Goal: Task Accomplishment & Management: Manage account settings

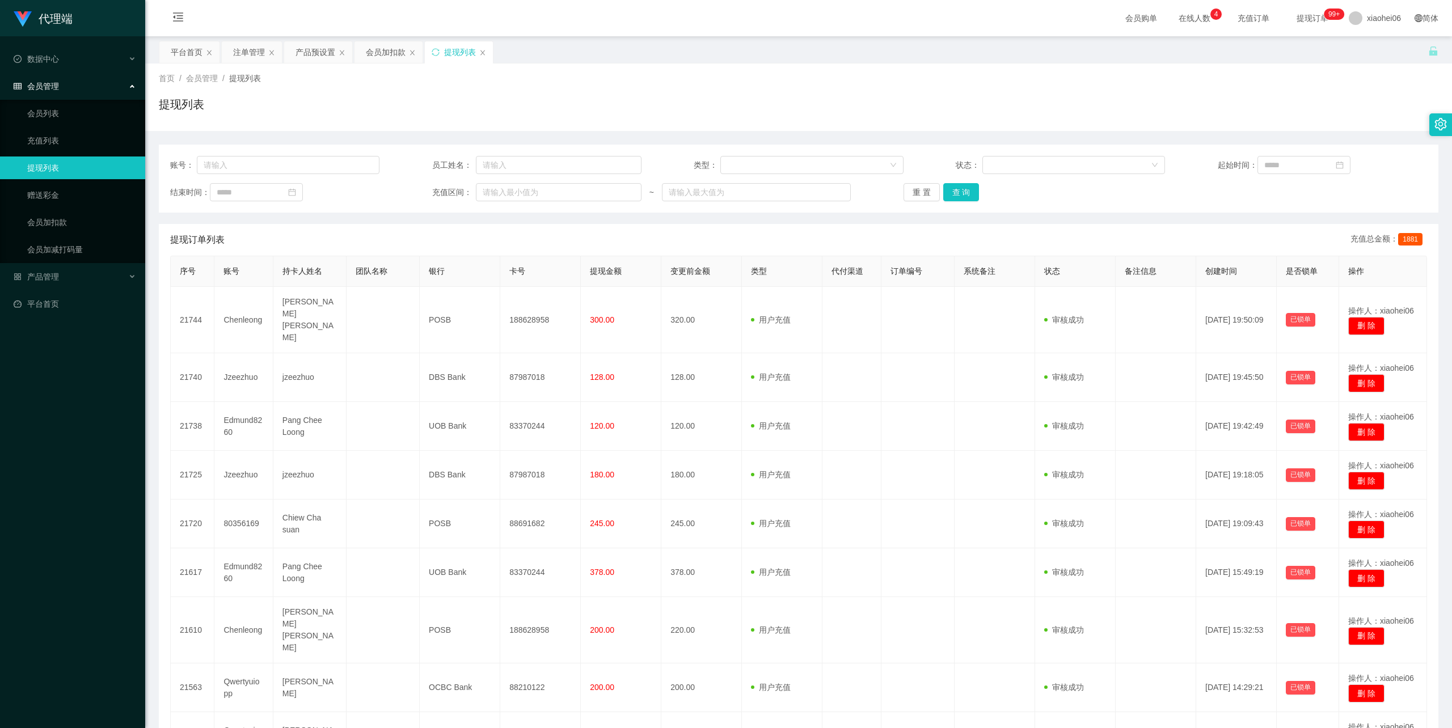
click at [602, 89] on div "首页 / 会员管理 / 提现列表 / 提现列表" at bounding box center [799, 97] width 1280 height 49
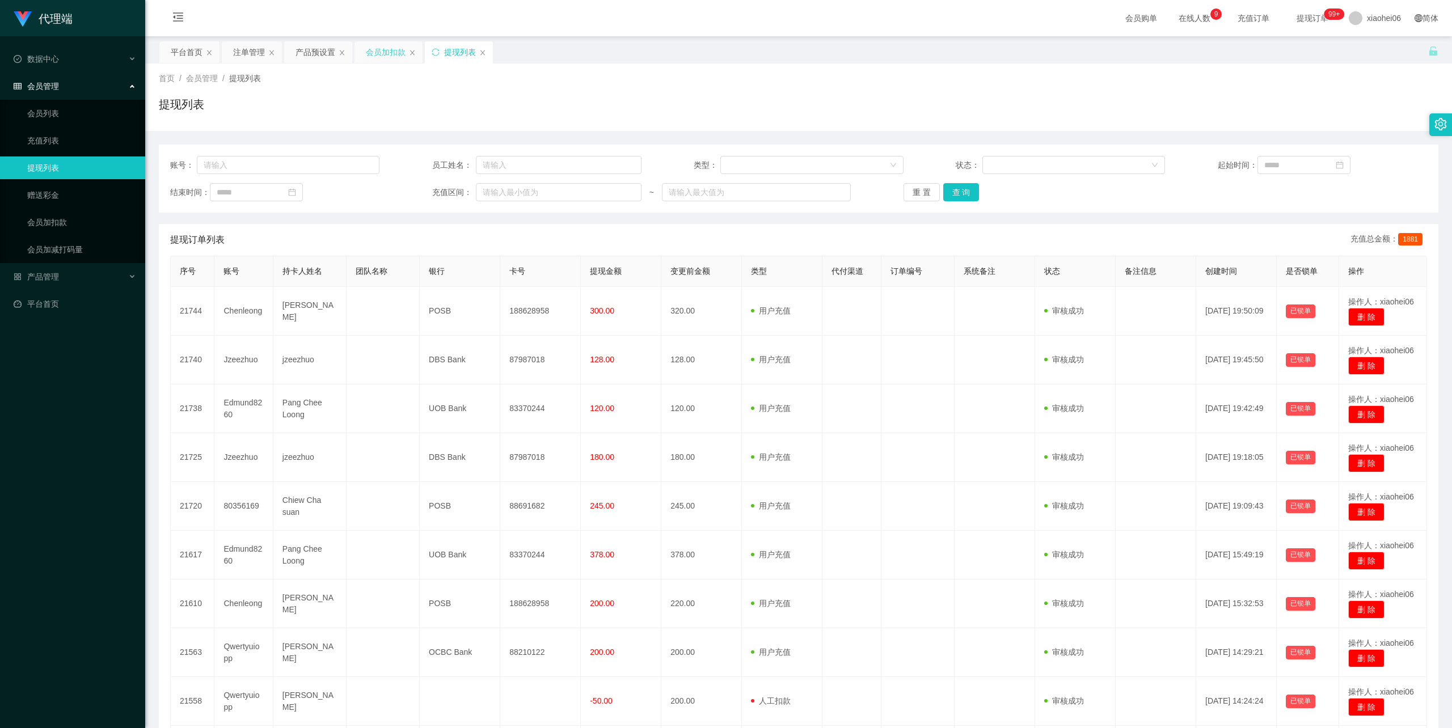
click at [384, 52] on div "会员加扣款" at bounding box center [386, 52] width 40 height 22
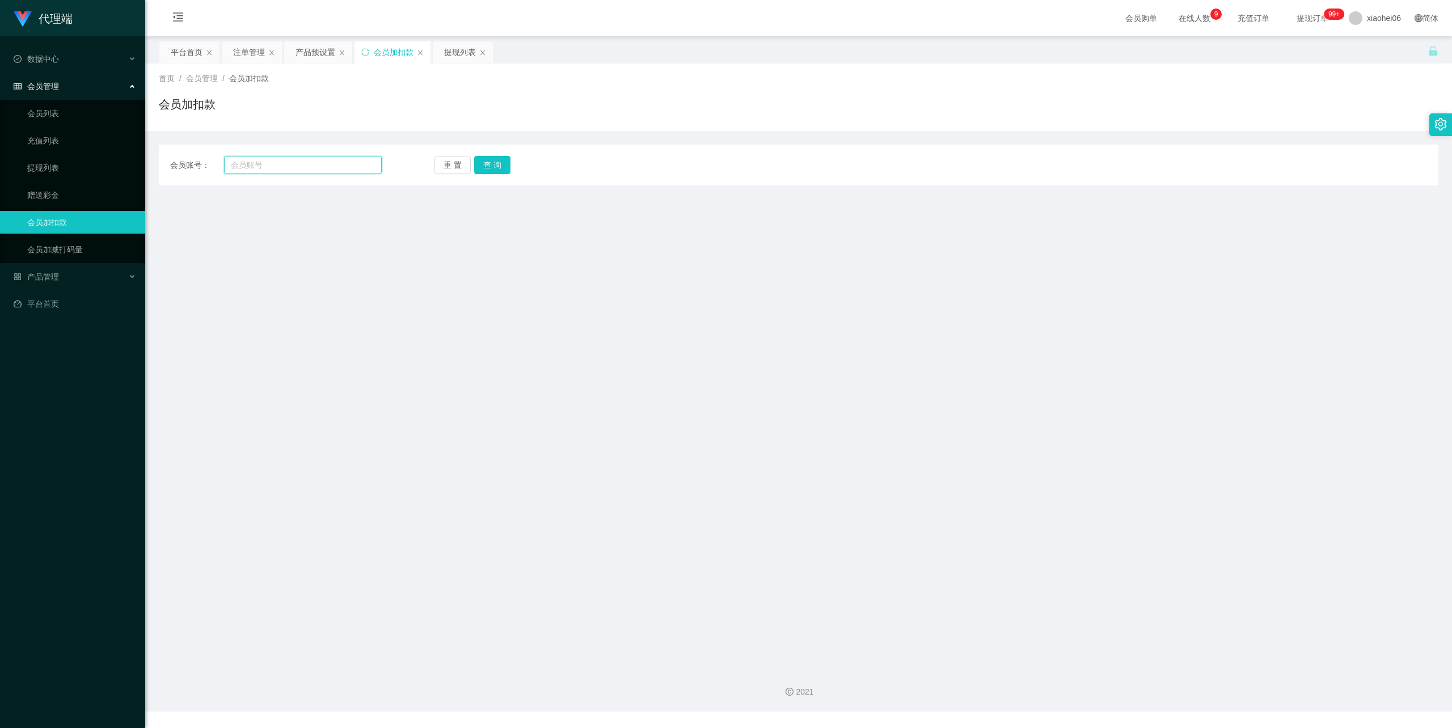
click at [301, 162] on input "text" at bounding box center [303, 165] width 158 height 18
paste input "Jzeezhuo"
type input "Jzeezhuo"
click at [503, 161] on button "查 询" at bounding box center [492, 165] width 36 height 18
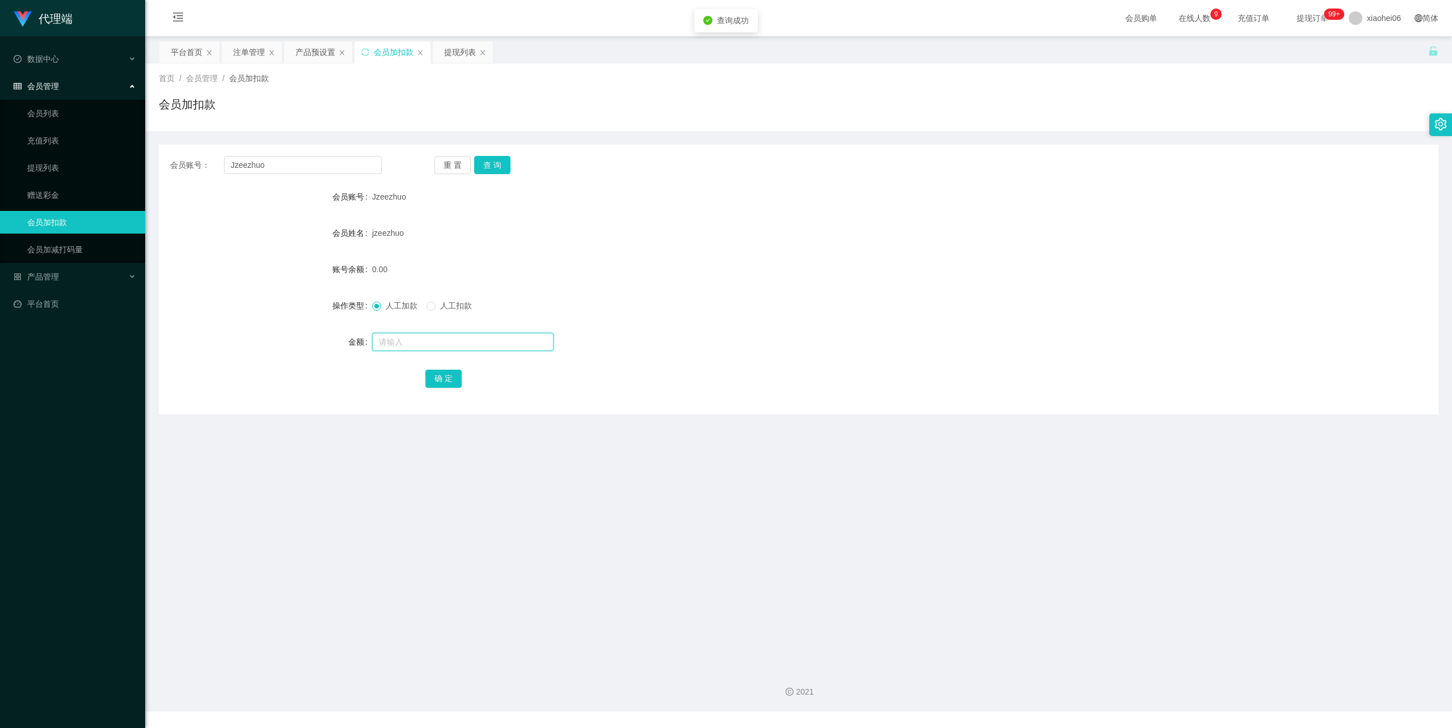
click at [431, 341] on input "text" at bounding box center [463, 342] width 182 height 18
type input "40"
click at [445, 379] on button "确 定" at bounding box center [443, 379] width 36 height 18
click at [874, 254] on form "会员账号 Jzeezhuo 会员姓名 jzeezhuo 账号余额 40.00 操作类型 人工加款 人工扣款 金额 确 定" at bounding box center [799, 287] width 1280 height 204
drag, startPoint x: 271, startPoint y: 168, endPoint x: 166, endPoint y: 150, distance: 106.0
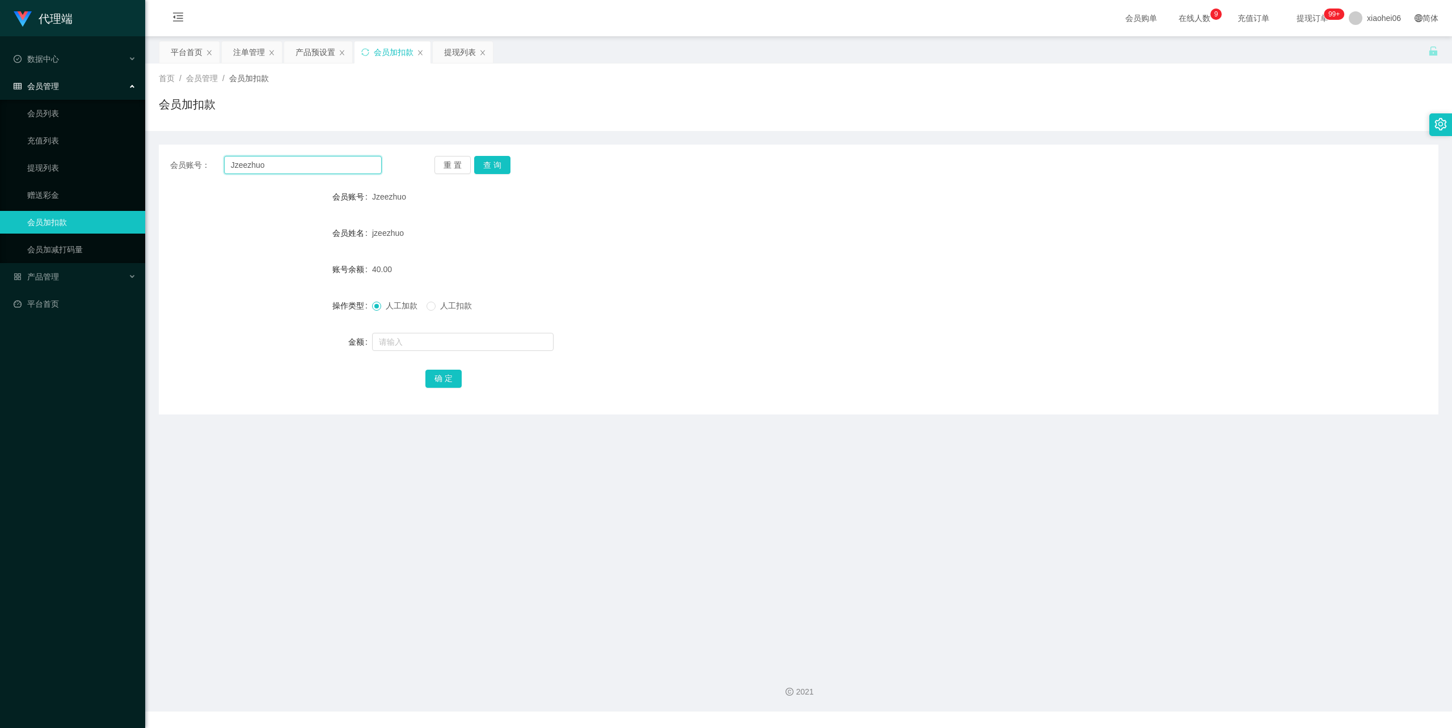
click at [49, 144] on section "代理端 数据中心 会员管理 会员列表 充值列表 提现列表 赠送彩金 会员加扣款 会员加减打码量 产品管理 平台首页 保存配置 重置配置 整体风格设置 主题色 …" at bounding box center [726, 356] width 1452 height 712
paste input "80356169"
type input "80356169"
click at [488, 171] on button "查 询" at bounding box center [492, 165] width 36 height 18
click at [448, 341] on input "text" at bounding box center [463, 342] width 182 height 18
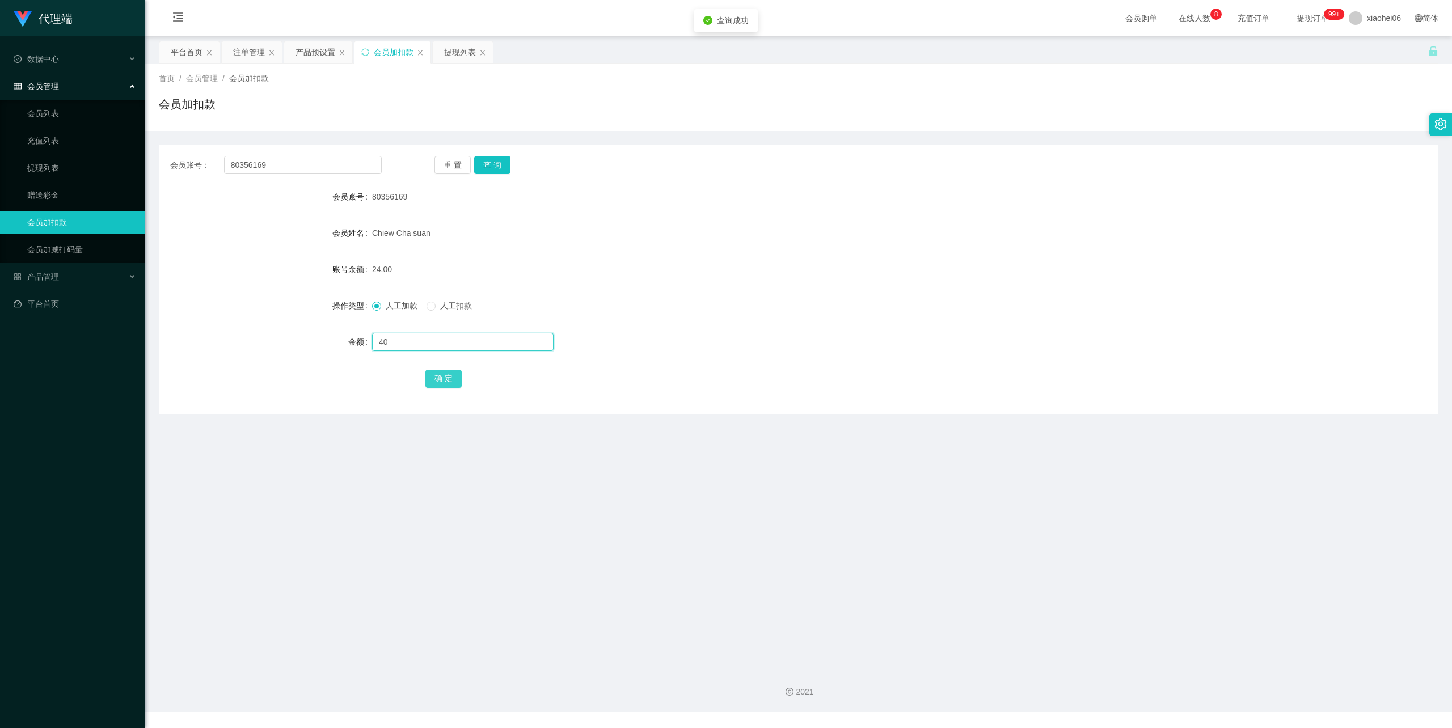
type input "40"
click at [448, 378] on button "确 定" at bounding box center [443, 379] width 36 height 18
drag, startPoint x: 854, startPoint y: 232, endPoint x: 1141, endPoint y: 75, distance: 327.2
click at [855, 231] on div "Chiew Cha suan" at bounding box center [745, 233] width 746 height 23
click at [475, 49] on div "提现列表" at bounding box center [460, 52] width 32 height 22
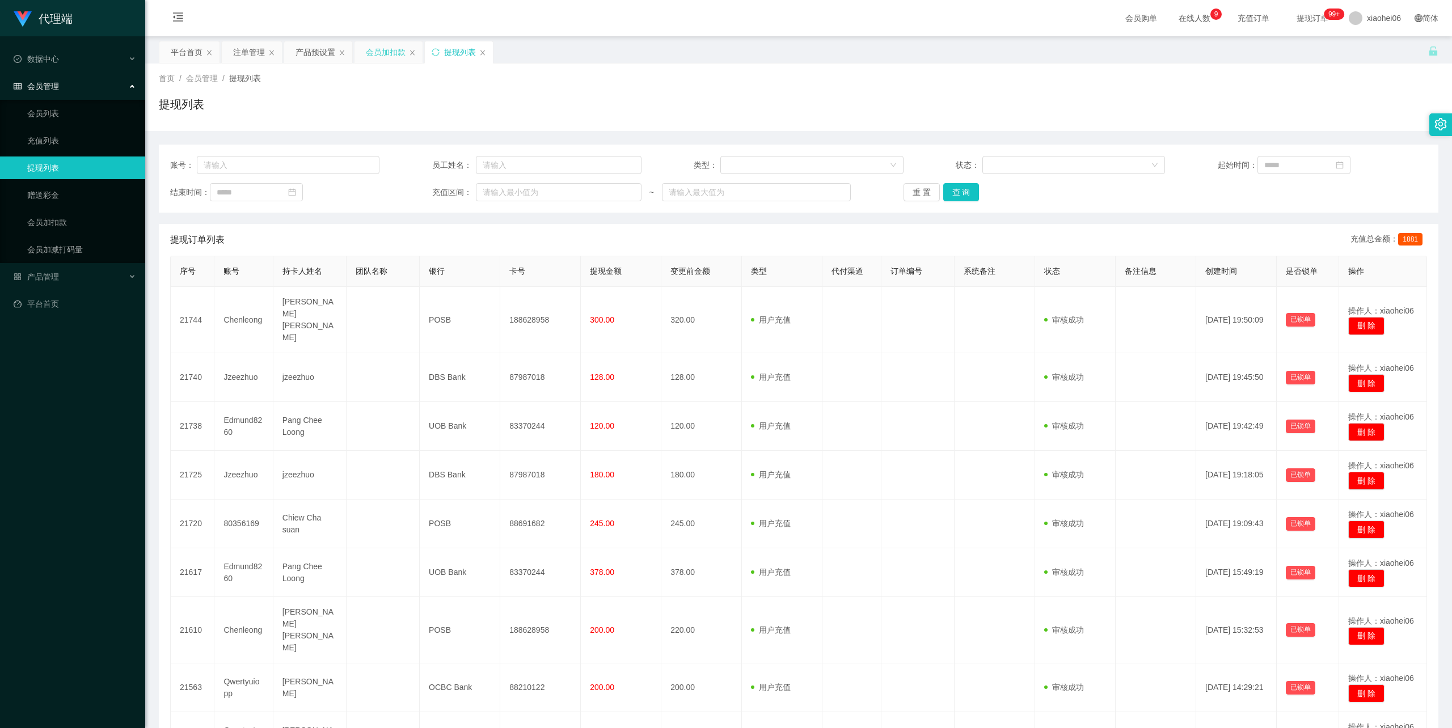
click at [375, 51] on div "会员加扣款" at bounding box center [386, 52] width 40 height 22
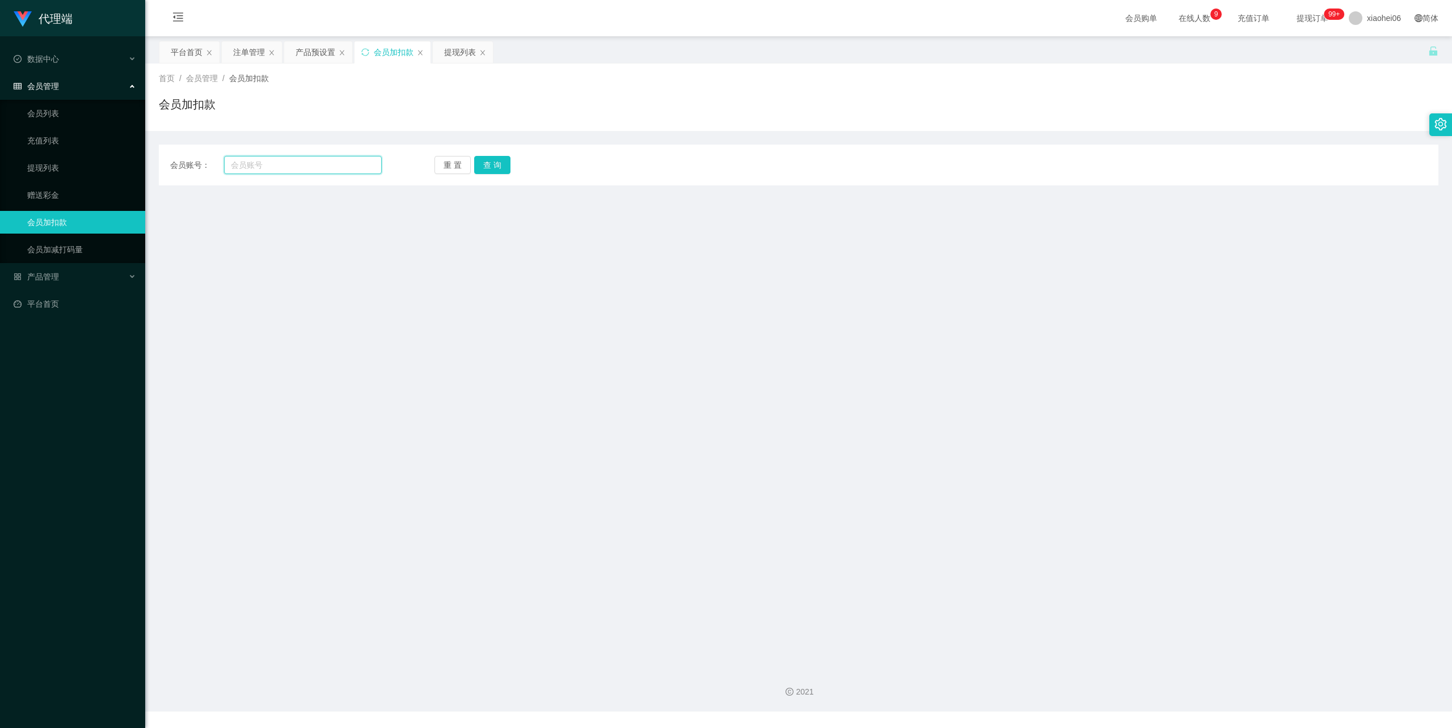
drag, startPoint x: 263, startPoint y: 166, endPoint x: 305, endPoint y: 166, distance: 42.0
click at [263, 166] on input "text" at bounding box center [303, 165] width 158 height 18
paste input "Edmund8260"
type input "Edmund8260"
click at [486, 167] on button "查 询" at bounding box center [492, 165] width 36 height 18
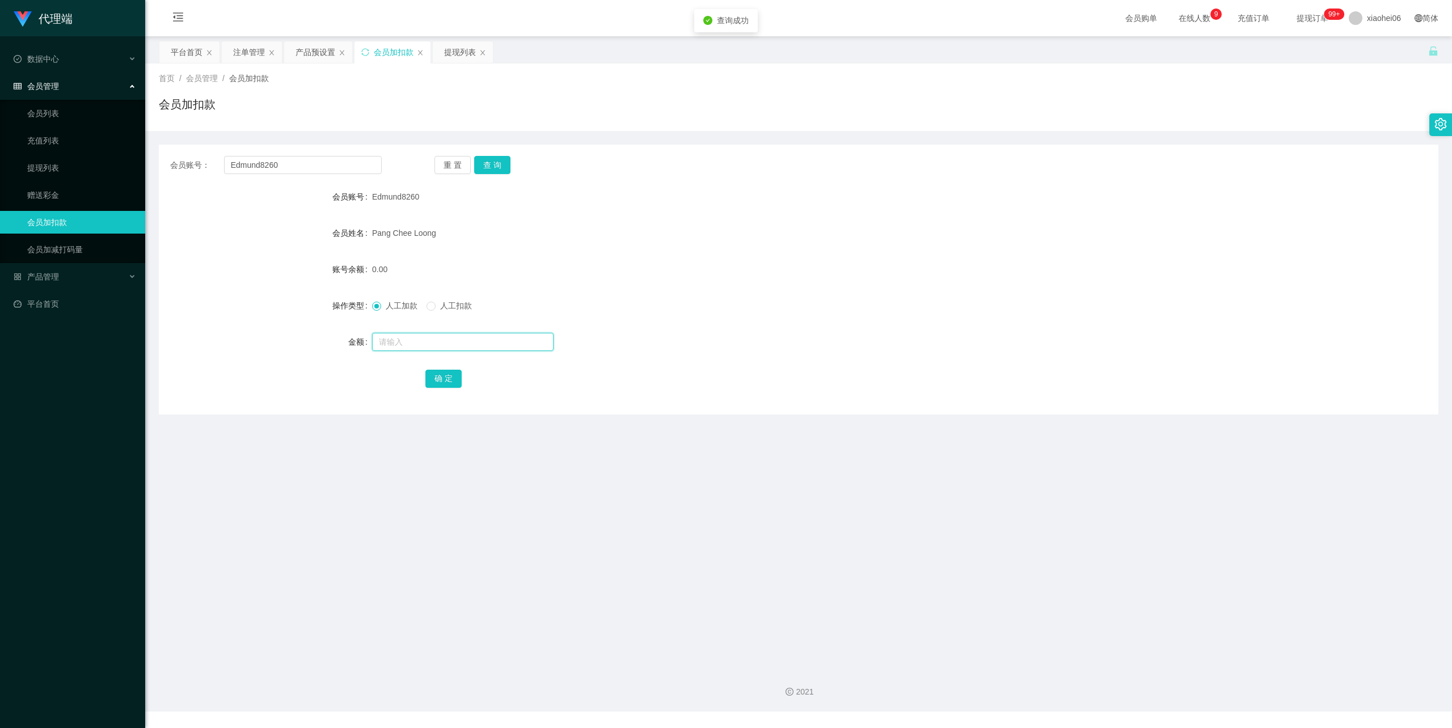
click at [404, 336] on input "text" at bounding box center [463, 342] width 182 height 18
type input "1000"
click at [445, 377] on button "确 定" at bounding box center [443, 379] width 36 height 18
drag, startPoint x: 929, startPoint y: 230, endPoint x: 1080, endPoint y: 155, distance: 168.4
click at [933, 227] on div "Pang Chee Loong" at bounding box center [745, 233] width 746 height 23
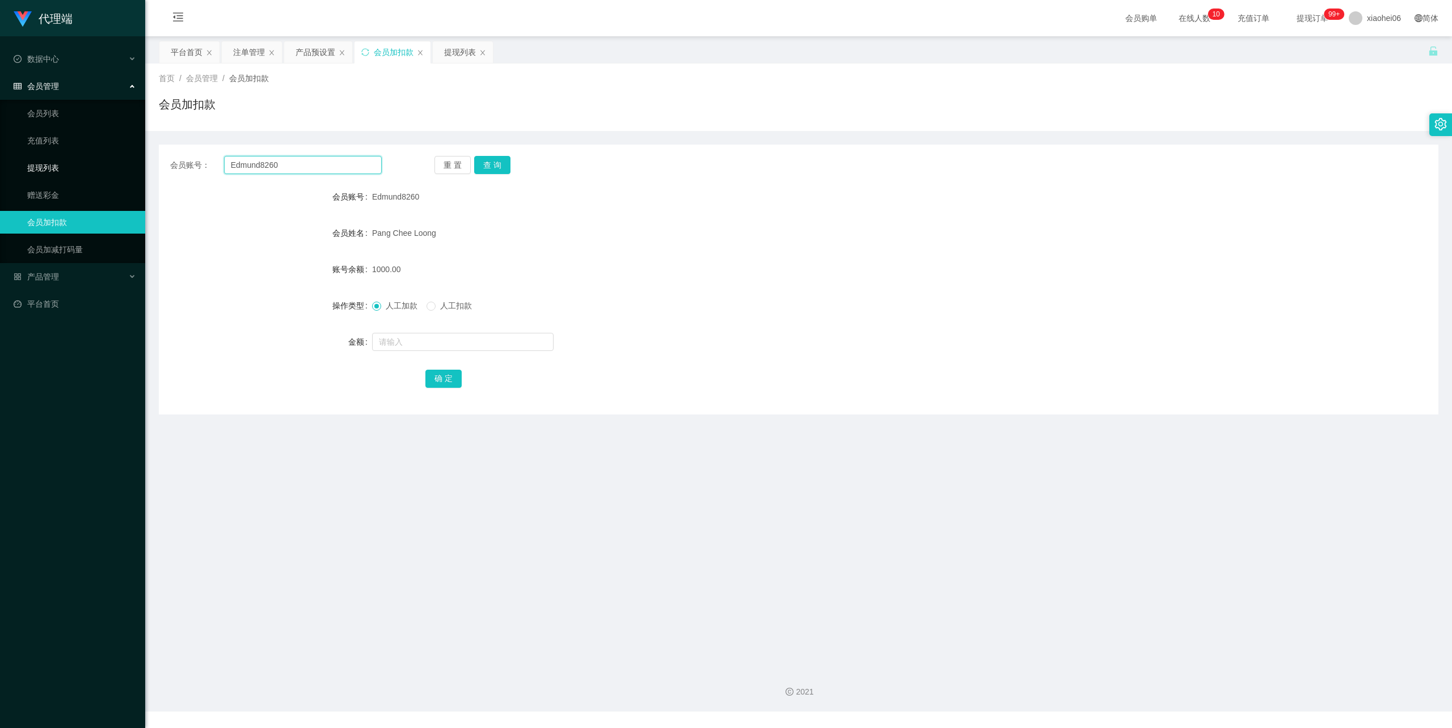
drag, startPoint x: 284, startPoint y: 166, endPoint x: 135, endPoint y: 161, distance: 148.7
click at [123, 158] on section "代理端 数据中心 会员管理 会员列表 充值列表 提现列表 赠送彩金 会员加扣款 会员加减打码量 产品管理 平台首页 保存配置 重置配置 整体风格设置 主题色 …" at bounding box center [726, 356] width 1452 height 712
paste input "2225680821"
type input "2225680821"
click at [501, 159] on button "查 询" at bounding box center [492, 165] width 36 height 18
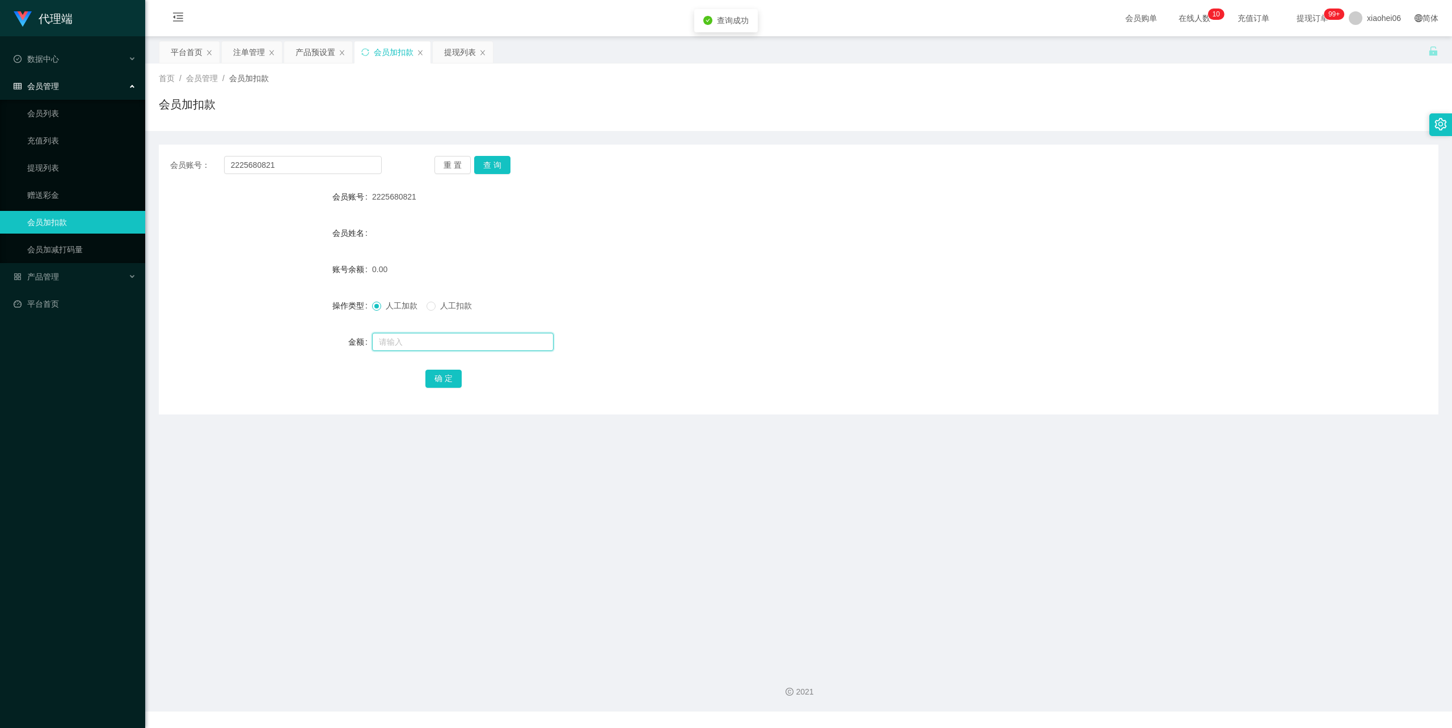
click at [407, 339] on input "text" at bounding box center [463, 342] width 182 height 18
type input "100"
click at [441, 373] on button "确 定" at bounding box center [443, 379] width 36 height 18
drag, startPoint x: 842, startPoint y: 247, endPoint x: 974, endPoint y: 200, distance: 140.3
click at [849, 243] on form "会员账号 2225680821 会员姓名 账号余额 100.00 操作类型 人工加款 人工扣款 金额 确 定" at bounding box center [799, 287] width 1280 height 204
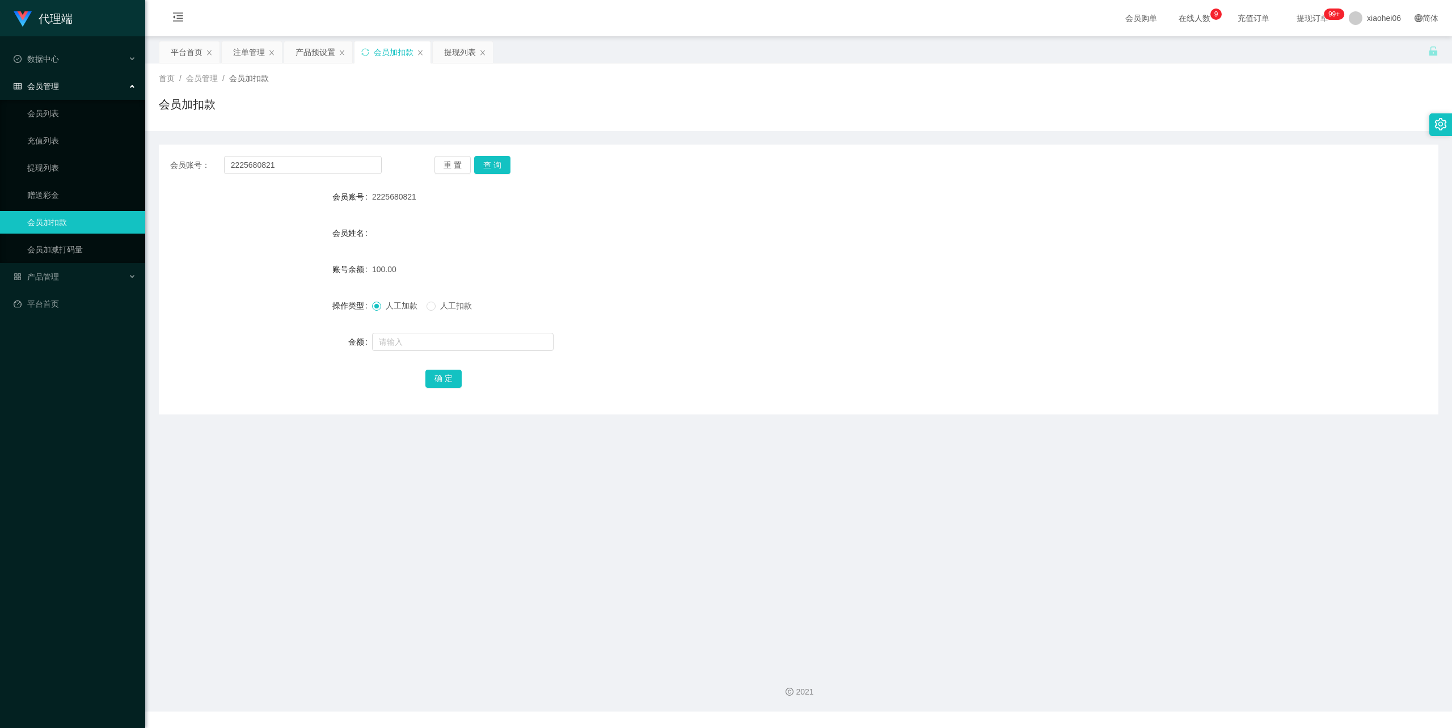
drag, startPoint x: 715, startPoint y: 237, endPoint x: 489, endPoint y: 130, distance: 249.9
click at [703, 226] on div "会员姓名" at bounding box center [799, 233] width 1280 height 23
click at [450, 55] on div "提现列表" at bounding box center [460, 52] width 32 height 22
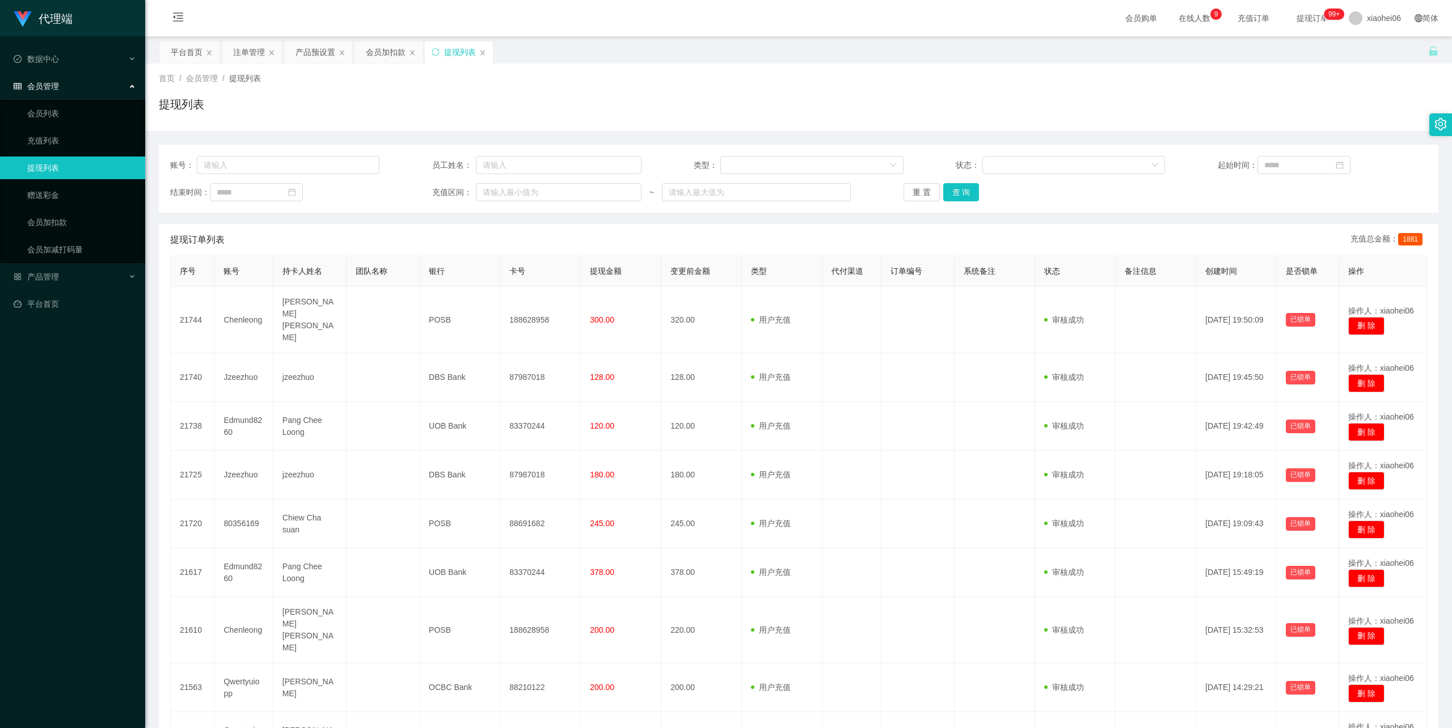
click at [841, 69] on div "首页 / 会员管理 / 提现列表 / 提现列表" at bounding box center [798, 98] width 1307 height 68
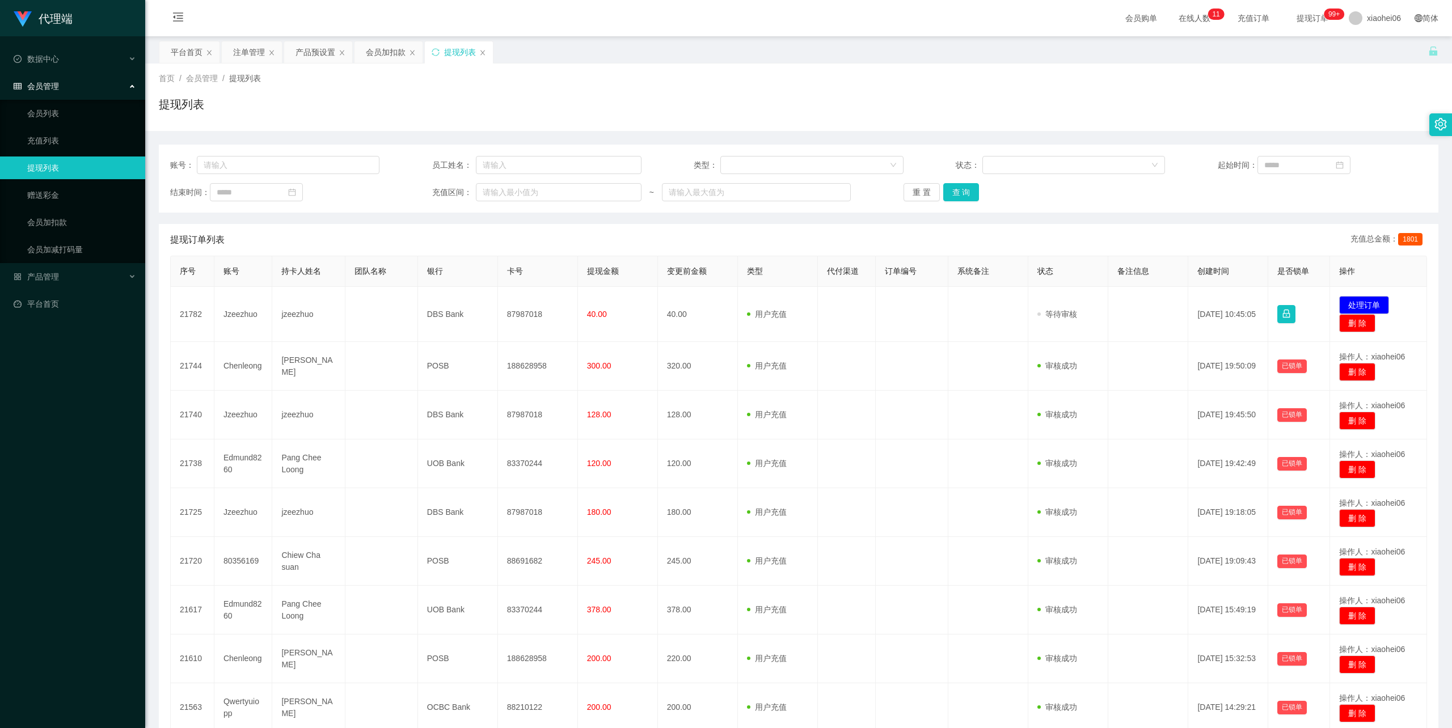
click at [301, 311] on td "jzeezhuo" at bounding box center [308, 314] width 73 height 55
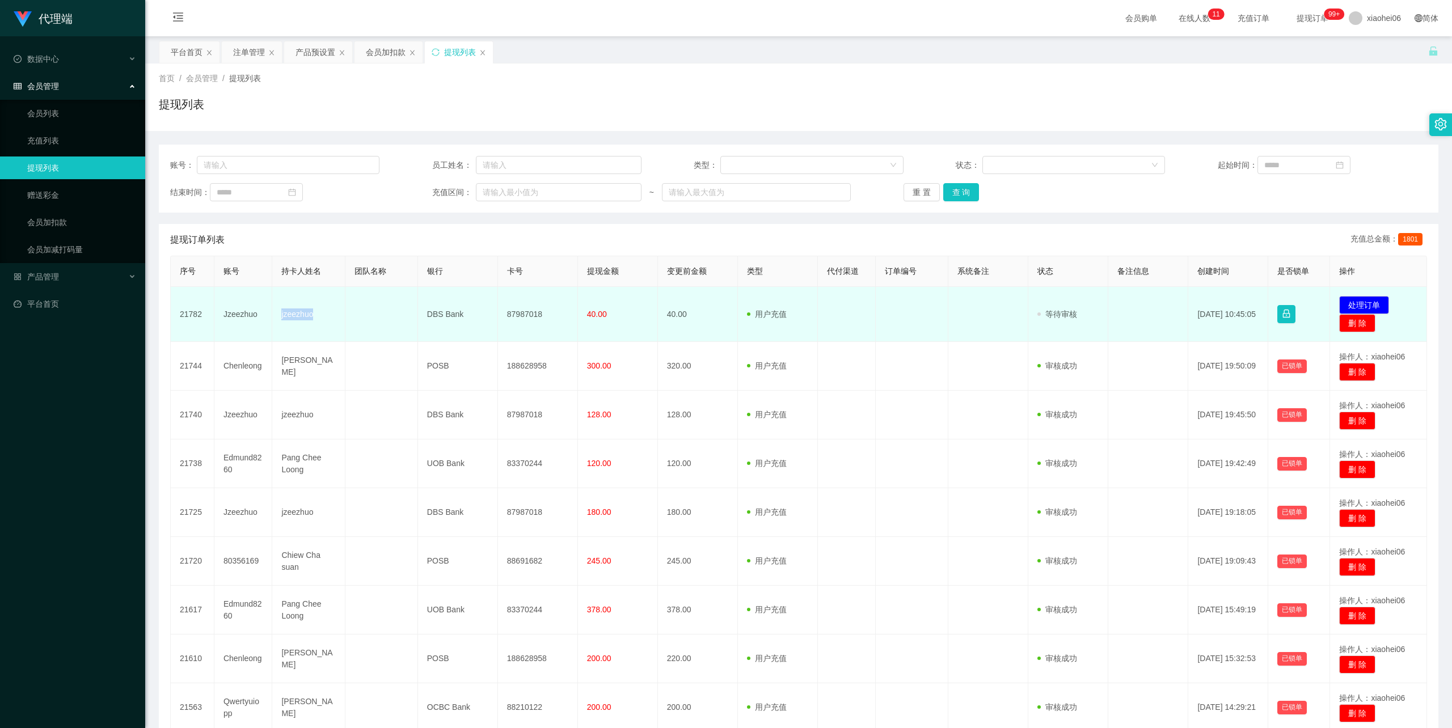
drag, startPoint x: 0, startPoint y: 0, endPoint x: 301, endPoint y: 311, distance: 432.8
click at [301, 311] on td "jzeezhuo" at bounding box center [308, 314] width 73 height 55
copy td "jzeezhuo"
click at [445, 309] on td "DBS Bank" at bounding box center [458, 314] width 80 height 55
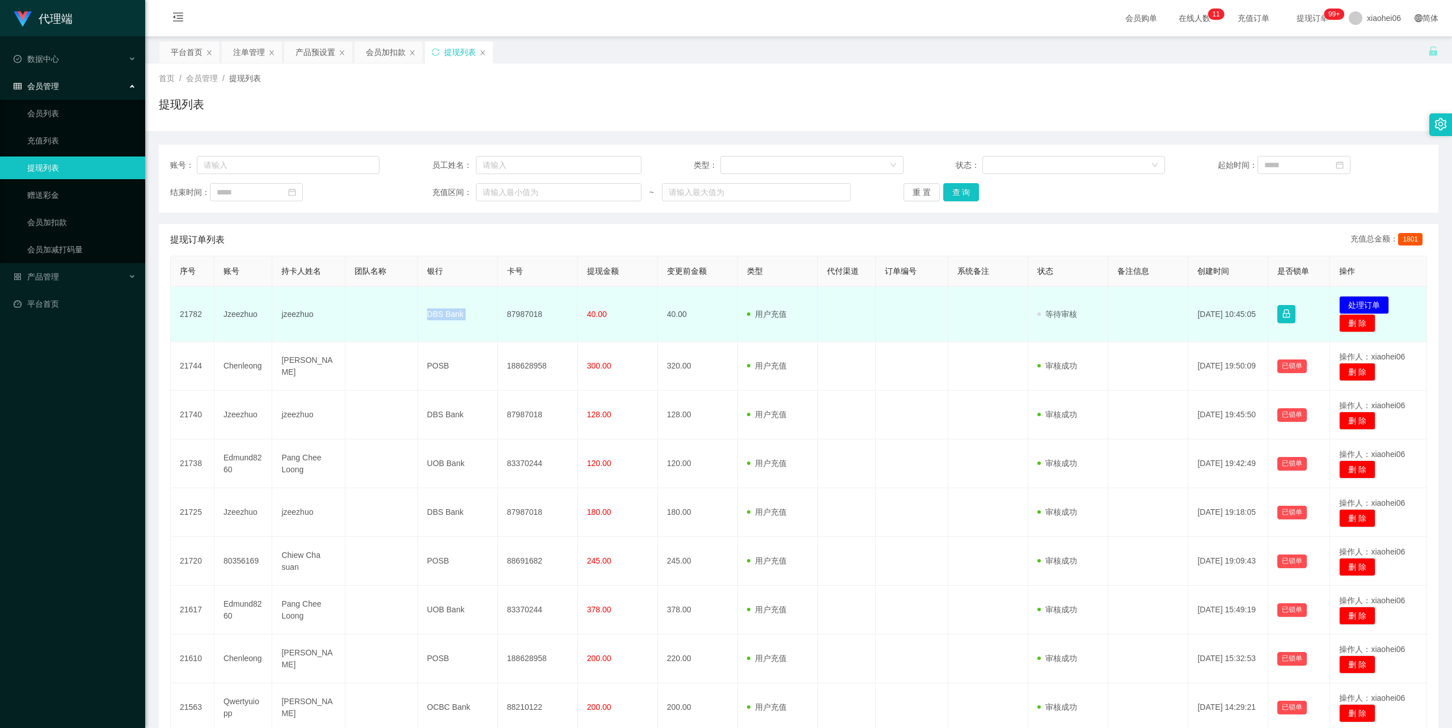
click at [445, 309] on td "DBS Bank" at bounding box center [458, 314] width 80 height 55
copy td "DBS Bank"
click at [515, 309] on td "87987018" at bounding box center [538, 314] width 80 height 55
copy td "87987018"
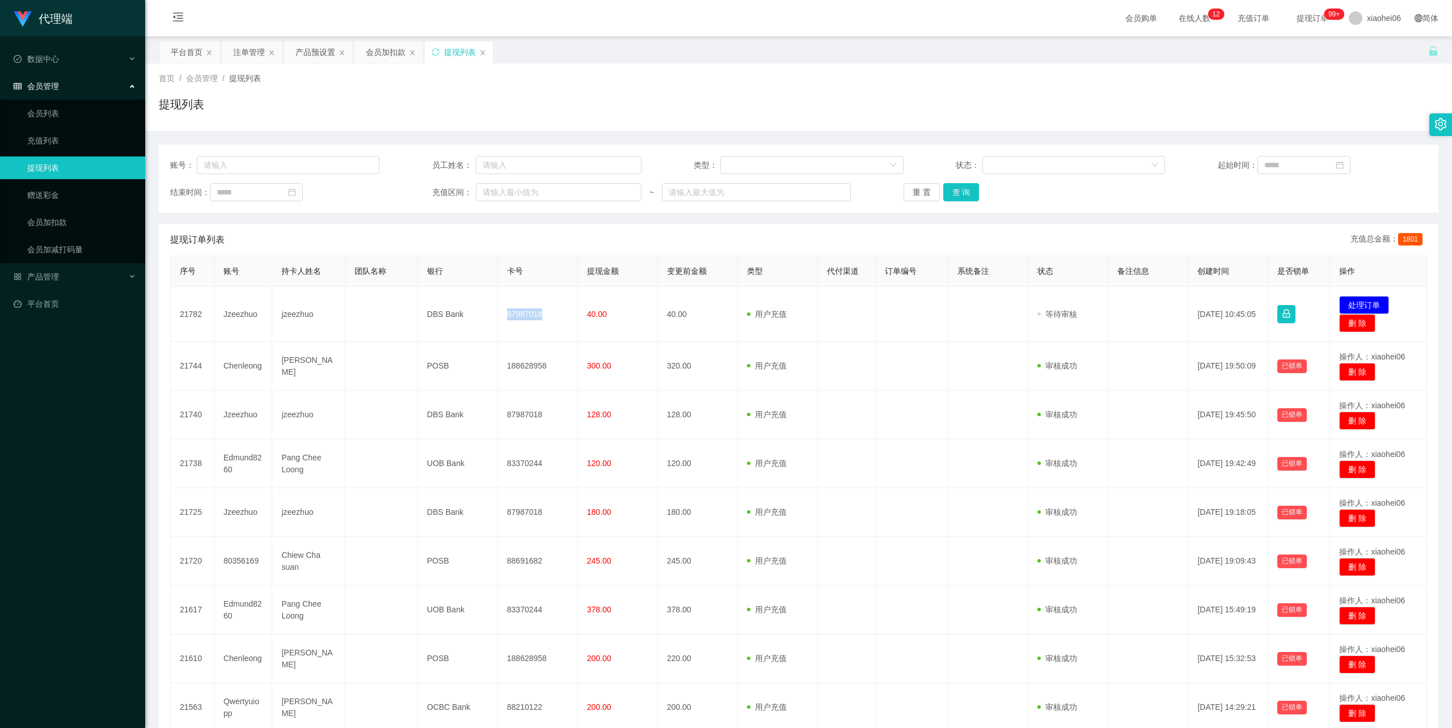
drag, startPoint x: 906, startPoint y: 75, endPoint x: 1149, endPoint y: 5, distance: 252.8
click at [908, 75] on div "首页 / 会员管理 / 提现列表 /" at bounding box center [799, 79] width 1280 height 12
click at [315, 48] on div "产品预设置" at bounding box center [316, 52] width 40 height 22
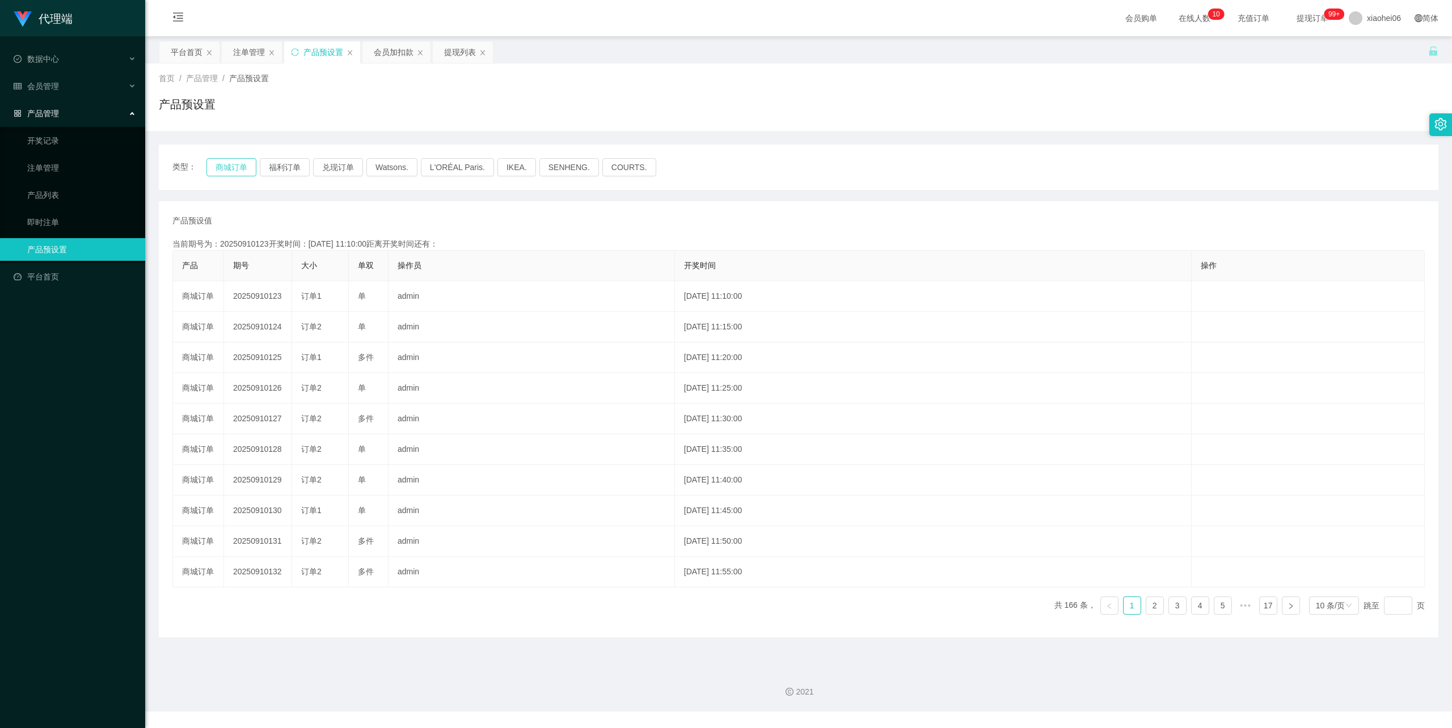
click at [232, 166] on button "商城订单" at bounding box center [231, 167] width 50 height 18
click at [518, 216] on div "产品预设值 添加期号" at bounding box center [798, 221] width 1252 height 12
click at [501, 109] on div "产品预设置" at bounding box center [799, 109] width 1280 height 26
click at [428, 99] on div "产品预设置" at bounding box center [799, 109] width 1280 height 26
click at [461, 50] on div "提现列表" at bounding box center [460, 52] width 32 height 22
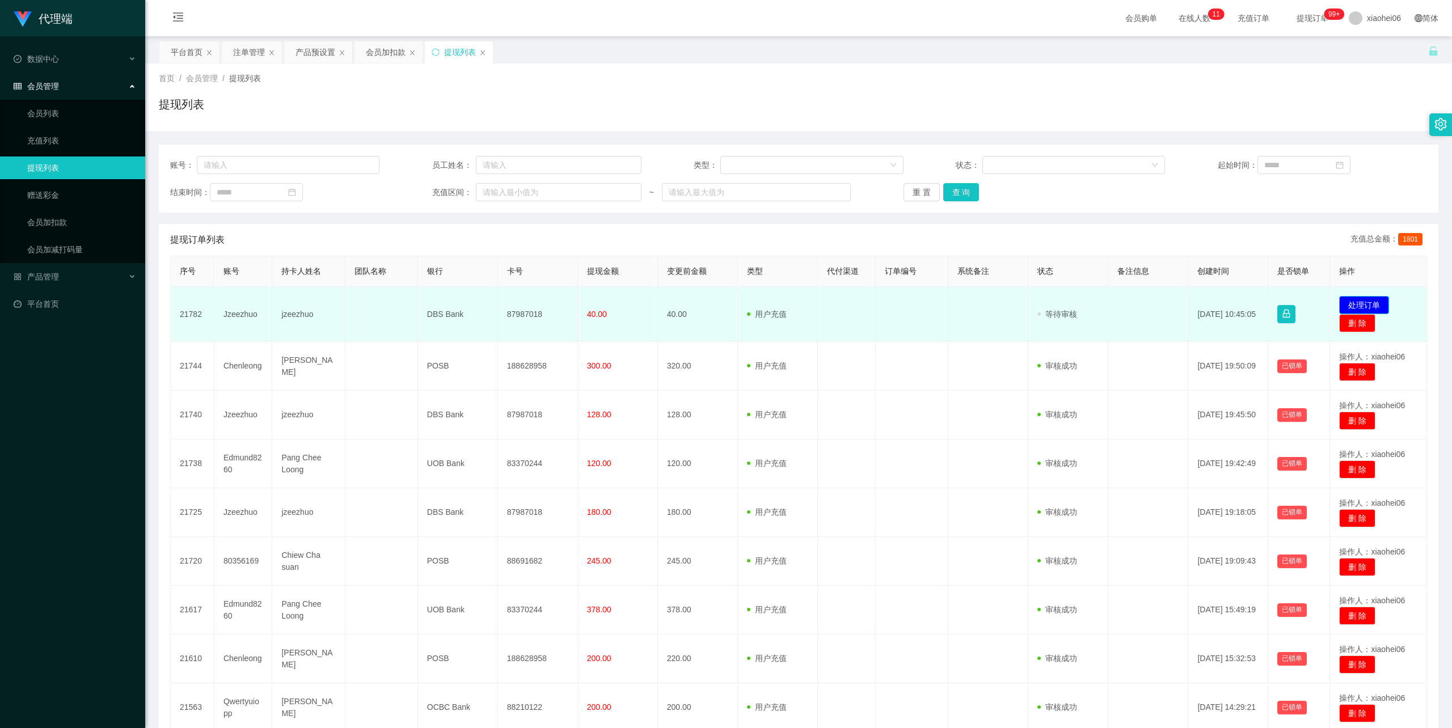
click at [1349, 301] on button "处理订单" at bounding box center [1364, 305] width 50 height 18
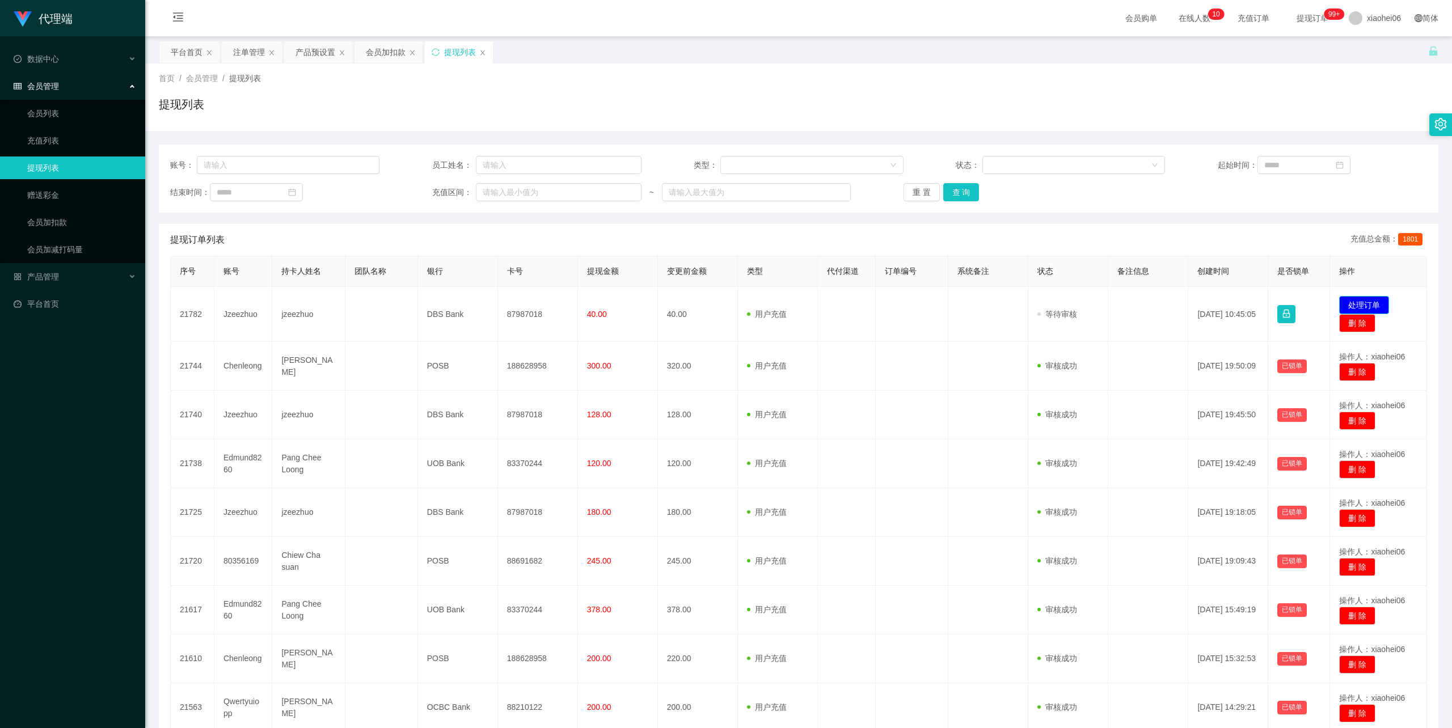
drag, startPoint x: 1361, startPoint y: 302, endPoint x: 1327, endPoint y: 298, distance: 34.2
click at [1361, 302] on button "处理订单" at bounding box center [1364, 305] width 50 height 18
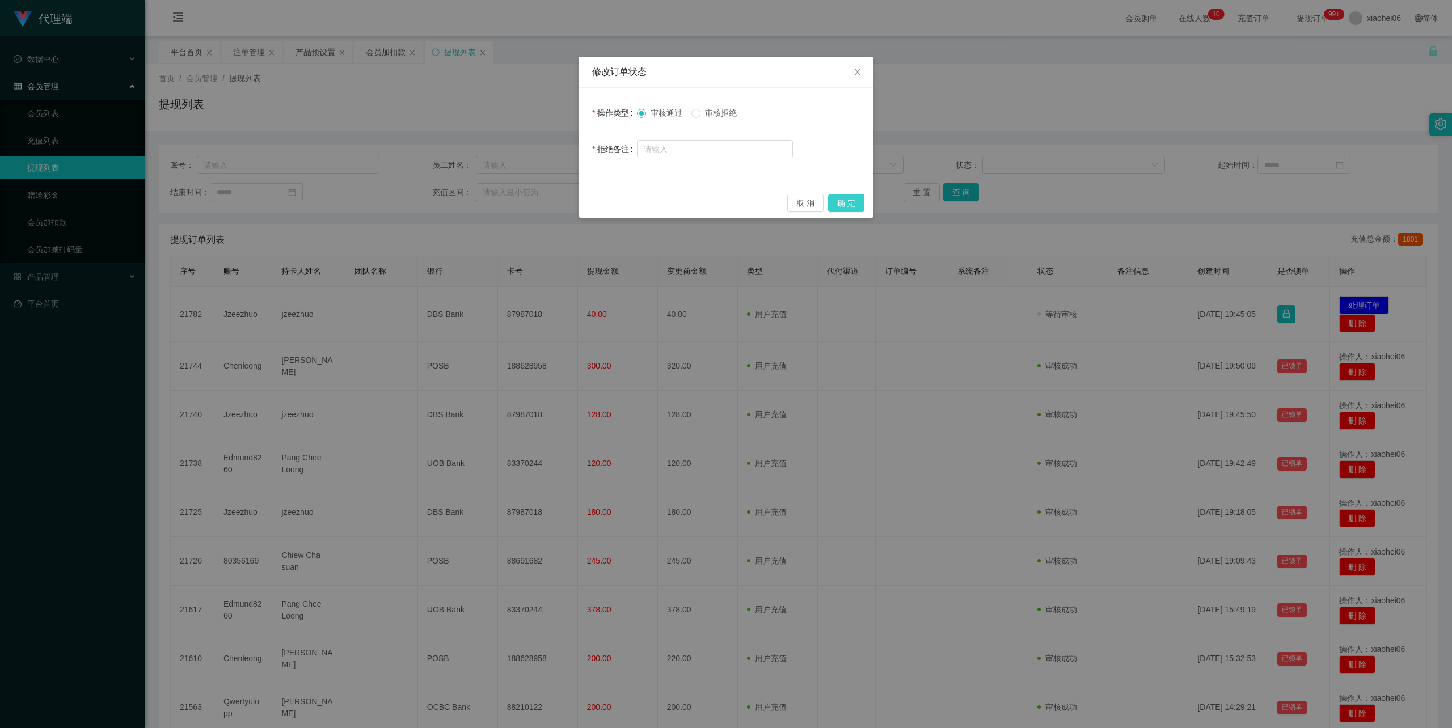
click at [852, 199] on button "确 定" at bounding box center [846, 203] width 36 height 18
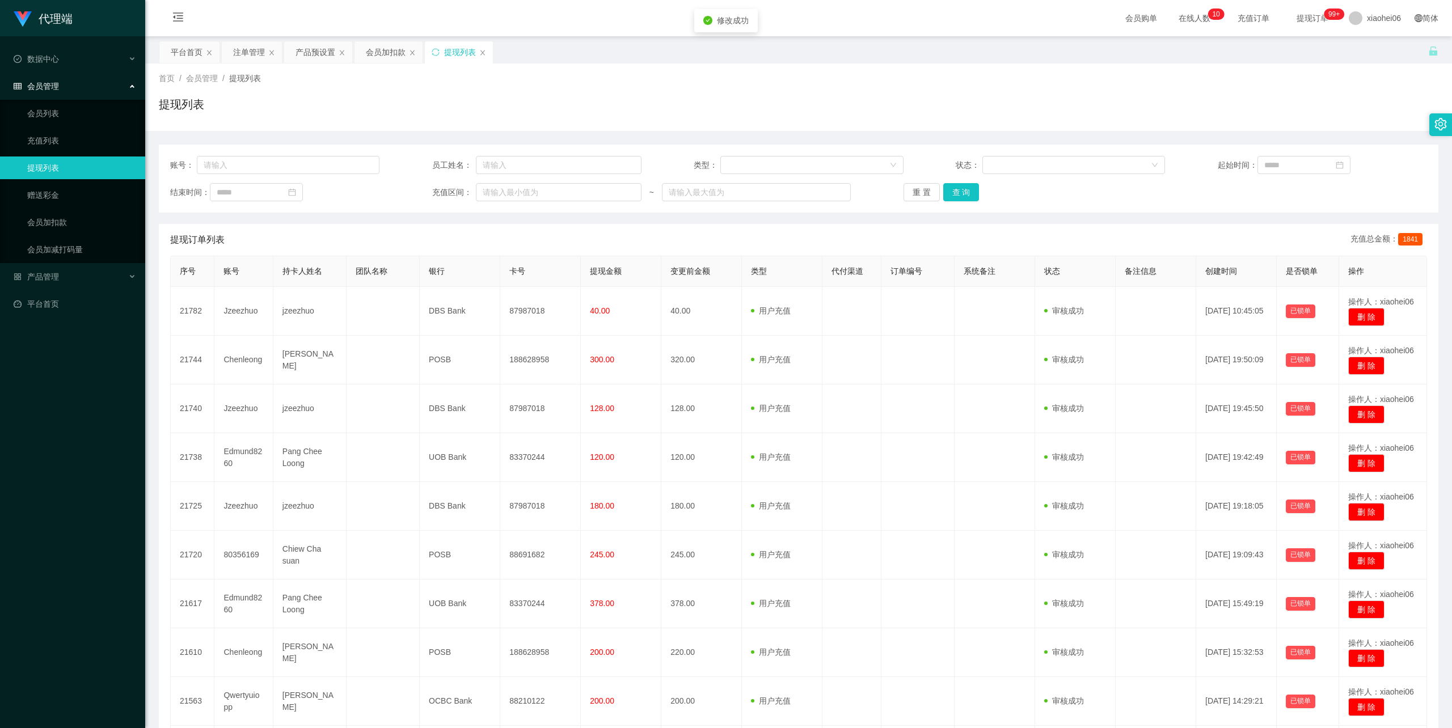
click at [709, 116] on div "提现列表" at bounding box center [799, 109] width 1280 height 26
click at [329, 50] on div "产品预设置" at bounding box center [316, 52] width 40 height 22
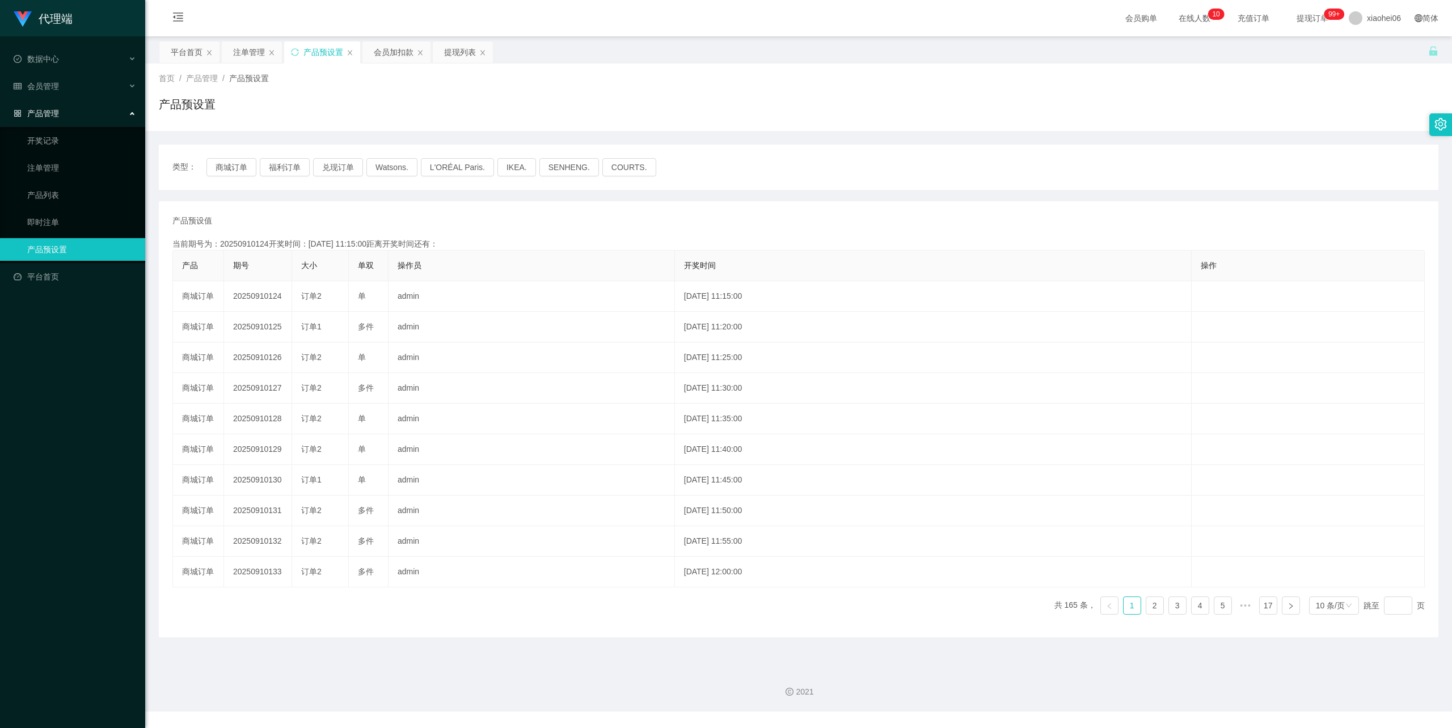
click at [530, 114] on div "产品预设置" at bounding box center [799, 109] width 1280 height 26
click at [422, 202] on div "产品预设值 添加期号 当前期号为：20250910124开奖时间：2025-09-10 11:15:00距离开奖时间还有：00:05 产品 期号 大小 单双 …" at bounding box center [799, 419] width 1280 height 436
click at [387, 52] on div "会员加扣款" at bounding box center [394, 52] width 40 height 22
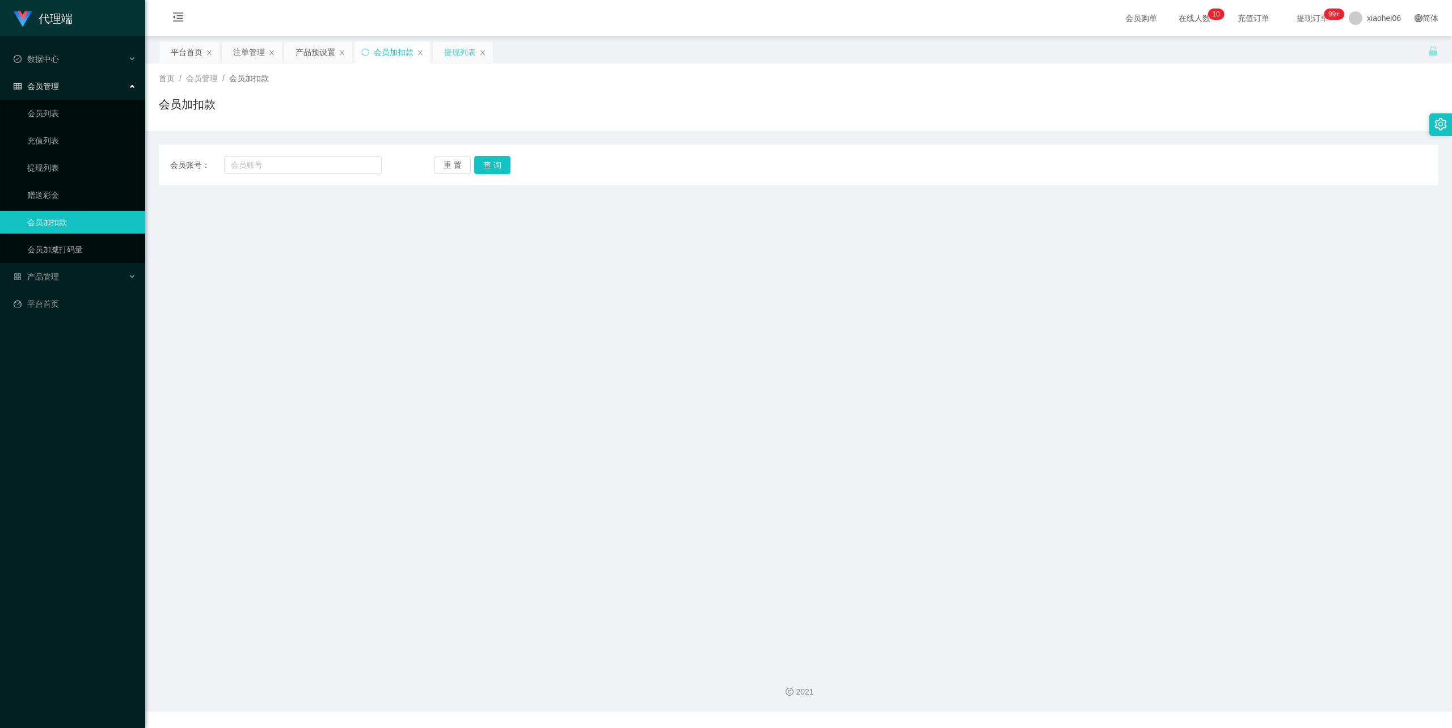
click at [459, 52] on div "提现列表" at bounding box center [460, 52] width 32 height 22
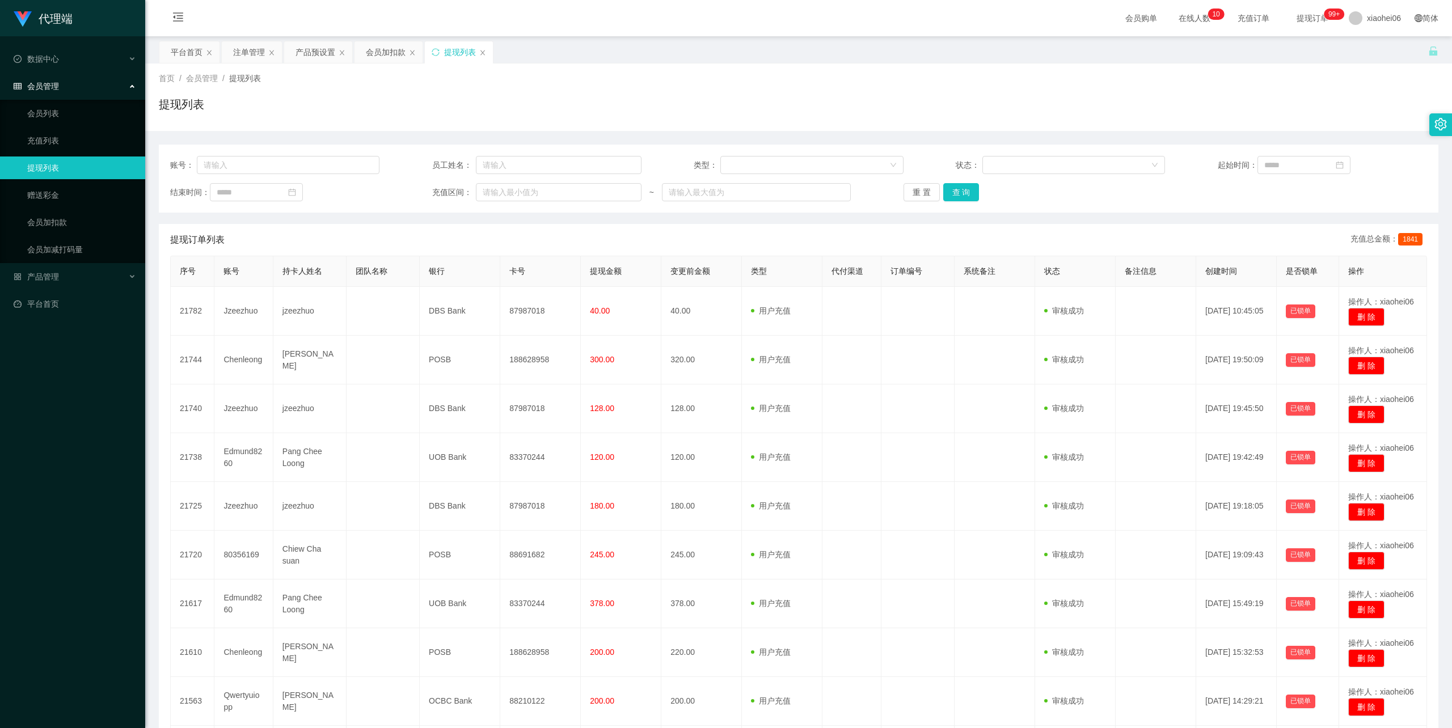
click at [495, 104] on div "提现列表" at bounding box center [799, 109] width 1280 height 26
click at [313, 52] on div "产品预设置" at bounding box center [316, 52] width 40 height 22
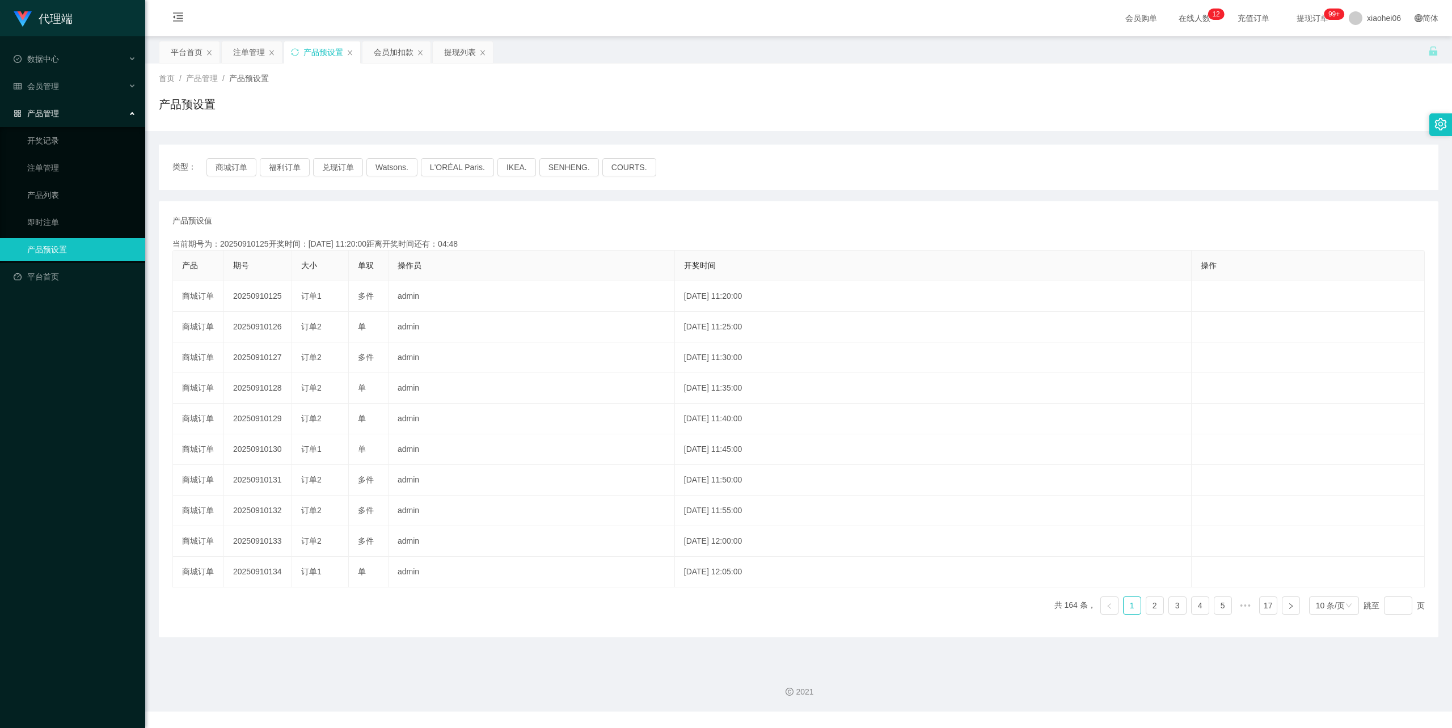
click at [554, 226] on div "产品预设值 添加期号" at bounding box center [798, 221] width 1252 height 12
click at [399, 56] on div "会员加扣款" at bounding box center [394, 52] width 40 height 22
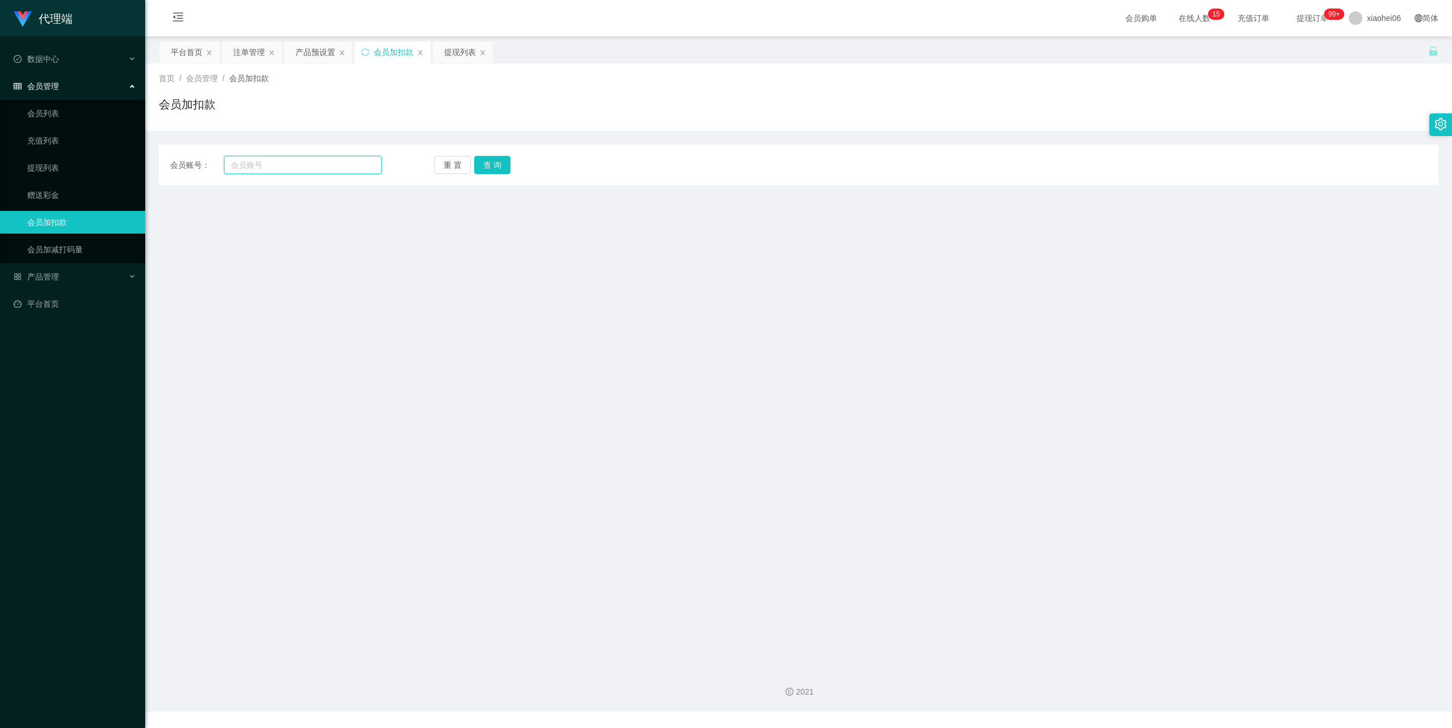
click at [296, 162] on input "text" at bounding box center [303, 165] width 158 height 18
paste input "2225680821"
type input "2225680821"
drag, startPoint x: 480, startPoint y: 164, endPoint x: 480, endPoint y: 176, distance: 11.3
click at [480, 164] on button "查 询" at bounding box center [492, 165] width 36 height 18
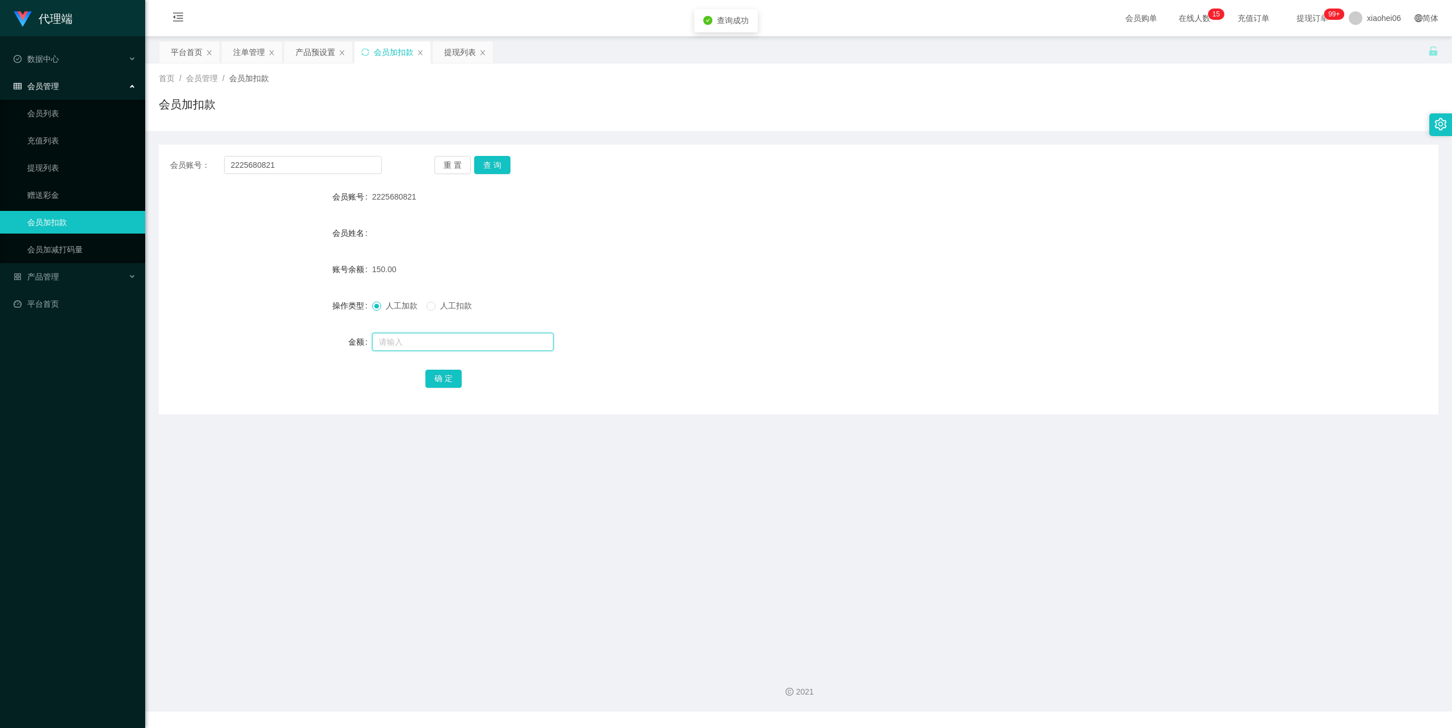
click at [413, 344] on input "text" at bounding box center [463, 342] width 182 height 18
type input "10"
drag, startPoint x: 447, startPoint y: 379, endPoint x: 542, endPoint y: 336, distance: 104.4
click at [445, 379] on button "确 定" at bounding box center [443, 379] width 36 height 18
click at [988, 264] on div "150.00" at bounding box center [745, 269] width 746 height 23
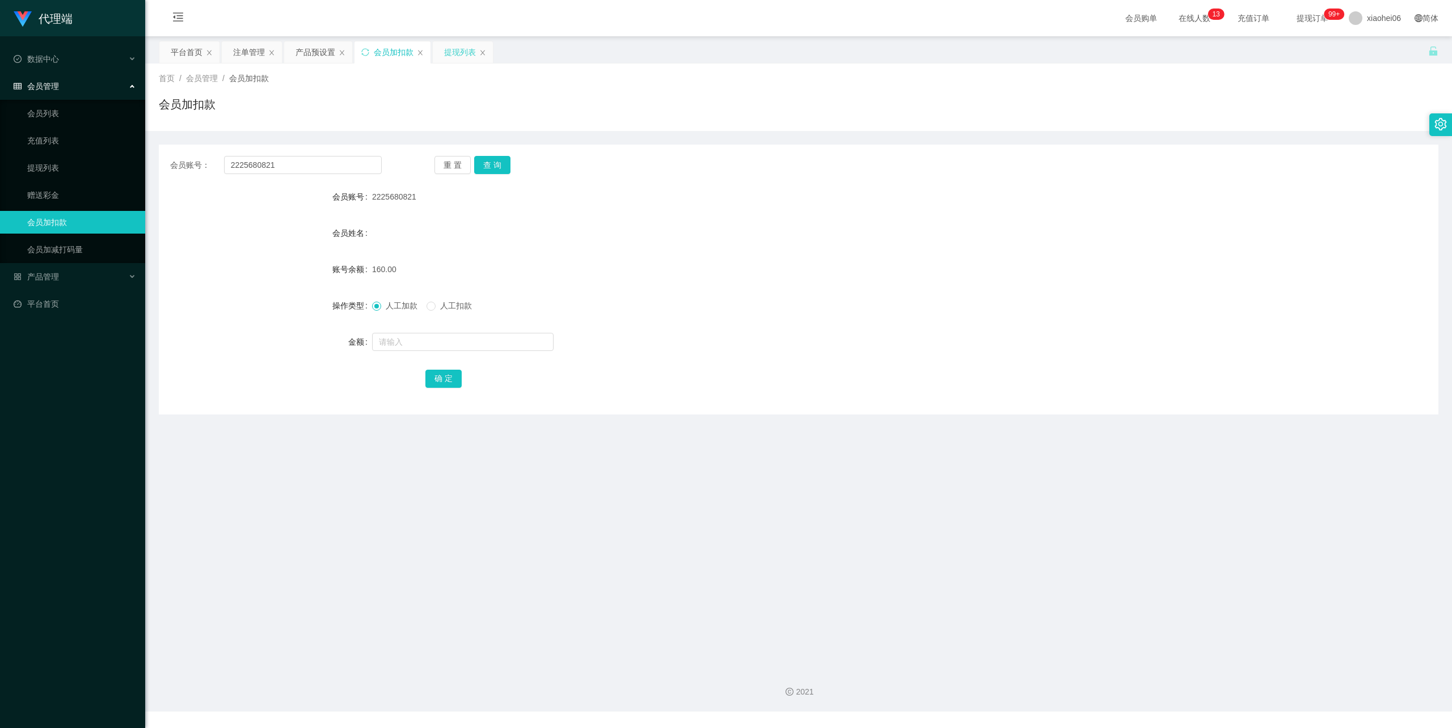
click at [452, 49] on div "提现列表" at bounding box center [460, 52] width 32 height 22
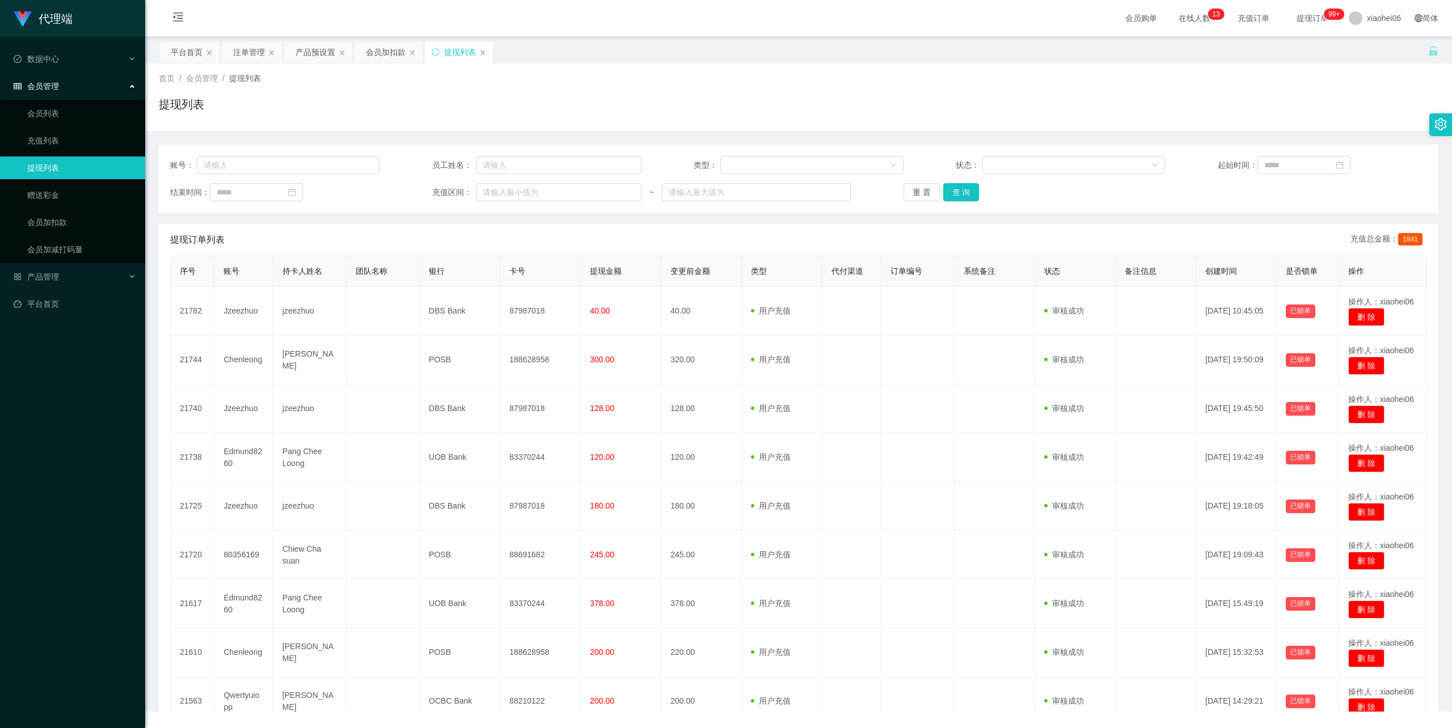
click at [482, 111] on div "提现列表" at bounding box center [799, 109] width 1280 height 26
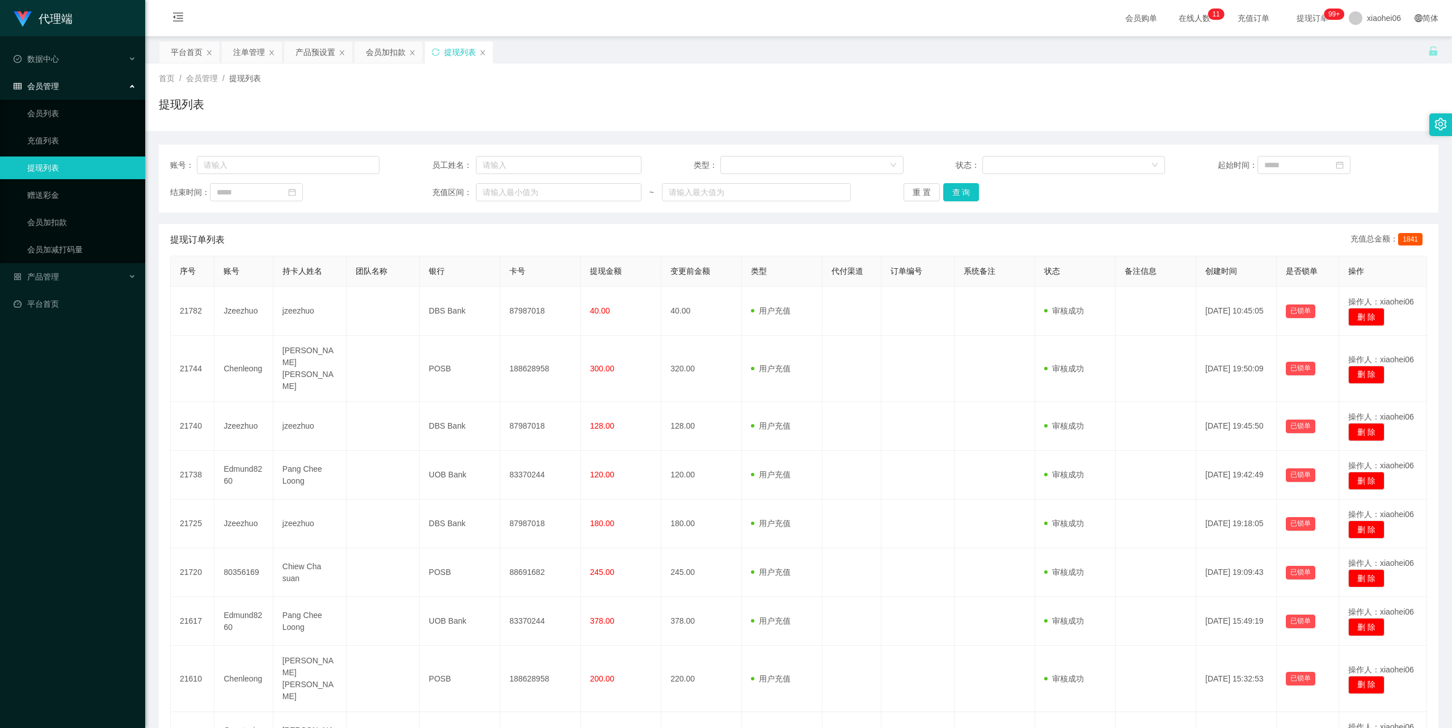
click at [704, 113] on div "提现列表" at bounding box center [799, 109] width 1280 height 26
click at [632, 100] on div "提现列表" at bounding box center [799, 109] width 1280 height 26
click at [817, 234] on div "提现订单列表 充值总金额： 1841" at bounding box center [798, 240] width 1257 height 32
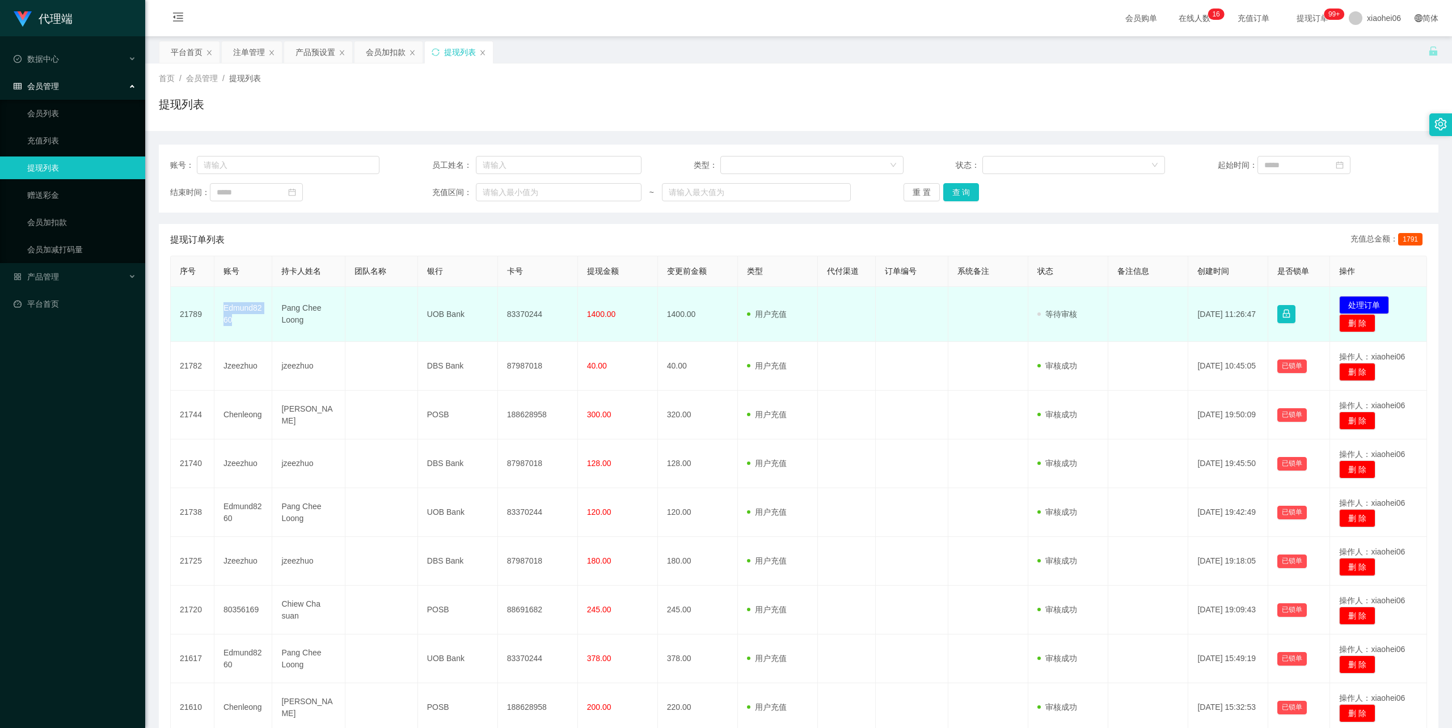
drag, startPoint x: 231, startPoint y: 321, endPoint x: 222, endPoint y: 313, distance: 12.1
click at [222, 313] on td "Edmund8260" at bounding box center [243, 314] width 58 height 55
copy td "Edmund8260"
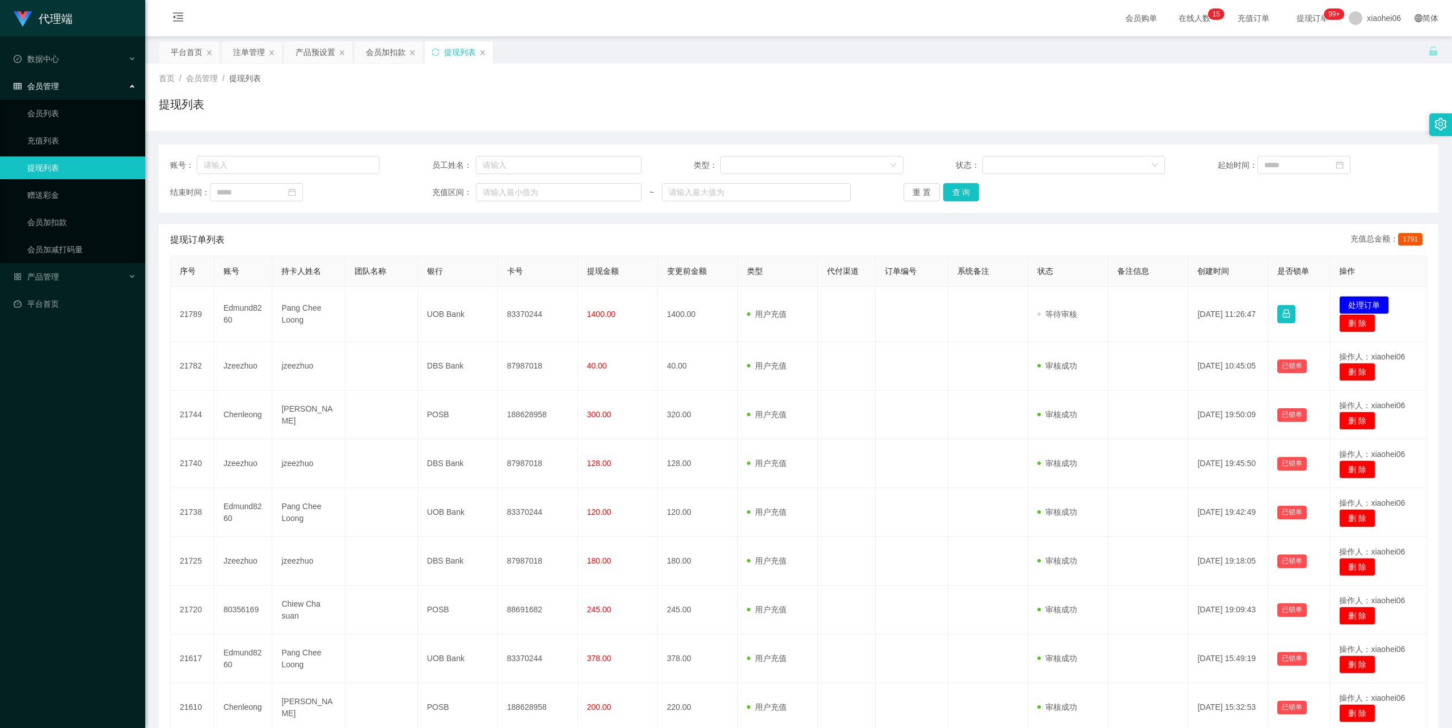
click at [850, 87] on div "首页 / 会员管理 / 提现列表 / 提现列表" at bounding box center [799, 97] width 1280 height 49
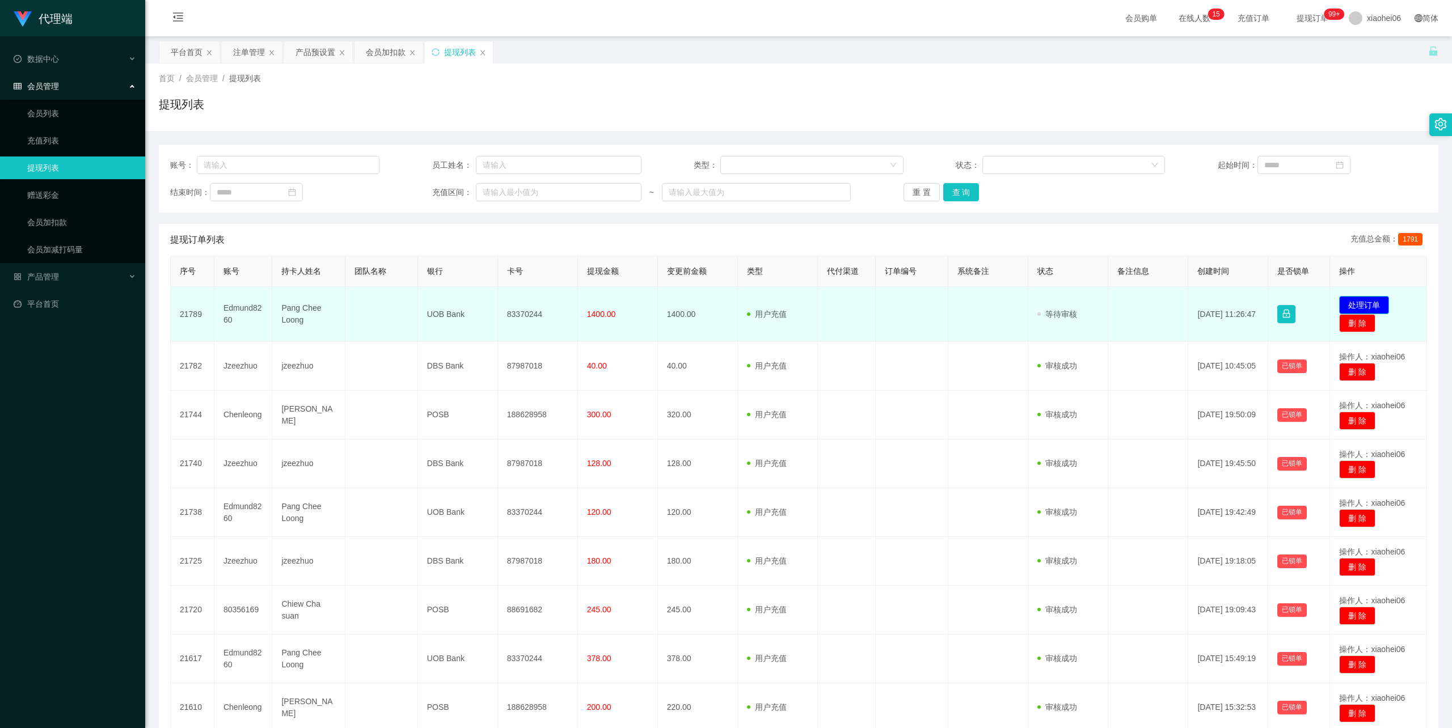
click at [1373, 305] on button "处理订单" at bounding box center [1364, 305] width 50 height 18
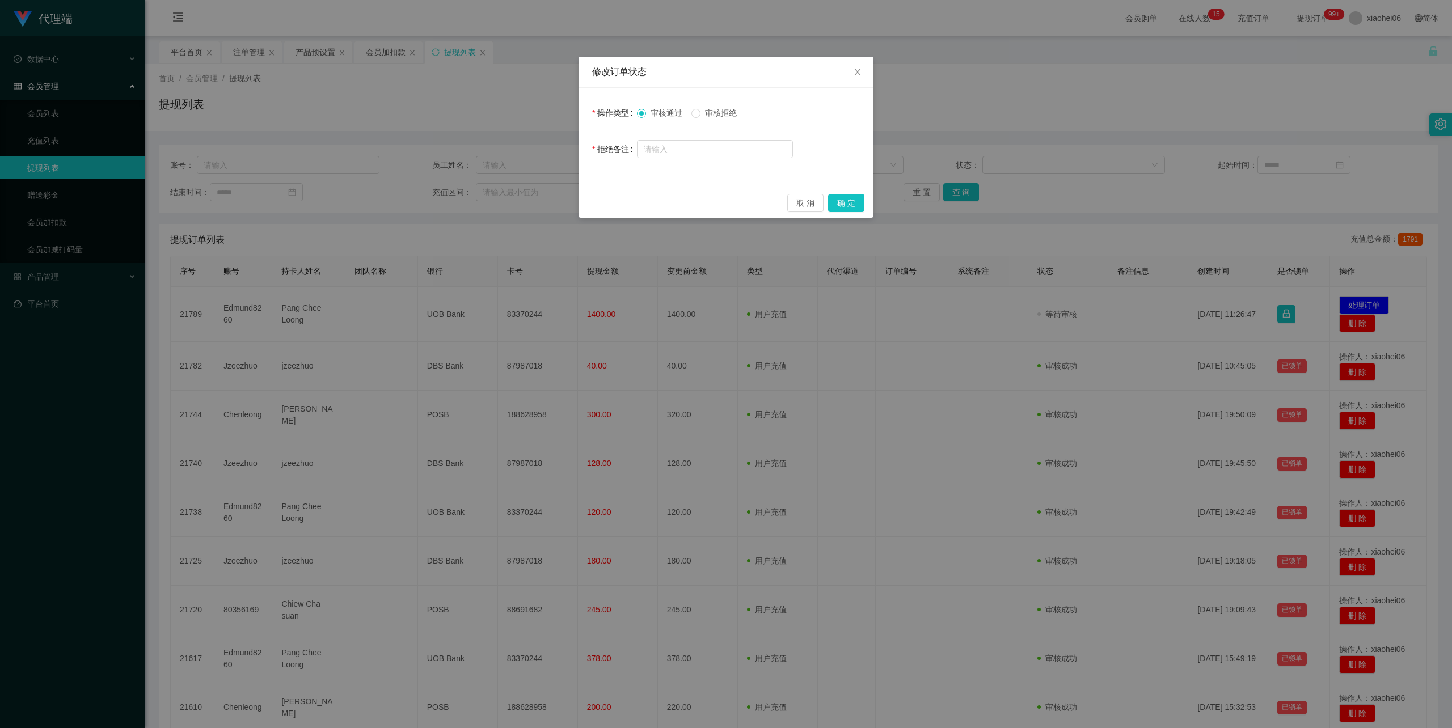
click at [718, 111] on span "审核拒绝" at bounding box center [721, 112] width 41 height 9
click at [693, 140] on input "text" at bounding box center [715, 149] width 156 height 18
click at [649, 151] on input "请跟随老师完成任务之后重新发起提现。" at bounding box center [715, 150] width 156 height 18
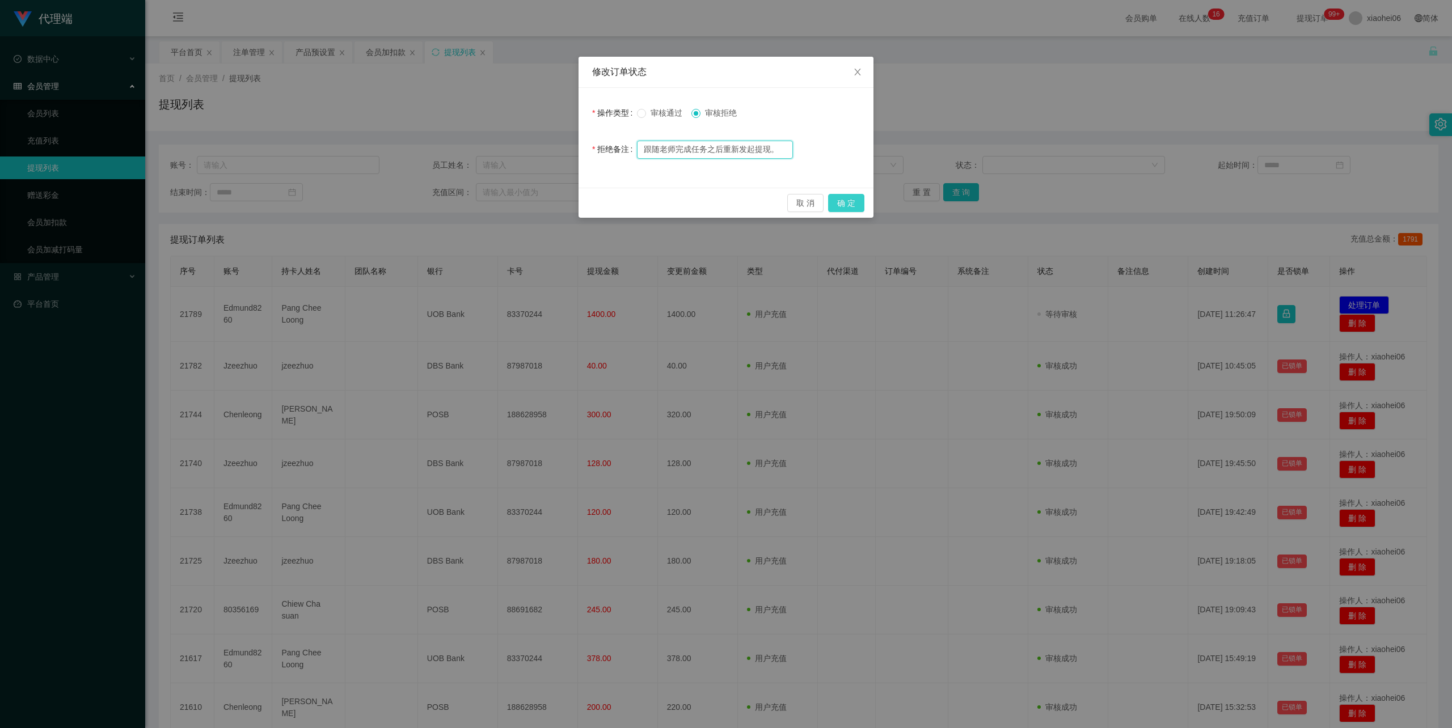
type input "跟随老师完成任务之后重新发起提现。"
click at [856, 207] on button "确 定" at bounding box center [846, 203] width 36 height 18
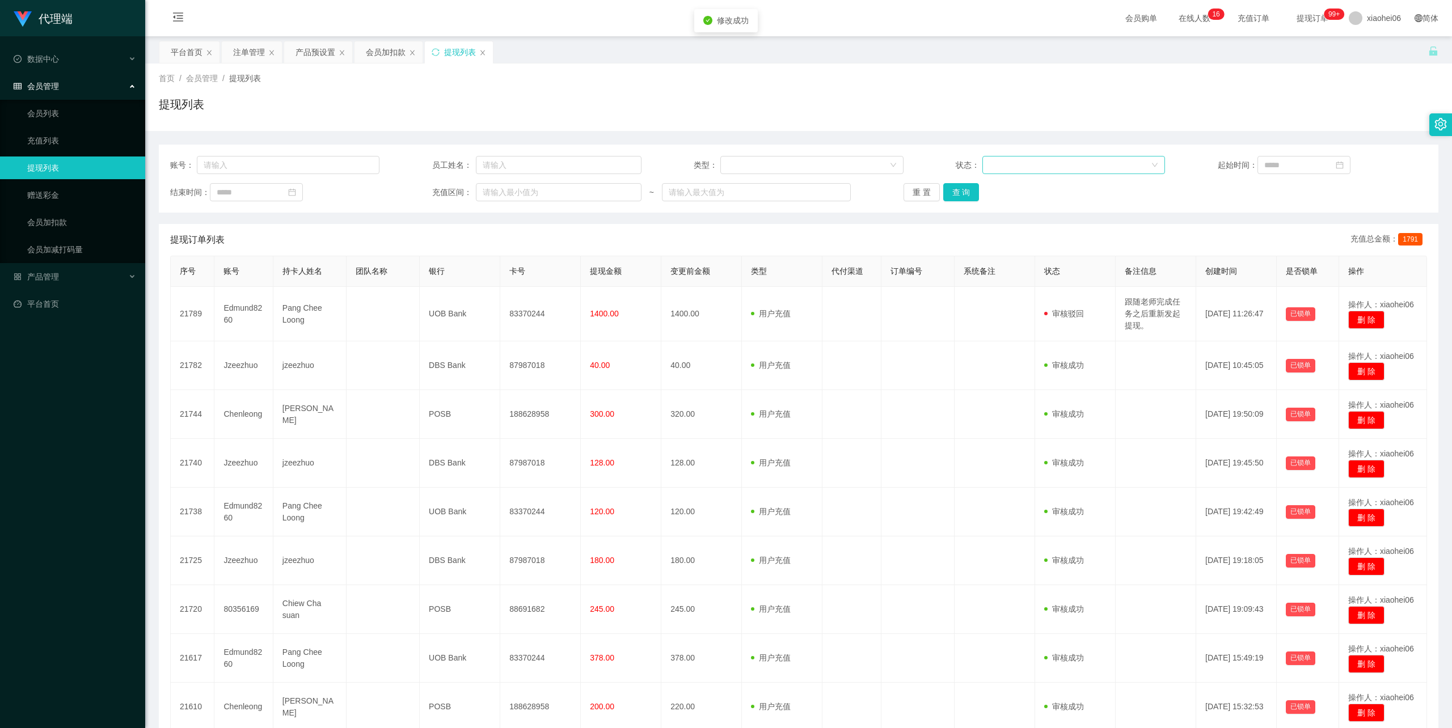
click at [1155, 167] on div at bounding box center [1073, 165] width 183 height 18
click at [579, 119] on div "提现列表" at bounding box center [799, 109] width 1280 height 26
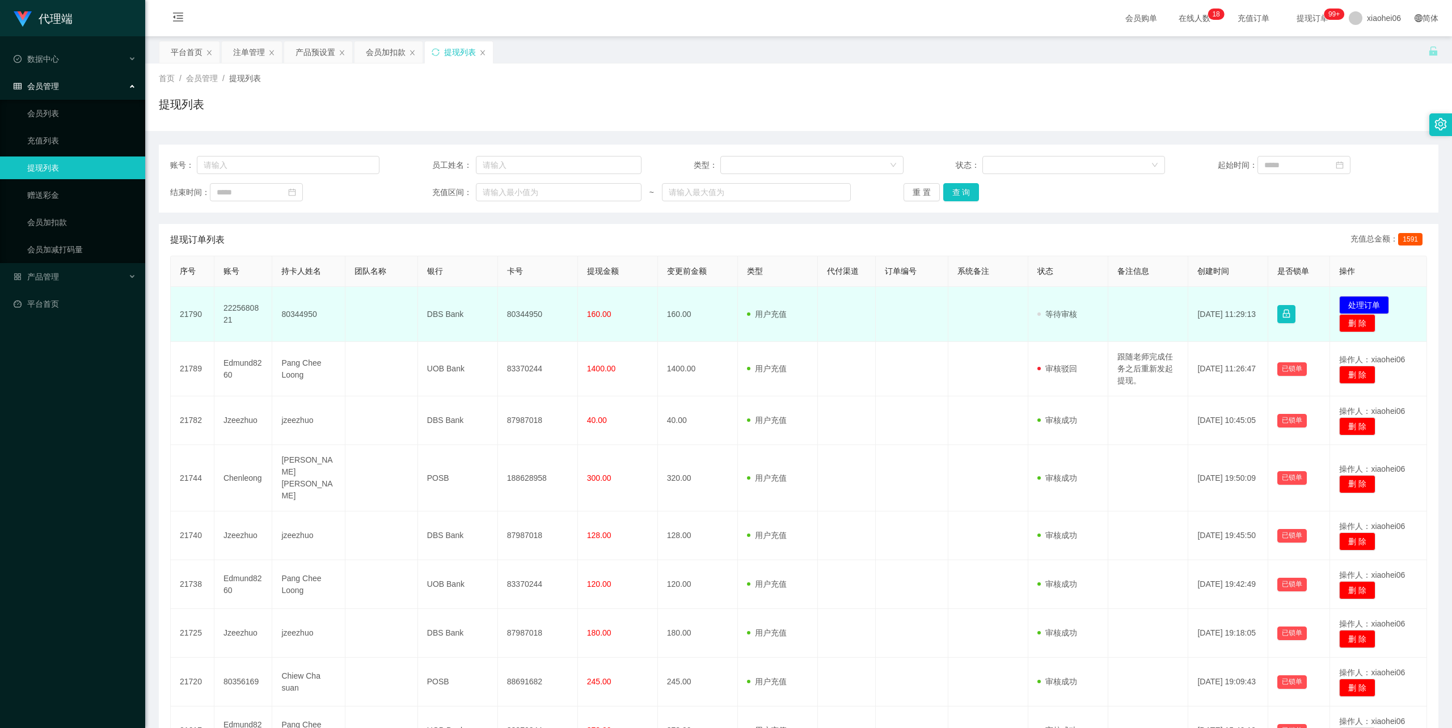
click at [297, 317] on td "80344950" at bounding box center [308, 314] width 73 height 55
click at [296, 314] on td "80344950" at bounding box center [308, 314] width 73 height 55
drag, startPoint x: 296, startPoint y: 314, endPoint x: 298, endPoint y: 339, distance: 25.1
click at [296, 314] on td "80344950" at bounding box center [308, 314] width 73 height 55
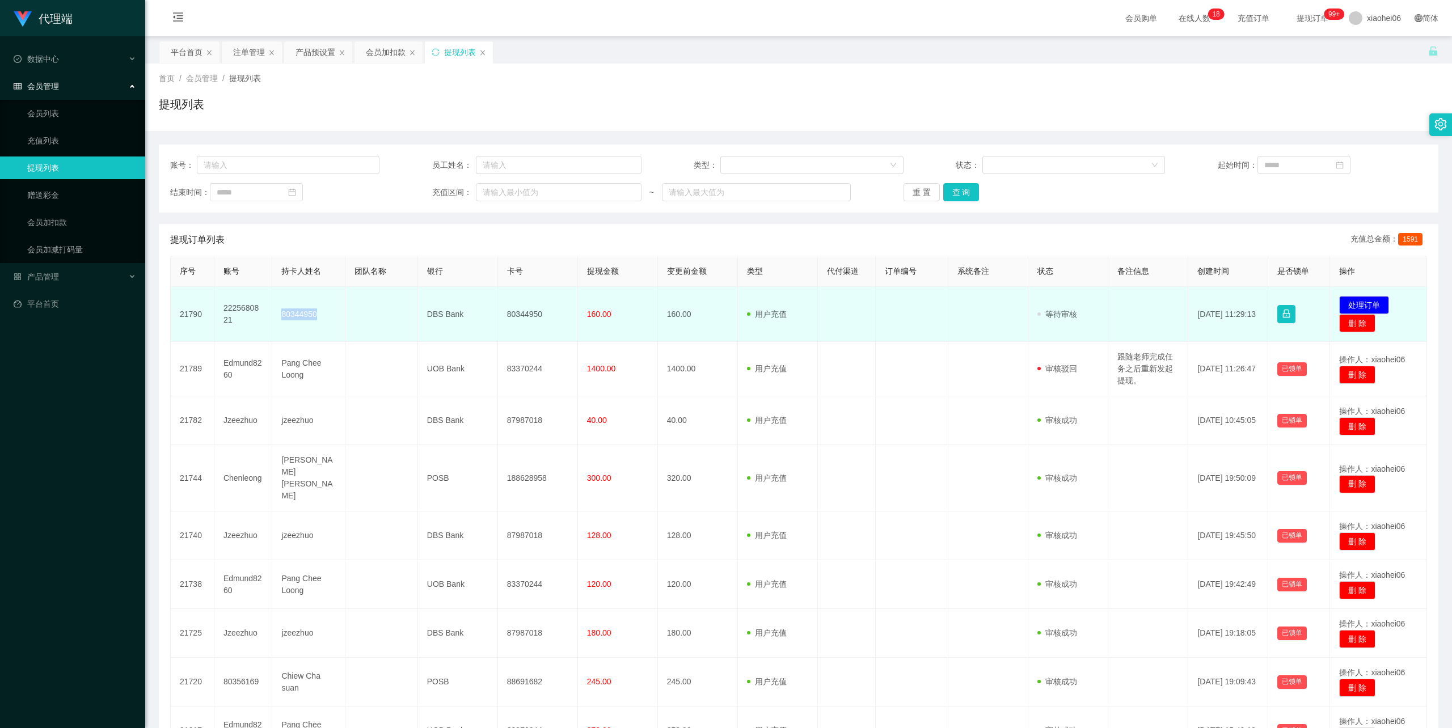
click at [289, 331] on td "80344950" at bounding box center [308, 314] width 73 height 55
click at [521, 310] on td "80344950" at bounding box center [538, 314] width 80 height 55
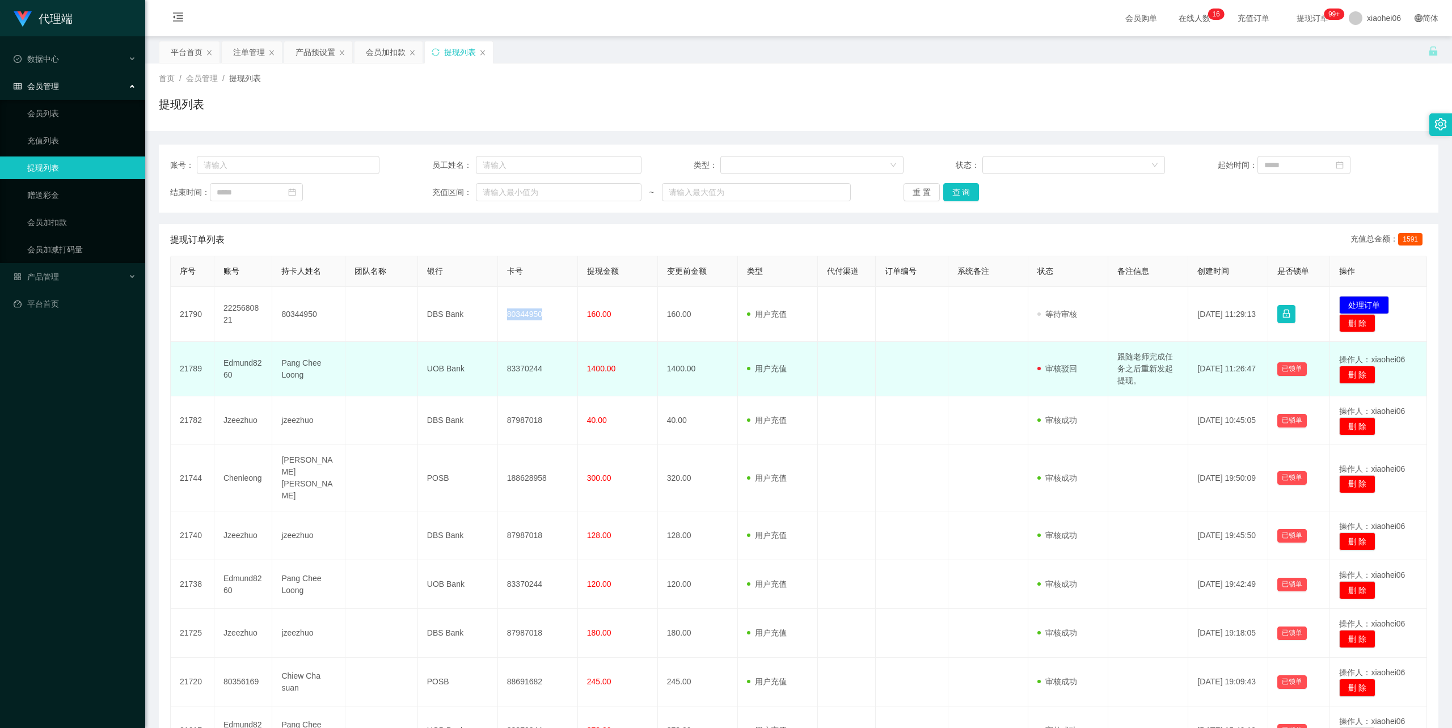
copy td "80344950"
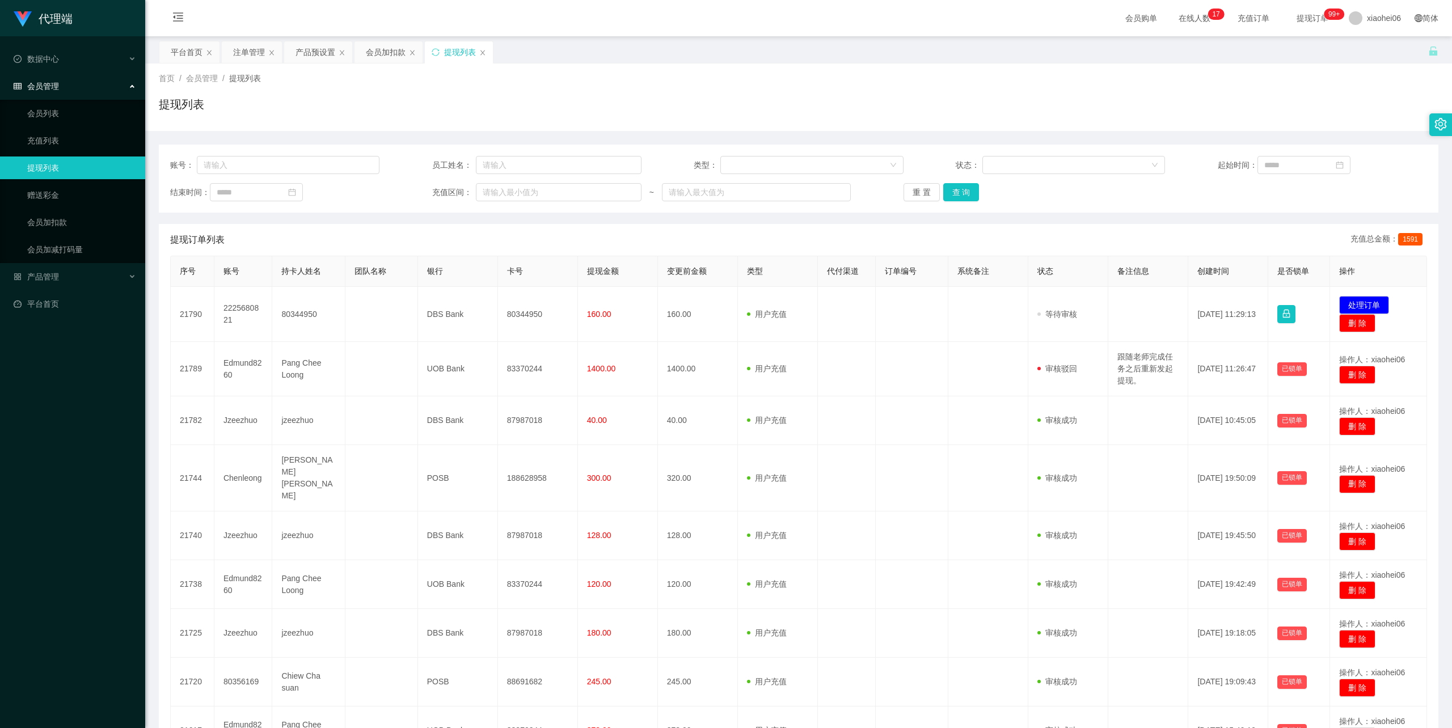
click at [701, 88] on div "首页 / 会员管理 / 提现列表 / 提现列表" at bounding box center [799, 97] width 1280 height 49
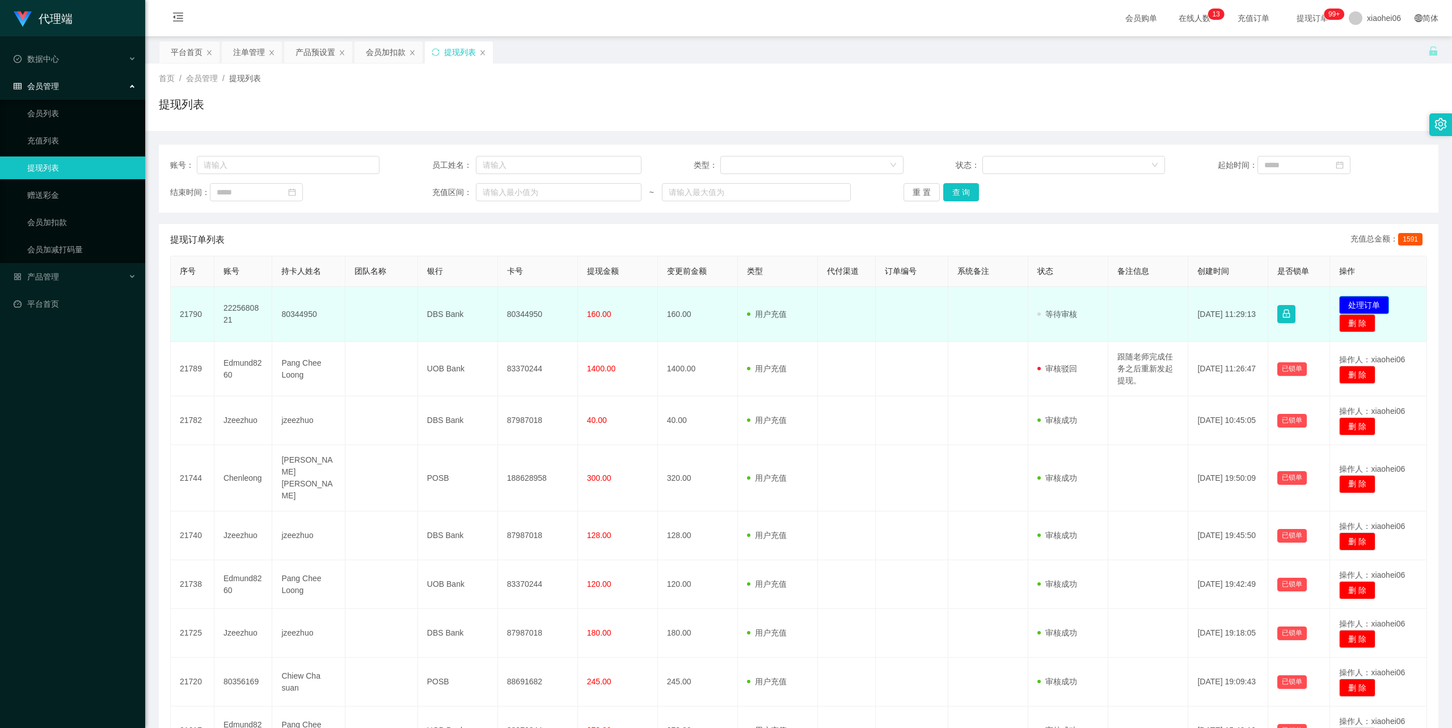
click at [1348, 305] on button "处理订单" at bounding box center [1364, 305] width 50 height 18
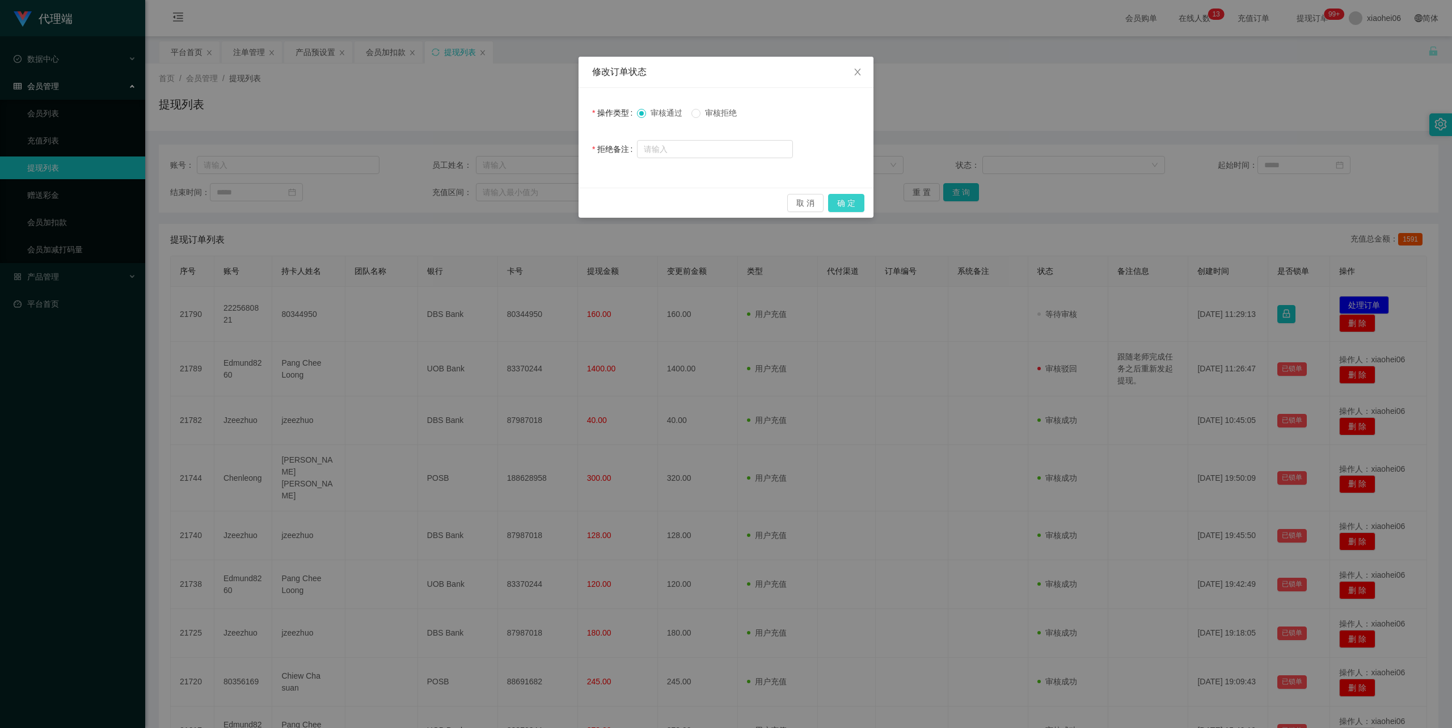
click at [849, 199] on button "确 定" at bounding box center [846, 203] width 36 height 18
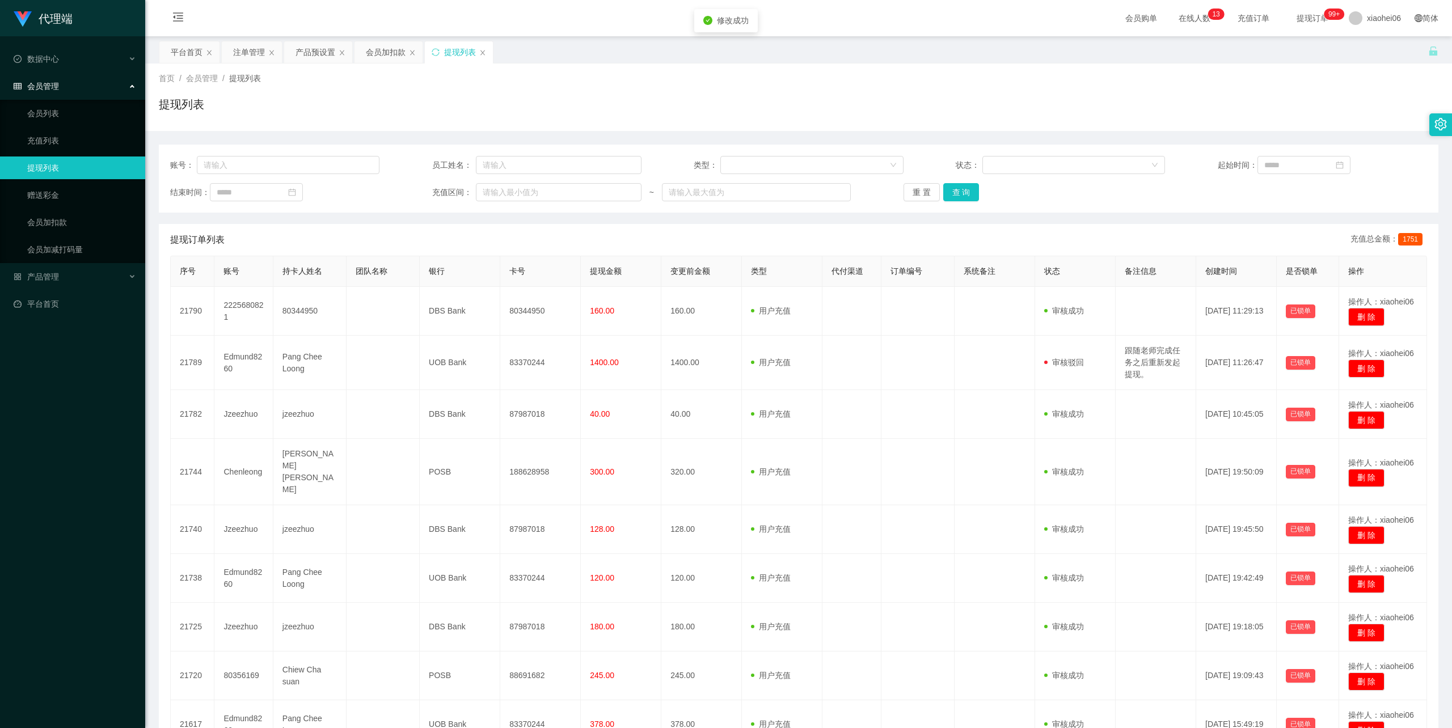
click at [1146, 91] on div "首页 / 会员管理 / 提现列表 / 提现列表" at bounding box center [799, 97] width 1280 height 49
click at [607, 92] on div "首页 / 会员管理 / 提现列表 / 提现列表" at bounding box center [799, 97] width 1280 height 49
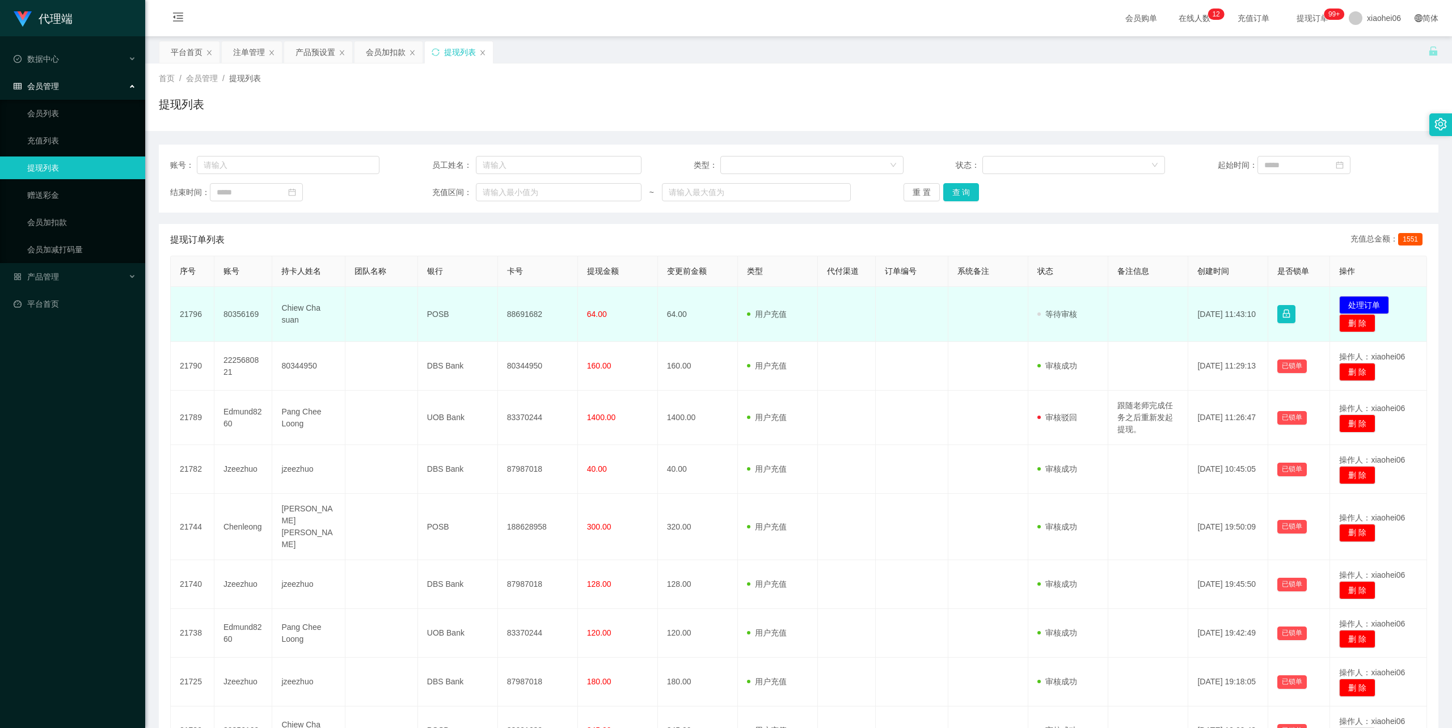
click at [232, 314] on td "80356169" at bounding box center [243, 314] width 58 height 55
copy td "80356169"
click at [530, 318] on td "88691682" at bounding box center [538, 314] width 80 height 55
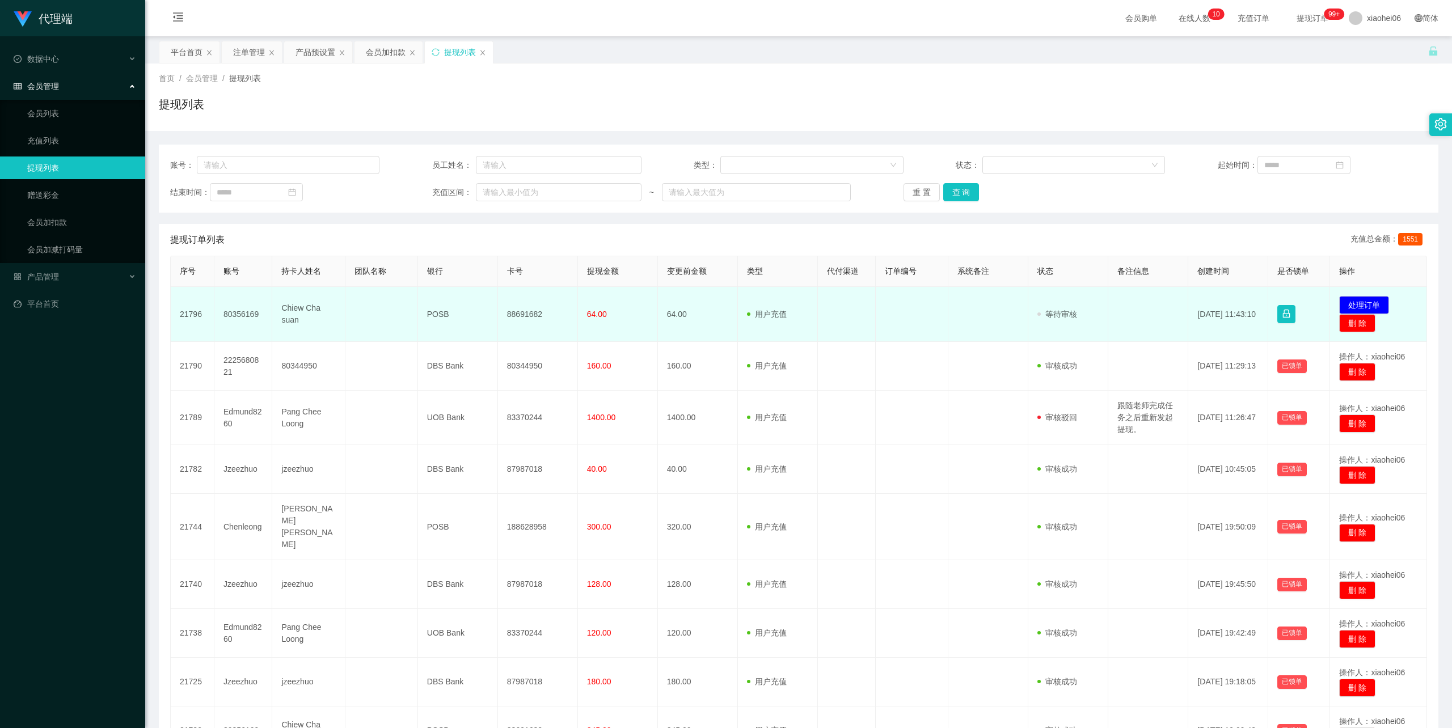
click at [518, 313] on td "88691682" at bounding box center [538, 314] width 80 height 55
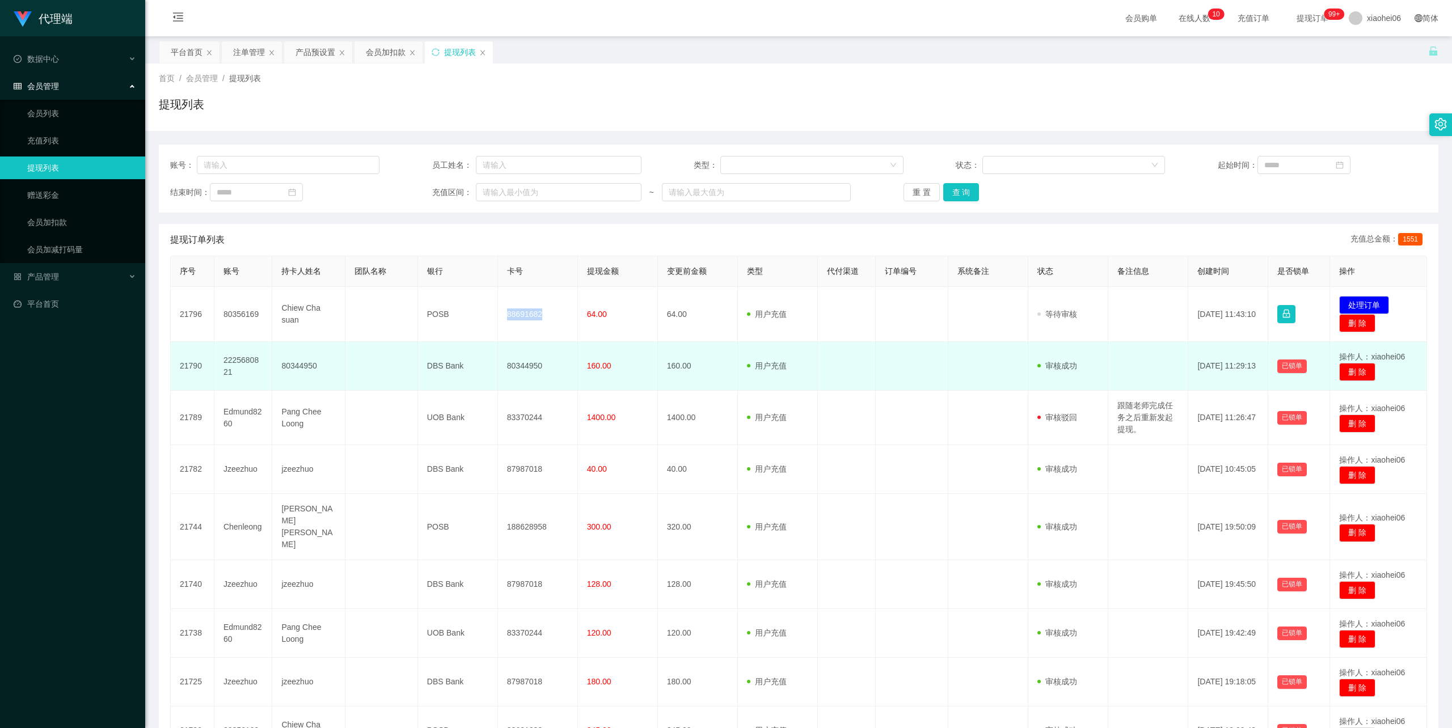
copy td "88691682"
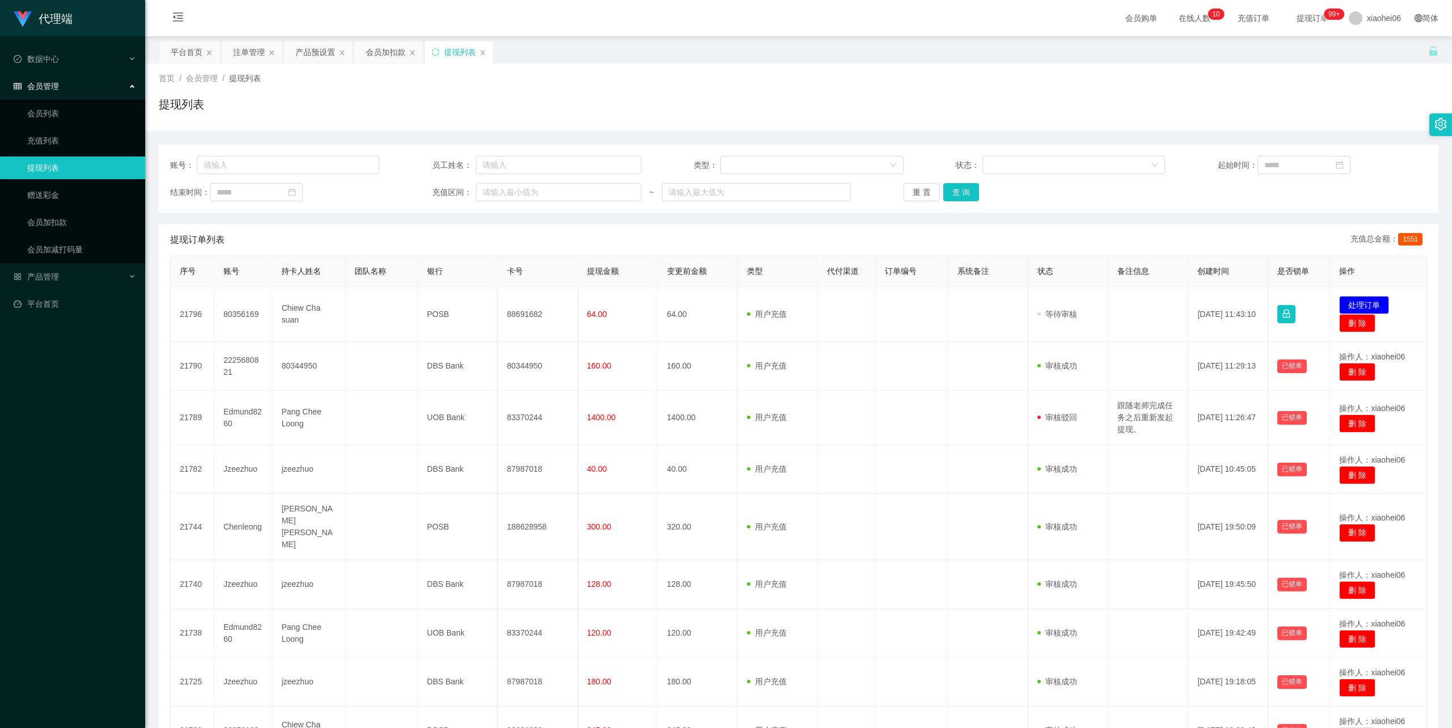
click at [1003, 91] on div "首页 / 会员管理 / 提现列表 / 提现列表" at bounding box center [799, 97] width 1280 height 49
drag, startPoint x: 386, startPoint y: 51, endPoint x: 370, endPoint y: 55, distance: 16.9
click at [386, 51] on div "会员加扣款" at bounding box center [386, 52] width 40 height 22
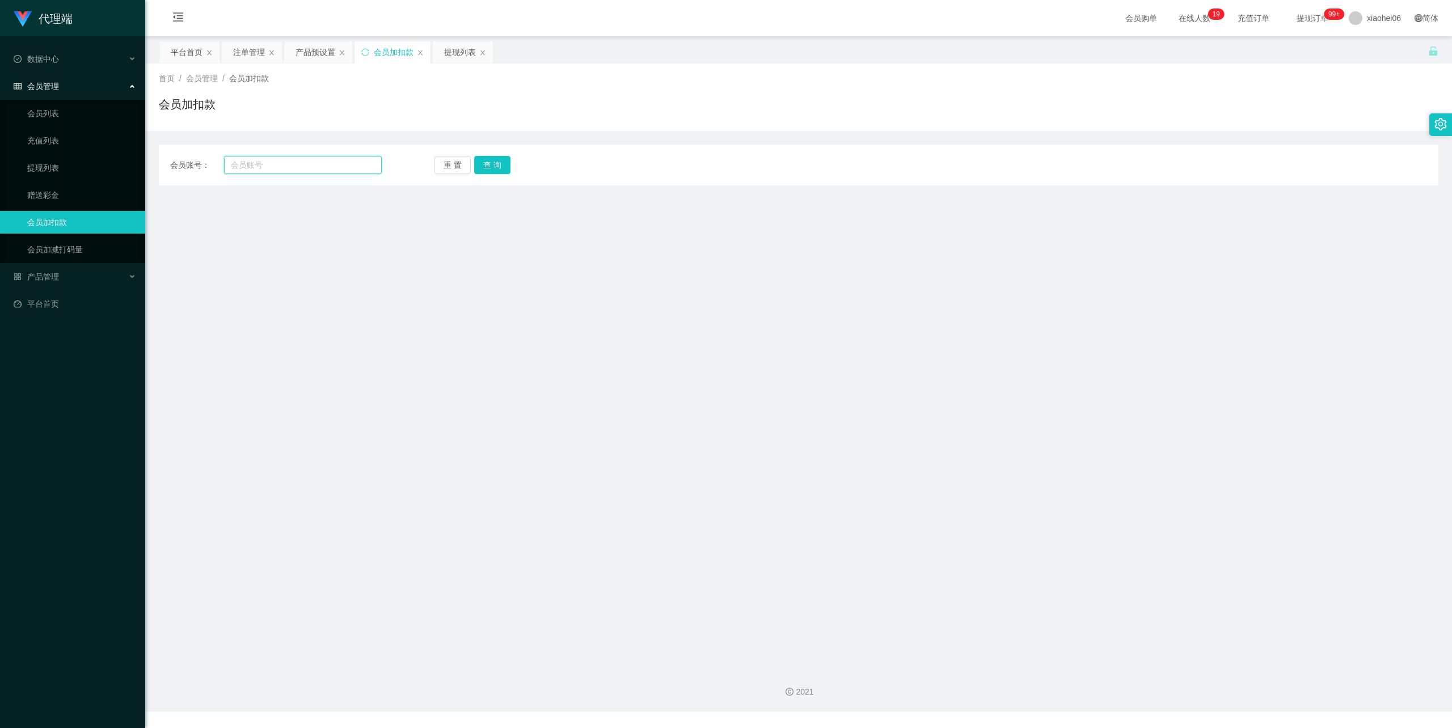
click at [255, 168] on input "text" at bounding box center [303, 165] width 158 height 18
paste input "Jzeezhuo"
type input "Jzeezhuo"
click at [495, 166] on button "查 询" at bounding box center [492, 165] width 36 height 18
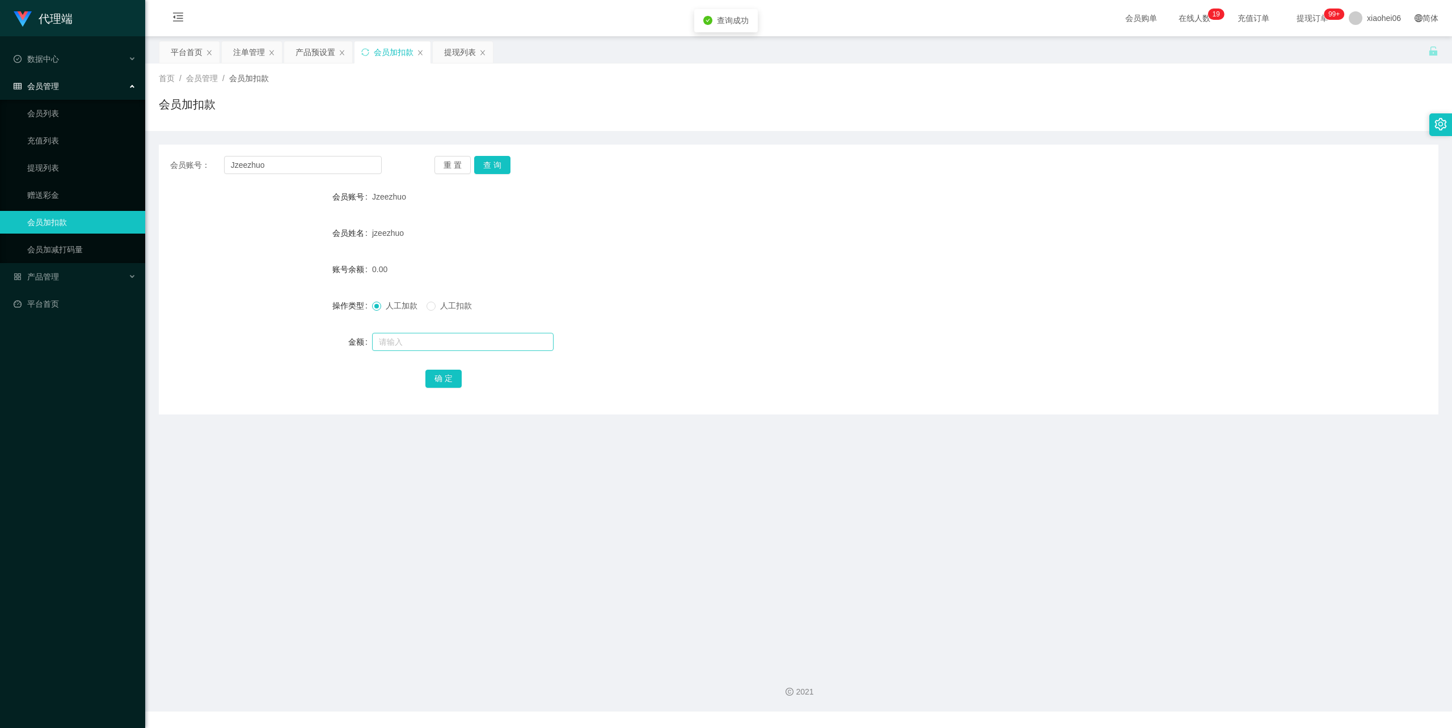
click at [414, 332] on div at bounding box center [745, 342] width 746 height 23
click at [414, 341] on input "text" at bounding box center [463, 342] width 182 height 18
type input "40"
drag, startPoint x: 436, startPoint y: 384, endPoint x: 466, endPoint y: 368, distance: 34.0
click at [434, 384] on button "确 定" at bounding box center [443, 379] width 36 height 18
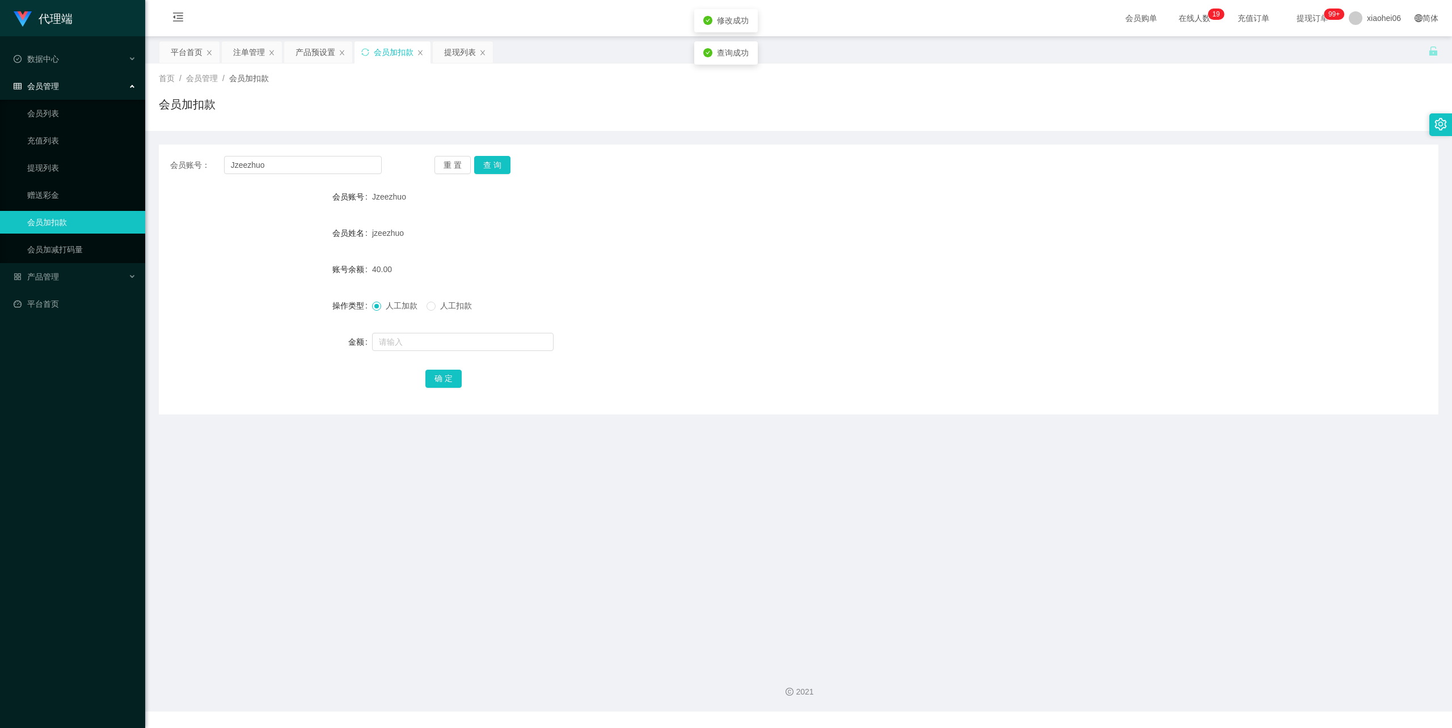
click at [952, 164] on div "会员账号： Jzeezhuo 重 置 查 询" at bounding box center [799, 165] width 1280 height 18
click at [448, 54] on div "提现列表" at bounding box center [460, 52] width 32 height 22
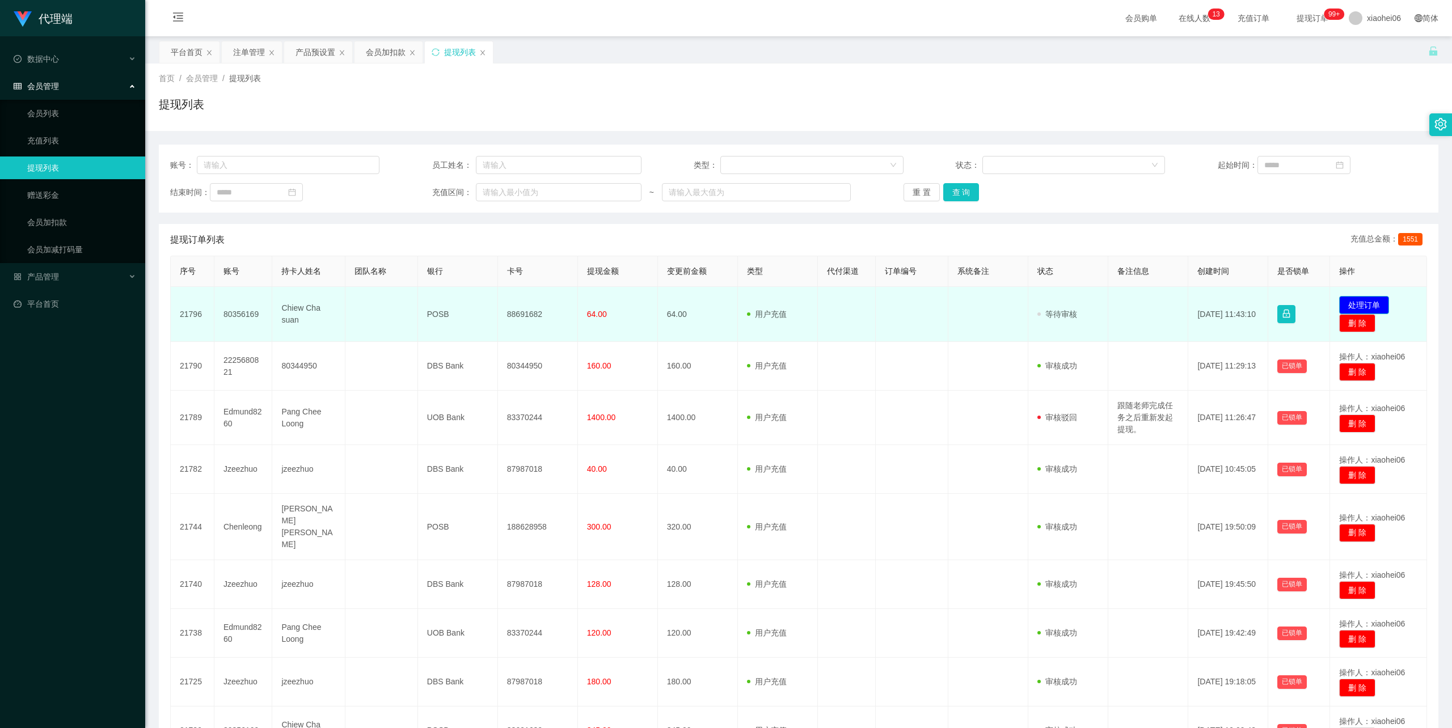
click at [1369, 302] on button "处理订单" at bounding box center [1364, 305] width 50 height 18
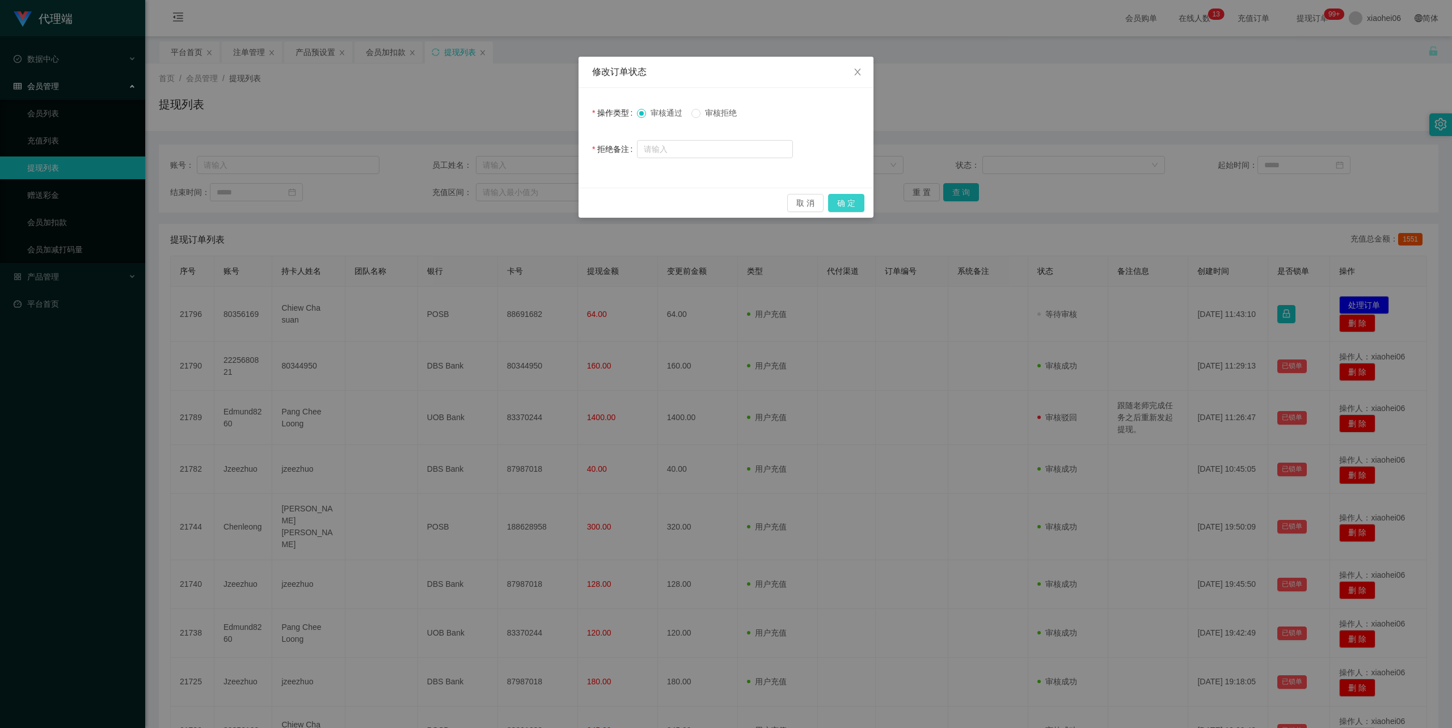
drag, startPoint x: 854, startPoint y: 200, endPoint x: 842, endPoint y: 198, distance: 11.5
click at [854, 200] on button "确 定" at bounding box center [846, 203] width 36 height 18
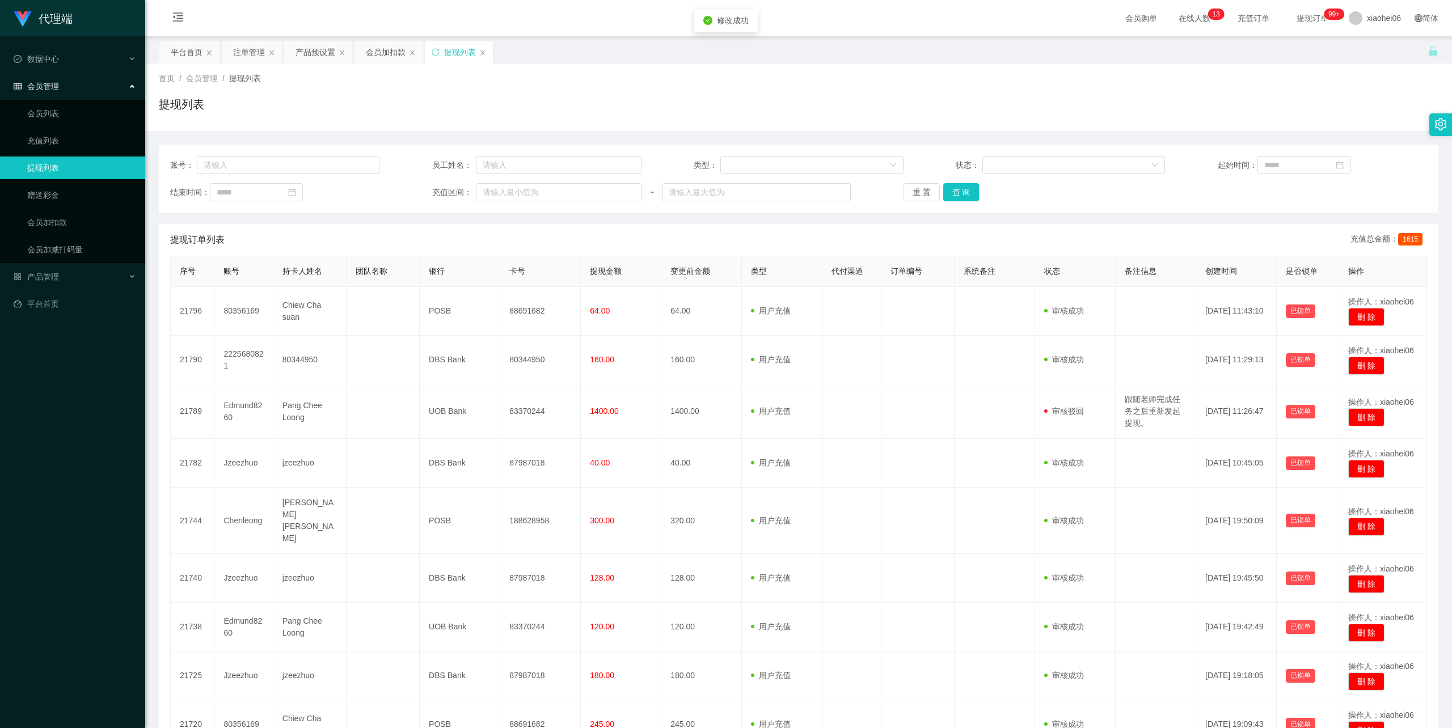
click at [582, 113] on div "提现列表" at bounding box center [799, 109] width 1280 height 26
click at [596, 208] on div "账号： 员工姓名： 类型： 状态： 起始时间： 结束时间： 充值区间： ~ 重 置 查 询" at bounding box center [799, 179] width 1280 height 68
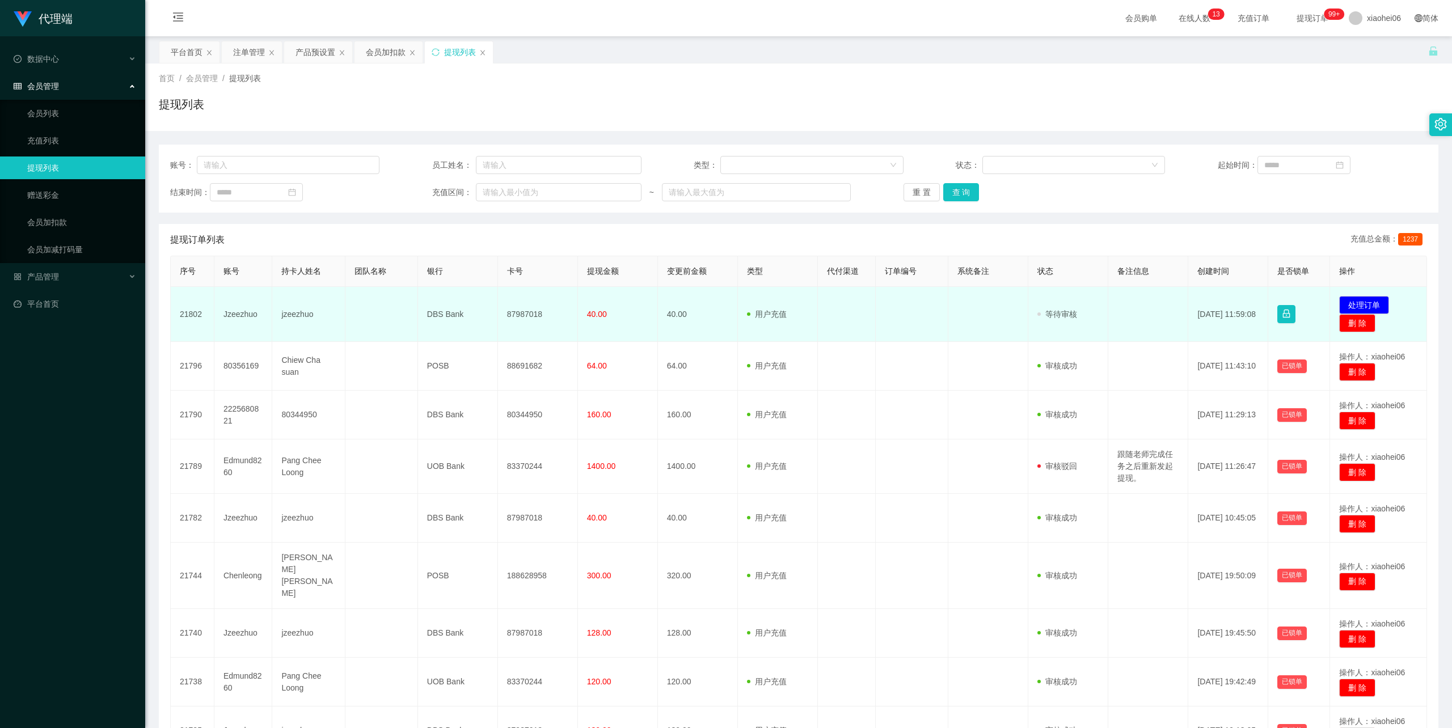
click at [525, 316] on td "87987018" at bounding box center [538, 314] width 80 height 55
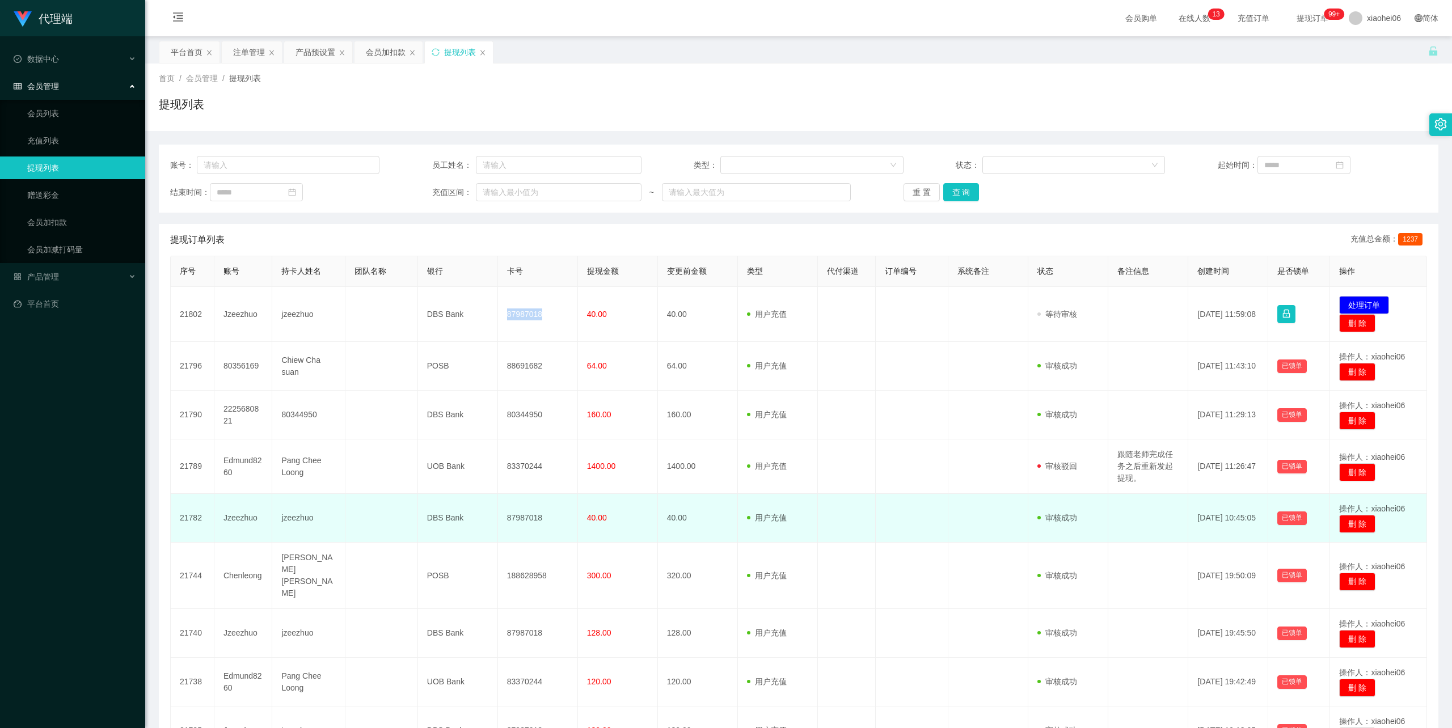
copy td "87987018"
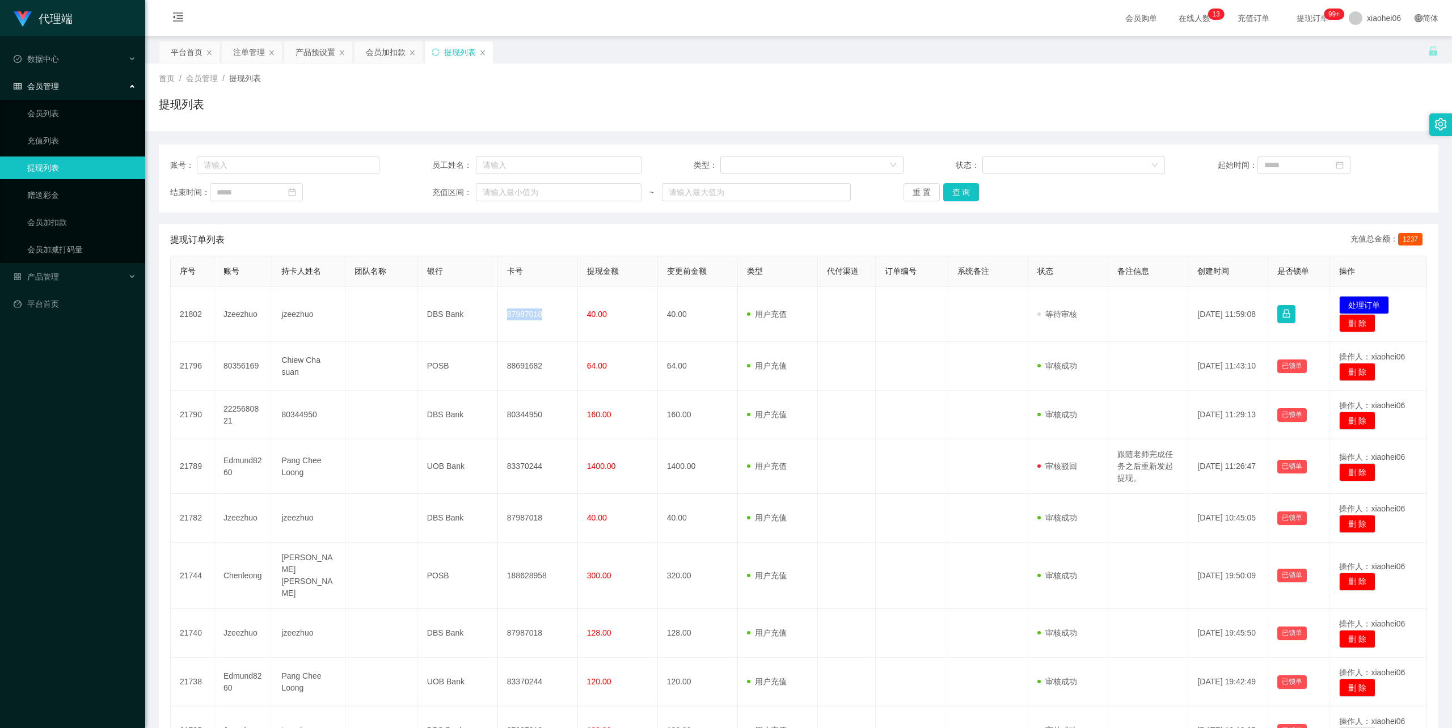
drag, startPoint x: 867, startPoint y: 95, endPoint x: 960, endPoint y: 85, distance: 94.1
click at [867, 95] on div "首页 / 会员管理 / 提现列表 / 提现列表" at bounding box center [799, 97] width 1280 height 49
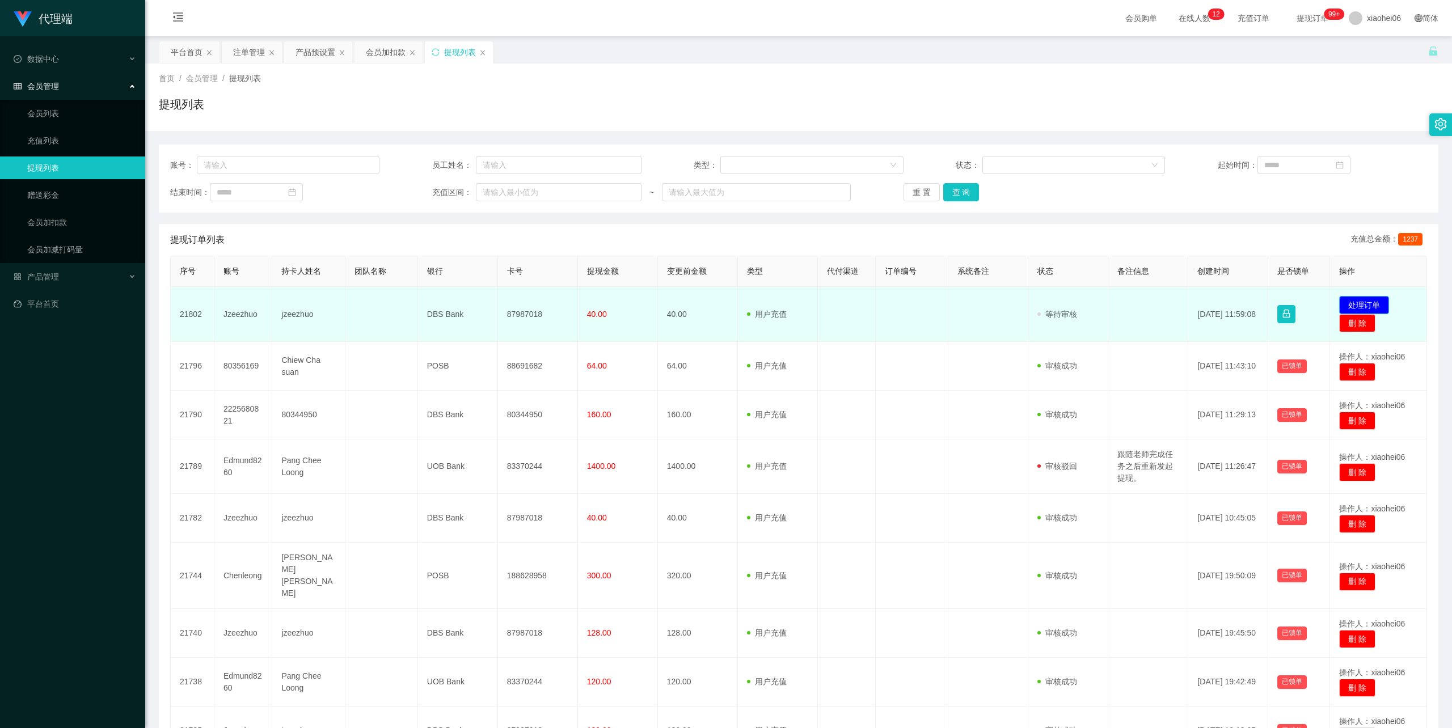
click at [1369, 304] on button "处理订单" at bounding box center [1364, 305] width 50 height 18
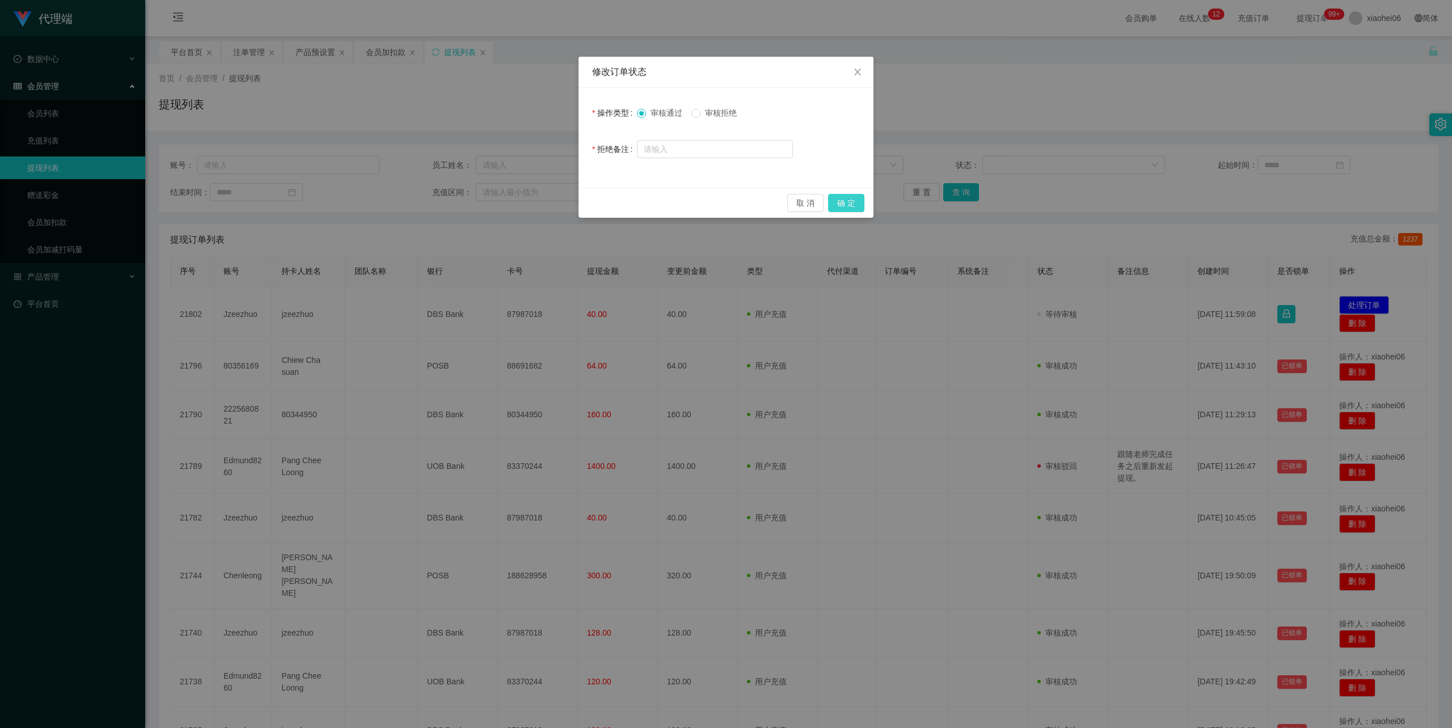
click at [849, 205] on button "确 定" at bounding box center [846, 203] width 36 height 18
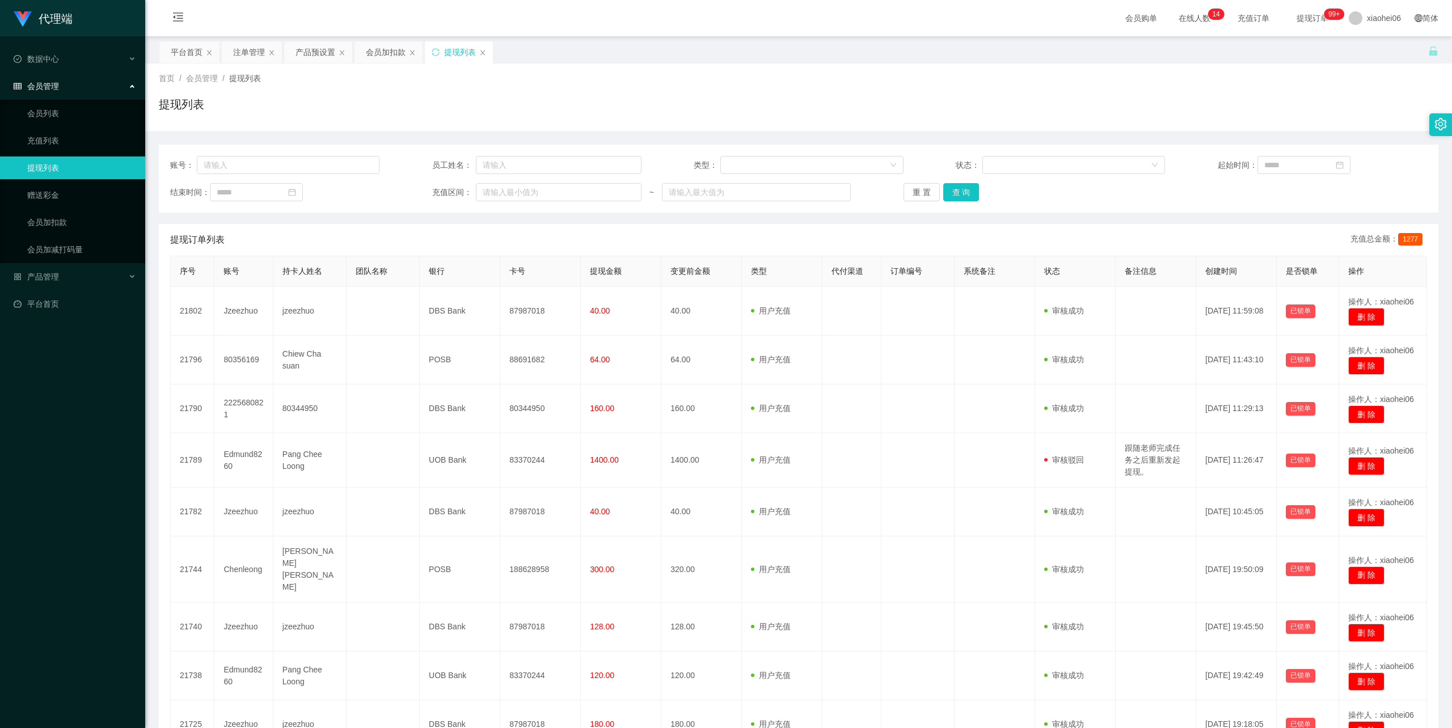
click at [452, 94] on div "首页 / 会员管理 / 提现列表 / 提现列表" at bounding box center [799, 97] width 1280 height 49
click at [667, 237] on div "提现订单列表 充值总金额： 1277" at bounding box center [798, 240] width 1257 height 32
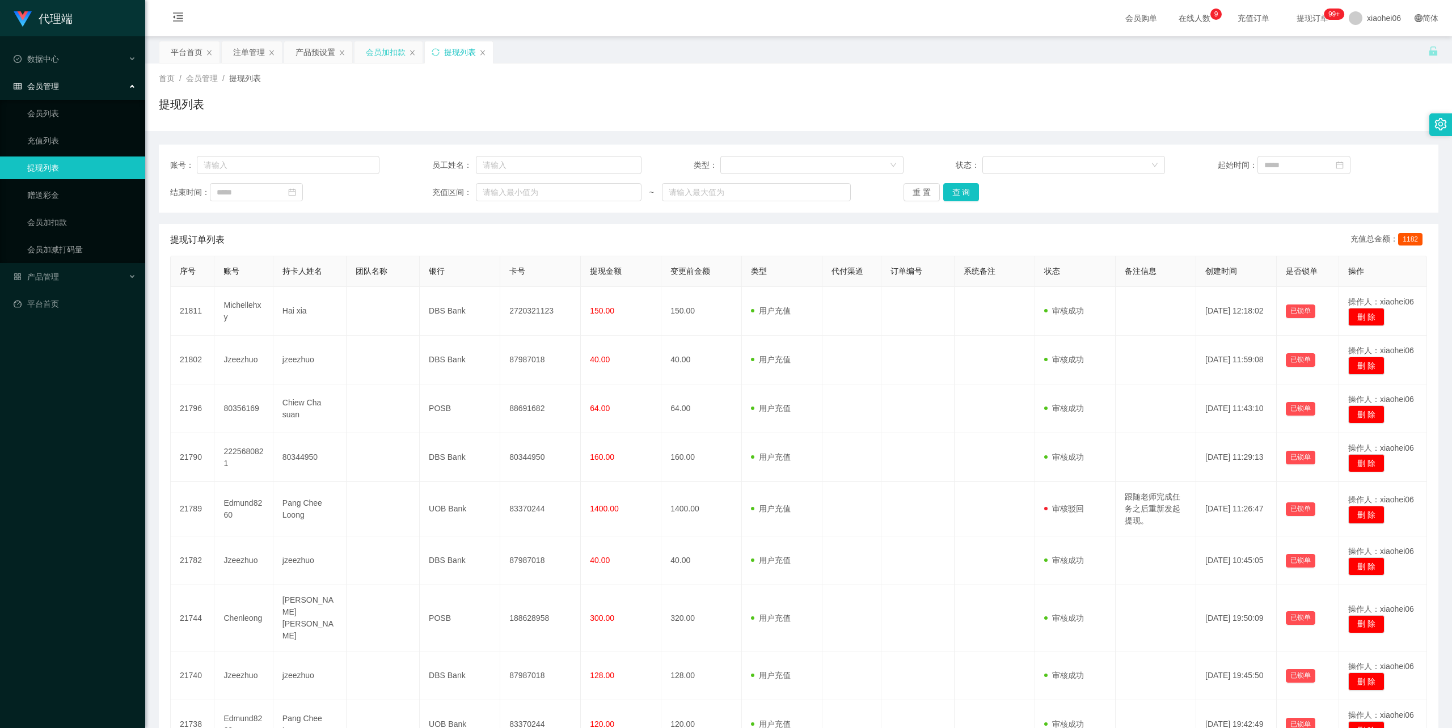
click at [378, 54] on div "会员加扣款" at bounding box center [386, 52] width 40 height 22
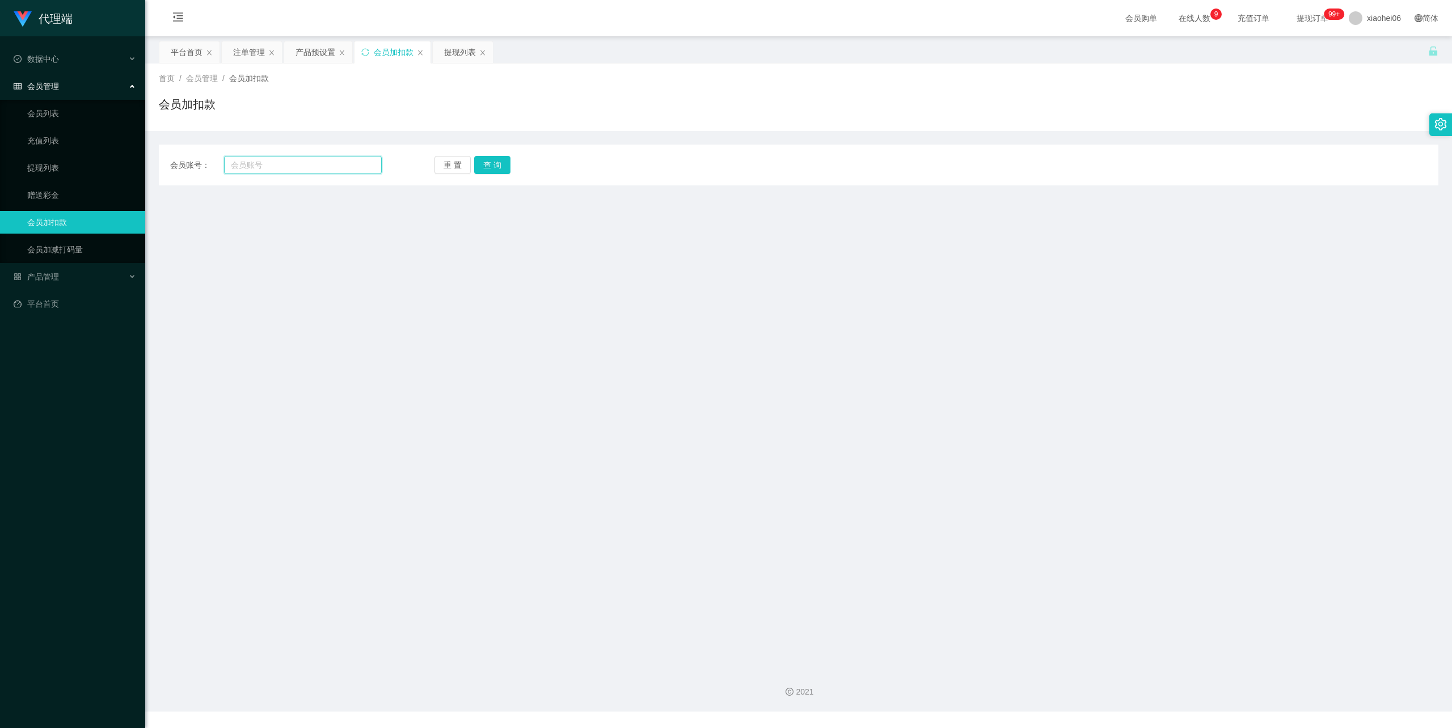
click at [296, 168] on input "text" at bounding box center [303, 165] width 158 height 18
paste input "2225680821"
type input "2225680821"
click at [507, 163] on button "查 询" at bounding box center [492, 165] width 36 height 18
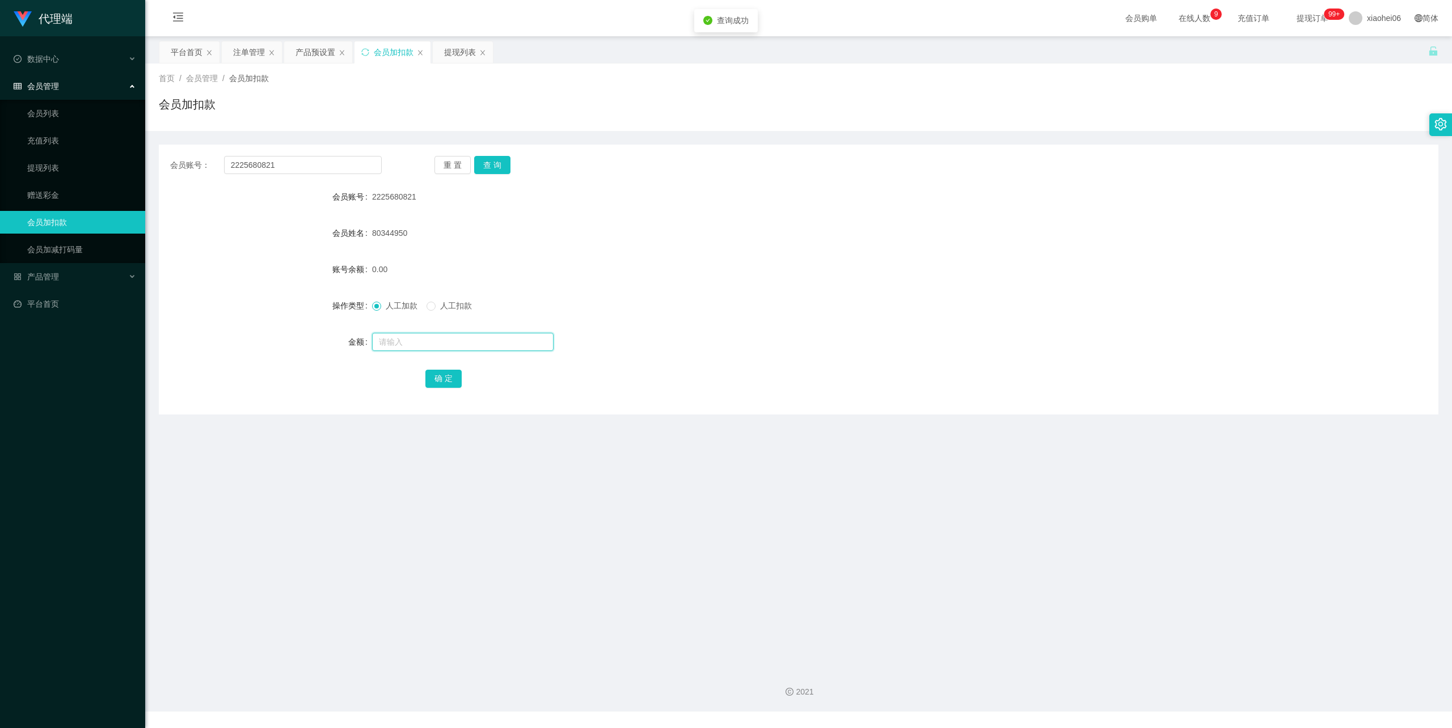
click at [438, 345] on input "text" at bounding box center [463, 342] width 182 height 18
type input "40"
click at [441, 373] on button "确 定" at bounding box center [443, 379] width 36 height 18
click at [587, 246] on form "会员账号 2225680821 会员姓名 80344950 账号余额 40.00 操作类型 人工加款 人工扣款 金额 确 定" at bounding box center [799, 287] width 1280 height 204
click at [457, 52] on div "提现列表" at bounding box center [460, 52] width 32 height 22
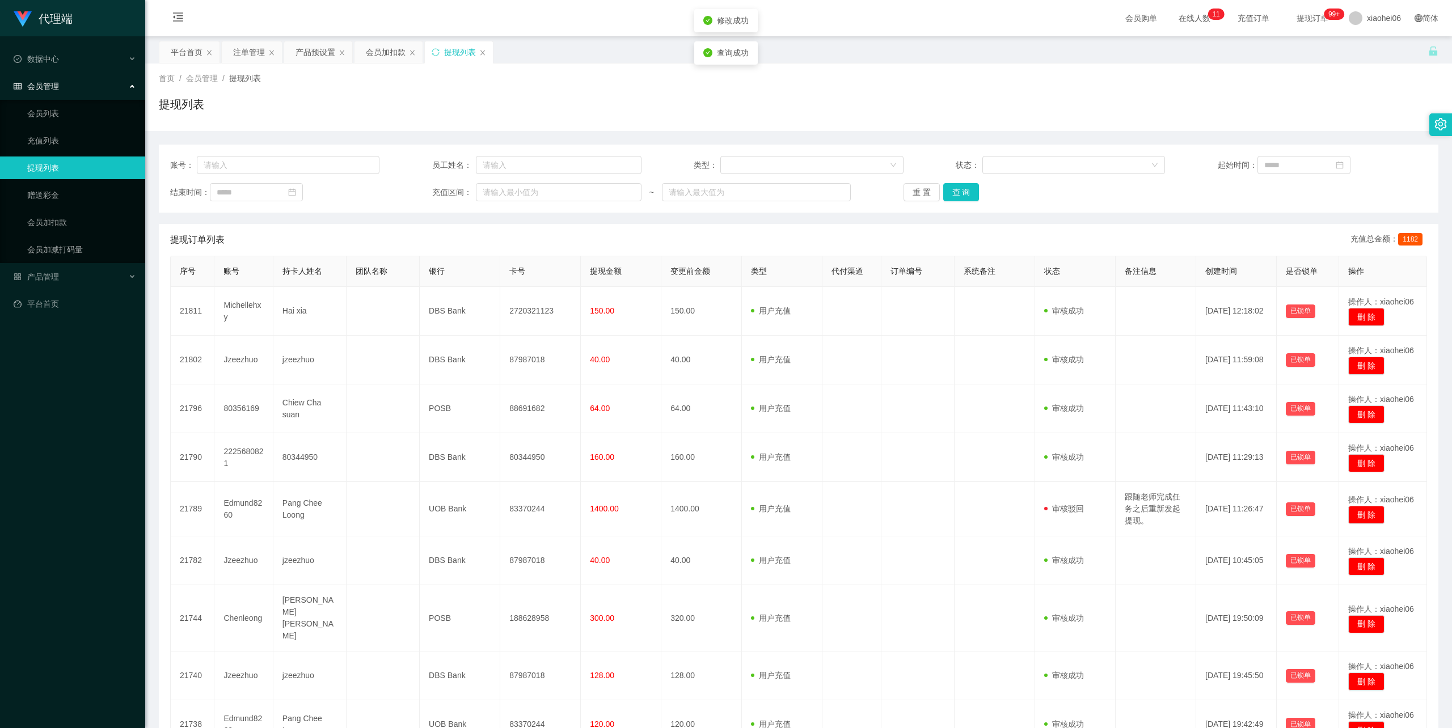
click at [762, 117] on div "提现列表" at bounding box center [799, 109] width 1280 height 26
click at [583, 101] on div "提现列表" at bounding box center [799, 109] width 1280 height 26
click at [386, 50] on div "会员加扣款" at bounding box center [386, 52] width 40 height 22
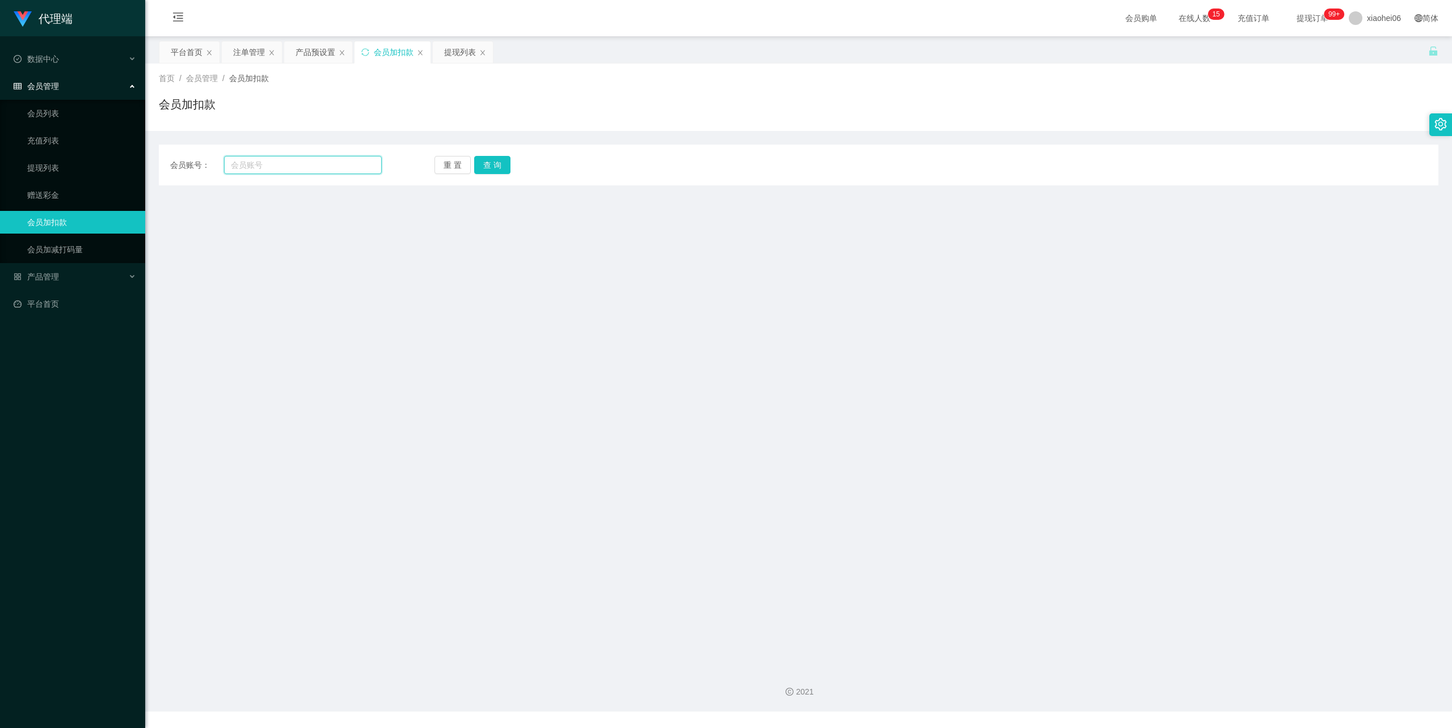
click at [311, 162] on input "text" at bounding box center [303, 165] width 158 height 18
paste input "89043724"
type input "89043724"
click at [486, 164] on button "查 询" at bounding box center [492, 165] width 36 height 18
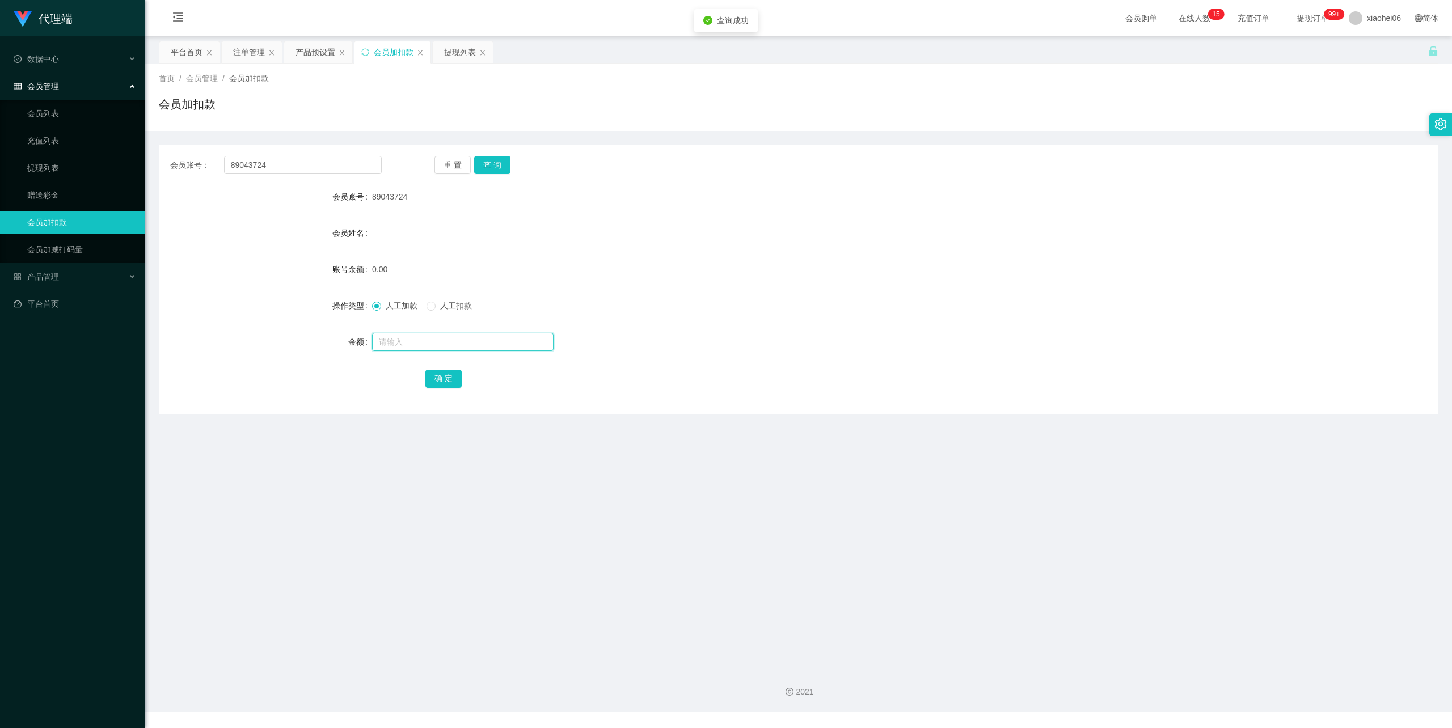
click at [414, 341] on input "text" at bounding box center [463, 342] width 182 height 18
type input "100"
drag, startPoint x: 442, startPoint y: 381, endPoint x: 482, endPoint y: 345, distance: 53.4
click at [442, 381] on button "确 定" at bounding box center [443, 379] width 36 height 18
drag, startPoint x: 916, startPoint y: 268, endPoint x: 930, endPoint y: 260, distance: 16.8
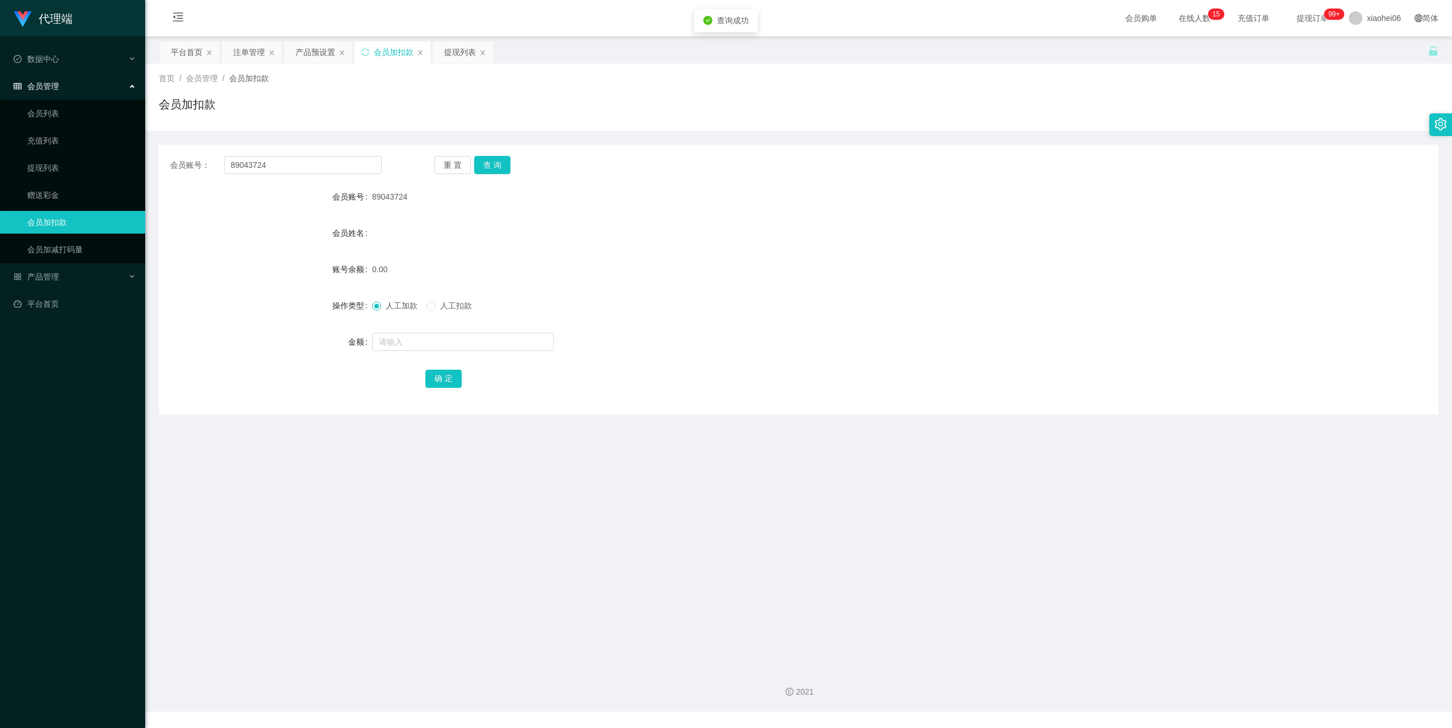
click at [919, 266] on div "0.00" at bounding box center [745, 269] width 746 height 23
click at [463, 46] on div "提现列表" at bounding box center [460, 52] width 32 height 22
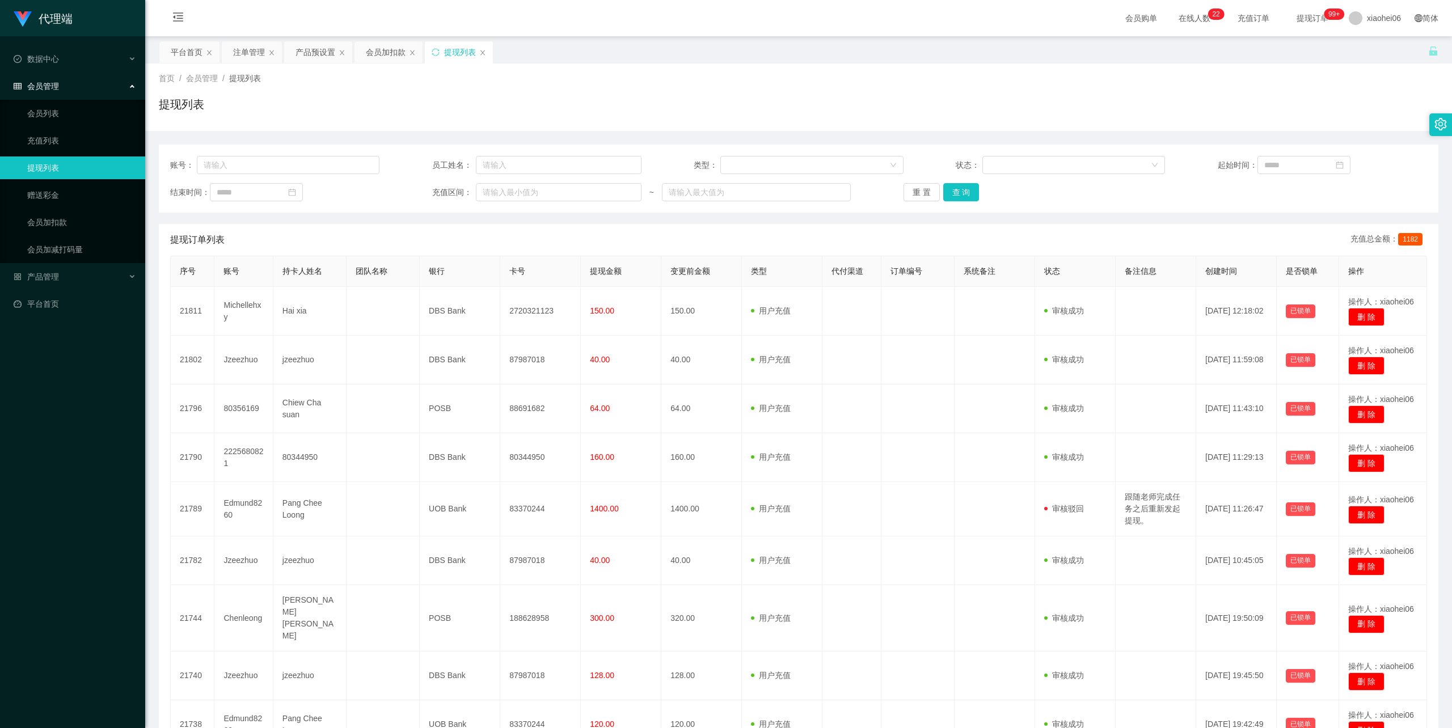
click at [669, 119] on div "提现列表" at bounding box center [799, 109] width 1280 height 26
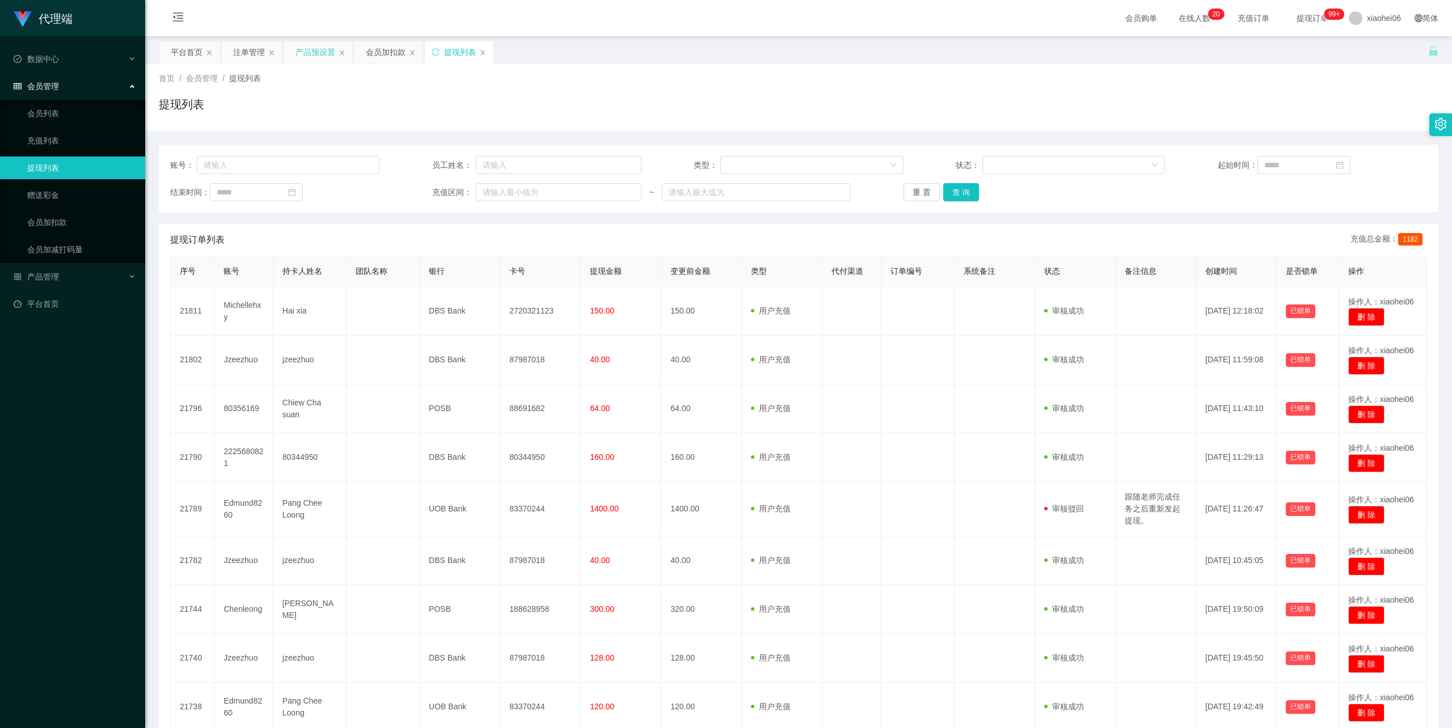
click at [318, 44] on div "产品预设置" at bounding box center [316, 52] width 40 height 22
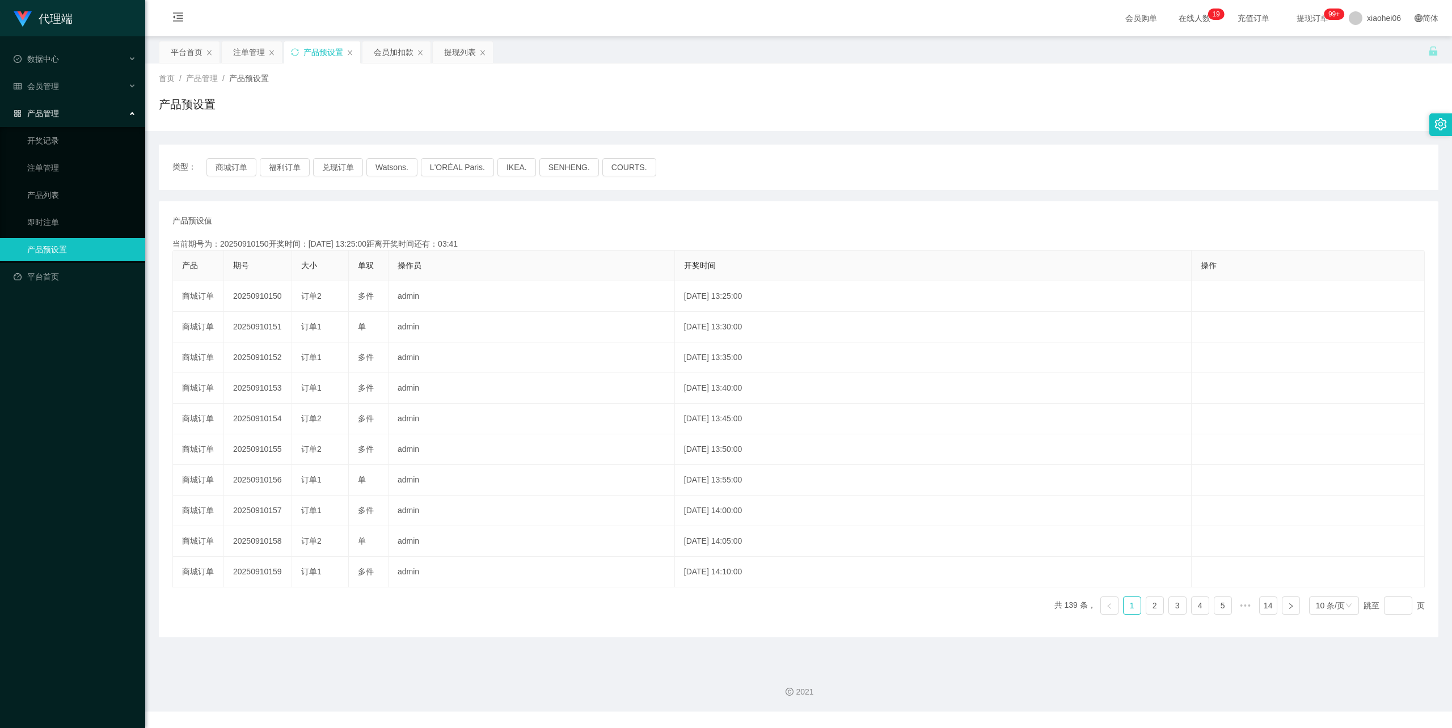
click at [557, 204] on div "产品预设值 添加期号 当前期号为：20250910150开奖时间：2025-09-10 13:25:00距离开奖时间还有：03:41 产品 期号 大小 单双 …" at bounding box center [799, 419] width 1280 height 436
click at [543, 199] on div "类型： 商城订单 福利订单 兑现订单 Watsons. L'ORÉAL Paris. IKEA. SENHENG. COURTS. 产品预设值 添加期号 当前…" at bounding box center [799, 391] width 1280 height 493
click at [563, 217] on div "产品预设值 添加期号" at bounding box center [798, 221] width 1252 height 12
click at [476, 48] on div "提现列表" at bounding box center [460, 52] width 32 height 22
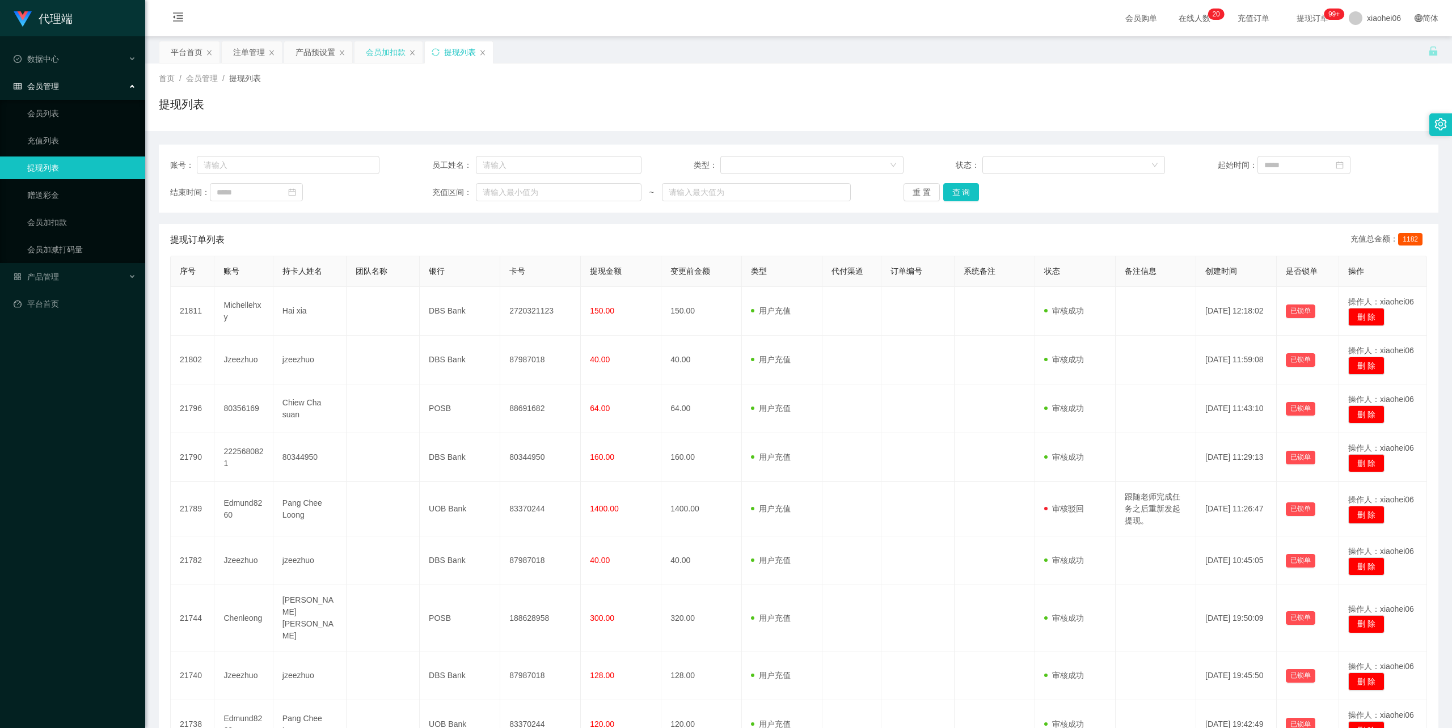
click at [382, 48] on div "会员加扣款" at bounding box center [386, 52] width 40 height 22
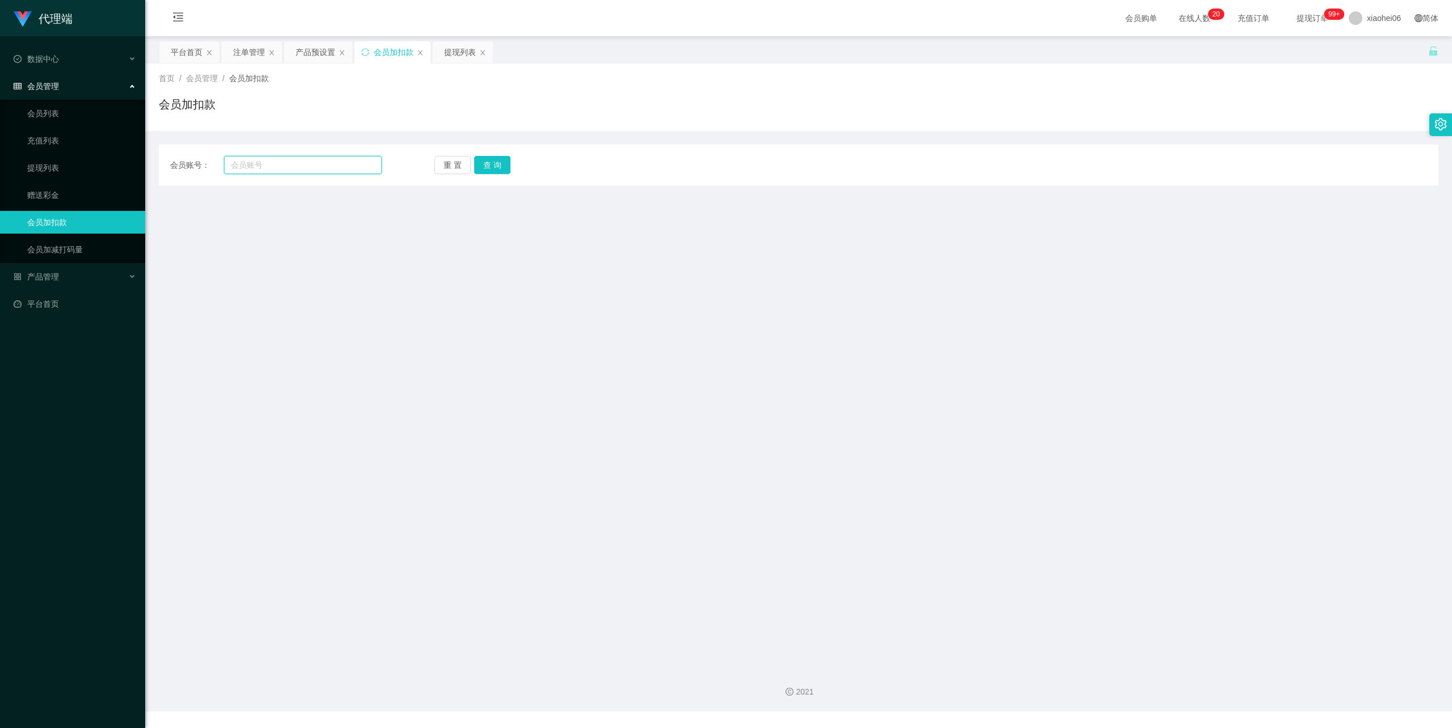
click at [317, 167] on input "text" at bounding box center [303, 165] width 158 height 18
paste input "89043724"
type input "89043724"
click at [491, 162] on button "查 询" at bounding box center [492, 165] width 36 height 18
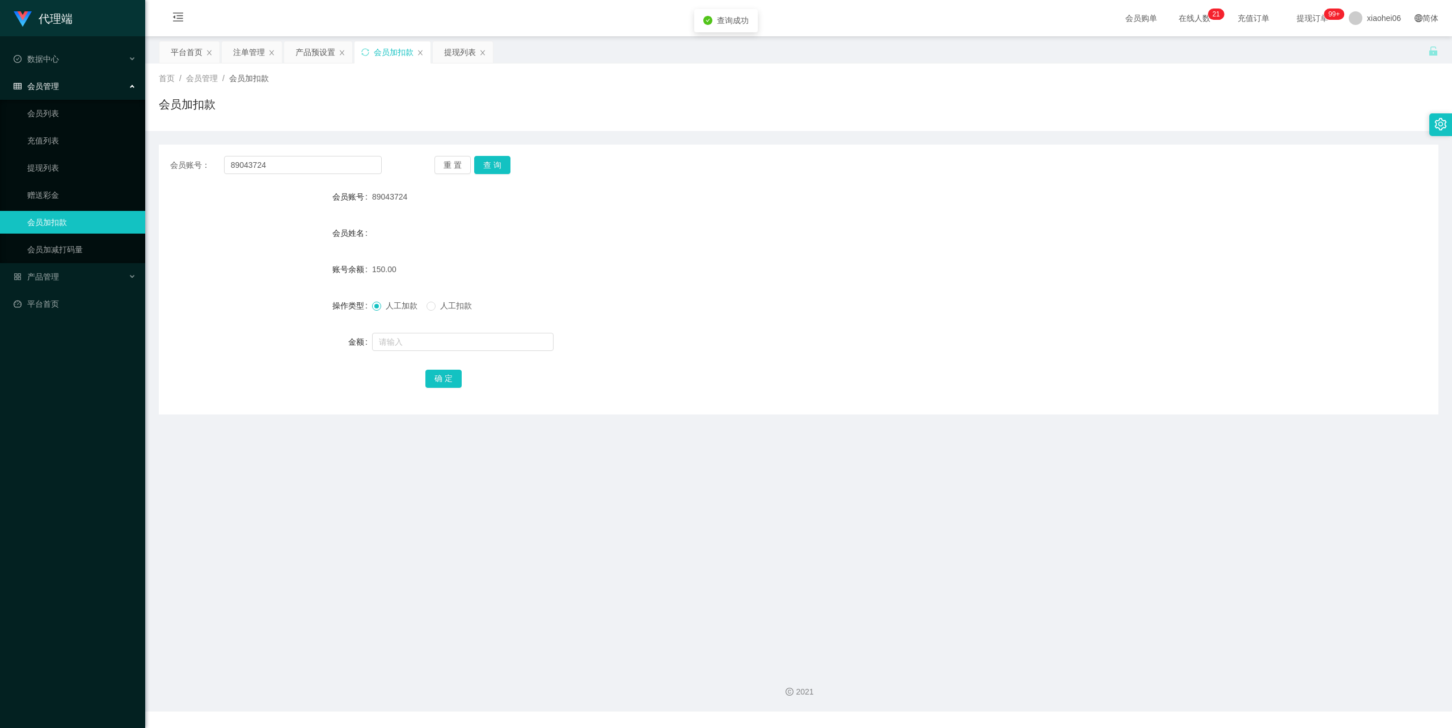
click at [438, 332] on div at bounding box center [745, 342] width 746 height 23
click at [438, 331] on div at bounding box center [745, 342] width 746 height 23
click at [433, 340] on input "text" at bounding box center [463, 342] width 182 height 18
type input "70"
click at [444, 373] on button "确 定" at bounding box center [443, 379] width 36 height 18
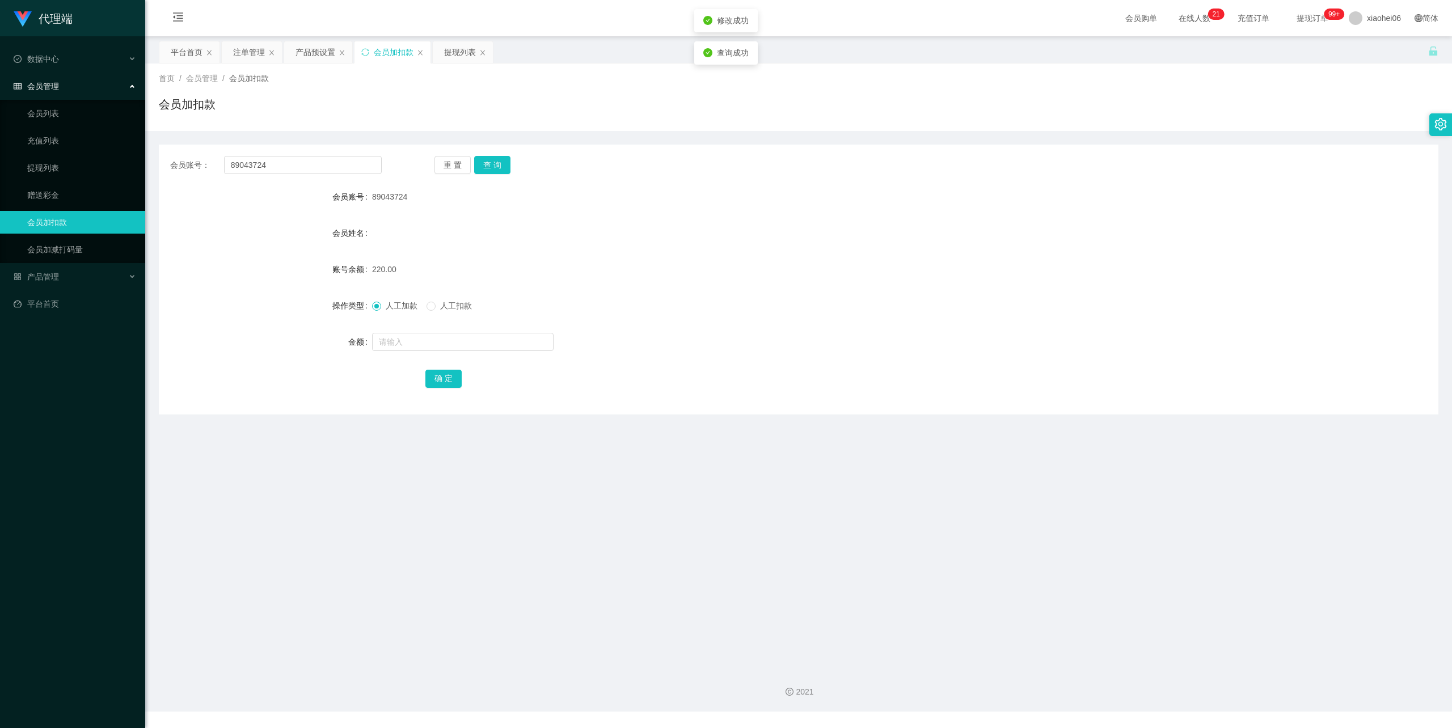
drag, startPoint x: 790, startPoint y: 229, endPoint x: 1117, endPoint y: 125, distance: 344.1
click at [791, 228] on div "会员姓名" at bounding box center [799, 233] width 1280 height 23
drag, startPoint x: 695, startPoint y: 225, endPoint x: 621, endPoint y: 207, distance: 77.0
click at [695, 225] on div "会员姓名" at bounding box center [799, 233] width 1280 height 23
click at [459, 37] on main "关闭左侧 关闭右侧 关闭其它 刷新页面 平台首页 注单管理 产品预设置 会员加扣款 提现列表 首页 / 会员管理 / 会员加扣款 / 会员加扣款 会员账号： …" at bounding box center [798, 347] width 1307 height 623
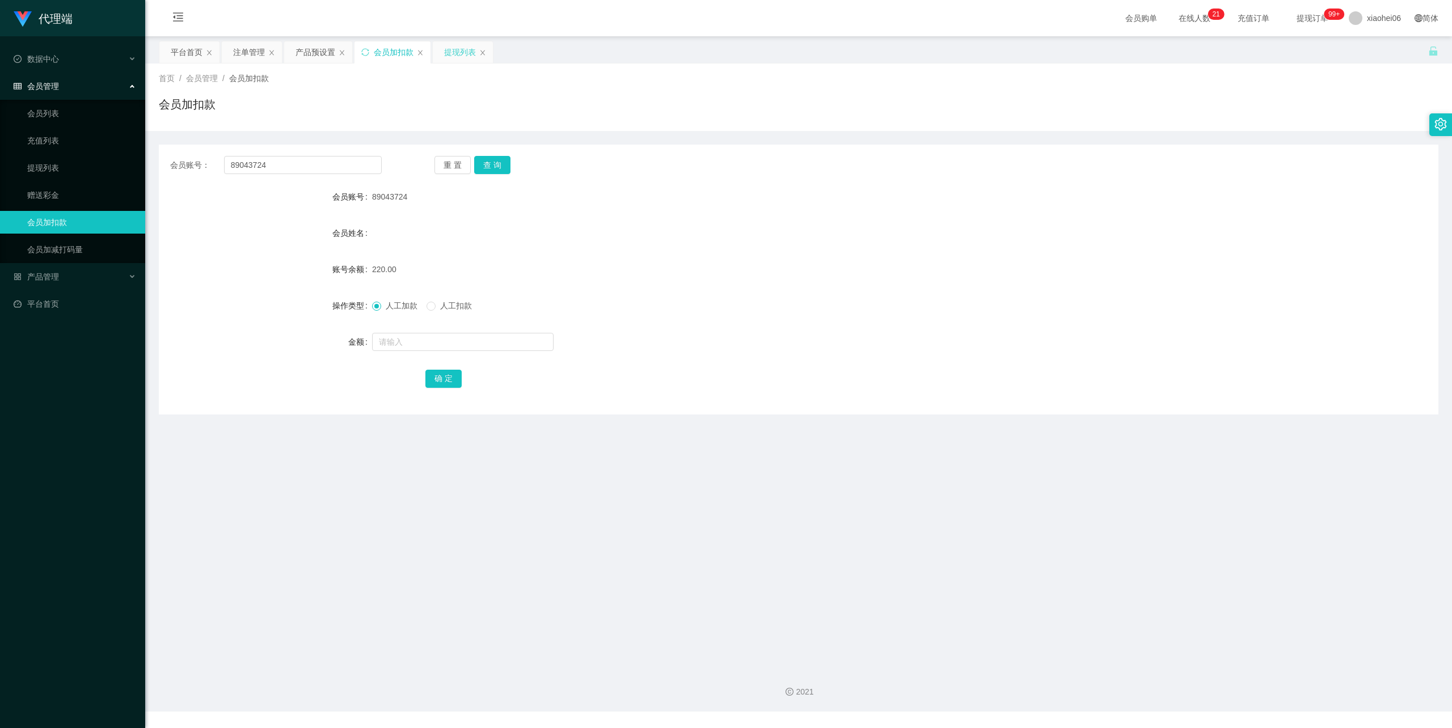
click at [459, 44] on div "提现列表" at bounding box center [460, 52] width 32 height 22
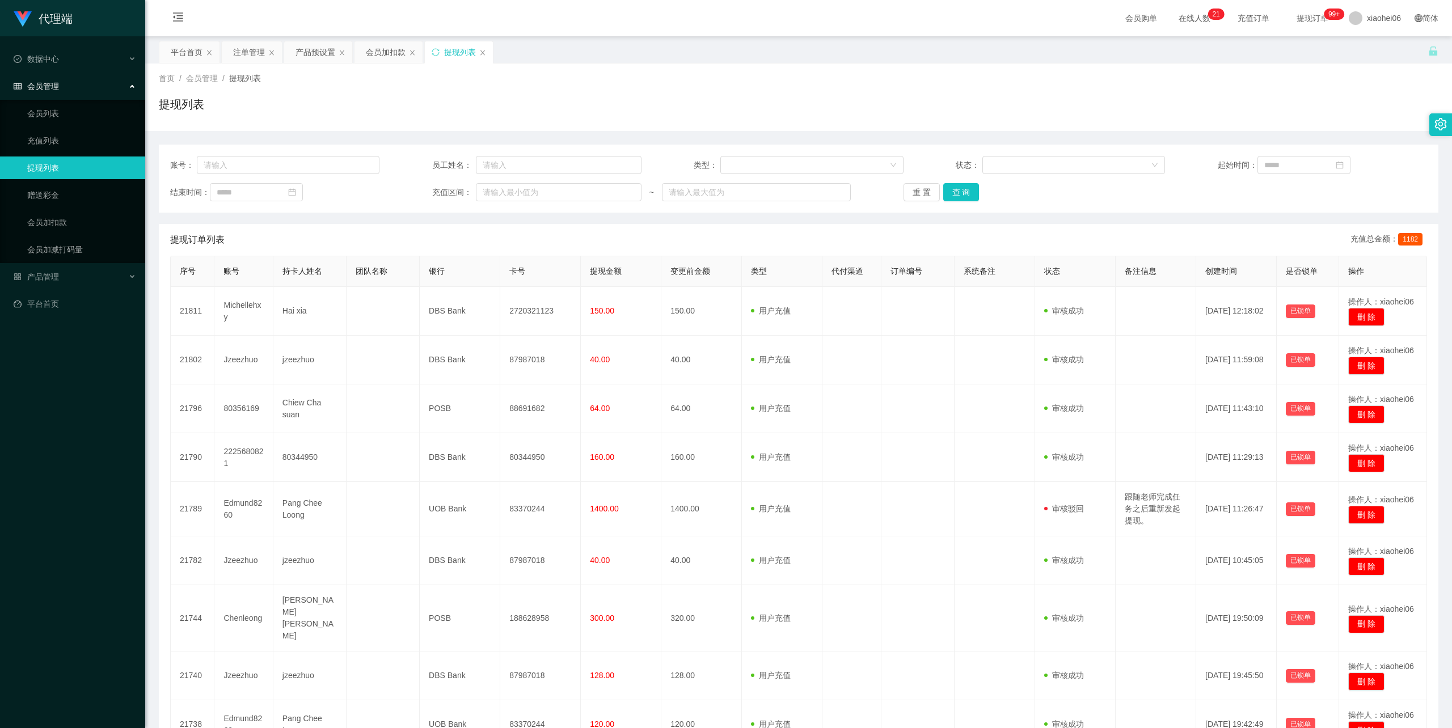
click at [632, 127] on div "首页 / 会员管理 / 提现列表 / 提现列表" at bounding box center [798, 98] width 1307 height 68
click at [590, 227] on div "提现订单列表 充值总金额： 1182" at bounding box center [798, 240] width 1257 height 32
click at [523, 93] on div "首页 / 会员管理 / 提现列表 / 提现列表" at bounding box center [799, 97] width 1280 height 49
click at [679, 85] on div "首页 / 会员管理 / 提现列表 / 提现列表" at bounding box center [799, 97] width 1280 height 49
click at [832, 86] on div "首页 / 会员管理 / 提现列表 / 提现列表" at bounding box center [799, 97] width 1280 height 49
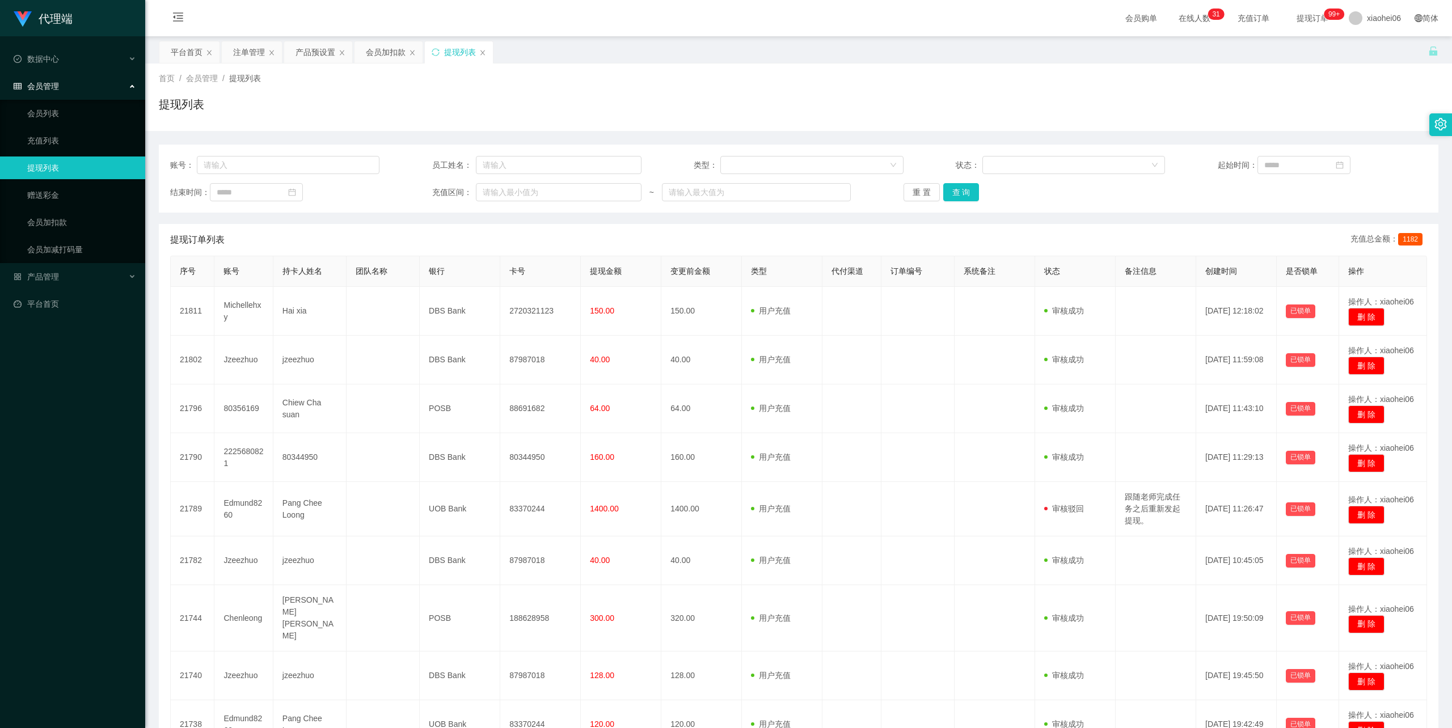
click at [585, 111] on div "提现列表" at bounding box center [799, 109] width 1280 height 26
click at [695, 89] on div "首页 / 会员管理 / 提现列表 / 提现列表" at bounding box center [799, 97] width 1280 height 49
click at [391, 50] on div "会员加扣款" at bounding box center [386, 52] width 40 height 22
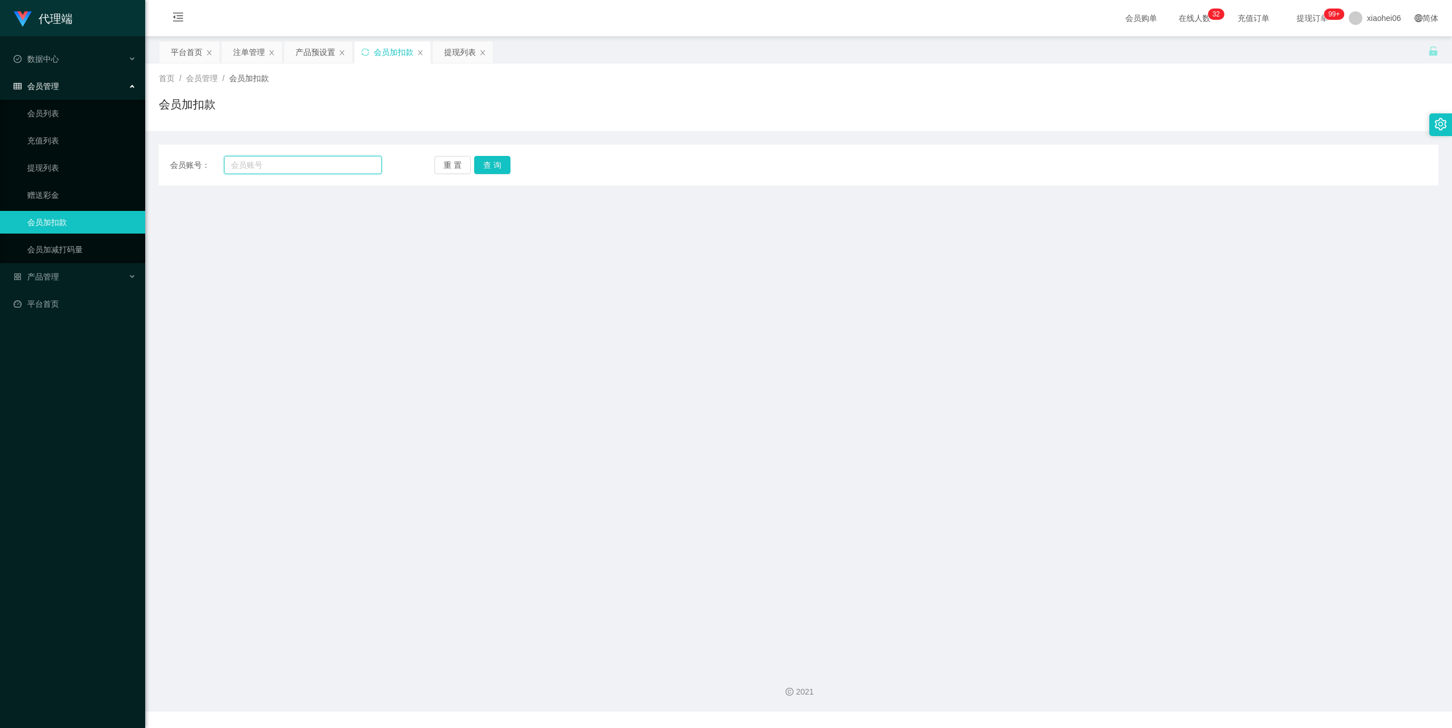
click at [311, 167] on input "text" at bounding box center [303, 165] width 158 height 18
paste input "Jzeezhuo"
type input "Jzeezhuo"
click at [497, 162] on button "查 询" at bounding box center [492, 165] width 36 height 18
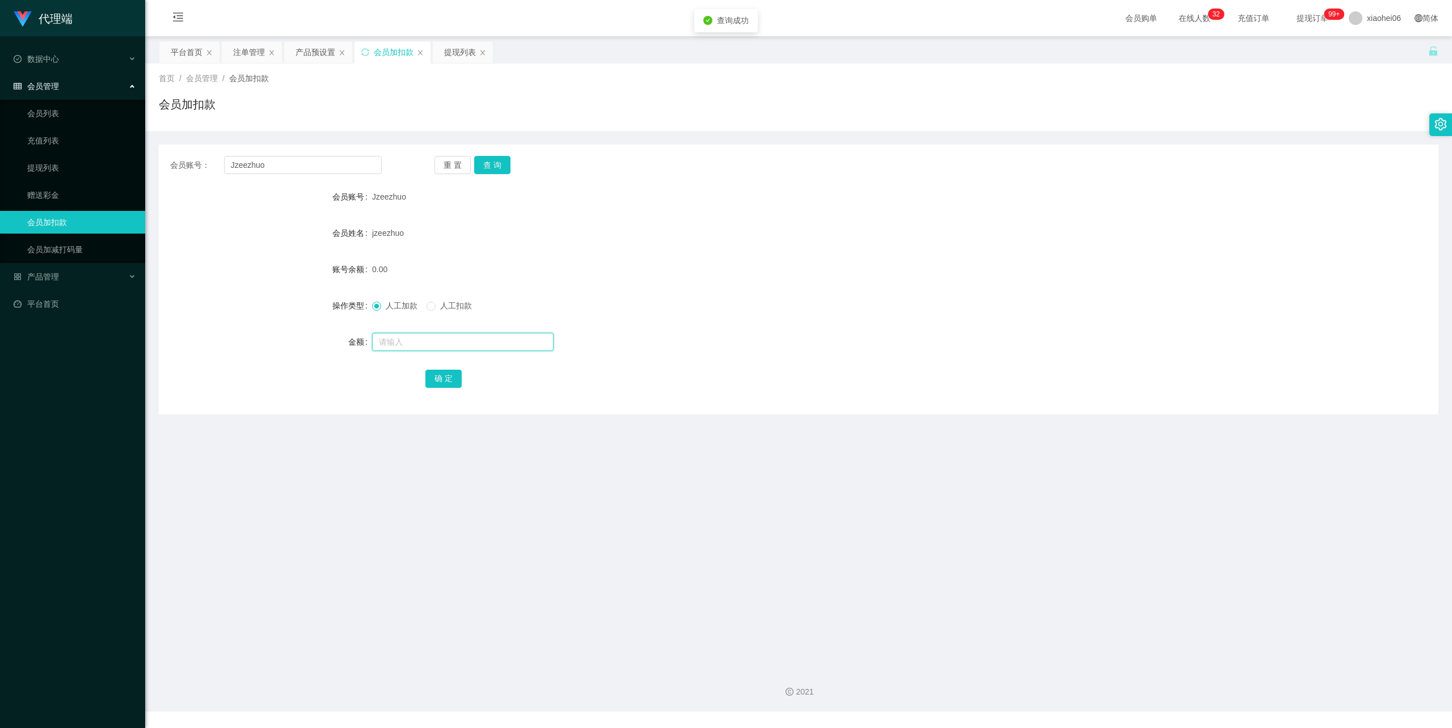
click at [453, 348] on input "text" at bounding box center [463, 342] width 182 height 18
type input "40"
click at [450, 382] on button "确 定" at bounding box center [443, 379] width 36 height 18
drag, startPoint x: 842, startPoint y: 193, endPoint x: 930, endPoint y: 162, distance: 93.5
click at [843, 193] on div "Jzeezhuo" at bounding box center [745, 196] width 746 height 23
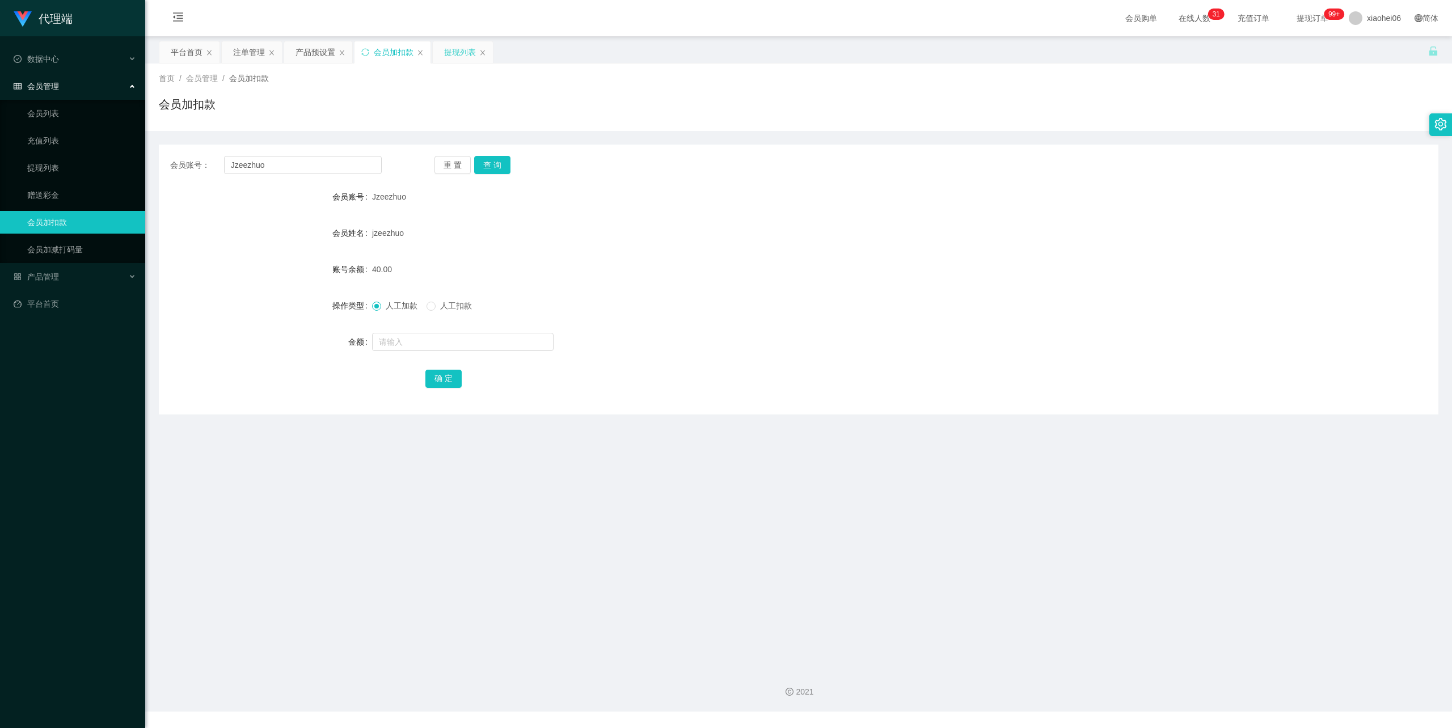
click at [456, 54] on div "提现列表" at bounding box center [460, 52] width 32 height 22
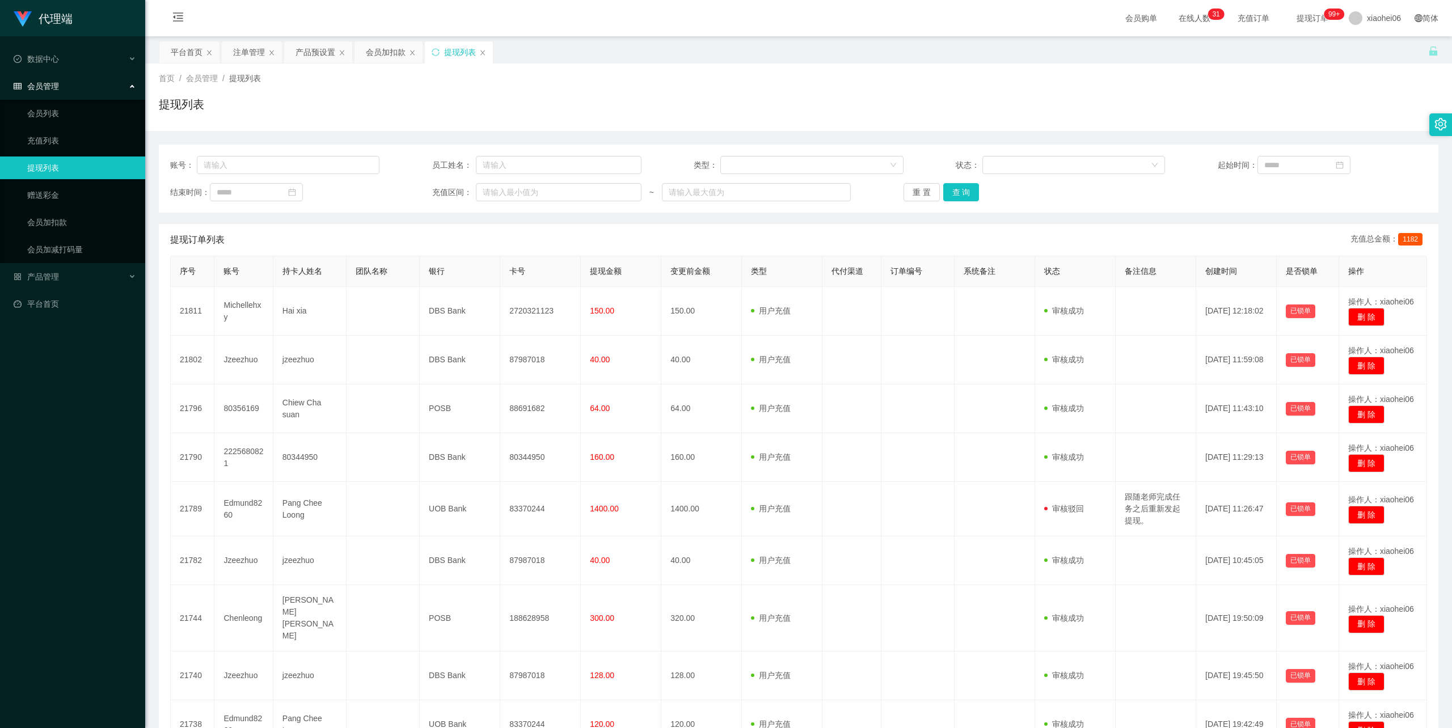
click at [601, 109] on div "提现列表" at bounding box center [799, 109] width 1280 height 26
click at [895, 84] on div "首页 / 会员管理 / 提现列表 /" at bounding box center [799, 79] width 1280 height 12
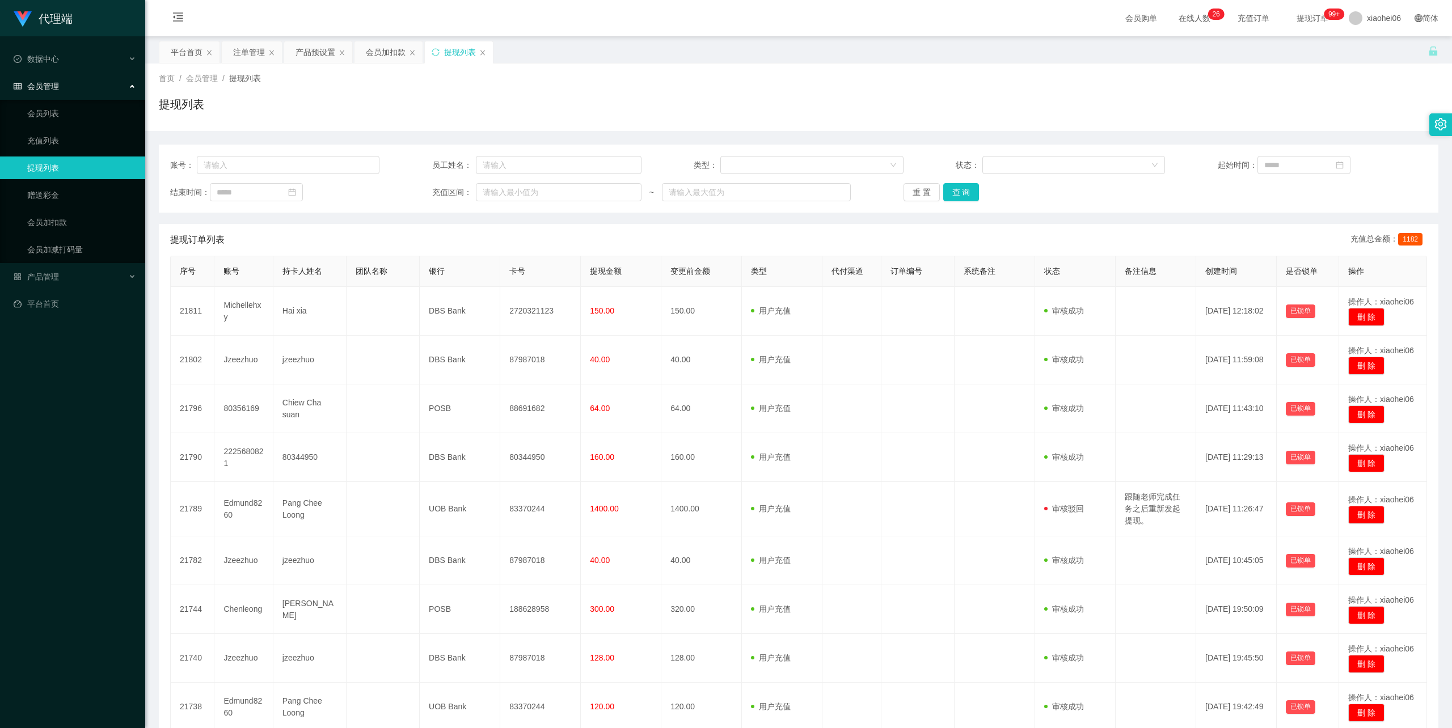
click at [561, 220] on div "账号： 员工姓名： 类型： 状态： 起始时间： 结束时间： 充值区间： ~ 重 置 查 询 提现订单列表 充值总金额： 1182 序号 账号 持卡人姓名 团队…" at bounding box center [799, 481] width 1280 height 672
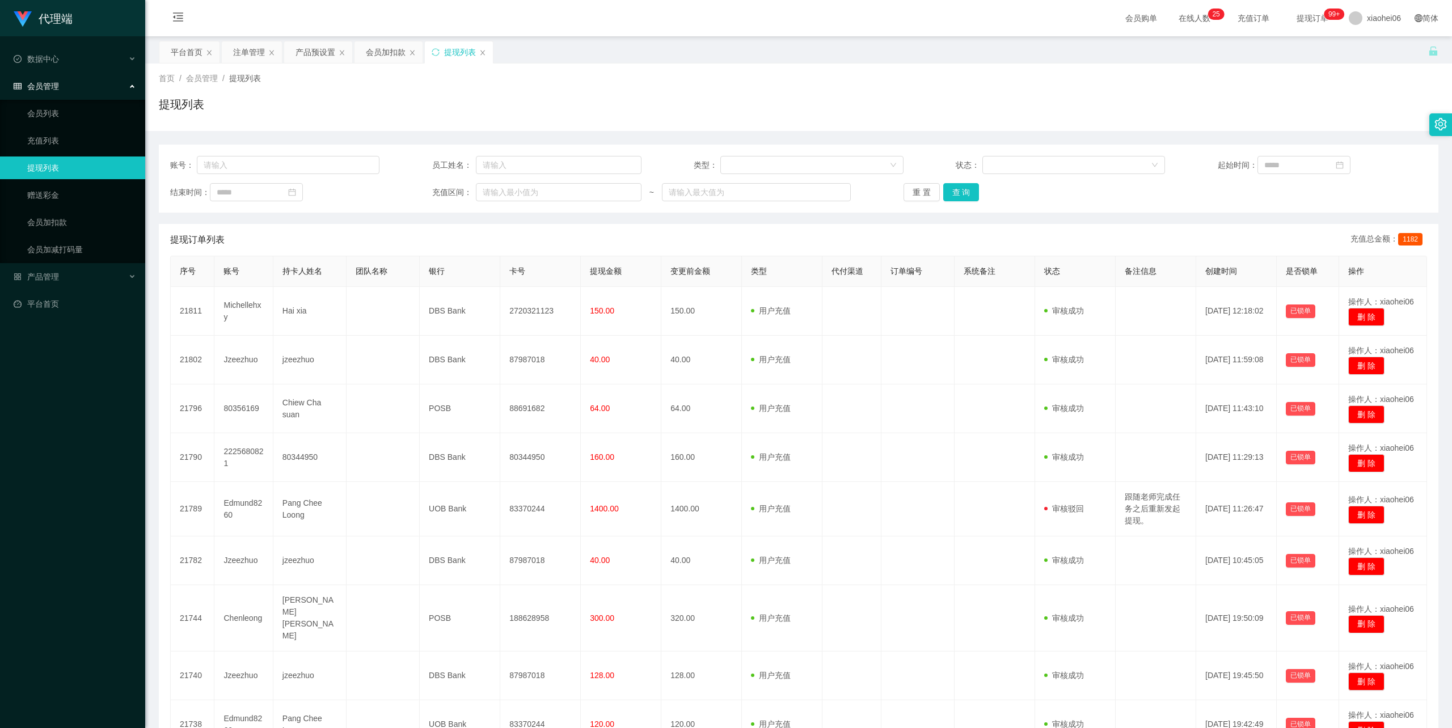
click at [425, 145] on div "账号： 员工姓名： 类型： 状态： 起始时间： 结束时间： 充值区间： ~ 重 置 查 询" at bounding box center [799, 179] width 1280 height 68
click at [563, 96] on div "提现列表" at bounding box center [799, 109] width 1280 height 26
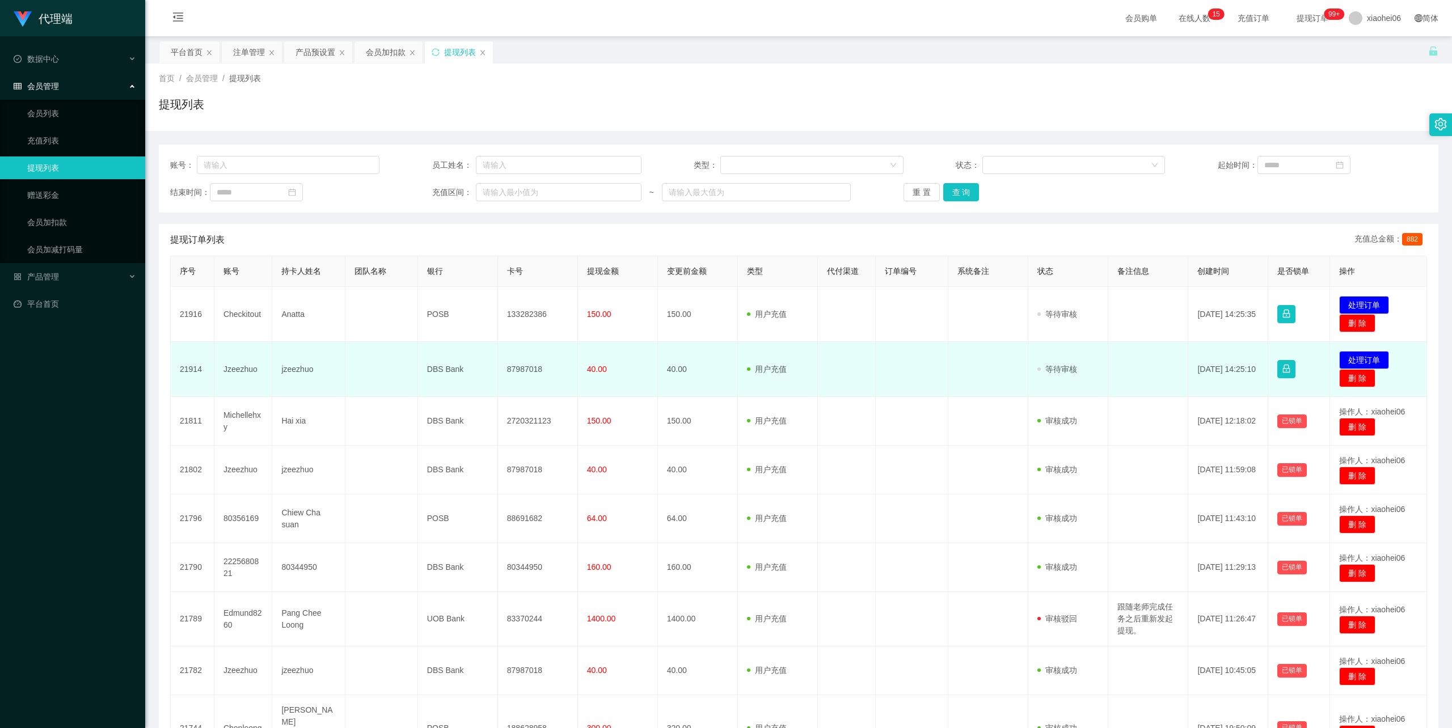
click at [522, 372] on td "87987018" at bounding box center [538, 369] width 80 height 55
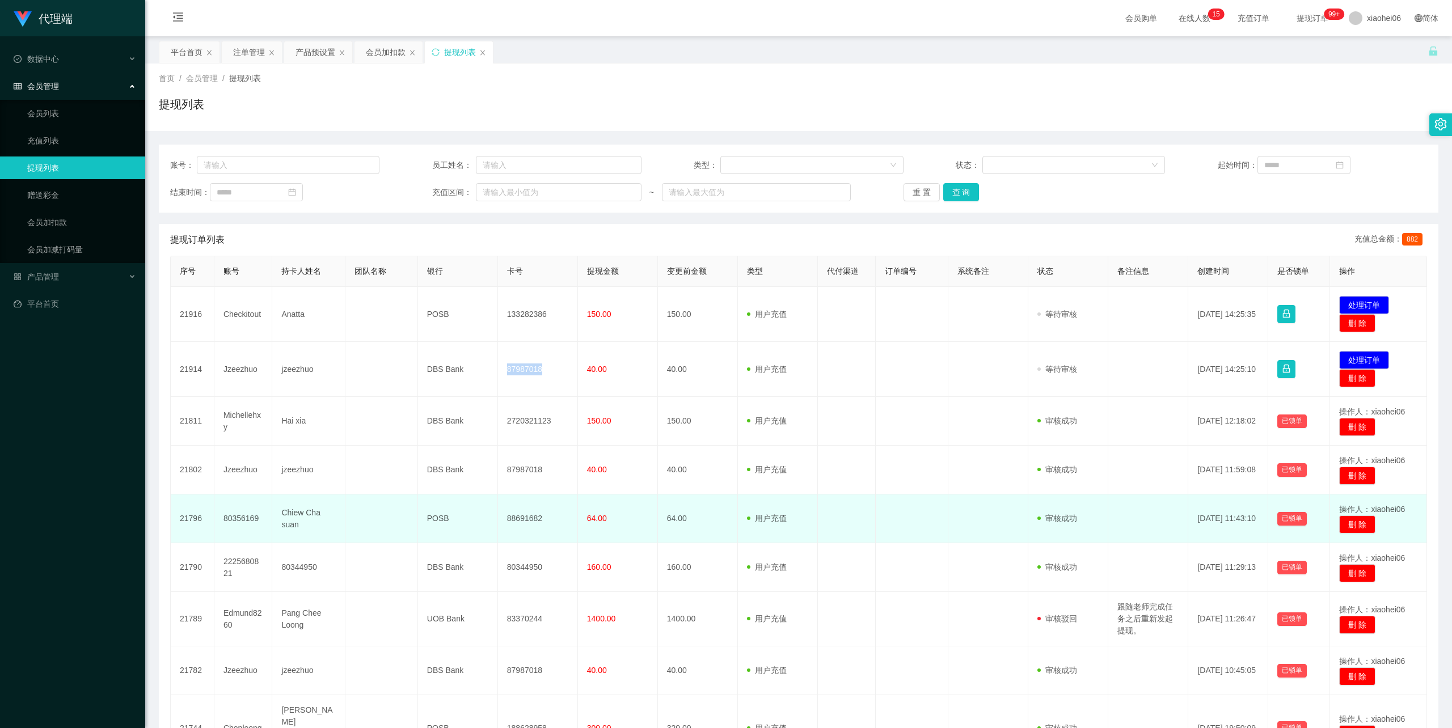
copy td "87987018"
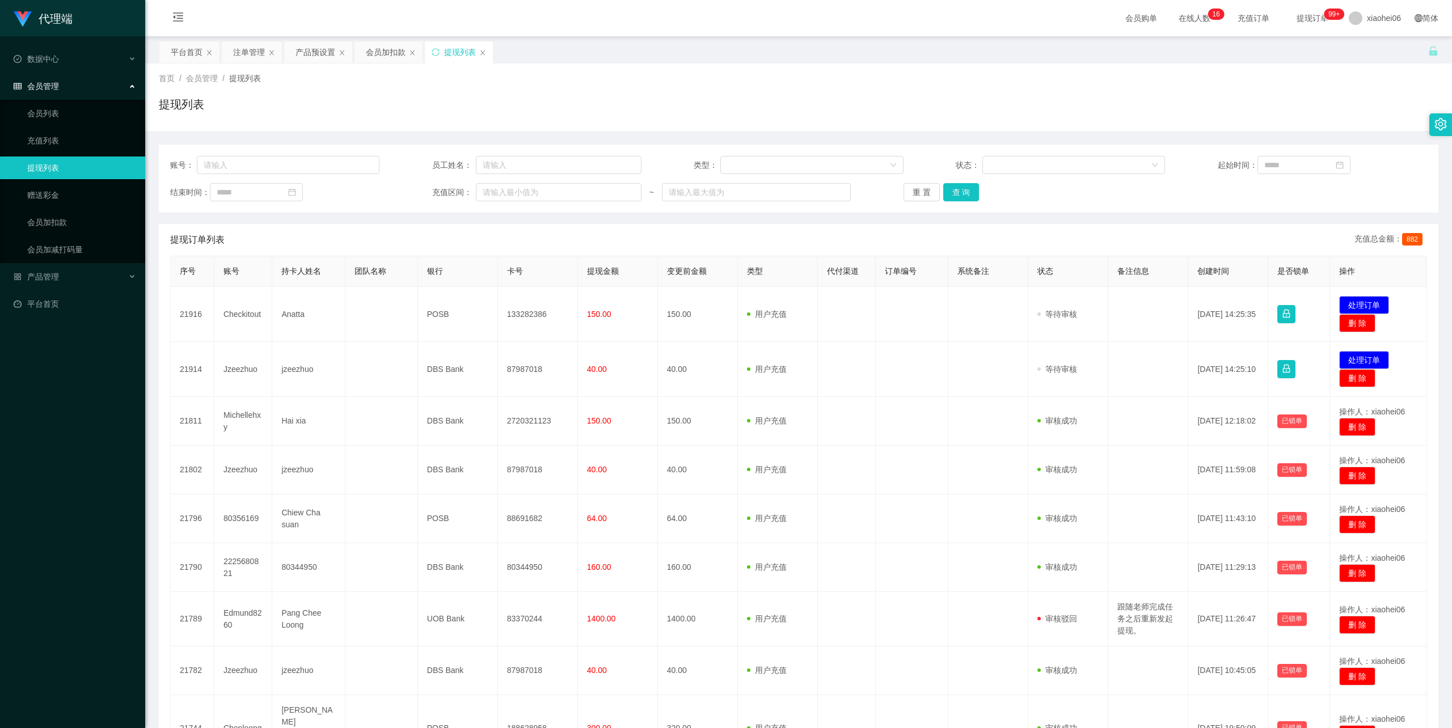
drag, startPoint x: 710, startPoint y: 85, endPoint x: 929, endPoint y: 22, distance: 228.0
click at [710, 85] on div "首页 / 会员管理 / 提现列表 / 提现列表" at bounding box center [799, 97] width 1280 height 49
click at [1244, 205] on div "账号： 员工姓名： 类型： 状态： 起始时间： 结束时间： 充值区间： ~ 重 置 查 询" at bounding box center [799, 179] width 1280 height 68
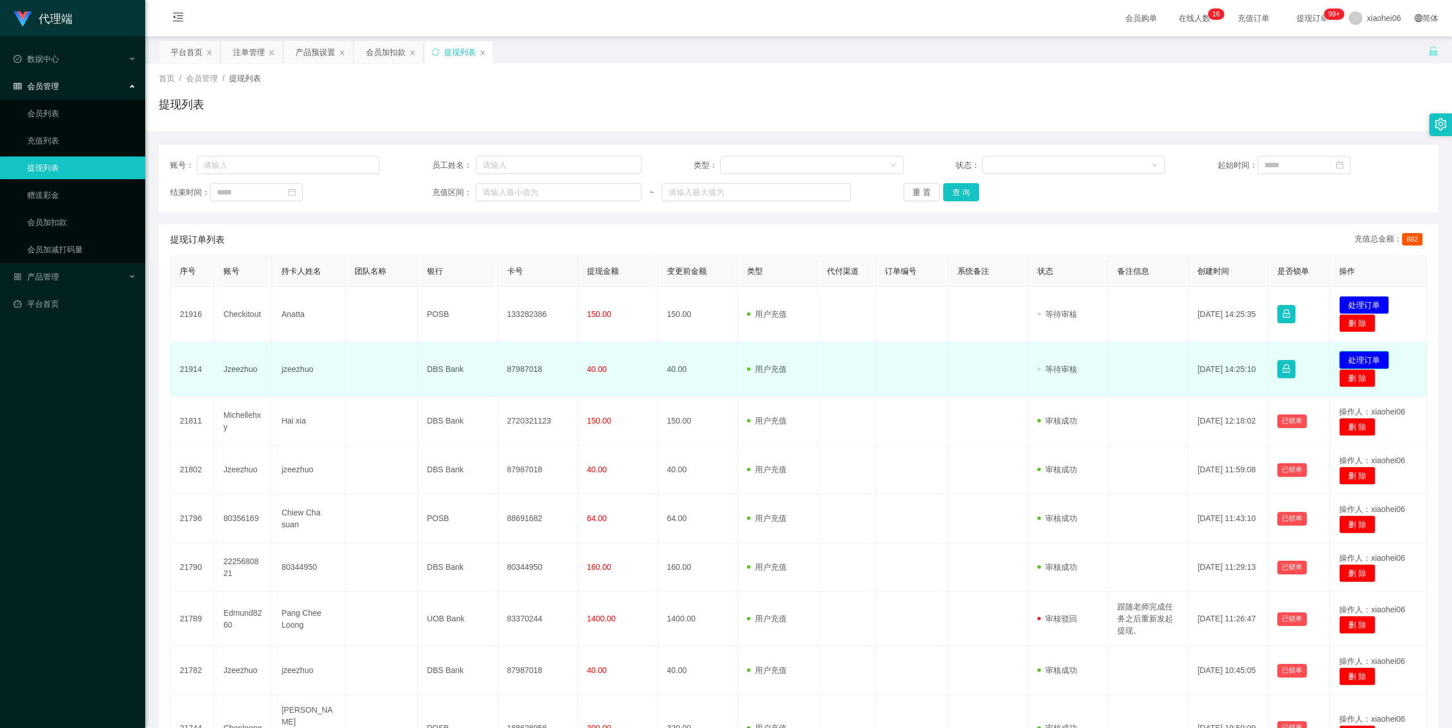
click at [1352, 361] on button "处理订单" at bounding box center [1364, 360] width 50 height 18
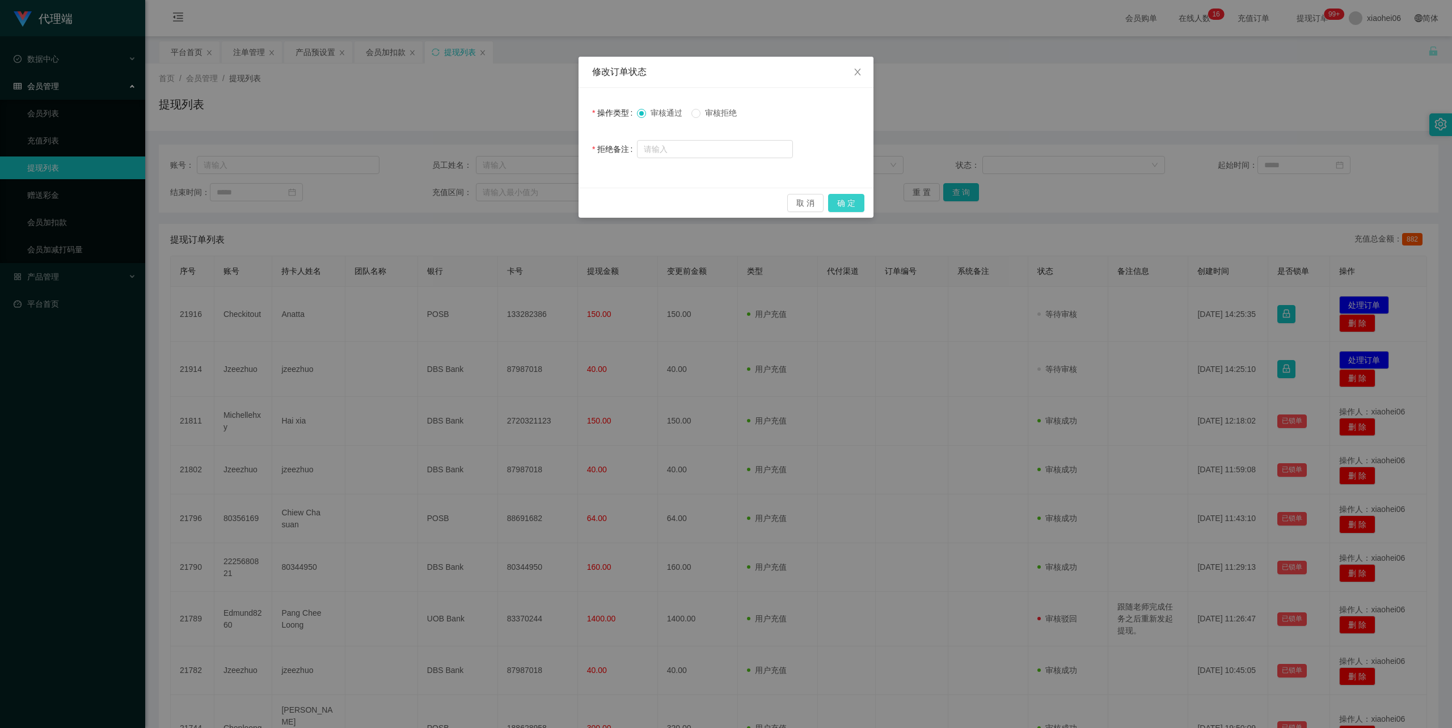
drag, startPoint x: 846, startPoint y: 201, endPoint x: 861, endPoint y: 188, distance: 19.3
click at [847, 201] on button "确 定" at bounding box center [846, 203] width 36 height 18
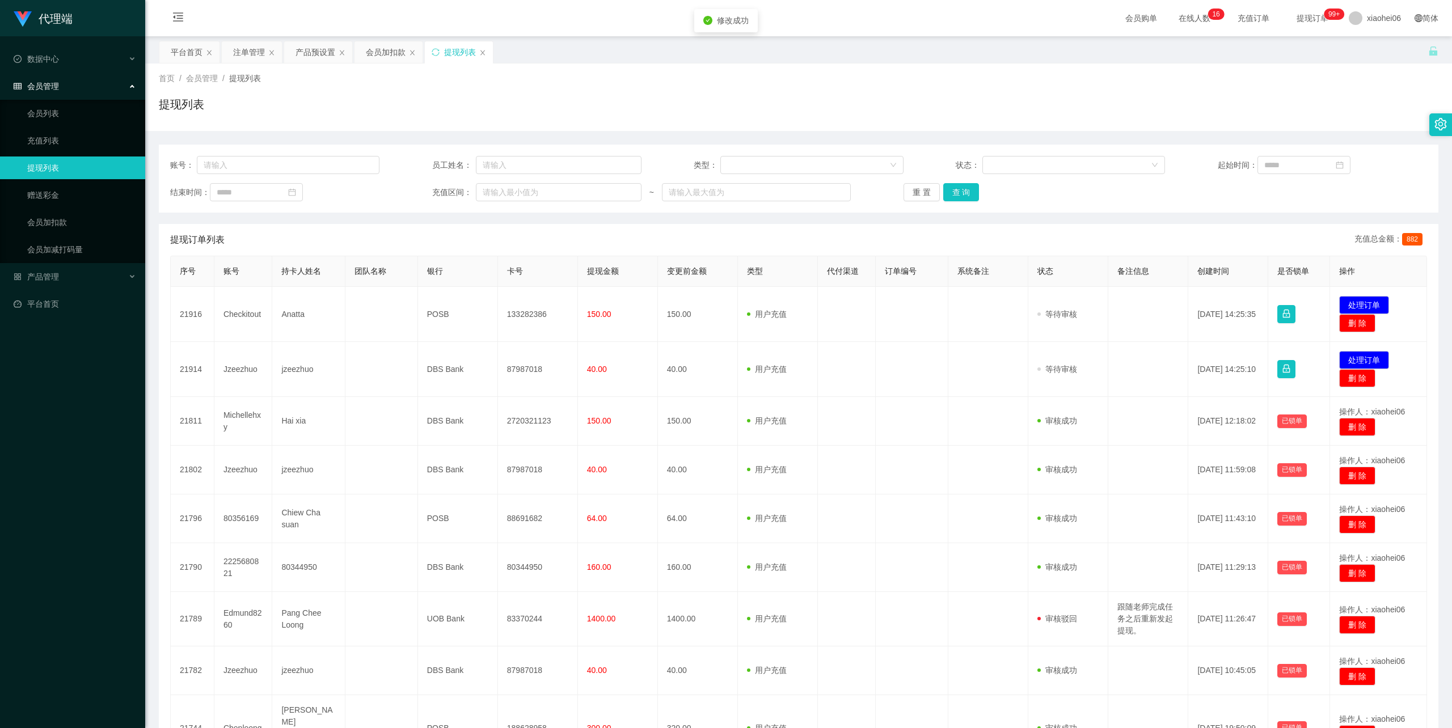
drag, startPoint x: 1100, startPoint y: 98, endPoint x: 1251, endPoint y: 26, distance: 167.0
click at [1103, 96] on div "修改订单状态 操作类型 审核通过 审核拒绝 拒绝备注 取 消 确 定" at bounding box center [726, 364] width 1452 height 728
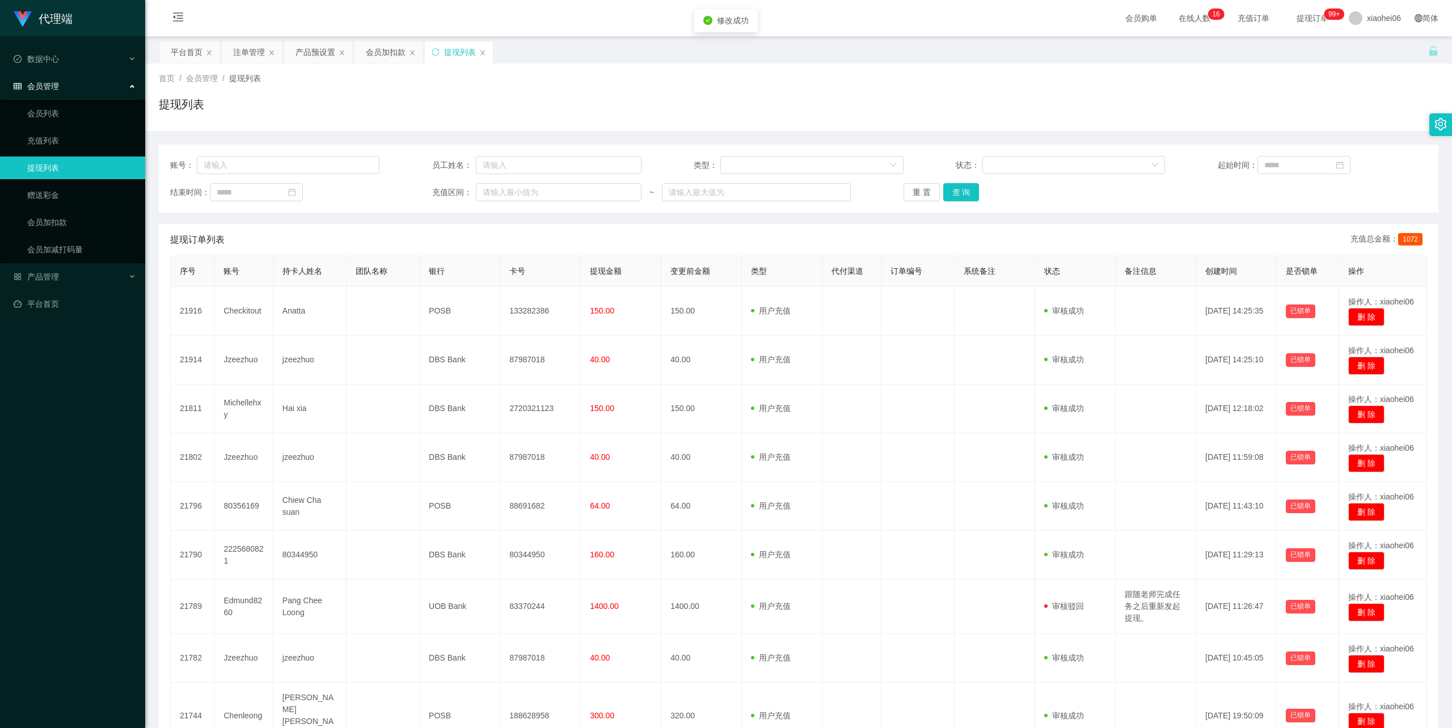
click at [1049, 80] on div "首页 / 会员管理 / 提现列表 /" at bounding box center [799, 79] width 1280 height 12
click at [389, 53] on div "会员加扣款" at bounding box center [386, 52] width 40 height 22
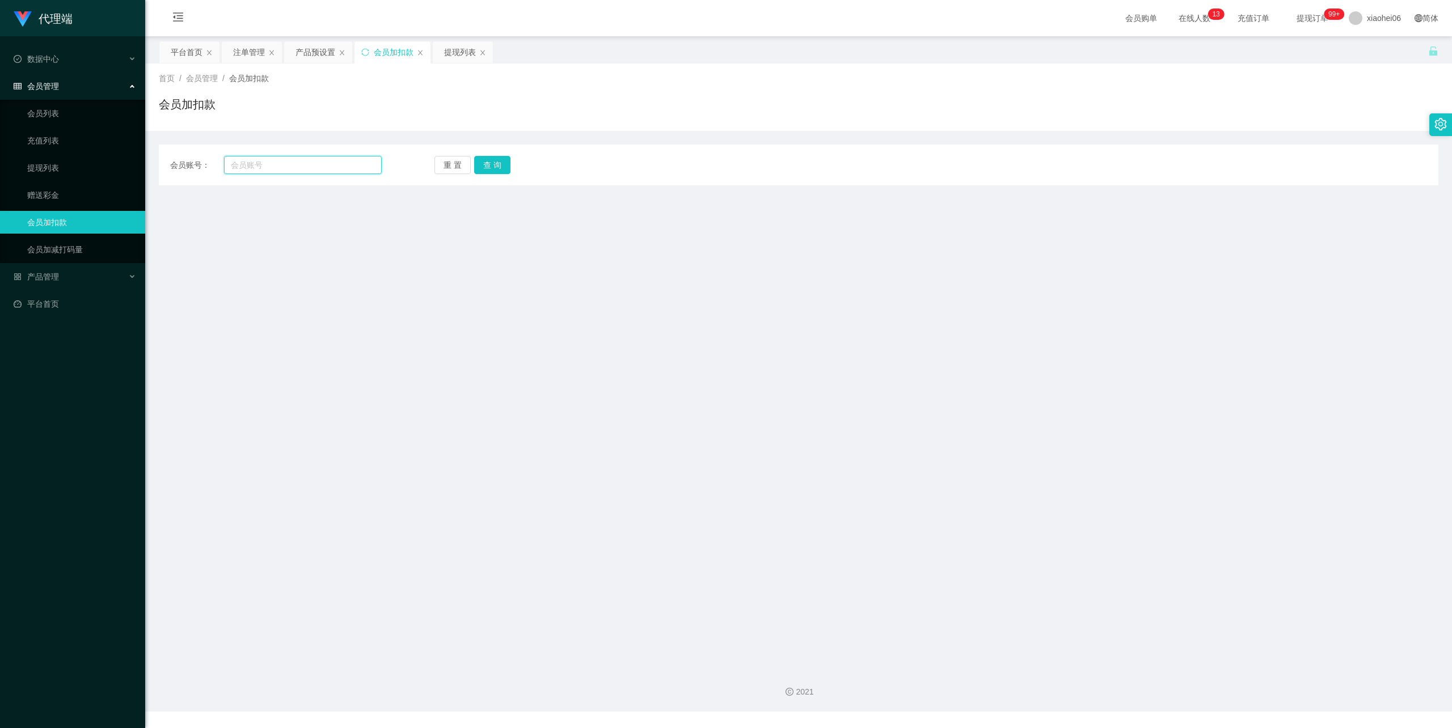
click at [337, 170] on input "text" at bounding box center [303, 165] width 158 height 18
paste input "89043724"
type input "89043724"
click at [496, 163] on button "查 询" at bounding box center [492, 165] width 36 height 18
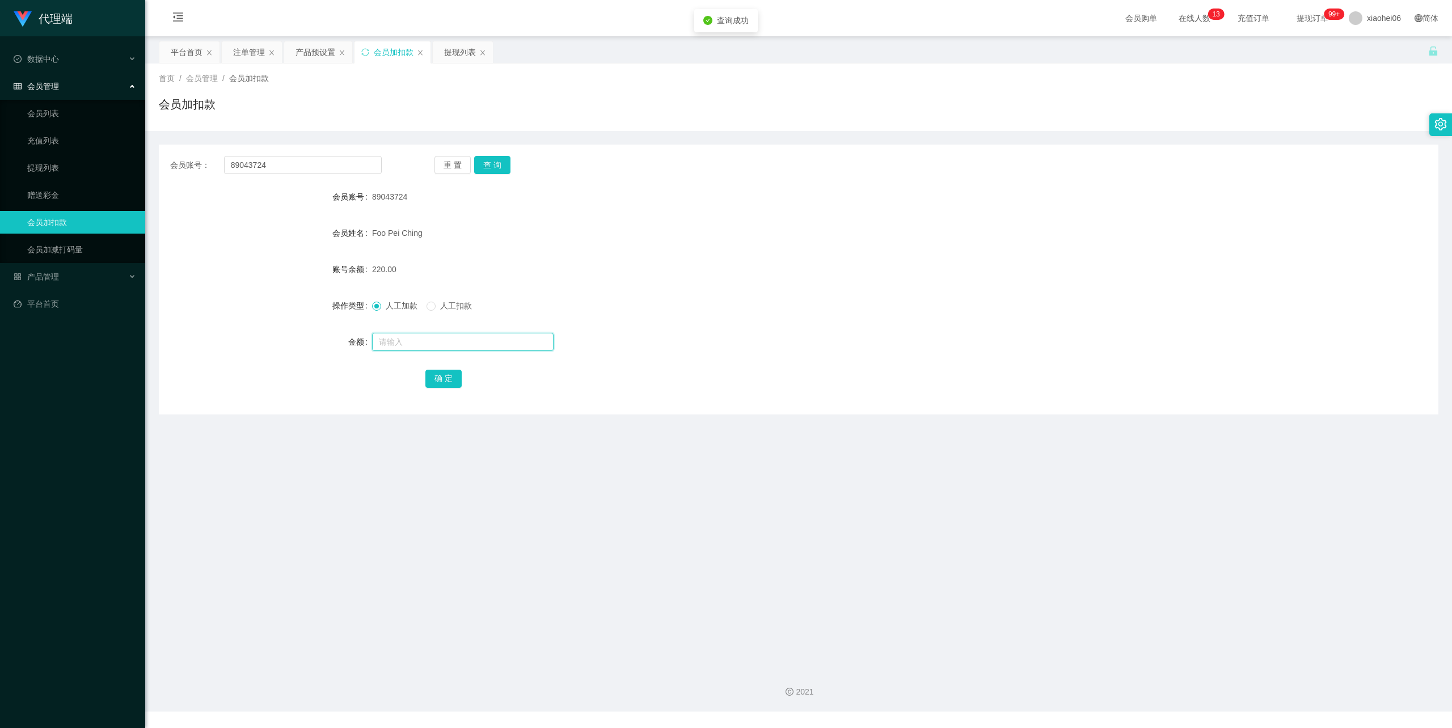
click at [425, 340] on input "text" at bounding box center [463, 342] width 182 height 18
type input "40"
click at [447, 377] on button "确 定" at bounding box center [443, 379] width 36 height 18
drag, startPoint x: 909, startPoint y: 271, endPoint x: 985, endPoint y: 216, distance: 93.8
click at [910, 270] on div "260.00" at bounding box center [745, 269] width 746 height 23
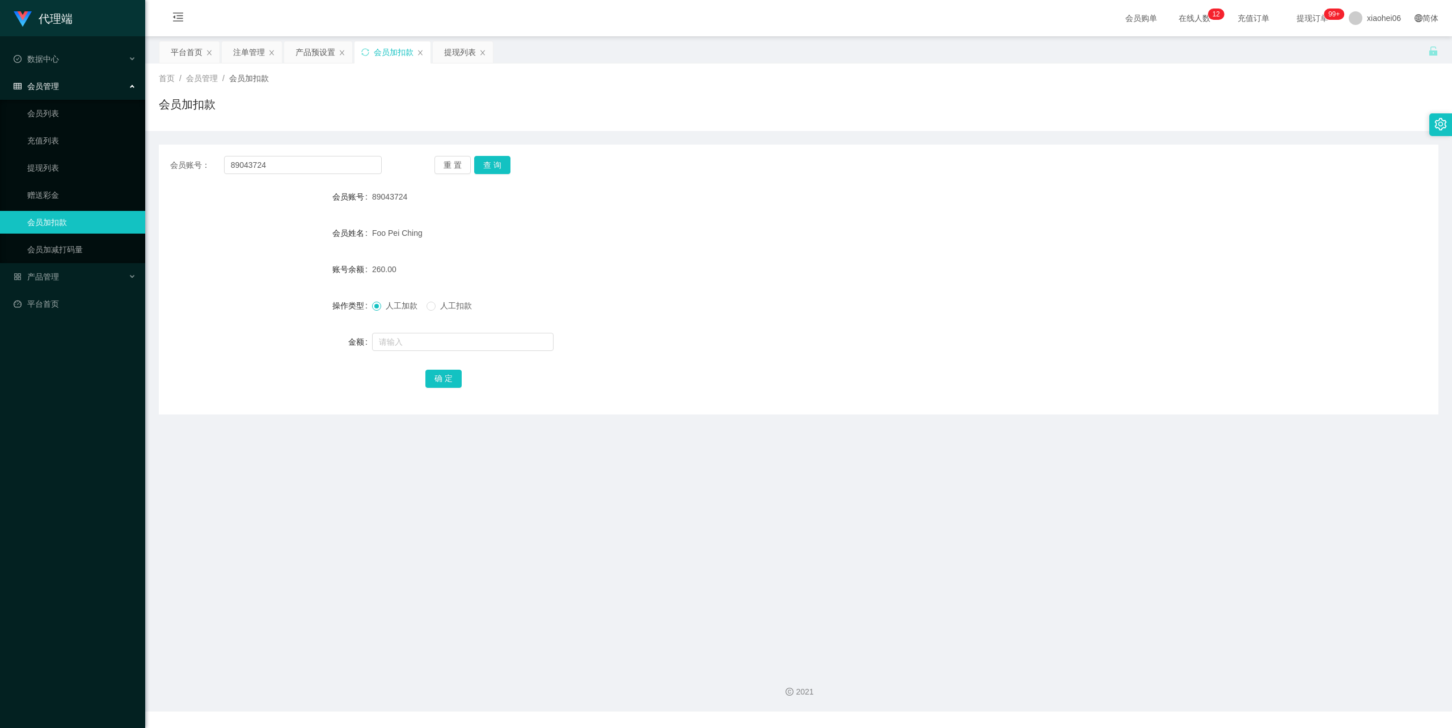
click at [589, 219] on form "会员账号 89043724 会员姓名 Foo Pei Ching 账号余额 260.00 操作类型 人工加款 人工扣款 金额 确 定" at bounding box center [799, 287] width 1280 height 204
click at [455, 52] on div "提现列表" at bounding box center [460, 52] width 32 height 22
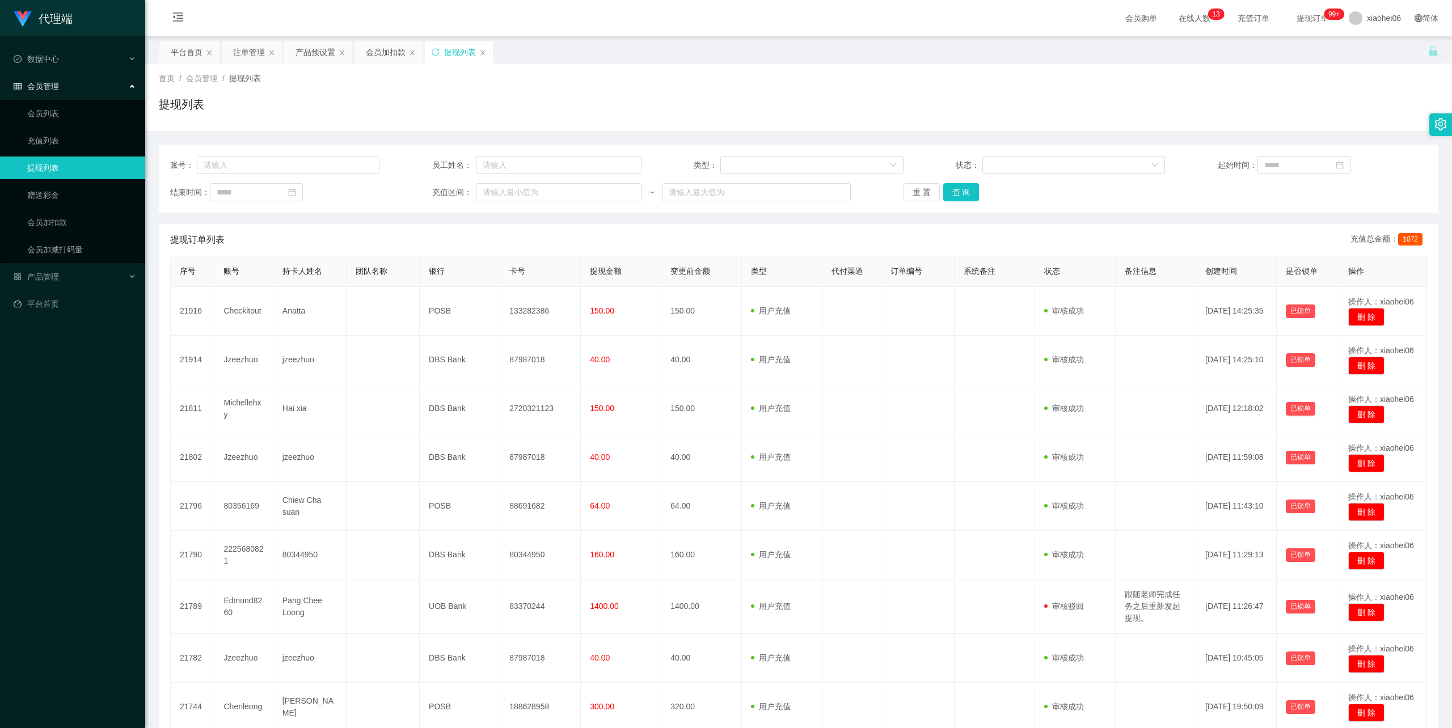
click at [522, 110] on div "提现列表" at bounding box center [799, 109] width 1280 height 26
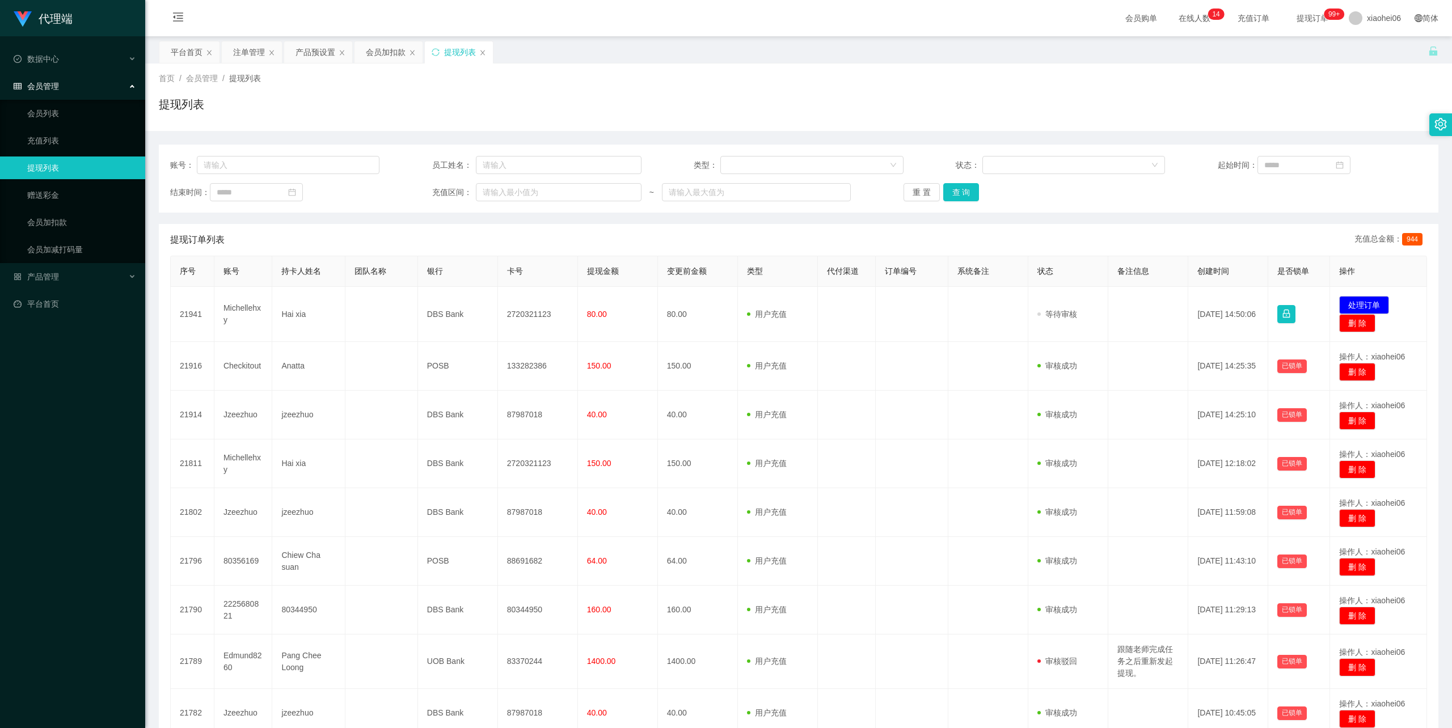
click at [545, 42] on div "平台首页 注单管理 产品预设置 会员加扣款 提现列表" at bounding box center [793, 60] width 1269 height 39
click at [391, 51] on div "会员加扣款" at bounding box center [386, 52] width 40 height 22
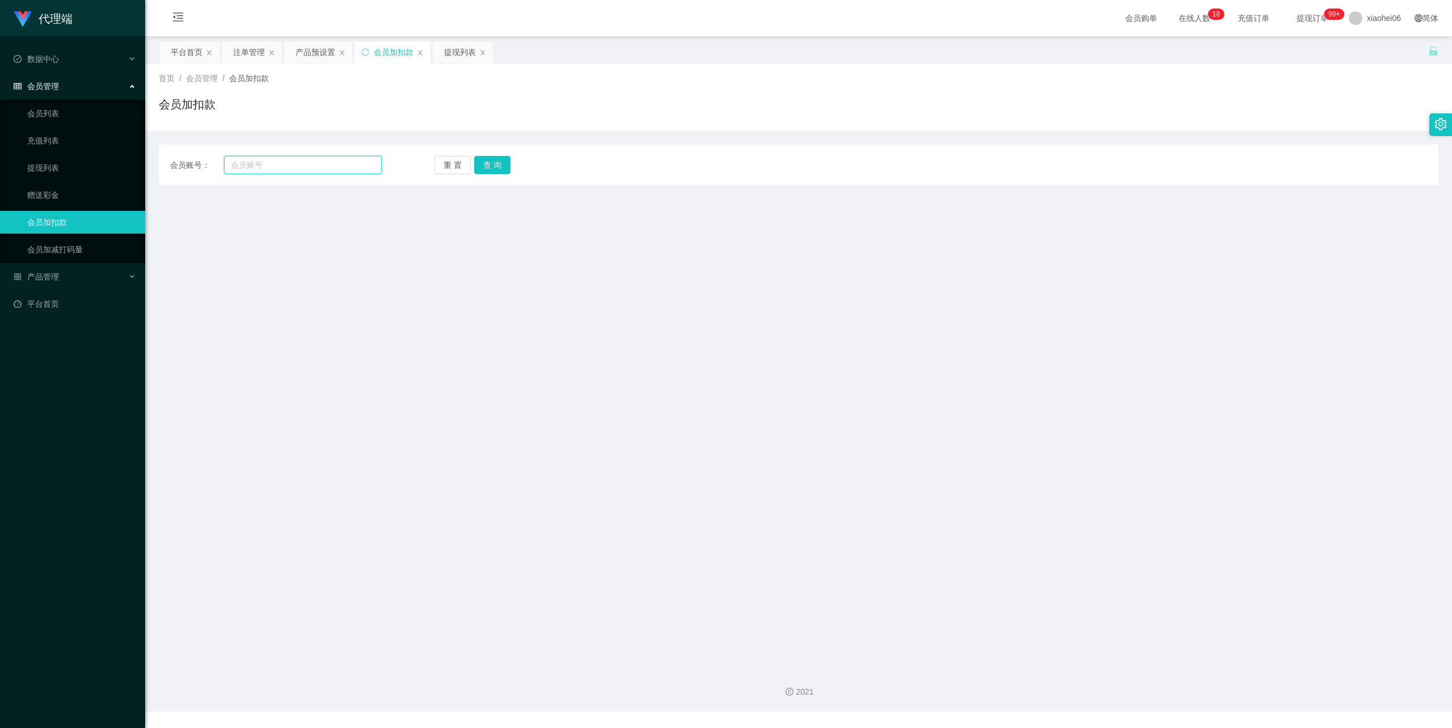
click at [304, 159] on input "text" at bounding box center [303, 165] width 158 height 18
paste input "2225680821"
type input "2225680821"
click at [491, 159] on button "查 询" at bounding box center [492, 165] width 36 height 18
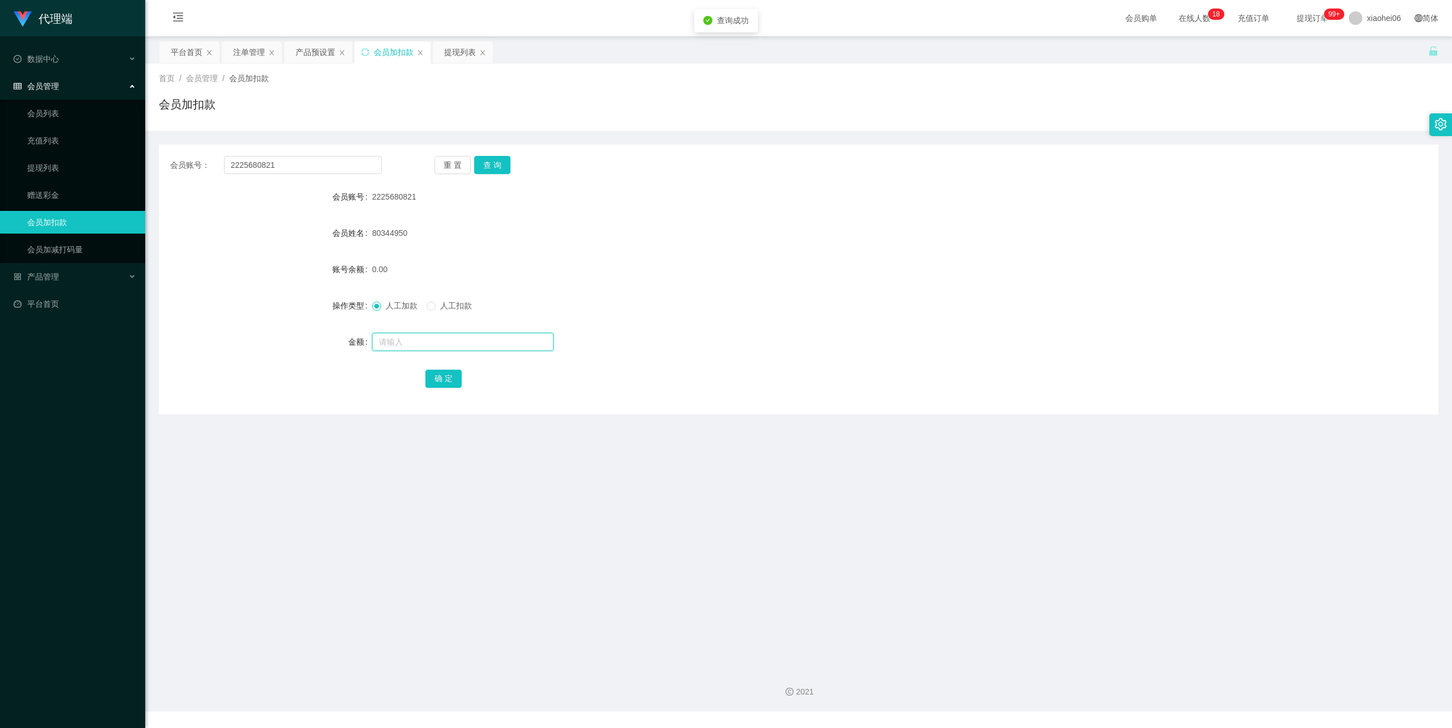
click at [425, 341] on input "text" at bounding box center [463, 342] width 182 height 18
click at [439, 343] on input "text" at bounding box center [463, 342] width 182 height 18
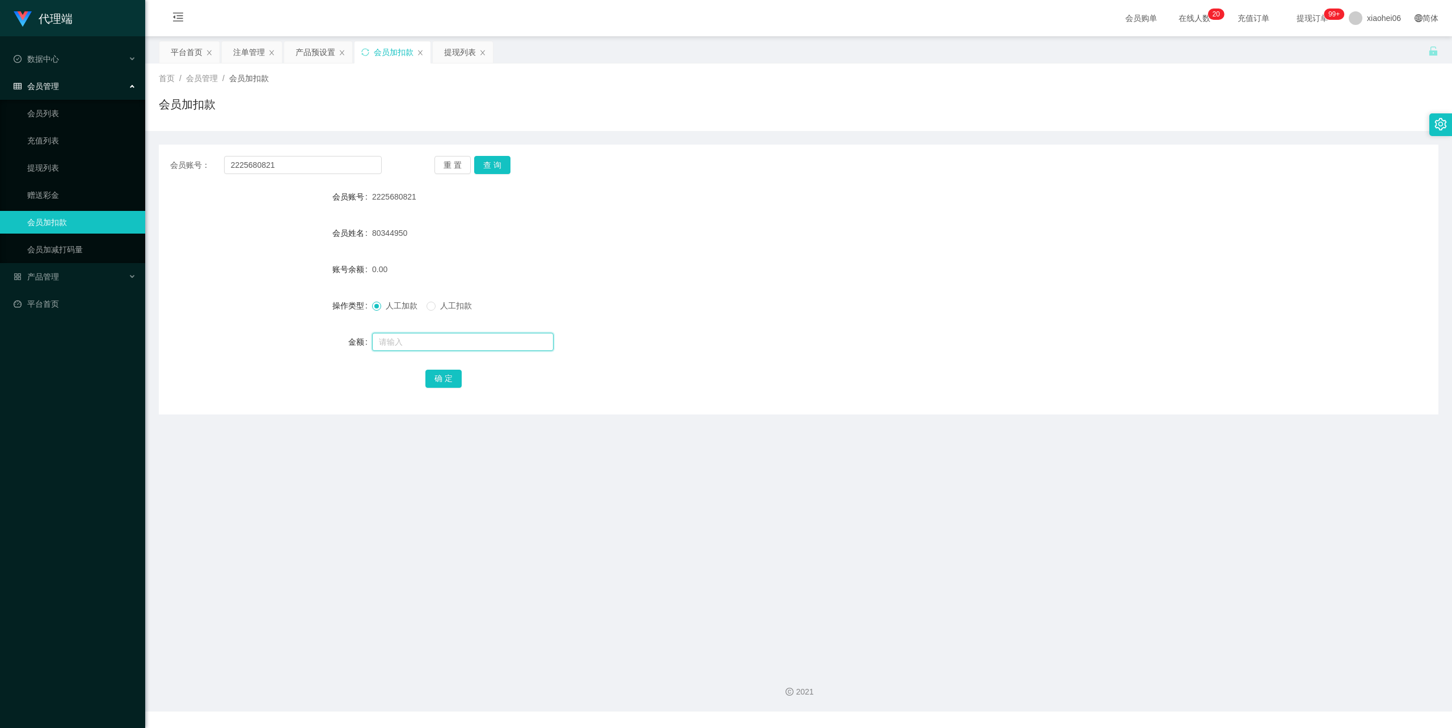
click at [439, 343] on input "text" at bounding box center [463, 342] width 182 height 18
type input "300"
click at [440, 377] on button "确 定" at bounding box center [443, 379] width 36 height 18
click at [1039, 189] on div "2225680821" at bounding box center [745, 196] width 746 height 23
click at [302, 175] on div "会员账号： 2225680821 重 置 查 询 会员账号 2225680821 会员姓名 80344950 账号余额 300.00 操作类型 人工加款 人工…" at bounding box center [799, 280] width 1280 height 270
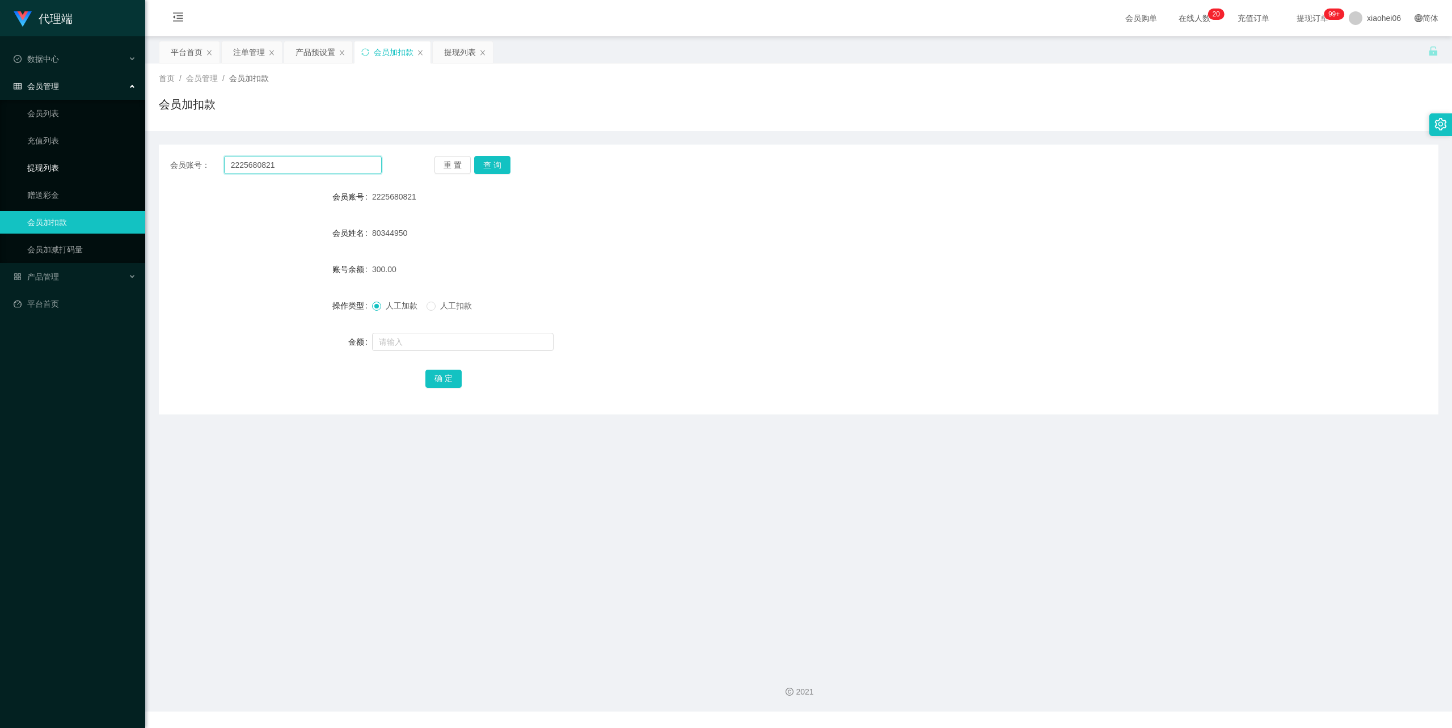
drag, startPoint x: 296, startPoint y: 162, endPoint x: 103, endPoint y: 160, distance: 192.9
click at [103, 160] on section "代理端 数据中心 会员管理 会员列表 充值列表 提现列表 赠送彩金 会员加扣款 会员加减打码量 产品管理 平台首页 保存配置 重置配置 整体风格设置 主题色 …" at bounding box center [726, 356] width 1452 height 712
paste input "89043724"
type input "89043724"
click at [512, 161] on div "重 置 查 询" at bounding box center [540, 165] width 212 height 18
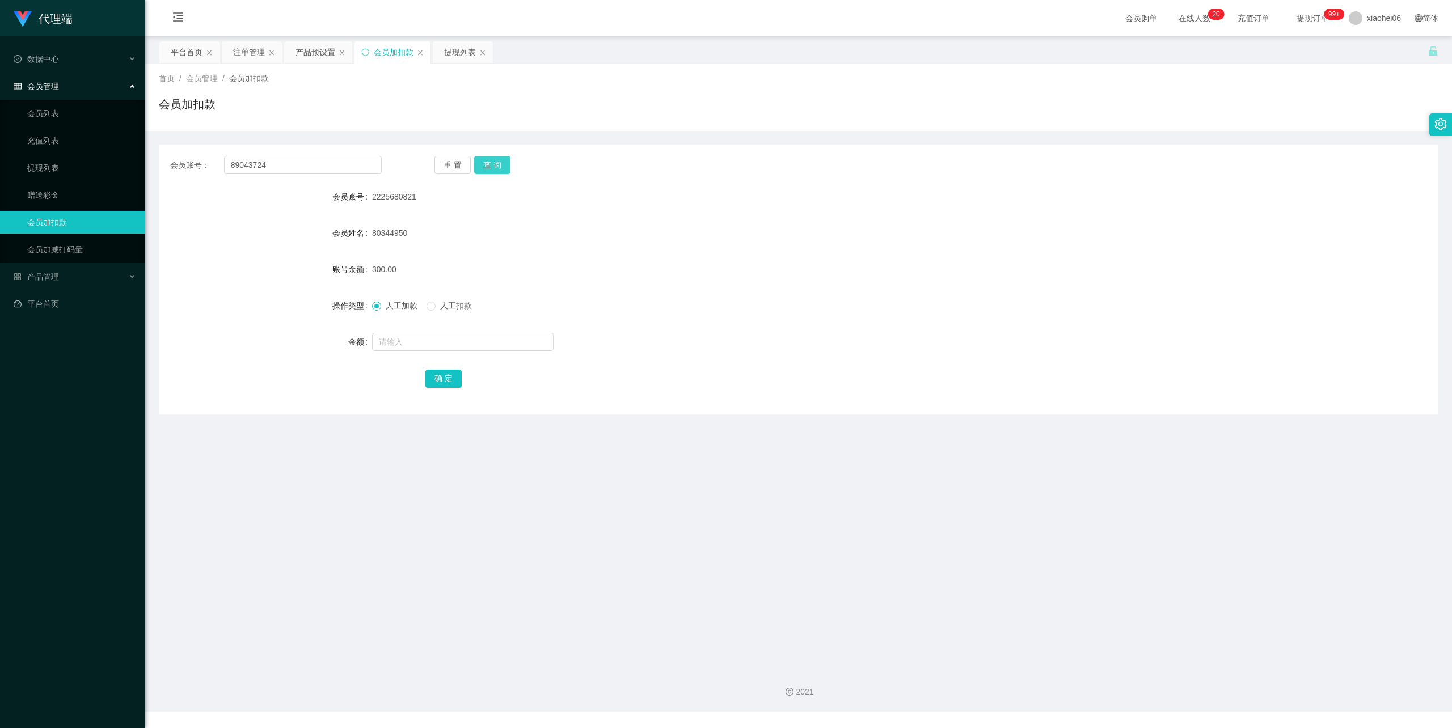
click at [497, 161] on button "查 询" at bounding box center [492, 165] width 36 height 18
click at [587, 280] on div "260.00" at bounding box center [745, 269] width 746 height 23
click at [414, 343] on input "text" at bounding box center [463, 342] width 182 height 18
type input "3000"
click at [436, 379] on button "确 定" at bounding box center [443, 379] width 36 height 18
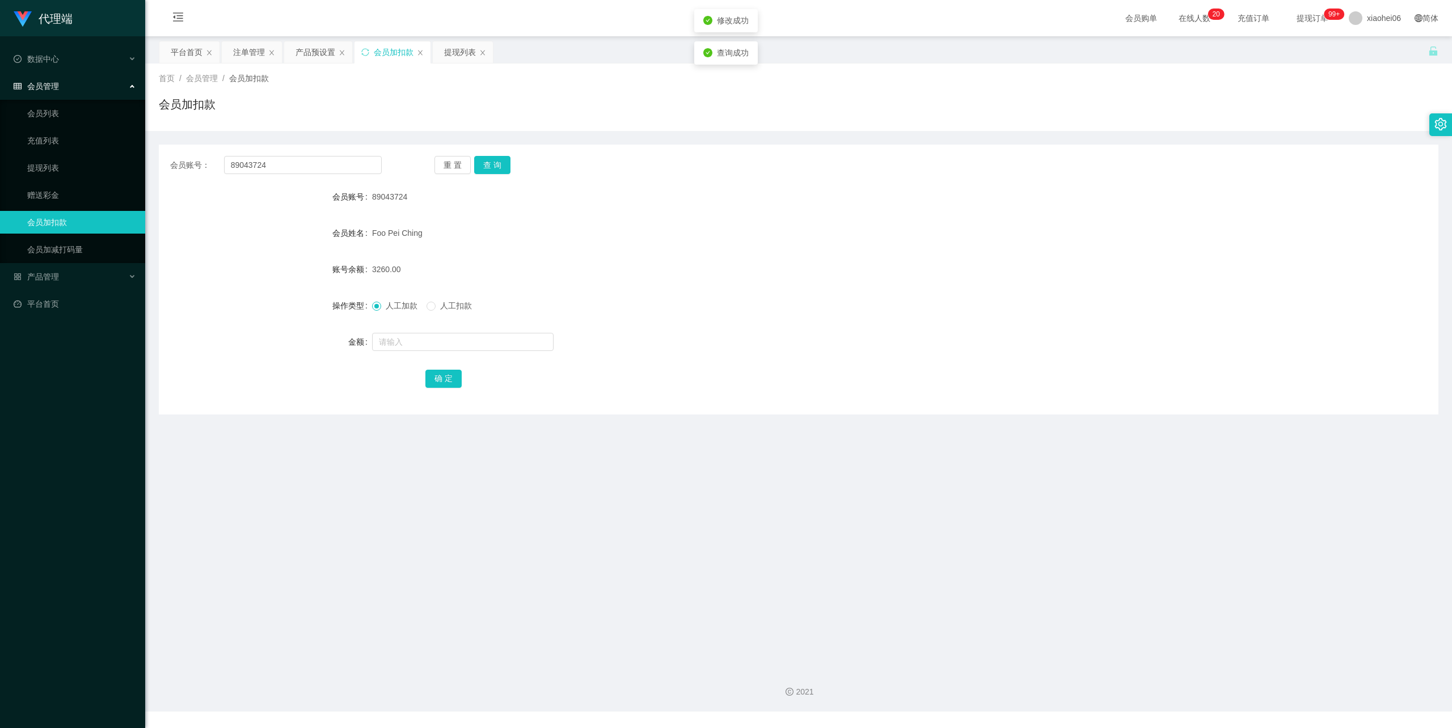
click at [965, 252] on form "会员账号 89043724 会员姓名 Foo Pei Ching 账号余额 3260.00 操作类型 人工加款 人工扣款 金额 确 定" at bounding box center [799, 287] width 1280 height 204
drag, startPoint x: 672, startPoint y: 230, endPoint x: 638, endPoint y: 227, distance: 34.2
click at [670, 229] on div "Foo Pei Ching" at bounding box center [745, 233] width 746 height 23
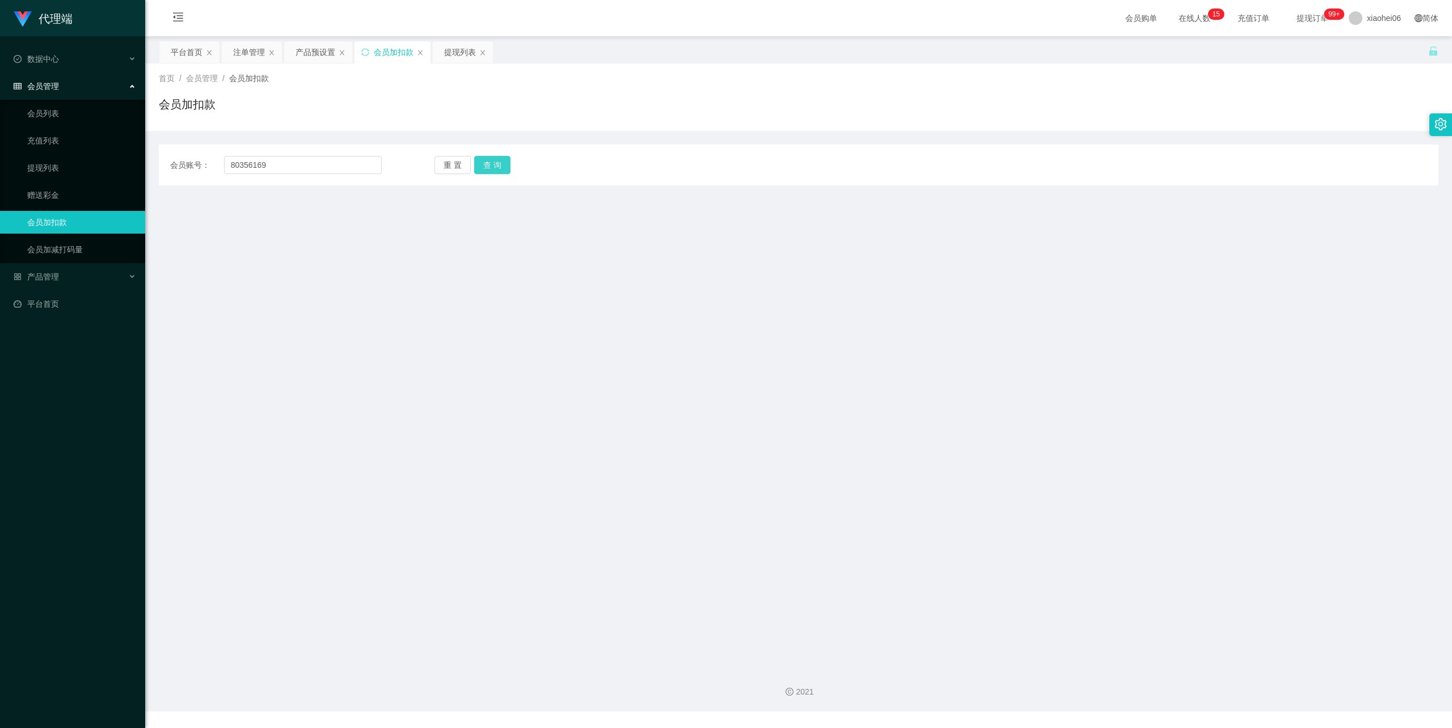
type input "80356169"
click at [495, 164] on button "查 询" at bounding box center [492, 165] width 36 height 18
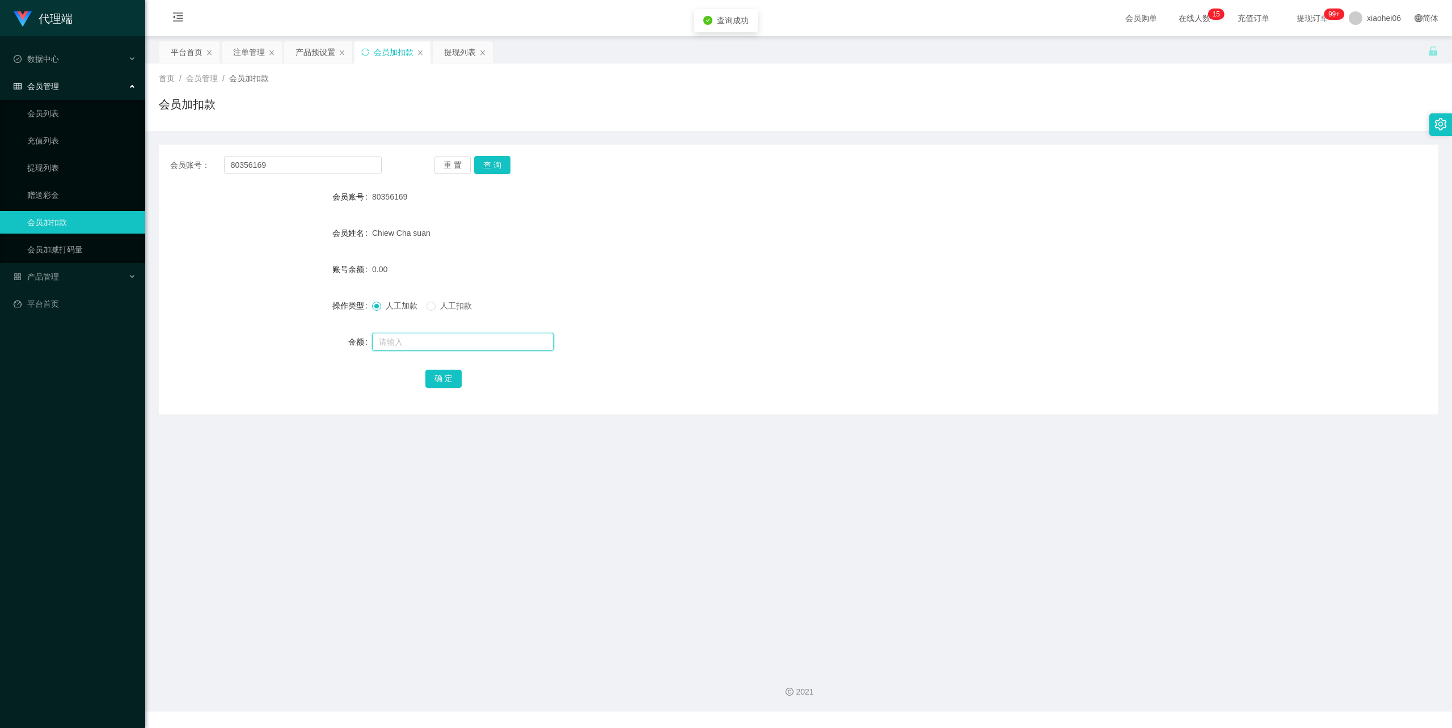
click at [425, 341] on input "text" at bounding box center [463, 342] width 182 height 18
type input "120"
click at [445, 371] on button "确 定" at bounding box center [443, 379] width 36 height 18
drag, startPoint x: 624, startPoint y: 257, endPoint x: 597, endPoint y: 214, distance: 51.0
click at [622, 247] on form "会员账号 80356169 会员姓名 [PERSON_NAME] suan 账号余额 120.00 操作类型 人工加款 人工扣款 金额 确 定" at bounding box center [799, 287] width 1280 height 204
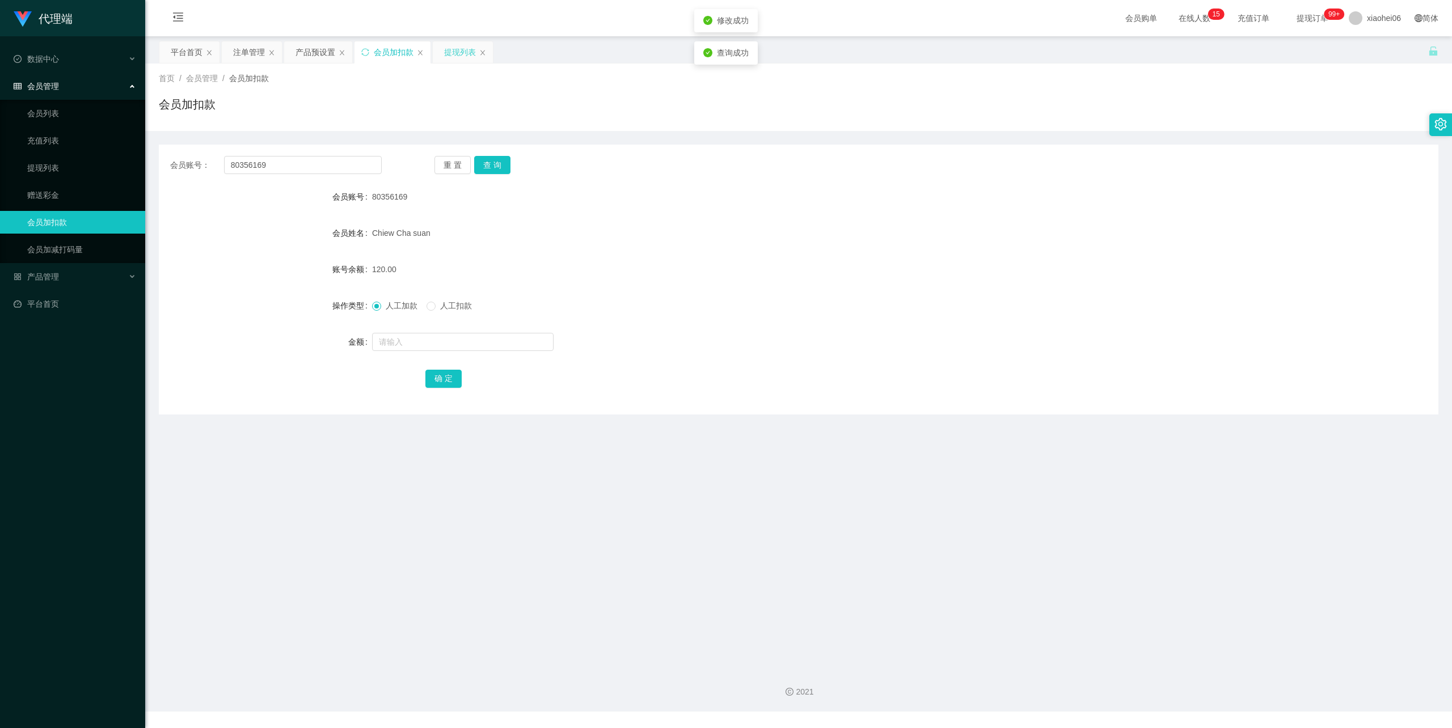
click at [456, 51] on div "提现列表" at bounding box center [460, 52] width 32 height 22
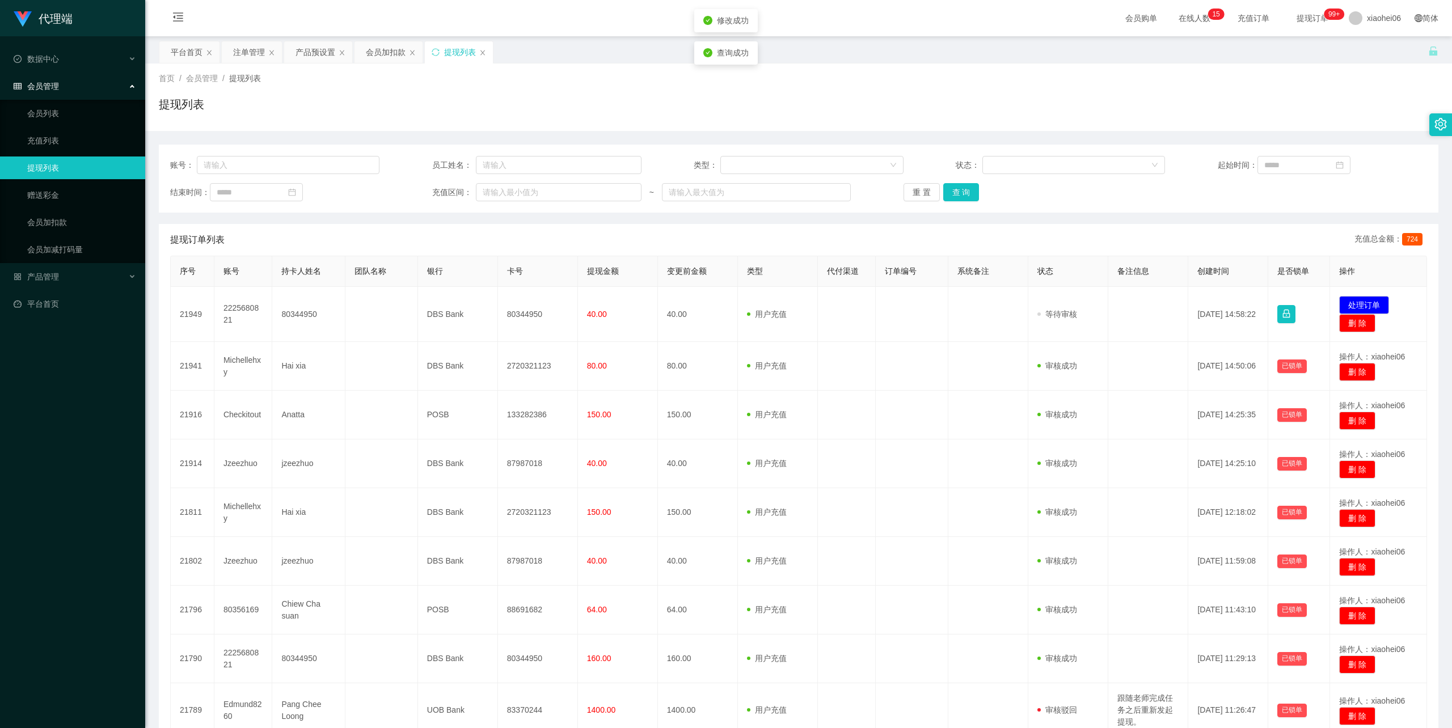
click at [569, 132] on div "账号： 员工姓名： 类型： 状态： 起始时间： 结束时间： 充值区间： ~ 重 置 查 询 提现订单列表 充值总金额： 724 序号 账号 持卡人姓名 团队名…" at bounding box center [799, 477] width 1280 height 692
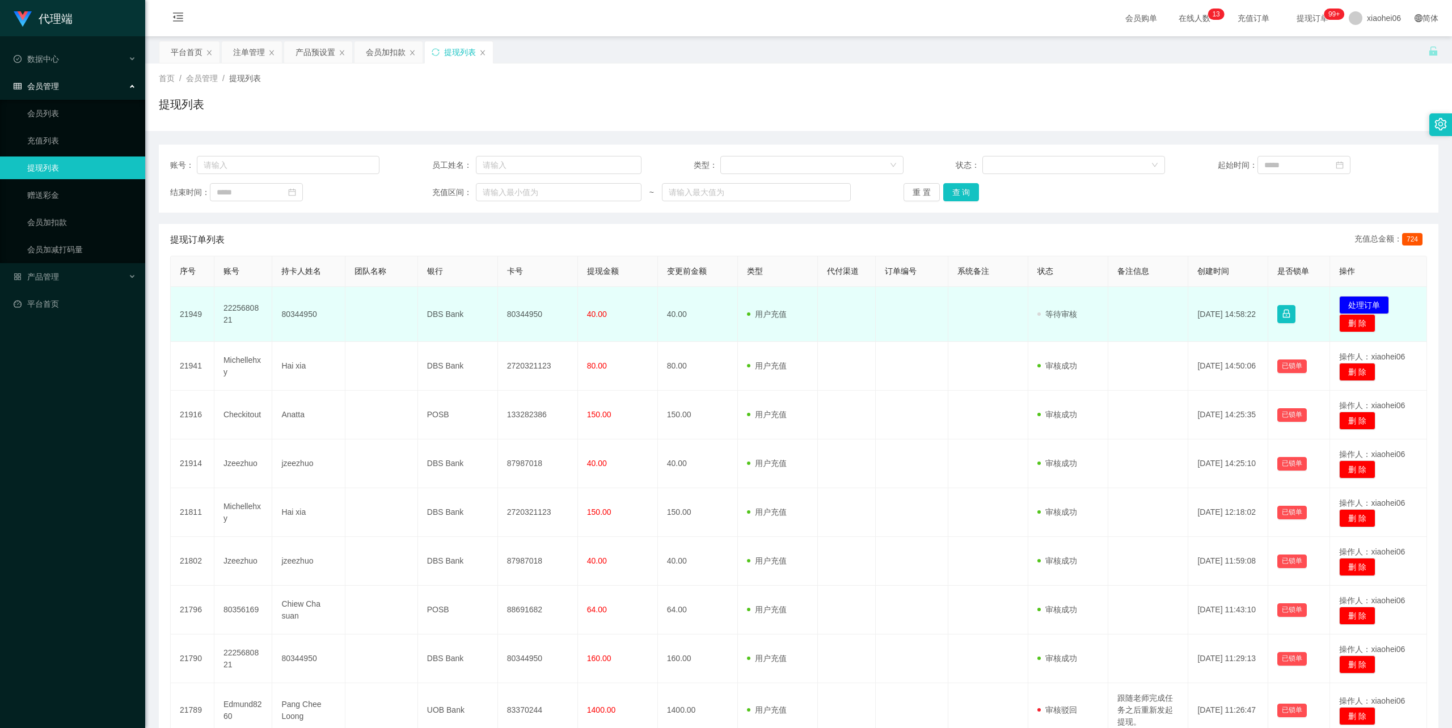
click at [529, 312] on td "80344950" at bounding box center [538, 314] width 80 height 55
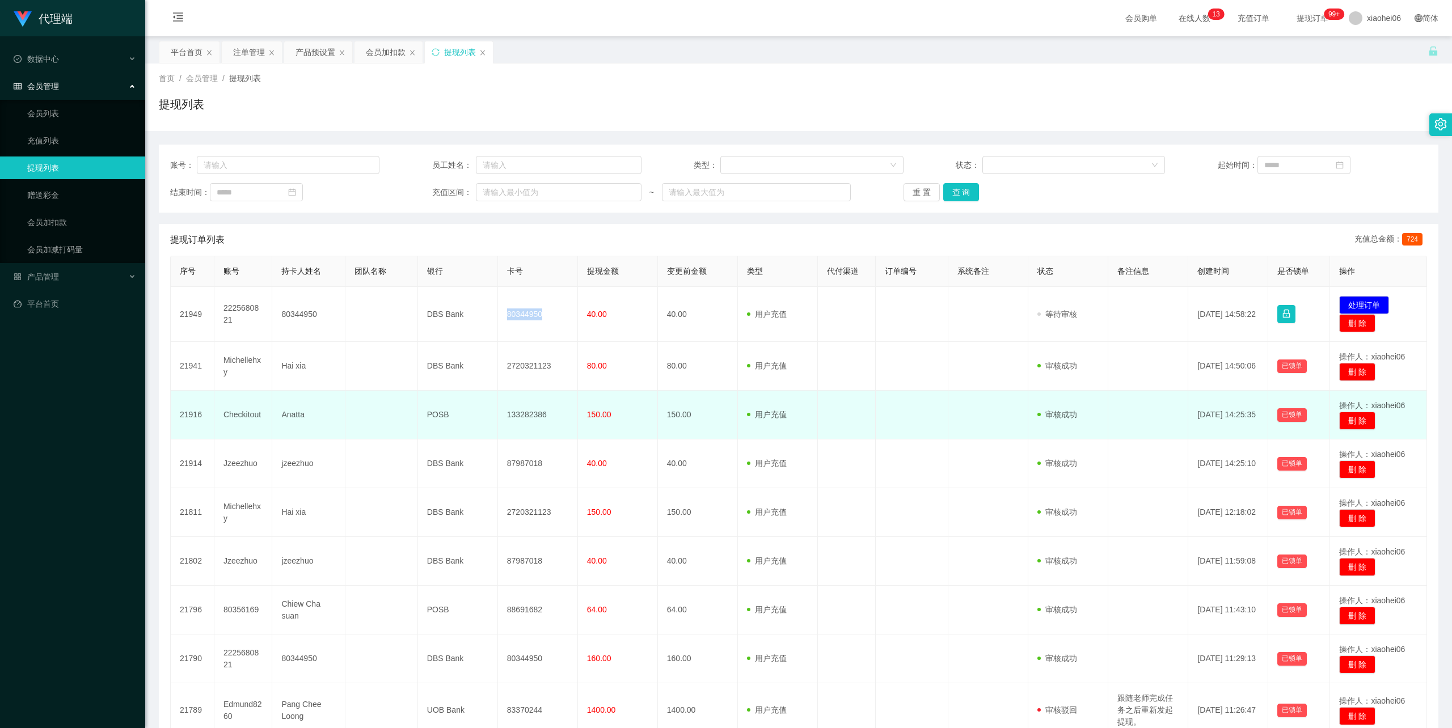
copy td "80344950"
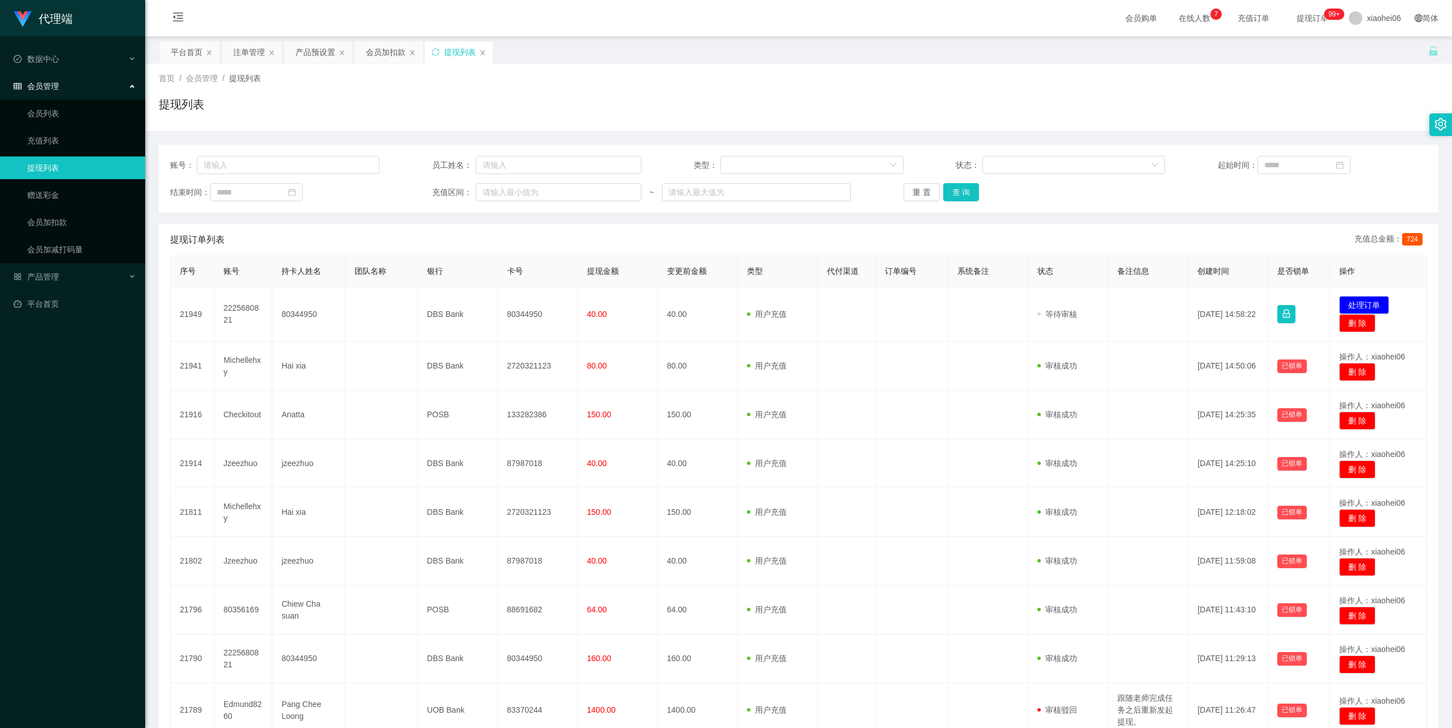
click at [1207, 85] on div "首页 / 会员管理 / 提现列表 / 提现列表" at bounding box center [799, 97] width 1280 height 49
click at [452, 200] on div "充值区间：" at bounding box center [536, 192] width 209 height 18
click at [398, 51] on div "会员加扣款" at bounding box center [386, 52] width 40 height 22
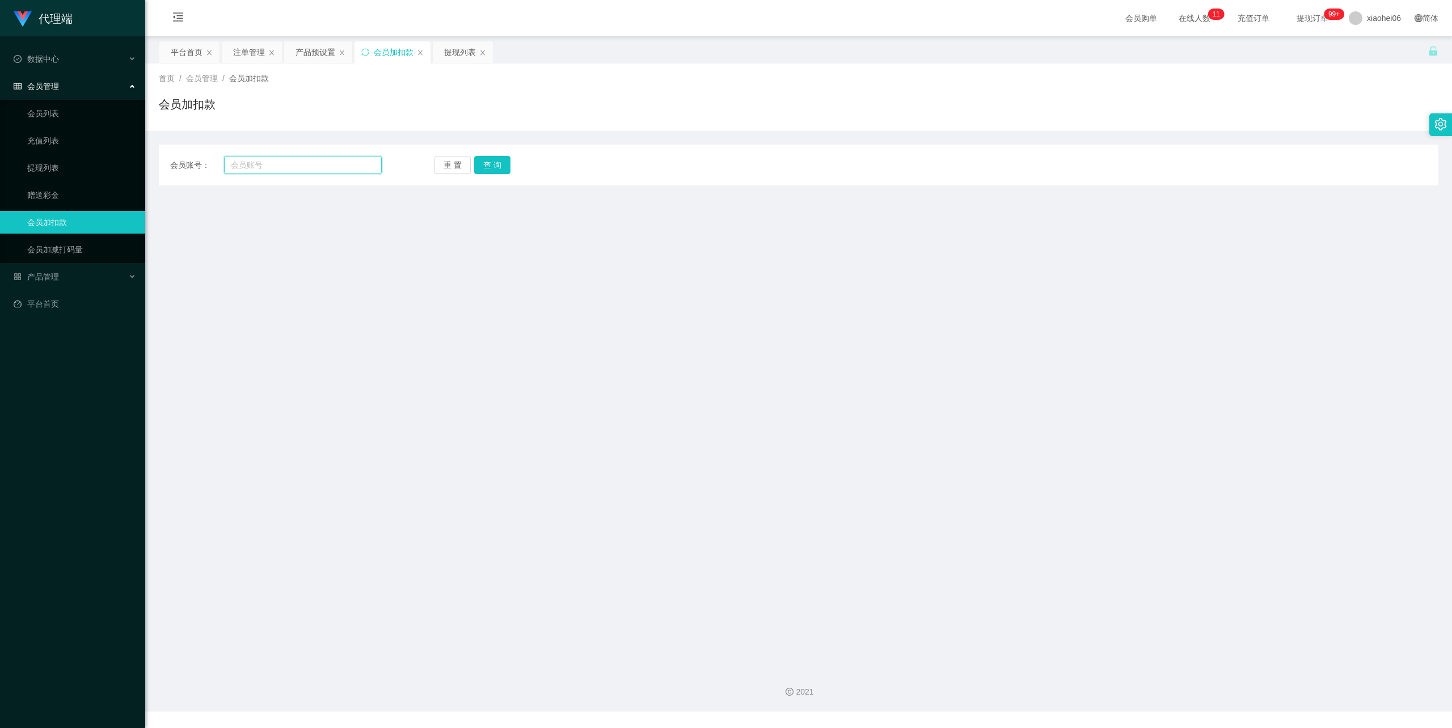
click at [306, 166] on input "text" at bounding box center [303, 165] width 158 height 18
paste input "2225680821"
type input "2225680821"
click at [501, 170] on button "查 询" at bounding box center [492, 165] width 36 height 18
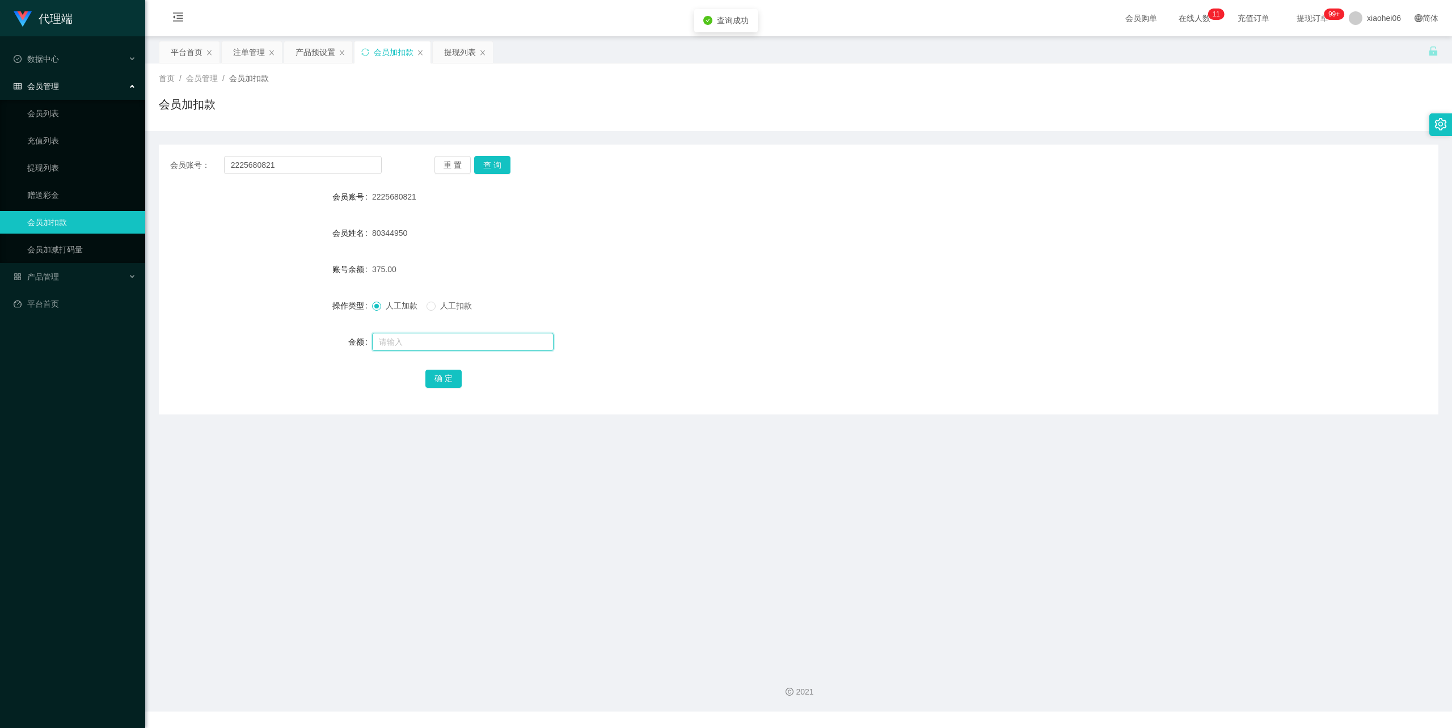
click at [476, 335] on input "text" at bounding box center [463, 342] width 182 height 18
click at [437, 343] on input "text" at bounding box center [463, 342] width 182 height 18
type input "40"
click at [450, 376] on button "确 定" at bounding box center [443, 379] width 36 height 18
click at [752, 227] on div "80344950" at bounding box center [745, 233] width 746 height 23
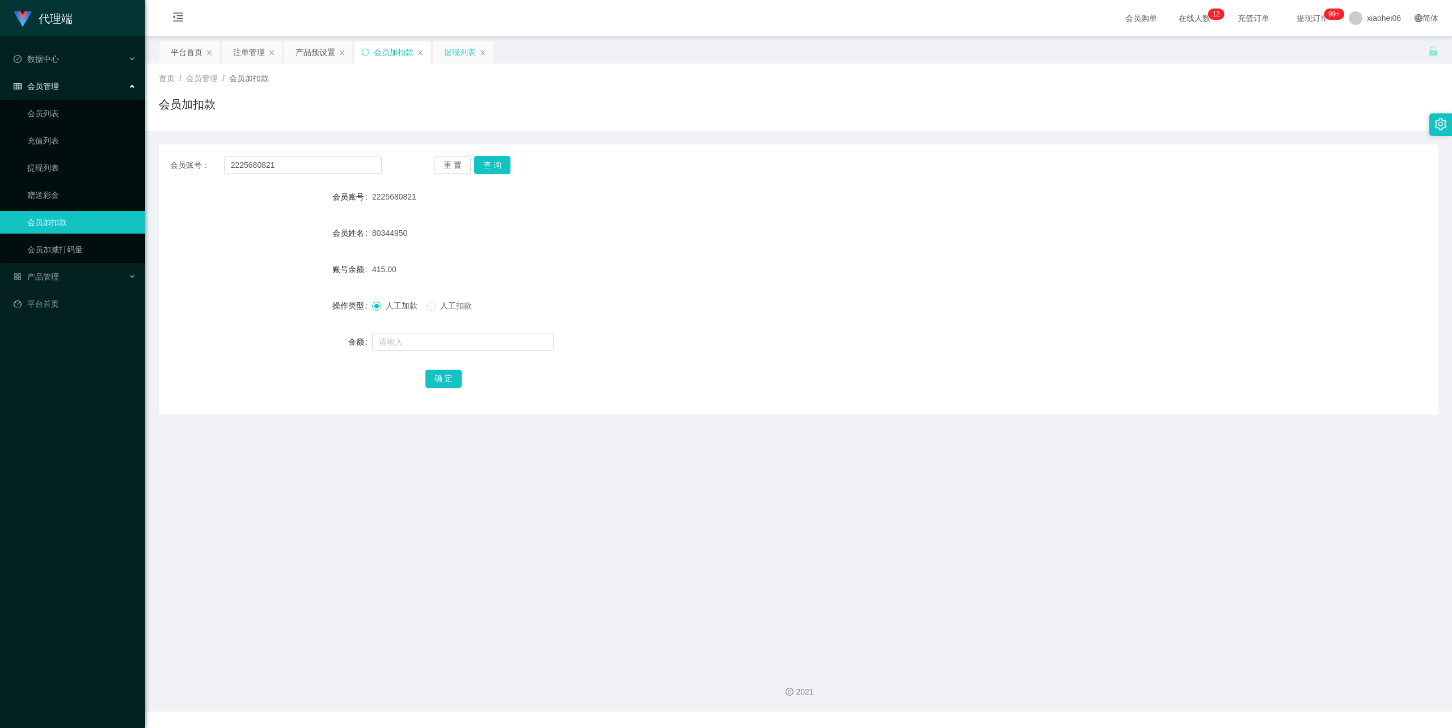
click at [464, 41] on div "提现列表" at bounding box center [462, 52] width 61 height 23
click at [459, 49] on div "提现列表" at bounding box center [460, 52] width 32 height 22
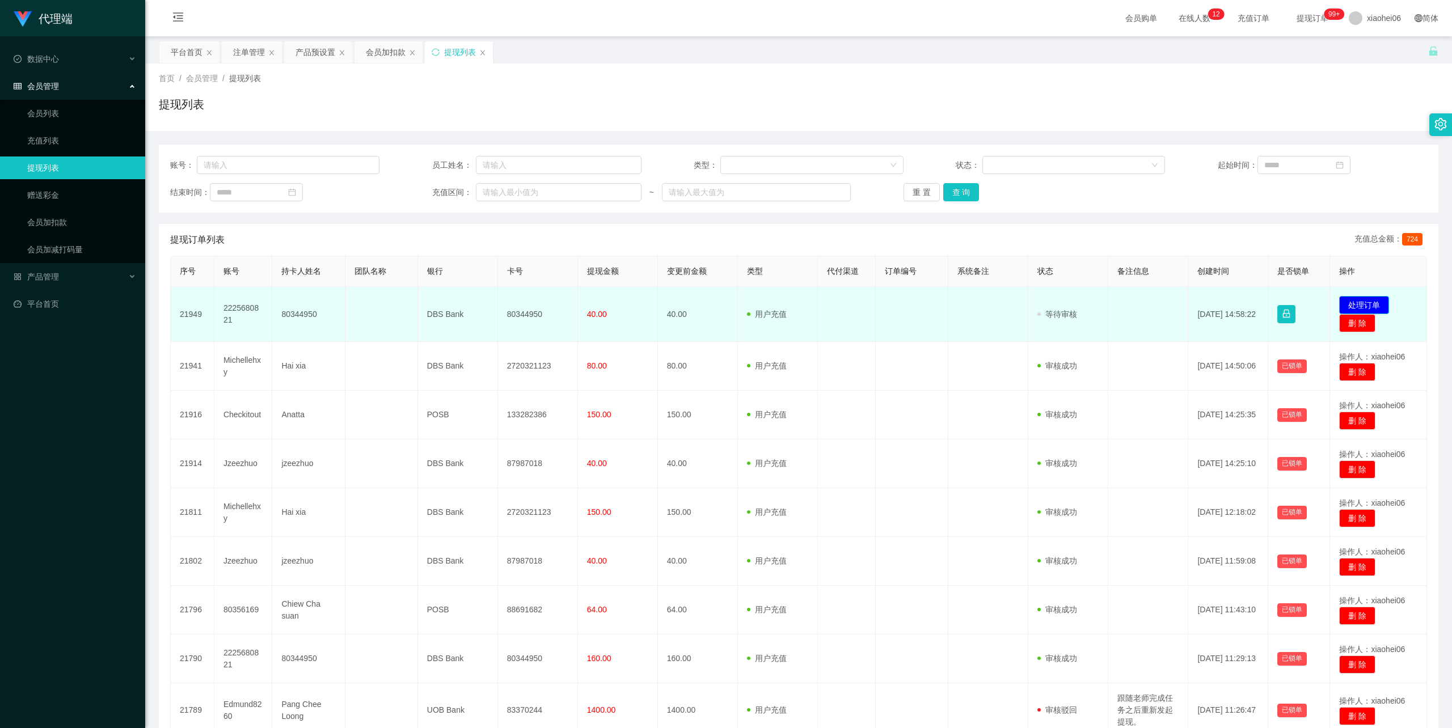
click at [1368, 300] on button "处理订单" at bounding box center [1364, 305] width 50 height 18
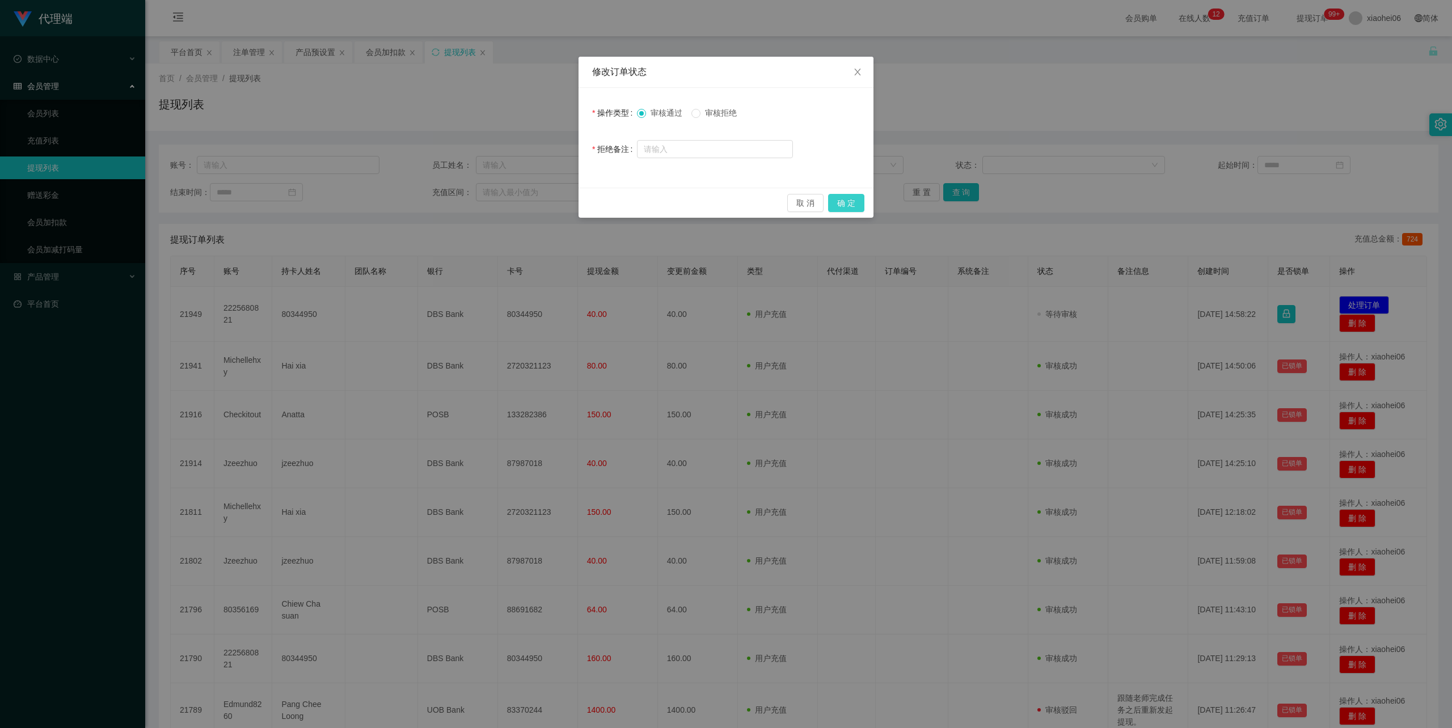
click at [849, 200] on button "确 定" at bounding box center [846, 203] width 36 height 18
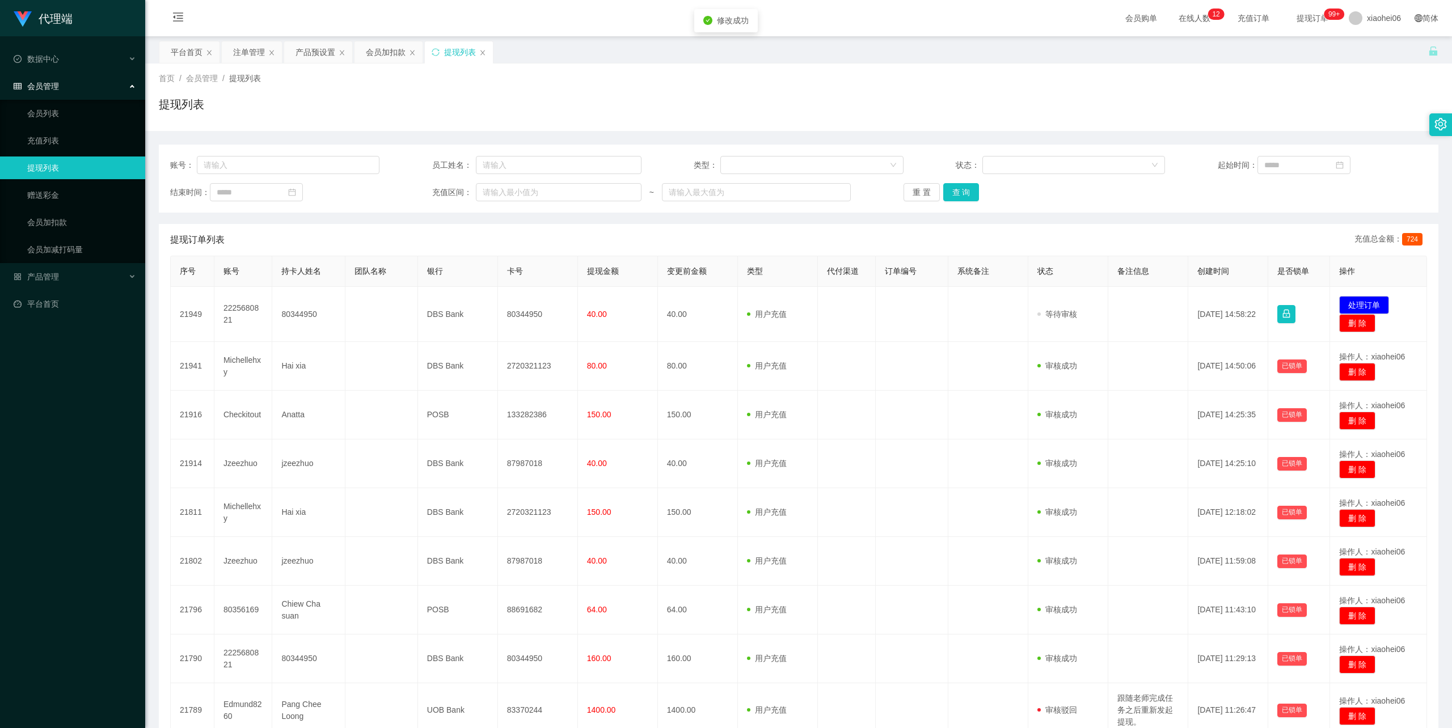
drag, startPoint x: 1090, startPoint y: 79, endPoint x: 1256, endPoint y: 18, distance: 177.1
click at [1092, 77] on div "修改订单状态 操作类型 审核通过 审核拒绝 拒绝备注 取 消 确 定" at bounding box center [726, 364] width 1452 height 728
click at [572, 220] on div "账号： 员工姓名： 类型： 状态： 起始时间： 结束时间： 充值区间： ~ 重 置 查 询 提现订单列表 充值总金额： 824 序号 账号 持卡人姓名 团队名…" at bounding box center [799, 481] width 1280 height 673
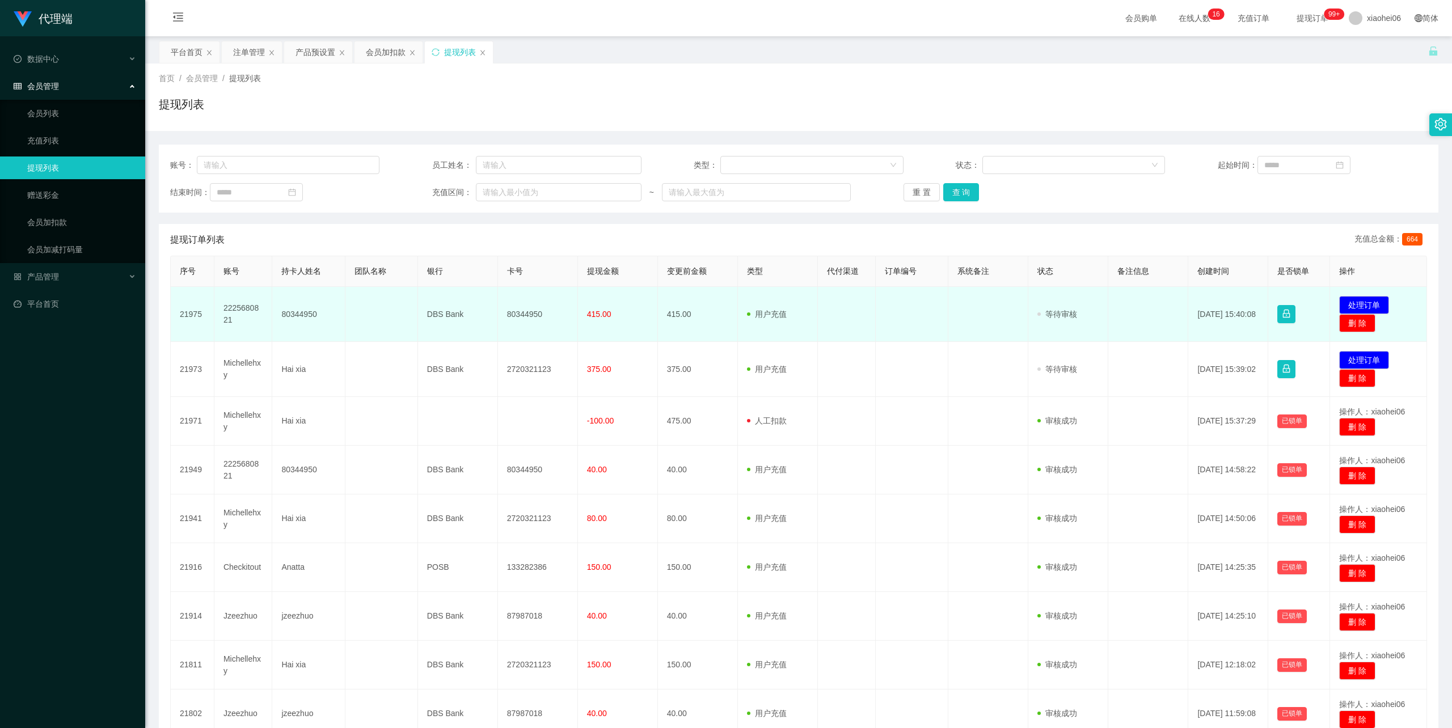
click at [529, 310] on td "80344950" at bounding box center [538, 314] width 80 height 55
copy td "80344950"
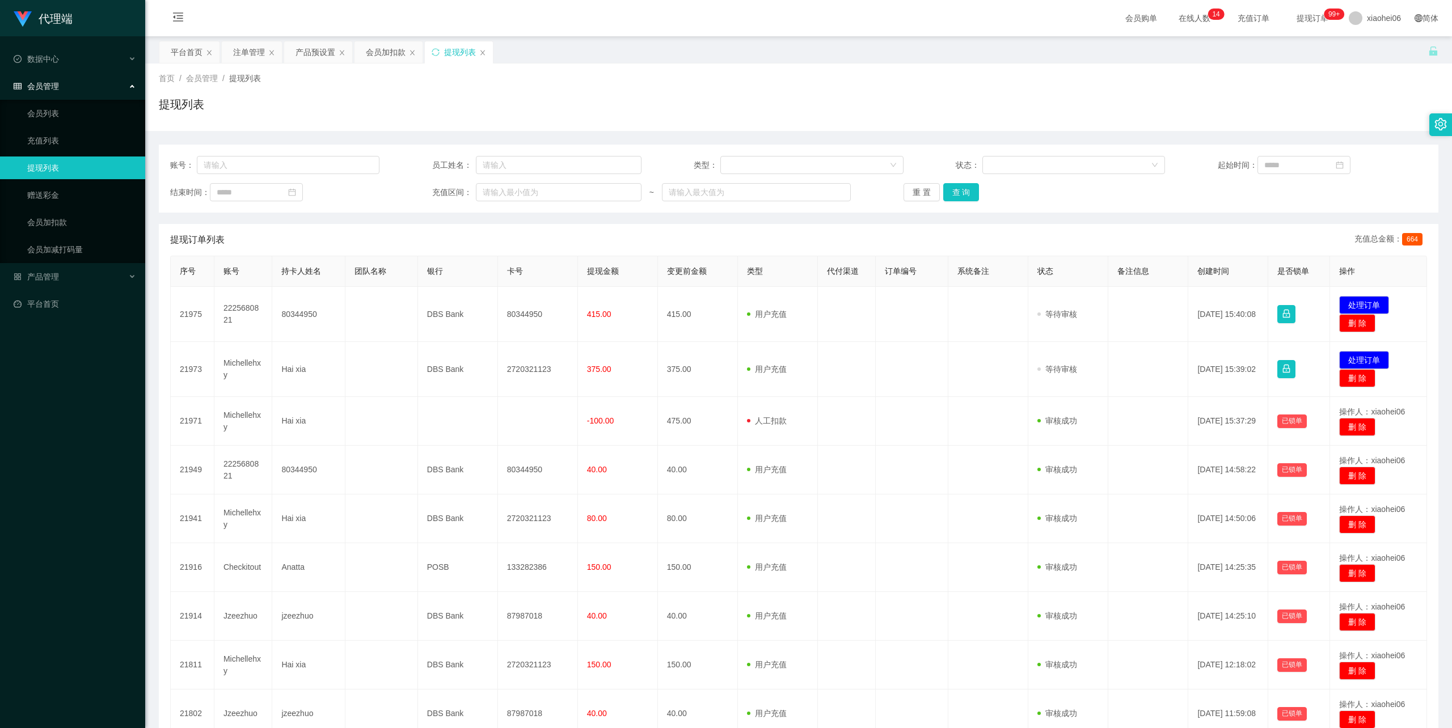
click at [813, 82] on div "首页 / 会员管理 / 提现列表 /" at bounding box center [799, 79] width 1280 height 12
click at [668, 104] on div "提现列表" at bounding box center [799, 109] width 1280 height 26
click at [798, 100] on div "提现列表" at bounding box center [799, 109] width 1280 height 26
click at [769, 71] on div "首页 / 会员管理 / 提现列表 / 提现列表" at bounding box center [798, 98] width 1307 height 68
click at [717, 100] on div "提现列表" at bounding box center [799, 109] width 1280 height 26
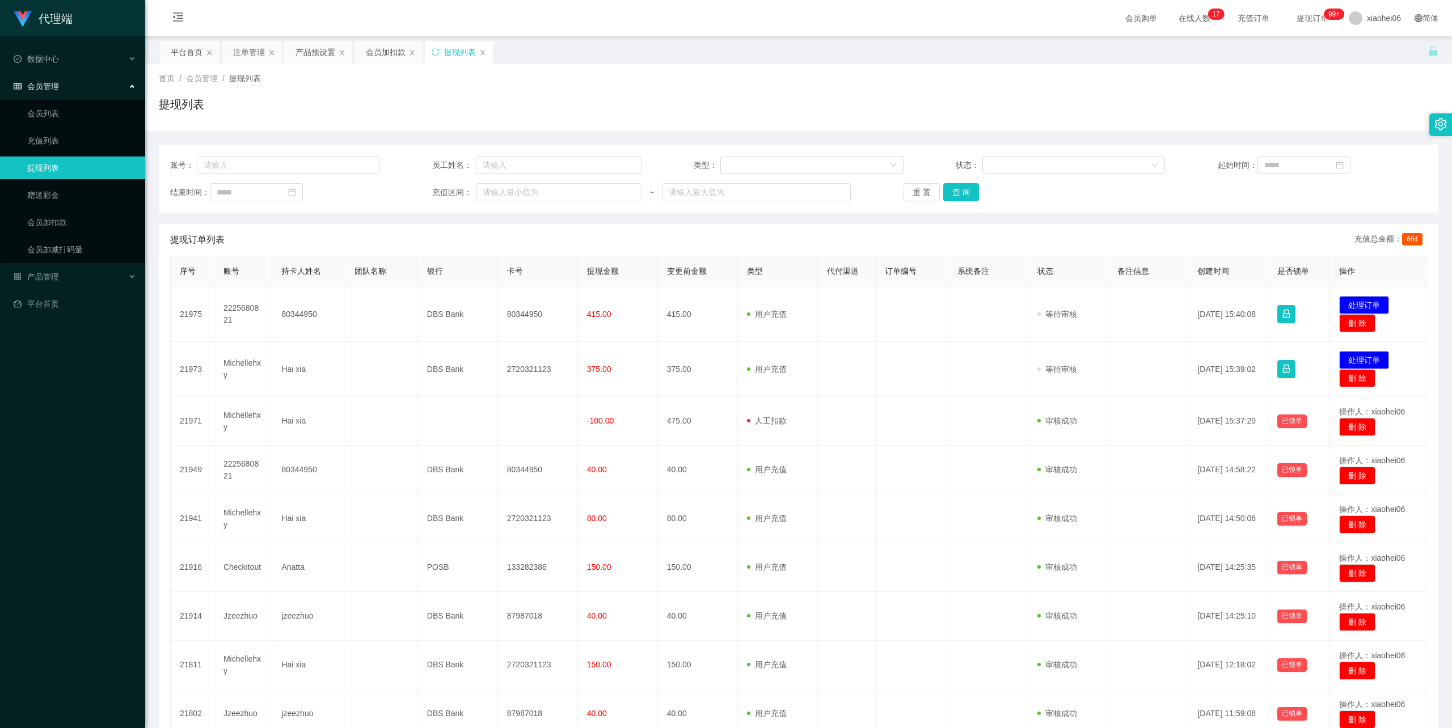
click at [718, 224] on div "提现订单列表 充值总金额： 664" at bounding box center [798, 240] width 1257 height 32
click at [655, 82] on div "首页 / 会员管理 / 提现列表 /" at bounding box center [799, 79] width 1280 height 12
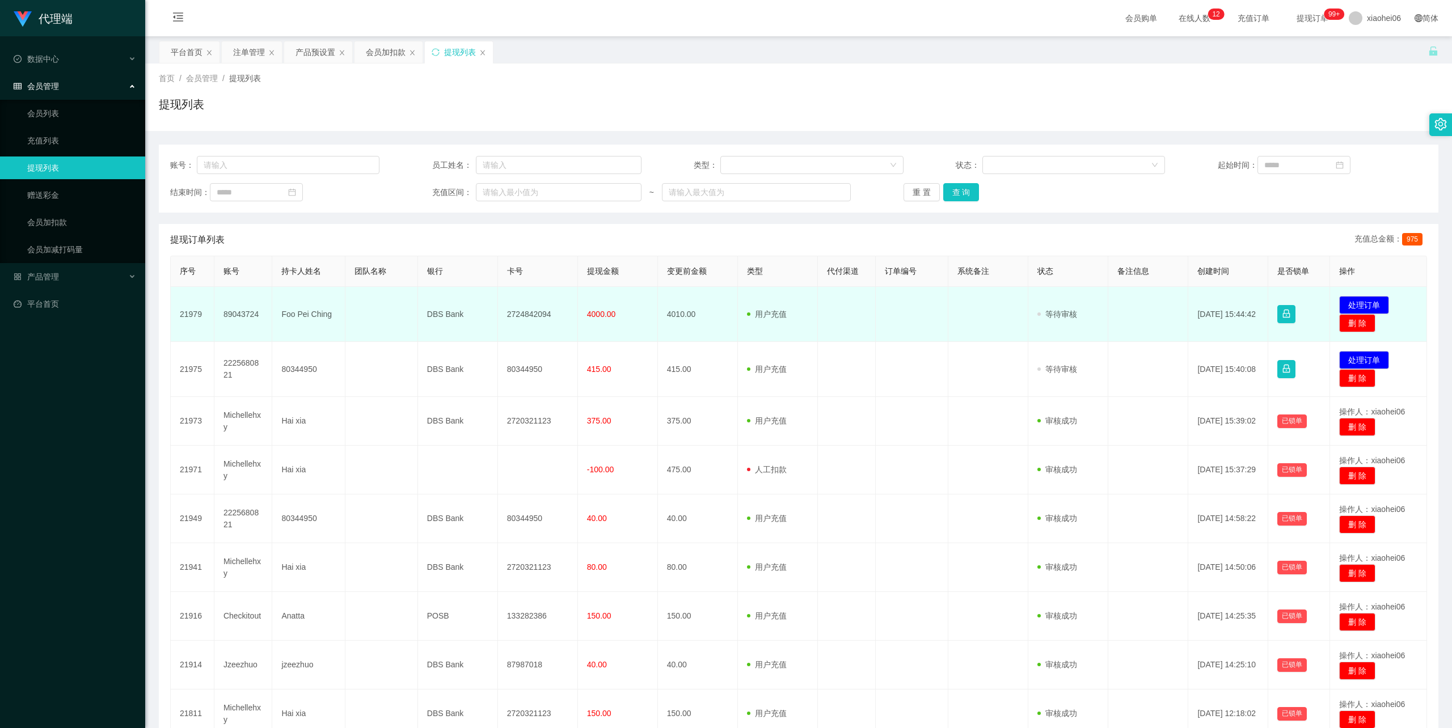
click at [304, 314] on td "Foo Pei Ching" at bounding box center [308, 314] width 73 height 55
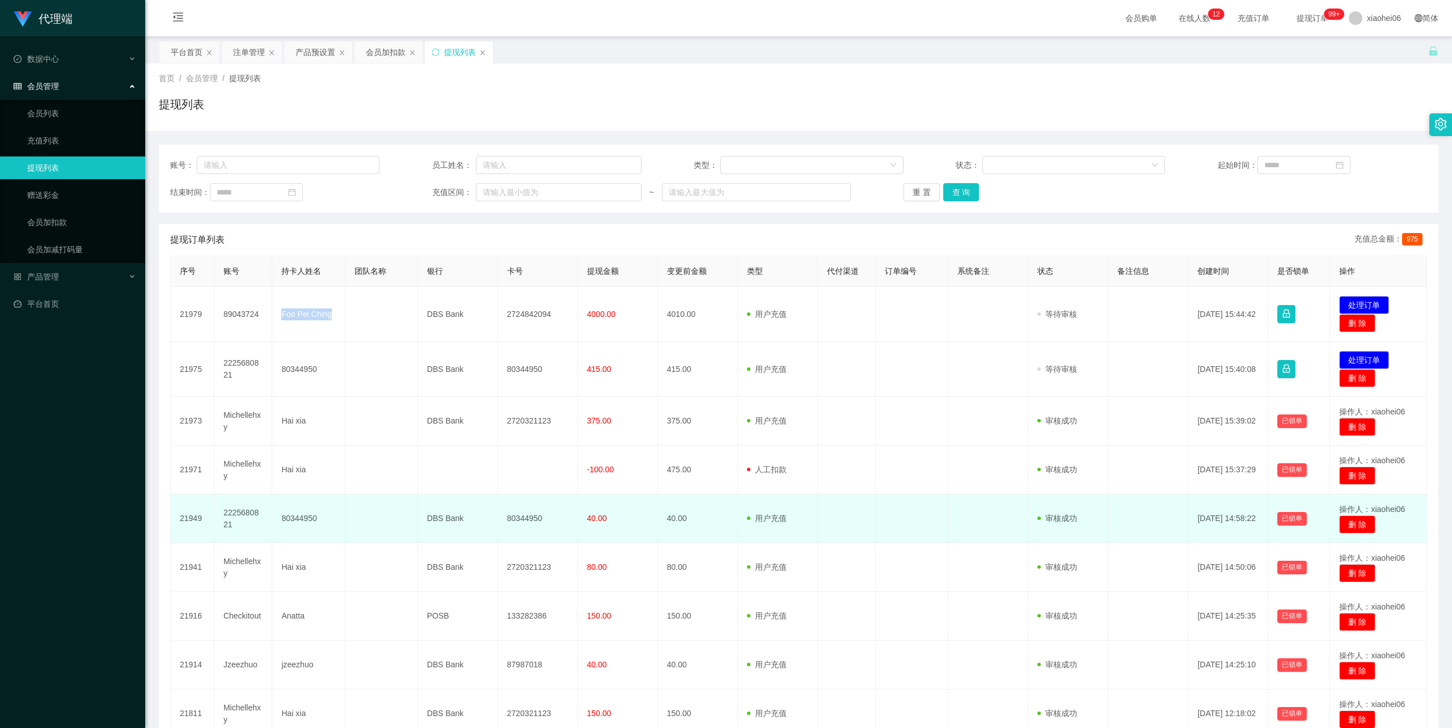
copy td "Foo Pei Ching"
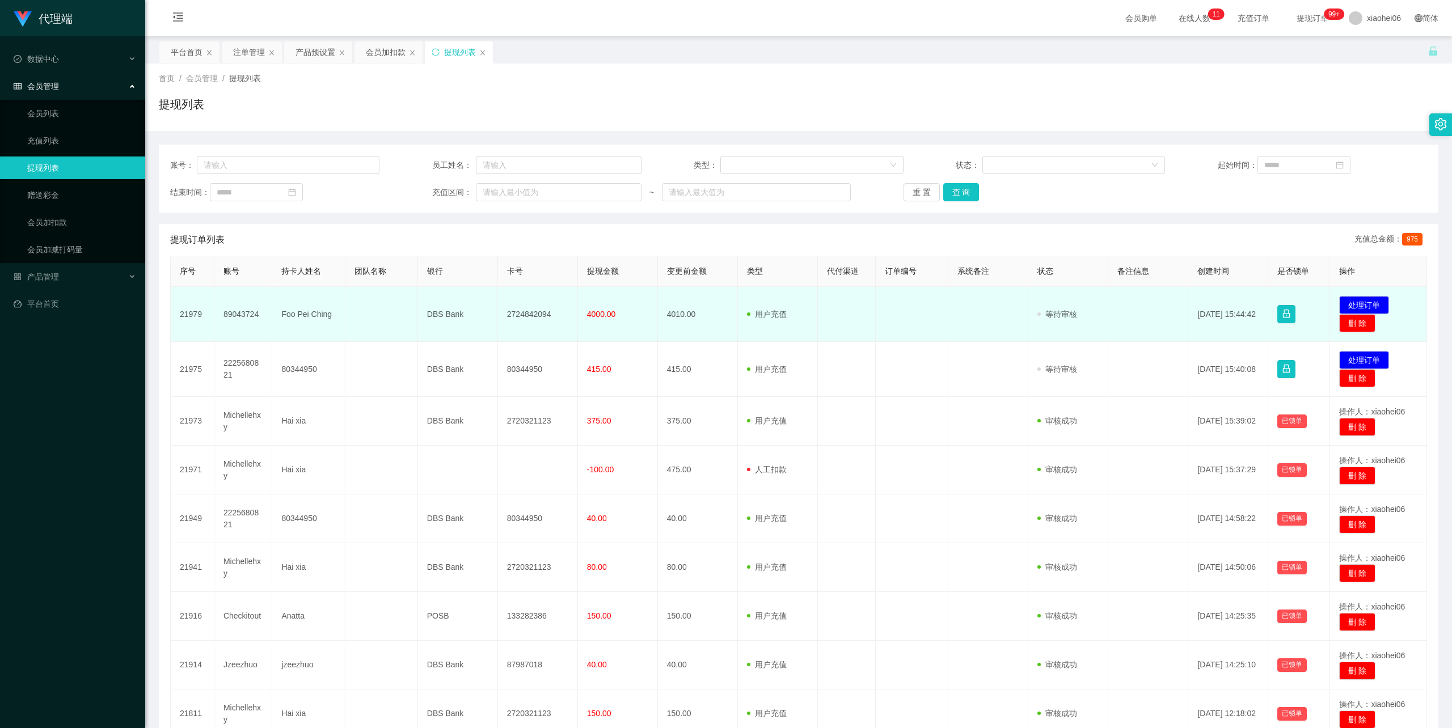
click at [449, 314] on td "DBS Bank" at bounding box center [458, 314] width 80 height 55
copy td "DBS Bank"
click at [531, 313] on td "2724842094" at bounding box center [538, 314] width 80 height 55
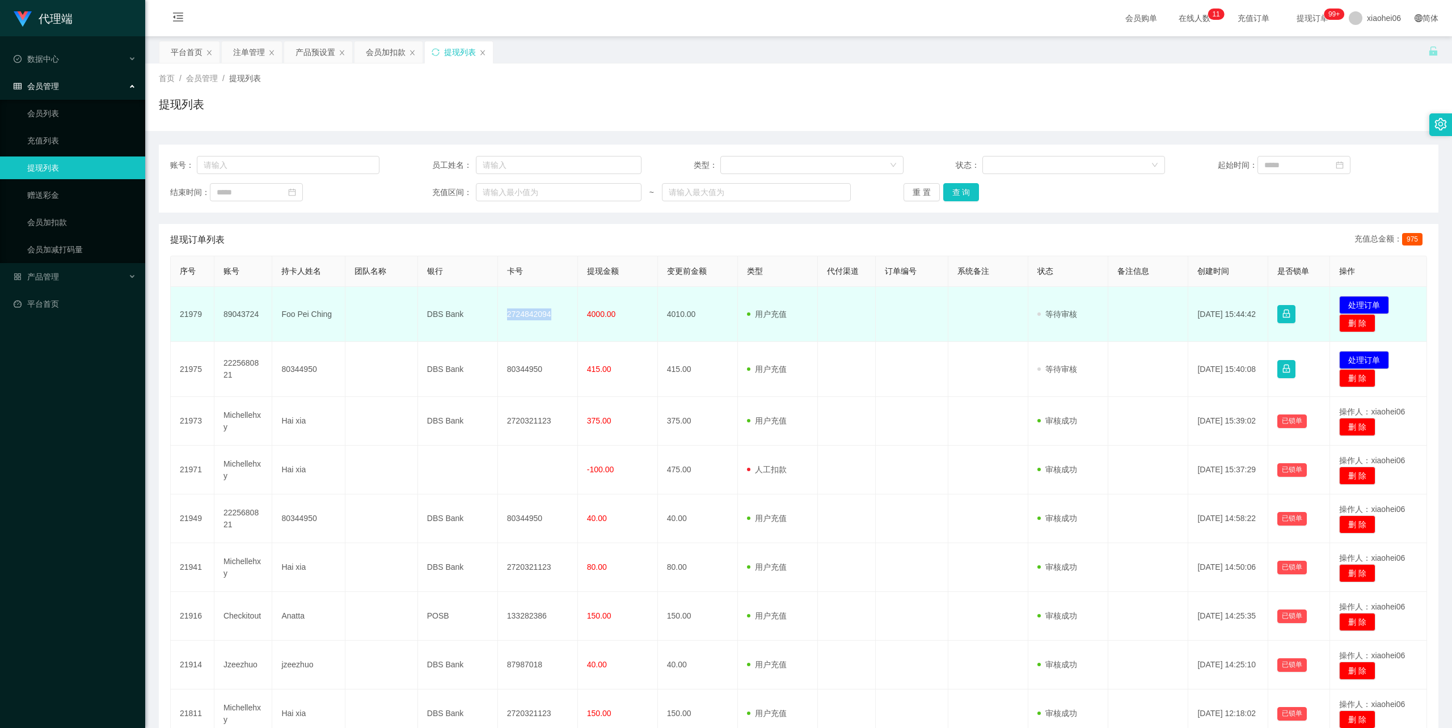
click at [531, 313] on td "2724842094" at bounding box center [538, 314] width 80 height 55
copy td "2724842094"
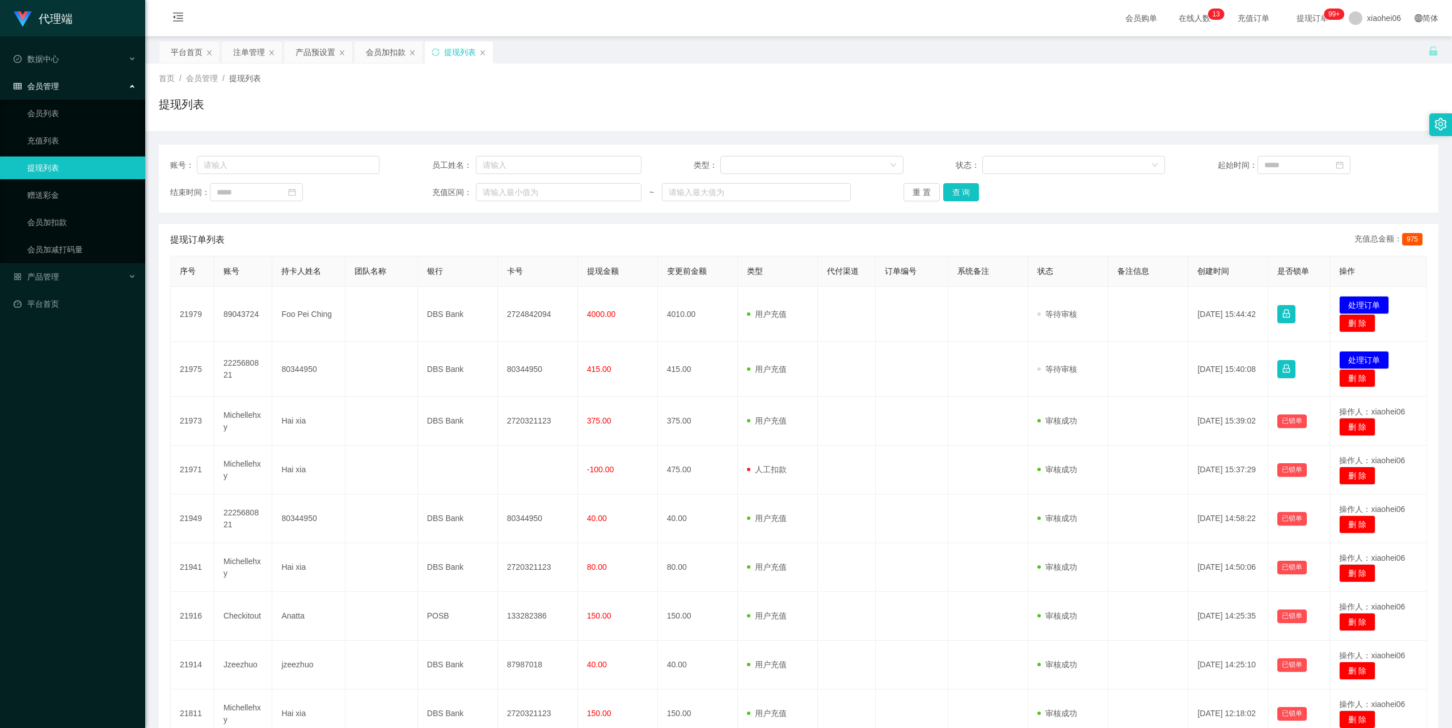
click at [836, 69] on div "首页 / 会员管理 / 提现列表 / 提现列表" at bounding box center [798, 98] width 1307 height 68
click at [1020, 80] on div "首页 / 会员管理 / 提现列表 /" at bounding box center [799, 79] width 1280 height 12
click at [410, 230] on div "提现订单列表 充值总金额： 975" at bounding box center [798, 240] width 1257 height 32
click at [1213, 96] on div "提现列表" at bounding box center [799, 109] width 1280 height 26
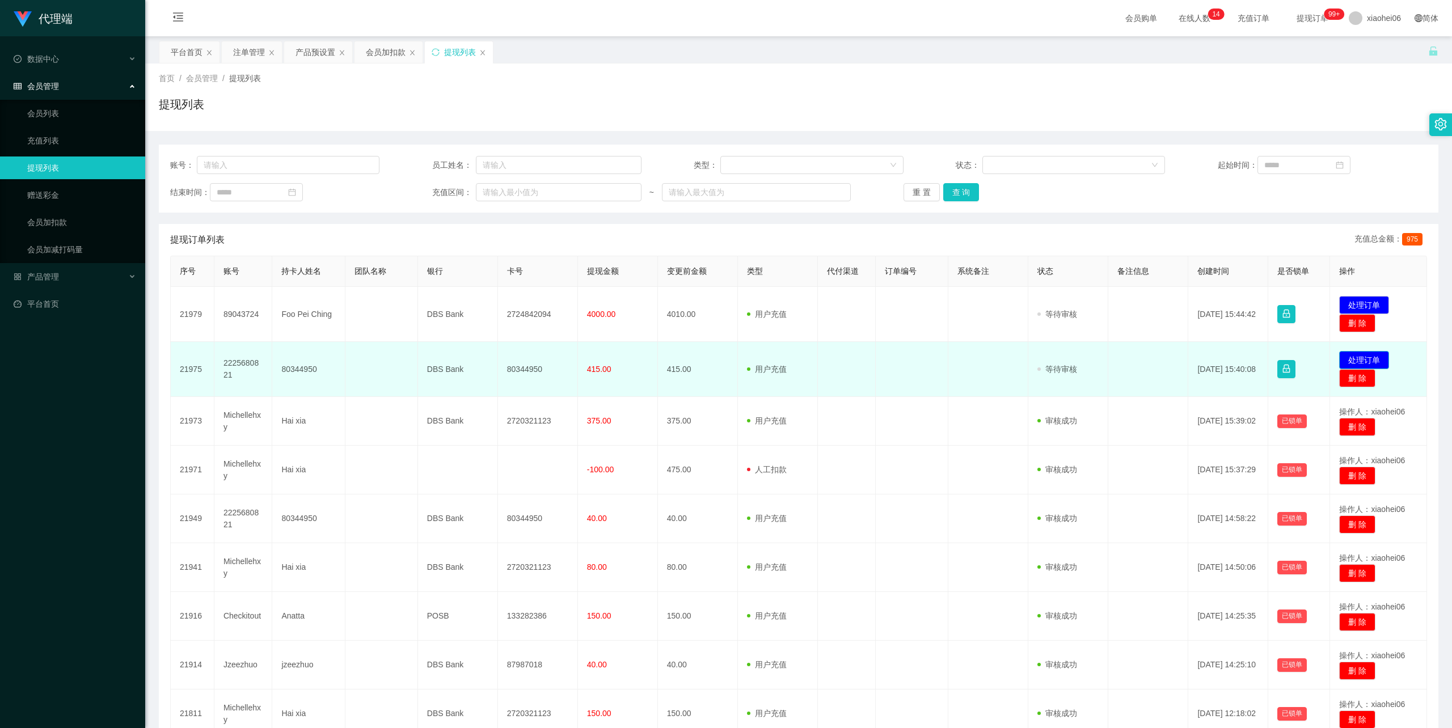
click at [1362, 359] on button "处理订单" at bounding box center [1364, 360] width 50 height 18
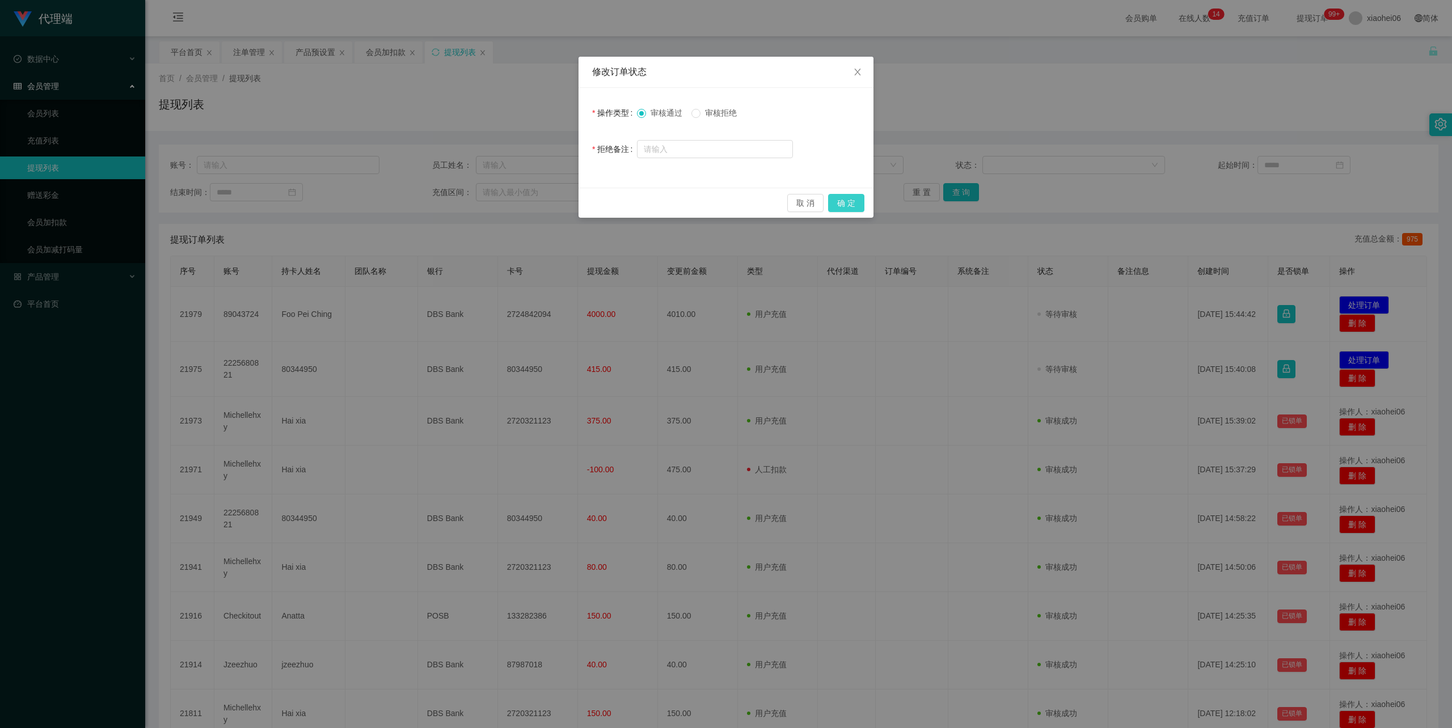
click at [851, 203] on button "确 定" at bounding box center [846, 203] width 36 height 18
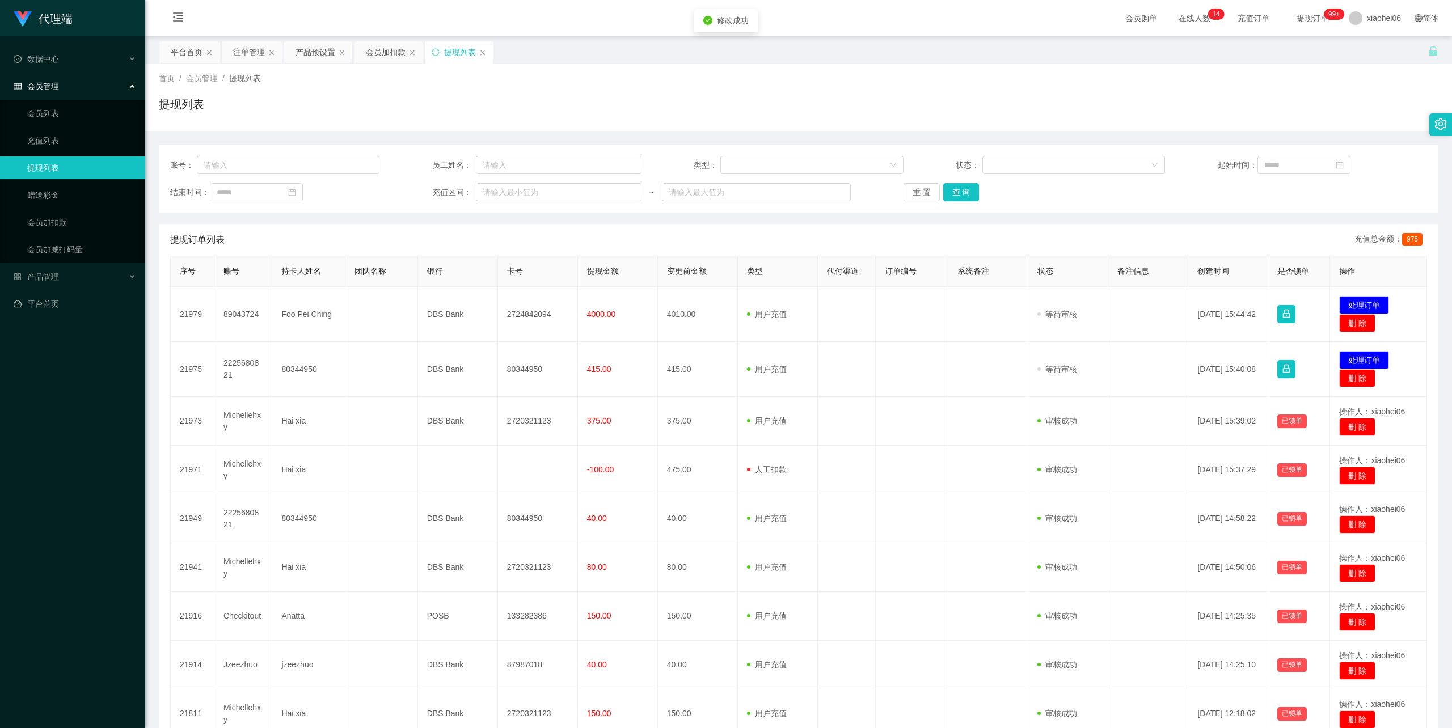
click at [1147, 82] on div "代理端 数据中心 会员管理 会员列表 充值列表 提现列表 赠送彩金 会员加扣款 会员加减打码量 产品管理 平台首页 保存配置 重置配置 整体风格设置 主题色 …" at bounding box center [726, 364] width 1452 height 728
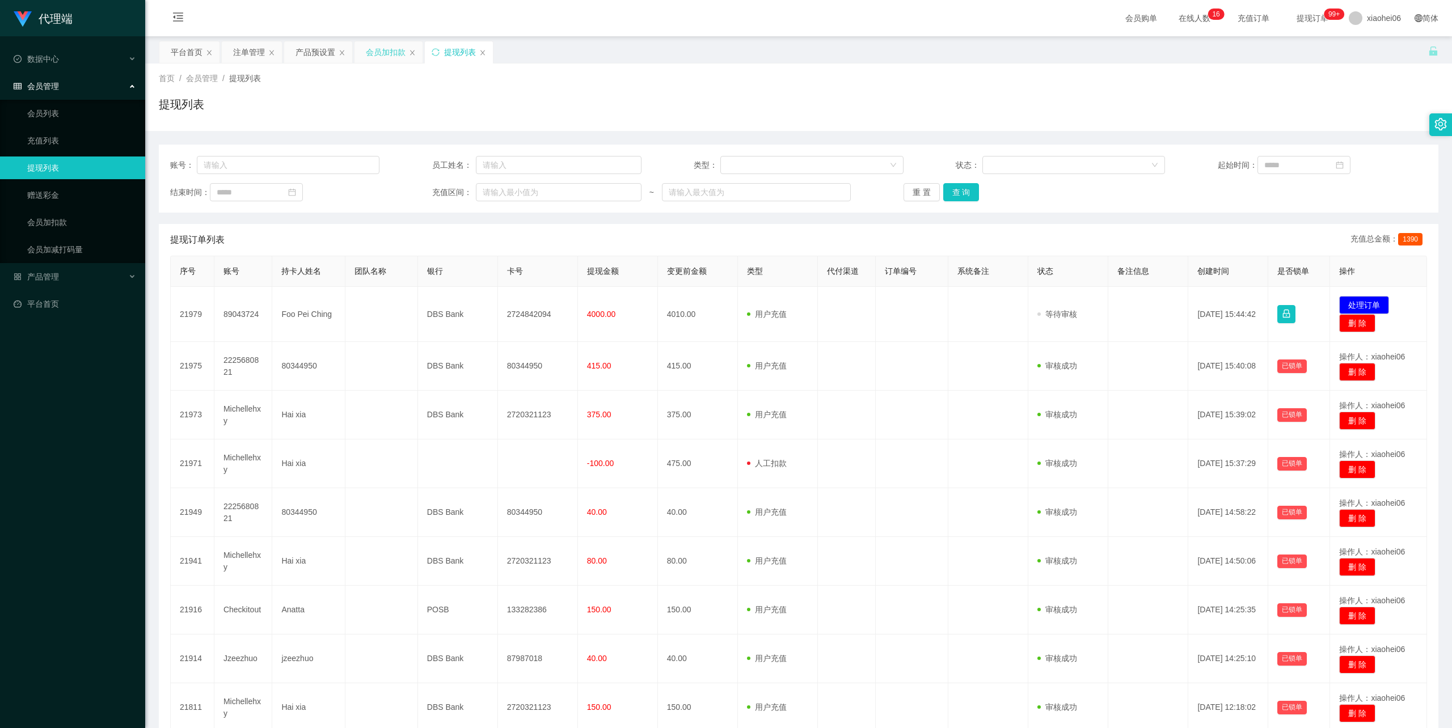
click at [381, 54] on div "会员加扣款" at bounding box center [386, 52] width 40 height 22
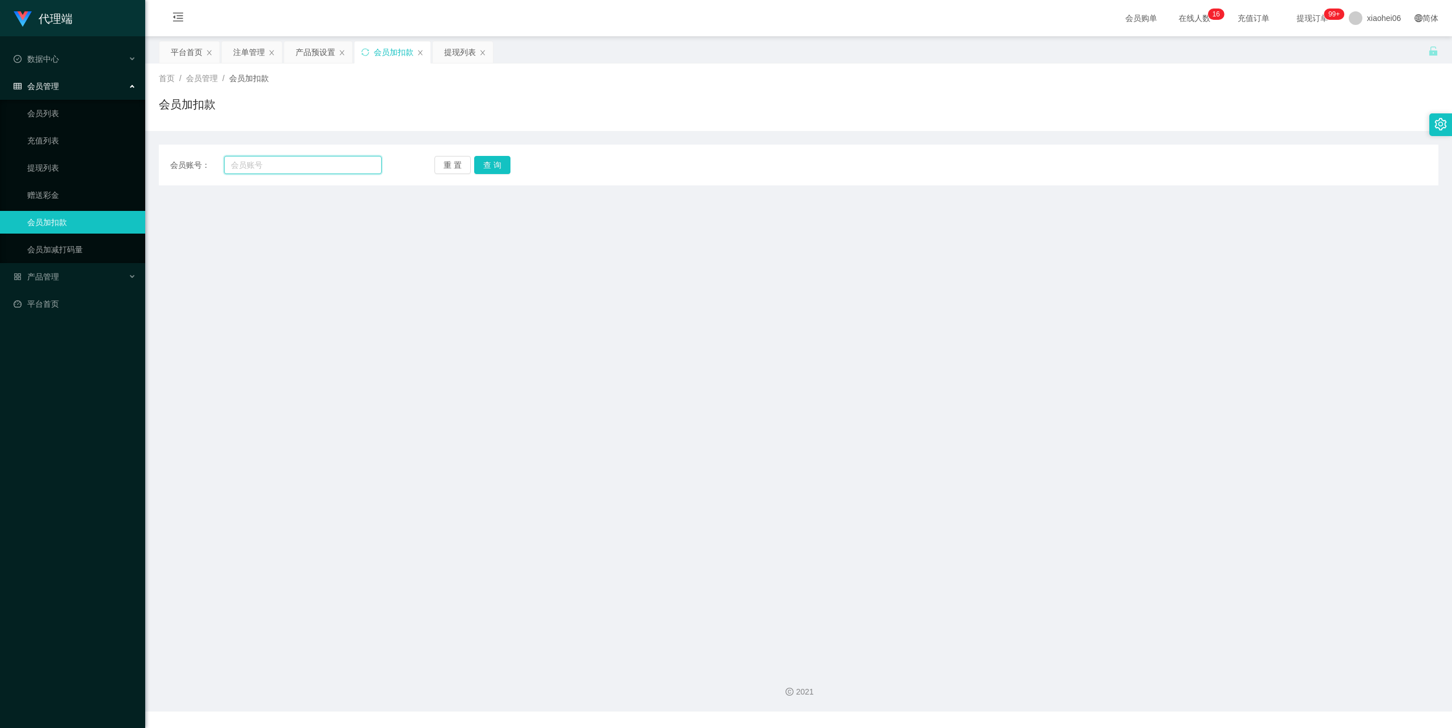
click at [310, 162] on input "text" at bounding box center [303, 165] width 158 height 18
paste input "Jzeezhuo"
type input "Jzeezhuo"
click at [491, 171] on button "查 询" at bounding box center [492, 165] width 36 height 18
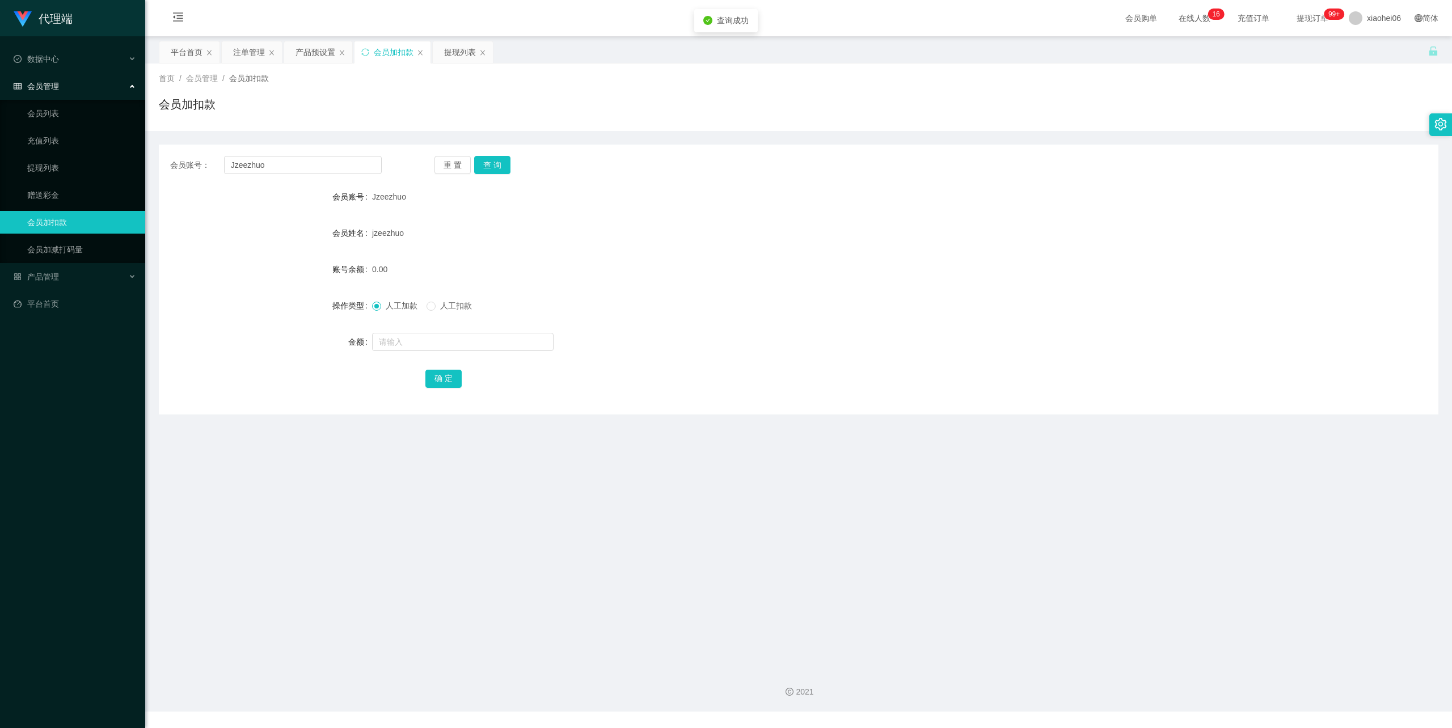
click at [655, 170] on div "会员账号： Jzeezhuo 重 置 查 询" at bounding box center [799, 165] width 1280 height 18
click at [444, 347] on input "text" at bounding box center [463, 342] width 182 height 18
type input "40"
click at [461, 378] on div "确 定" at bounding box center [798, 378] width 746 height 23
drag, startPoint x: 450, startPoint y: 379, endPoint x: 450, endPoint y: 373, distance: 5.7
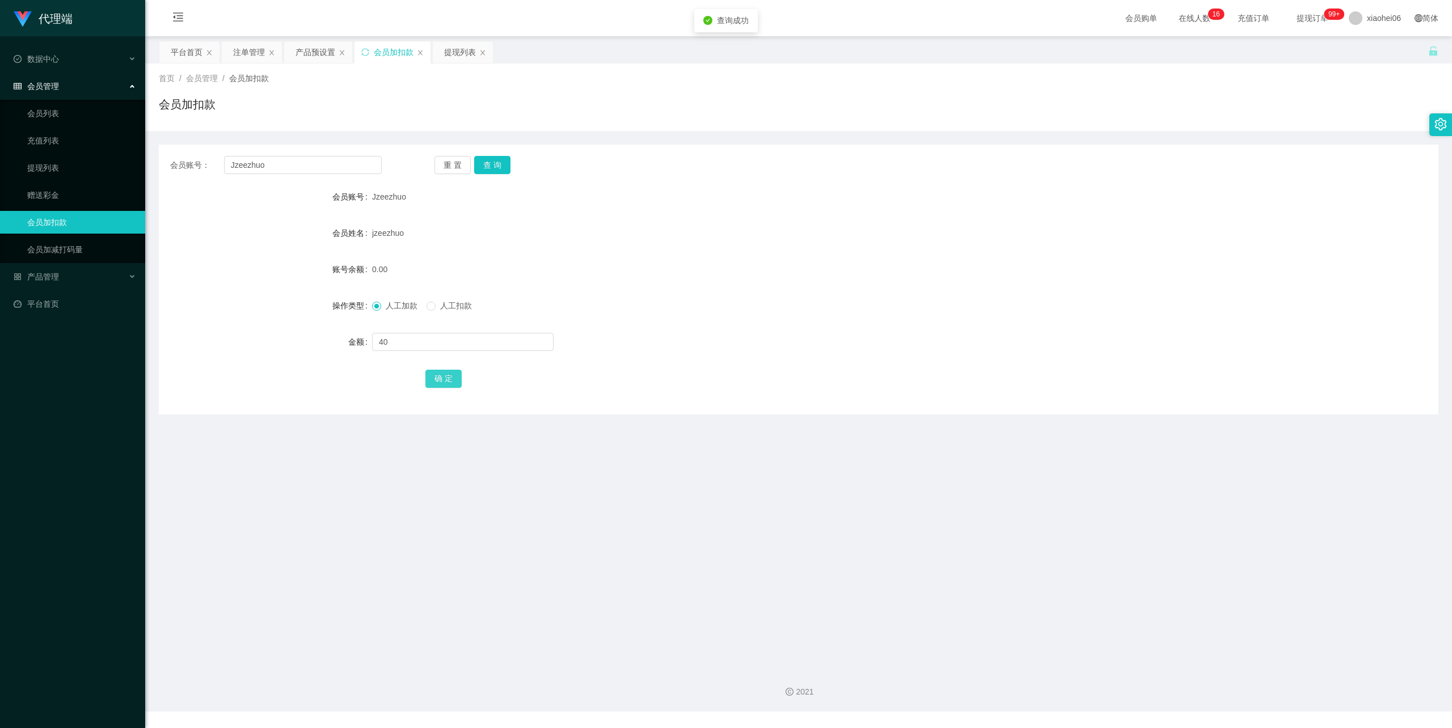
click at [448, 379] on button "确 定" at bounding box center [443, 379] width 36 height 18
click at [702, 182] on div "会员账号： Jzeezhuo 重 置 查 询 会员账号 Jzeezhuo 会员姓名 jzeezhuo 账号余额 0.00 操作类型 人工加款 人工扣款 金额 …" at bounding box center [799, 280] width 1280 height 270
click at [455, 48] on div "提现列表" at bounding box center [460, 52] width 32 height 22
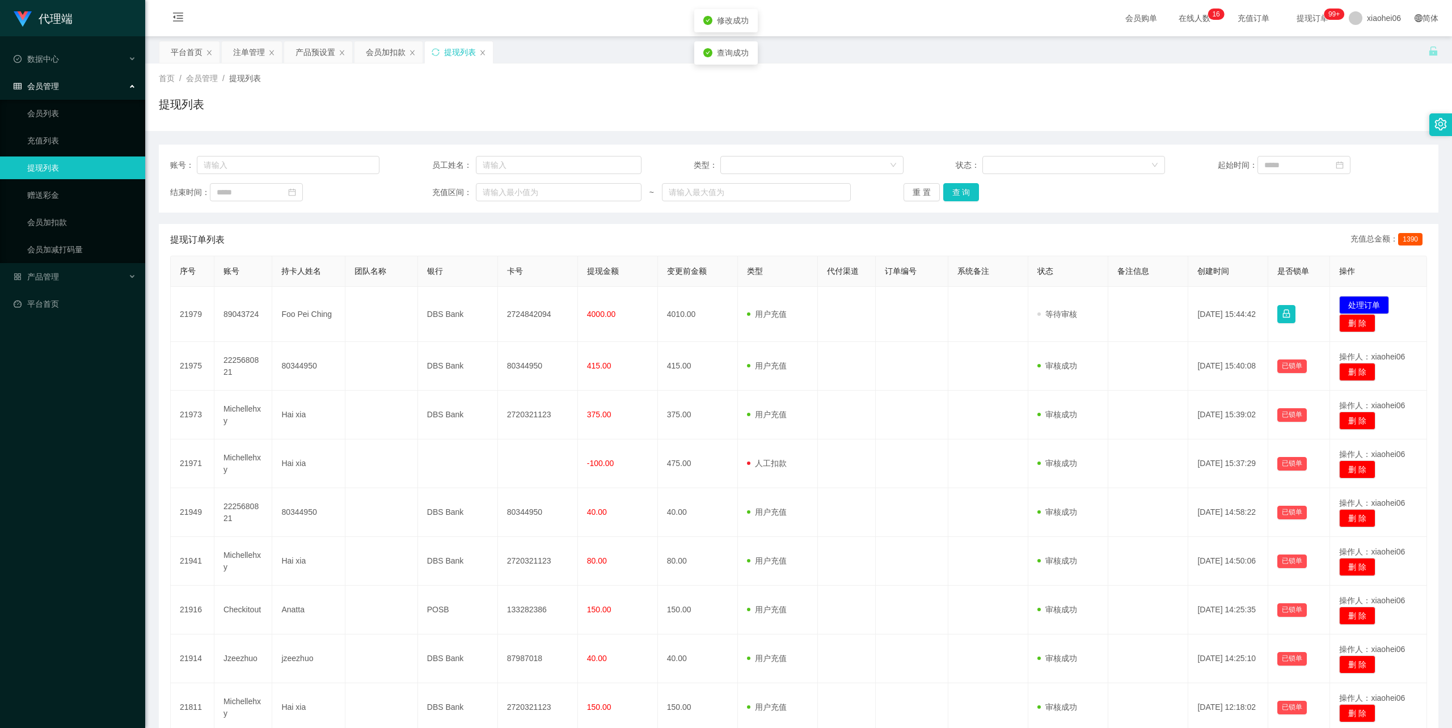
click at [691, 105] on div "提现列表" at bounding box center [799, 109] width 1280 height 26
click at [770, 104] on div "提现列表" at bounding box center [799, 109] width 1280 height 26
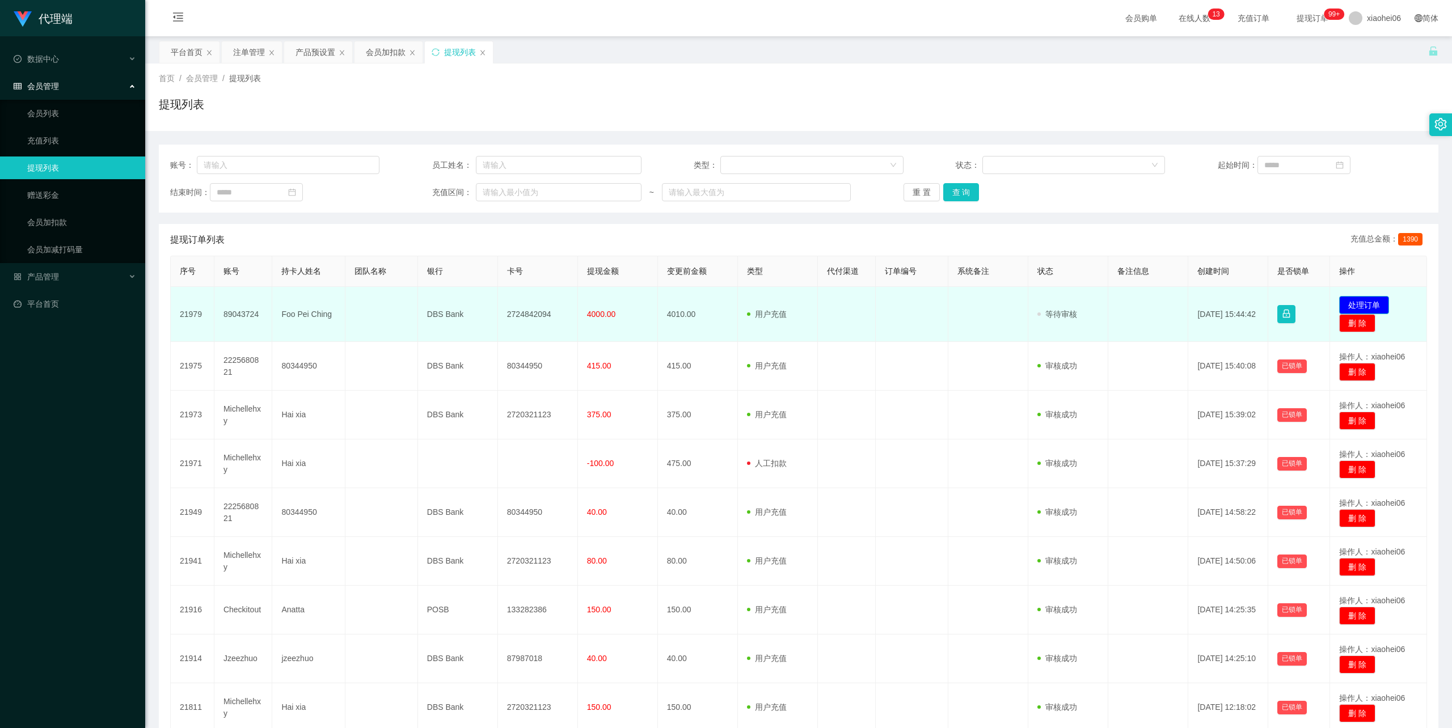
click at [1364, 305] on button "处理订单" at bounding box center [1364, 305] width 50 height 18
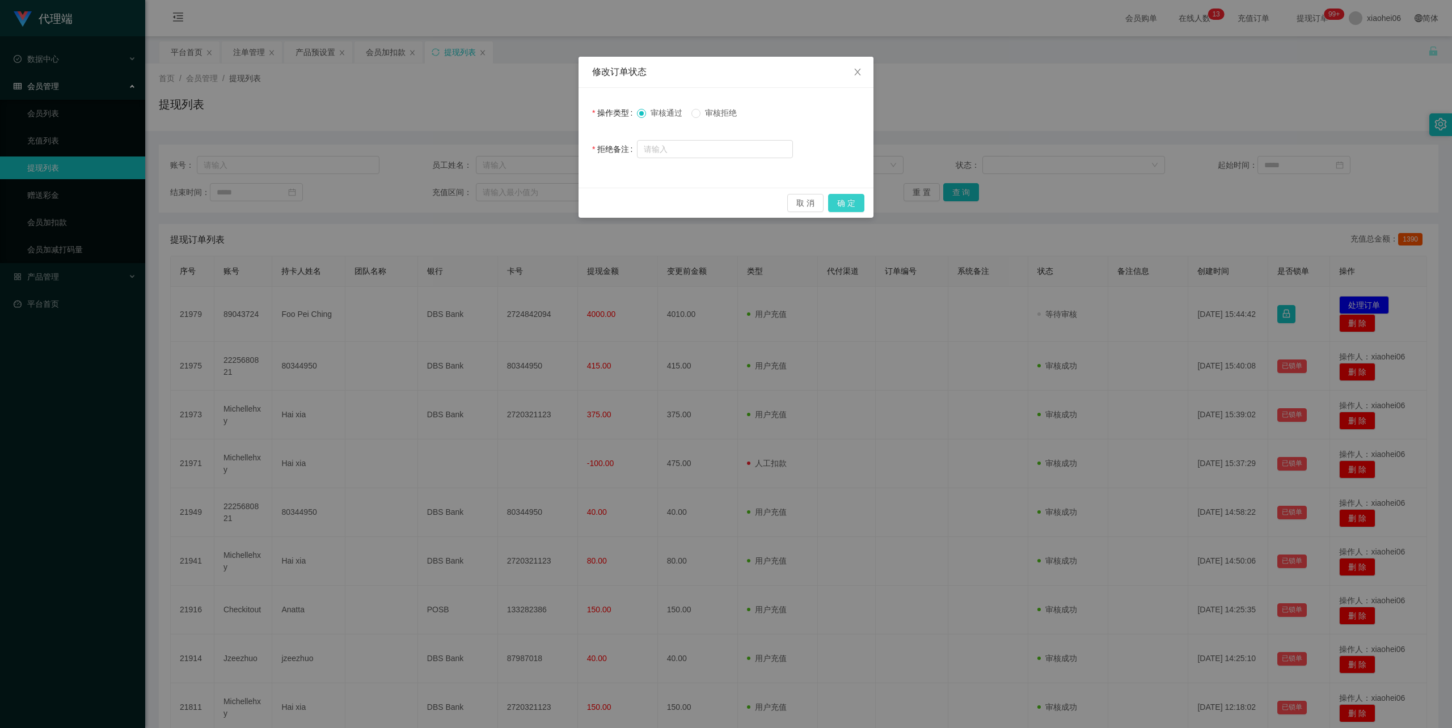
click at [853, 203] on button "确 定" at bounding box center [846, 203] width 36 height 18
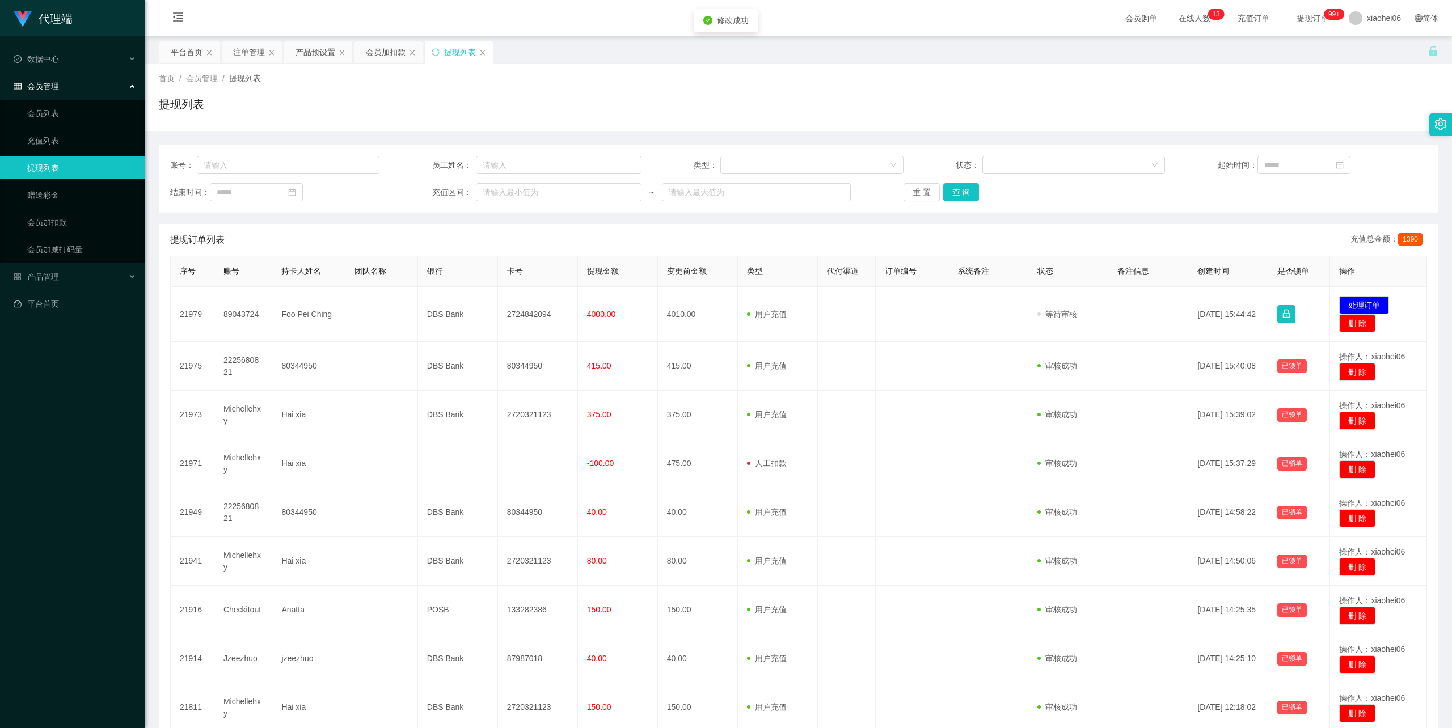
click at [1103, 84] on div "代理端 数据中心 会员管理 会员列表 充值列表 提现列表 赠送彩金 会员加扣款 会员加减打码量 产品管理 平台首页 保存配置 重置配置 整体风格设置 主题色 …" at bounding box center [726, 364] width 1452 height 728
click at [954, 96] on div "提现列表" at bounding box center [799, 109] width 1280 height 26
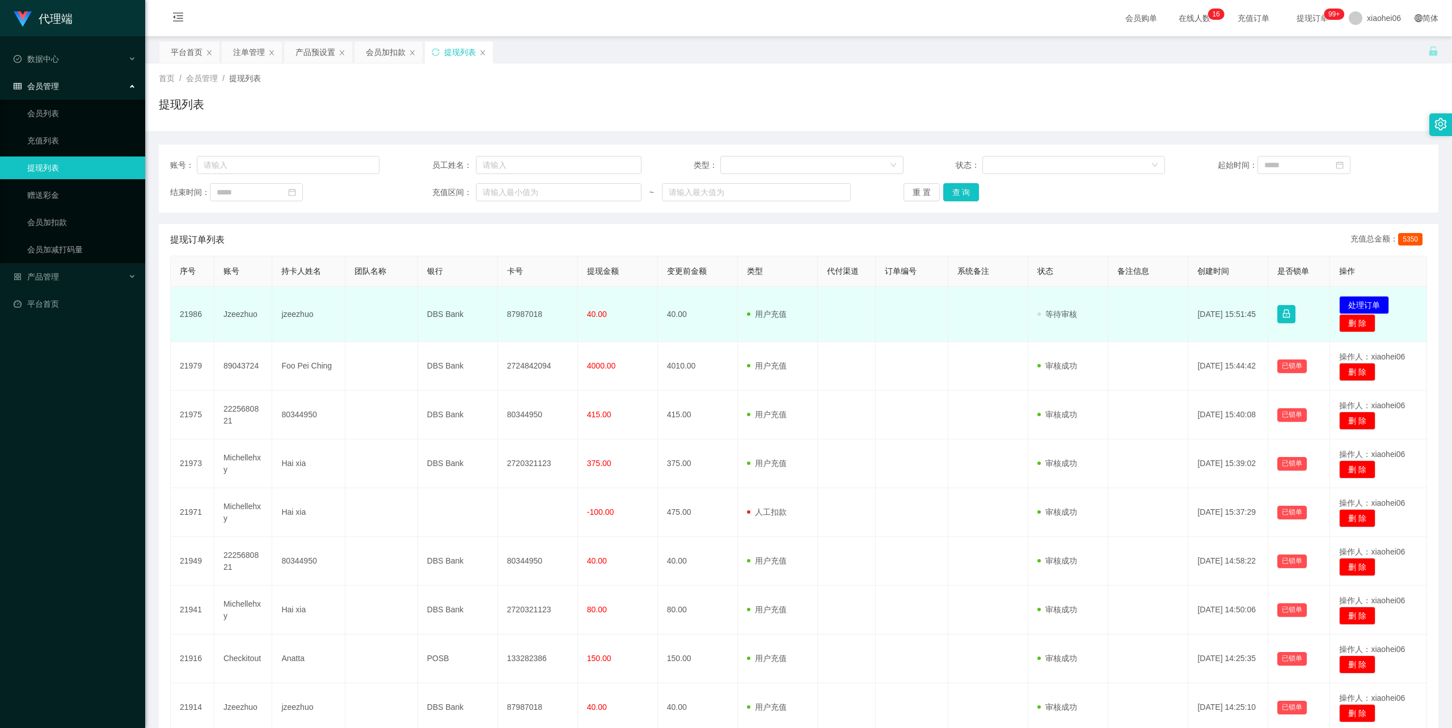
click at [521, 310] on td "87987018" at bounding box center [538, 314] width 80 height 55
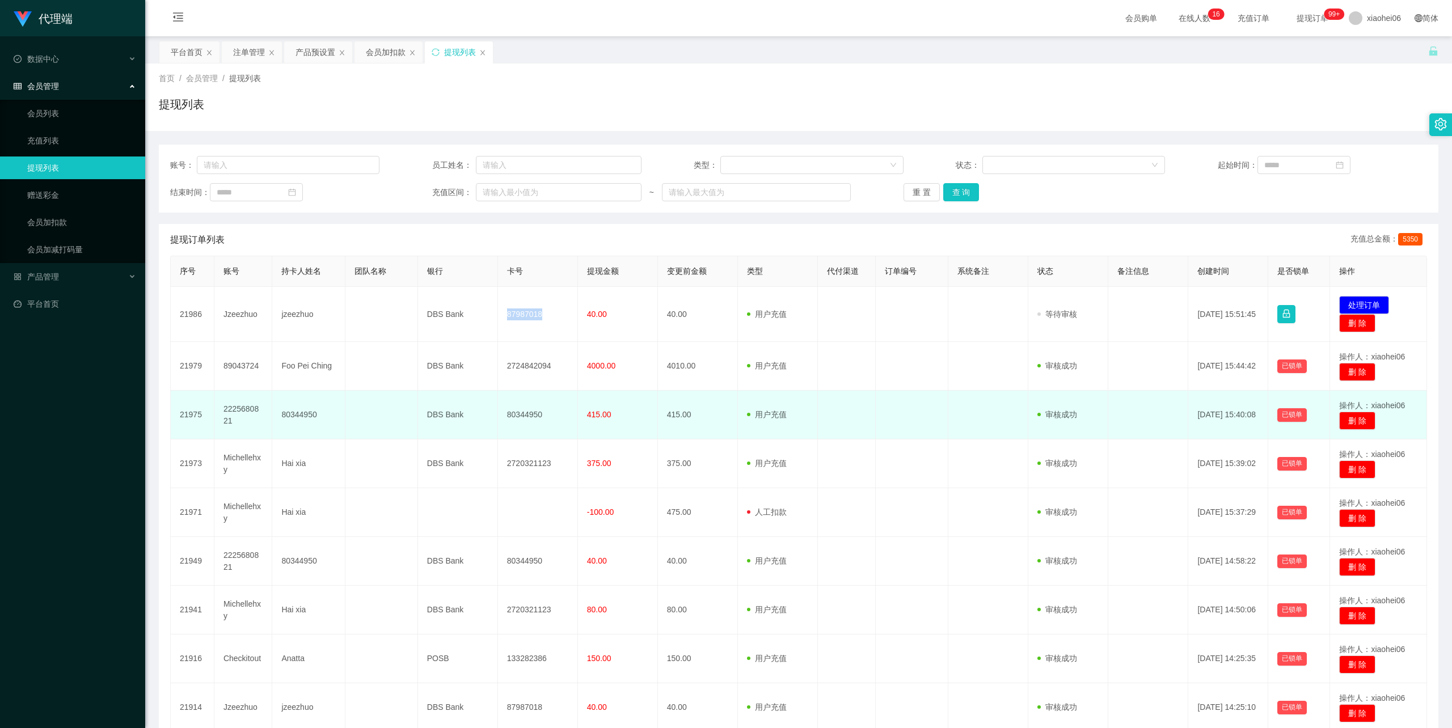
copy td "87987018"
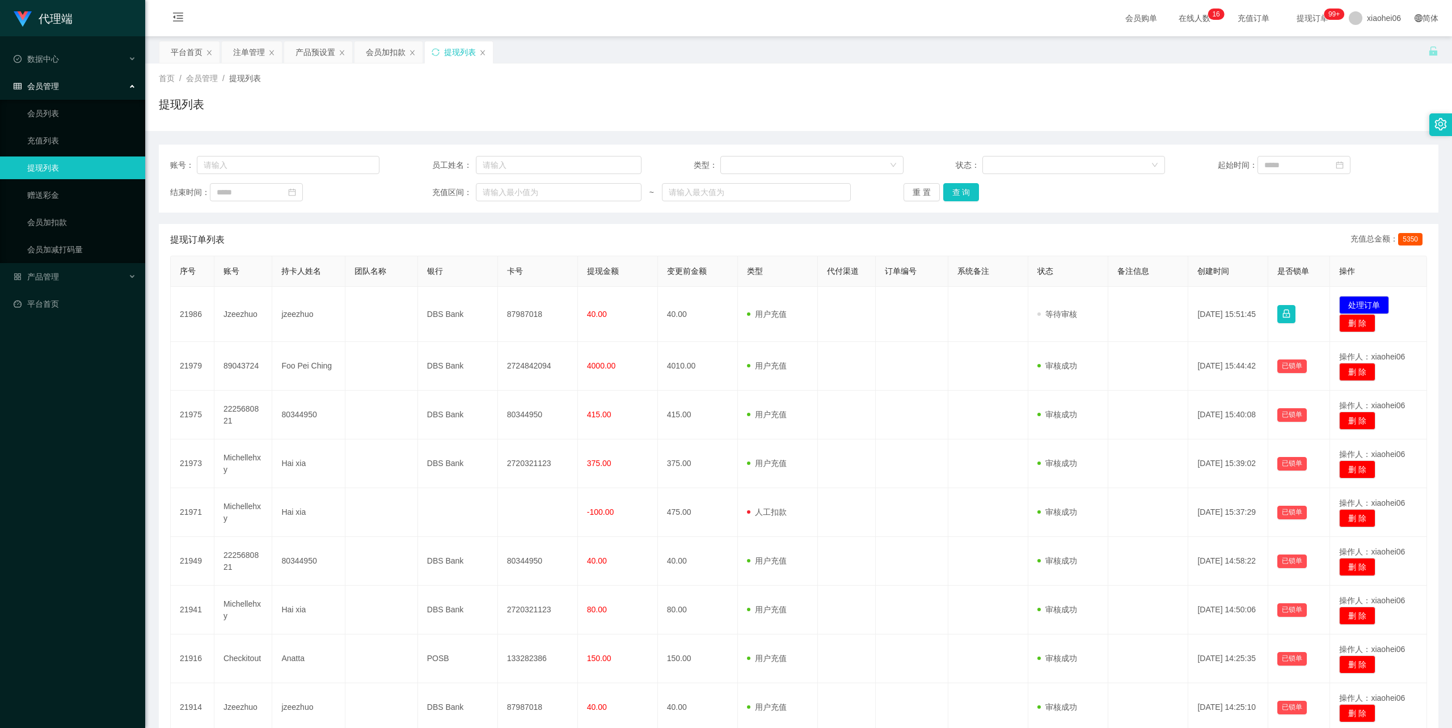
drag, startPoint x: 890, startPoint y: 81, endPoint x: 1017, endPoint y: 53, distance: 130.1
click at [890, 81] on div "首页 / 会员管理 / 提现列表 /" at bounding box center [799, 79] width 1280 height 12
click at [389, 61] on div "会员加扣款" at bounding box center [386, 52] width 40 height 22
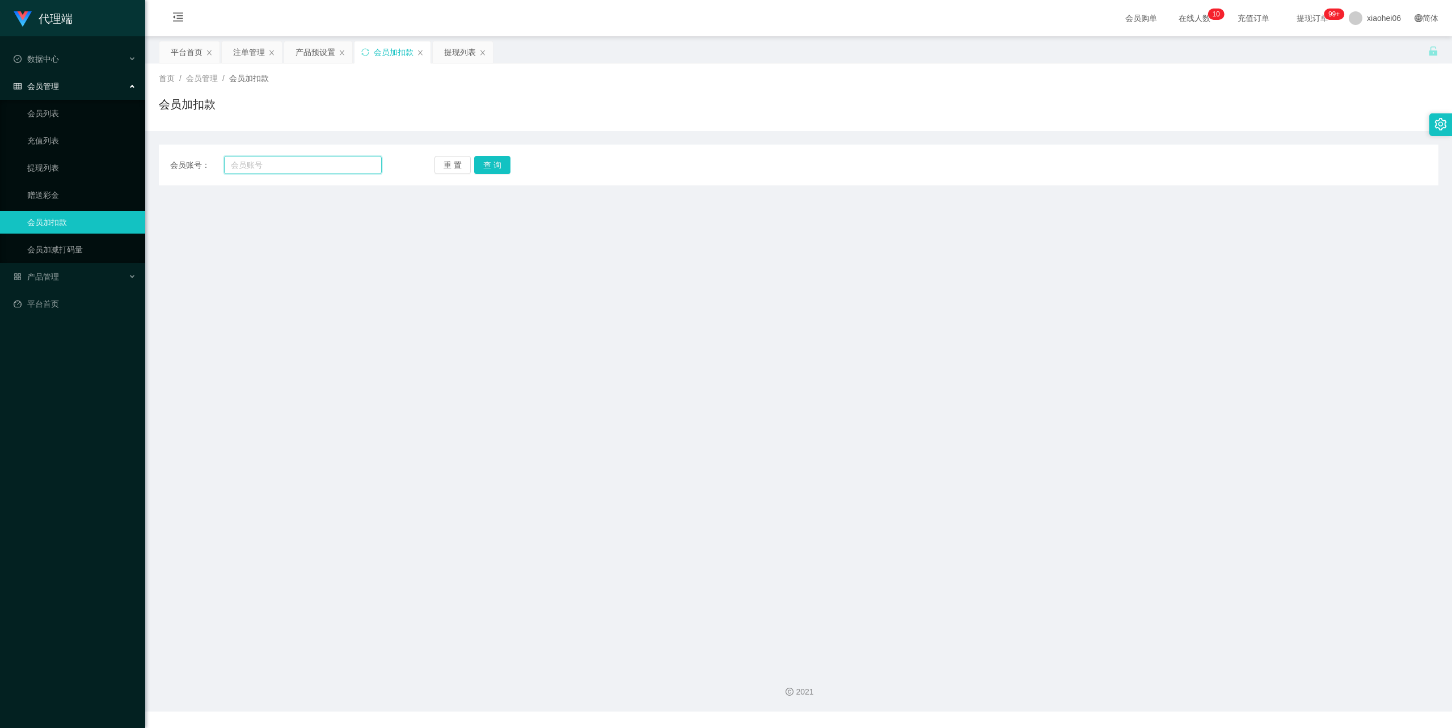
click at [312, 168] on input "text" at bounding box center [303, 165] width 158 height 18
paste input "2225680821"
type input "2225680821"
click at [500, 156] on button "查 询" at bounding box center [492, 165] width 36 height 18
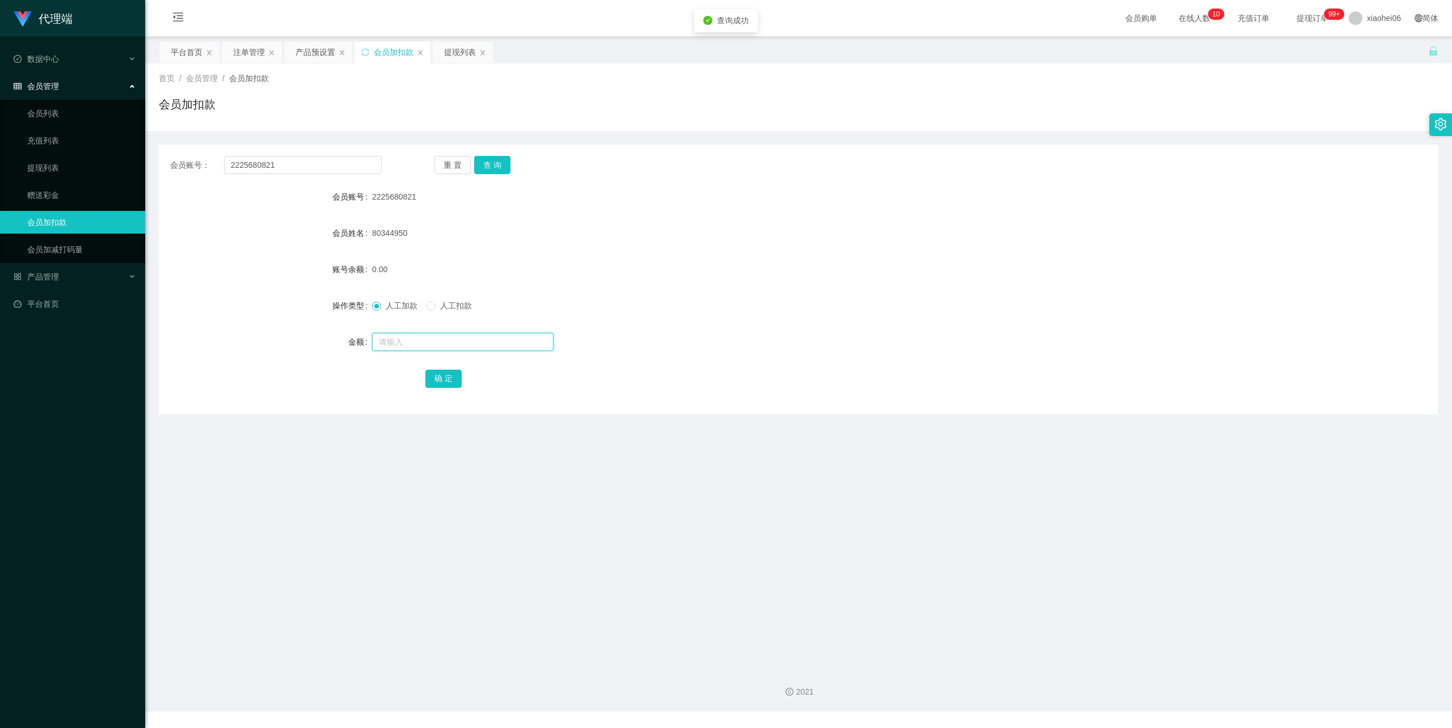
click at [425, 344] on input "text" at bounding box center [463, 342] width 182 height 18
type input "38"
click at [443, 377] on button "确 定" at bounding box center [443, 379] width 36 height 18
drag, startPoint x: 901, startPoint y: 259, endPoint x: 1115, endPoint y: 133, distance: 248.5
click at [914, 250] on form "会员账号 2225680821 会员姓名 80344950 账号余额 38.00 操作类型 人工加款 人工扣款 金额 确 定" at bounding box center [799, 287] width 1280 height 204
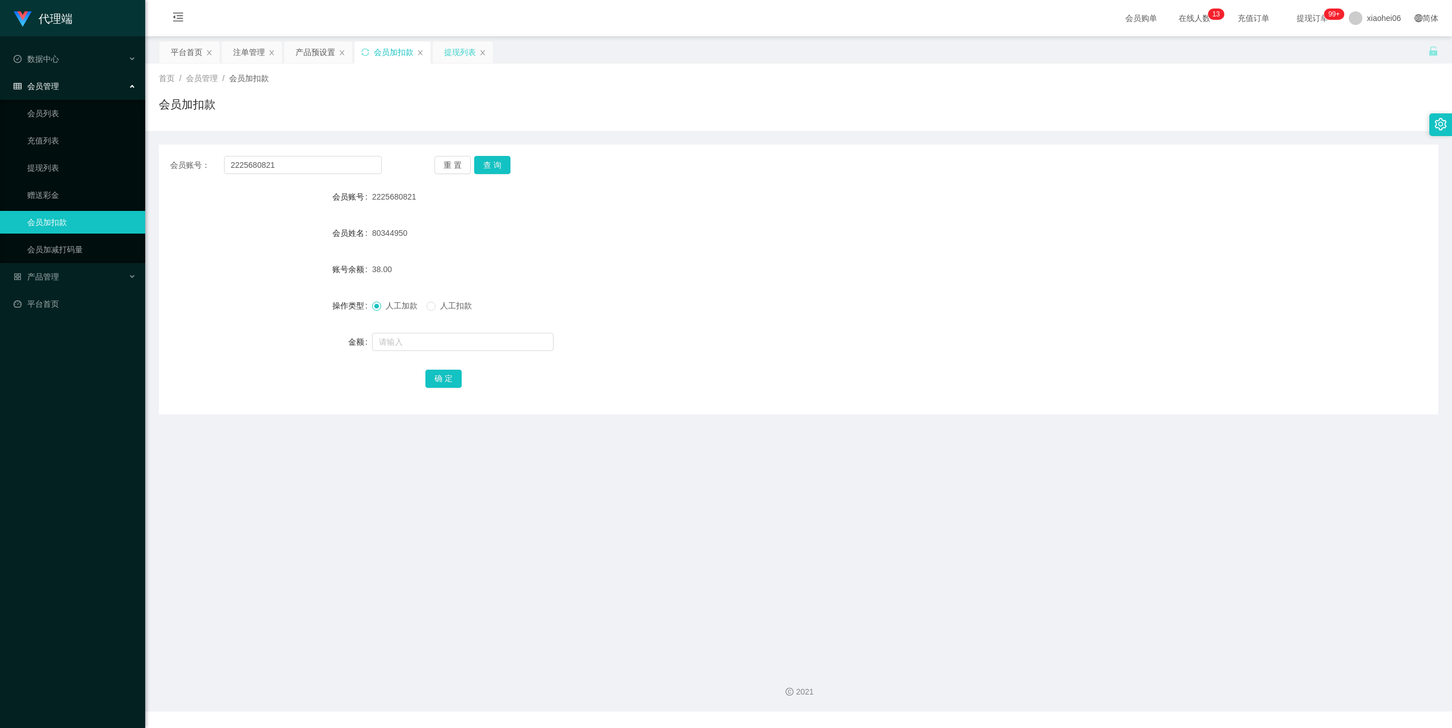
click at [458, 57] on div "提现列表" at bounding box center [460, 52] width 32 height 22
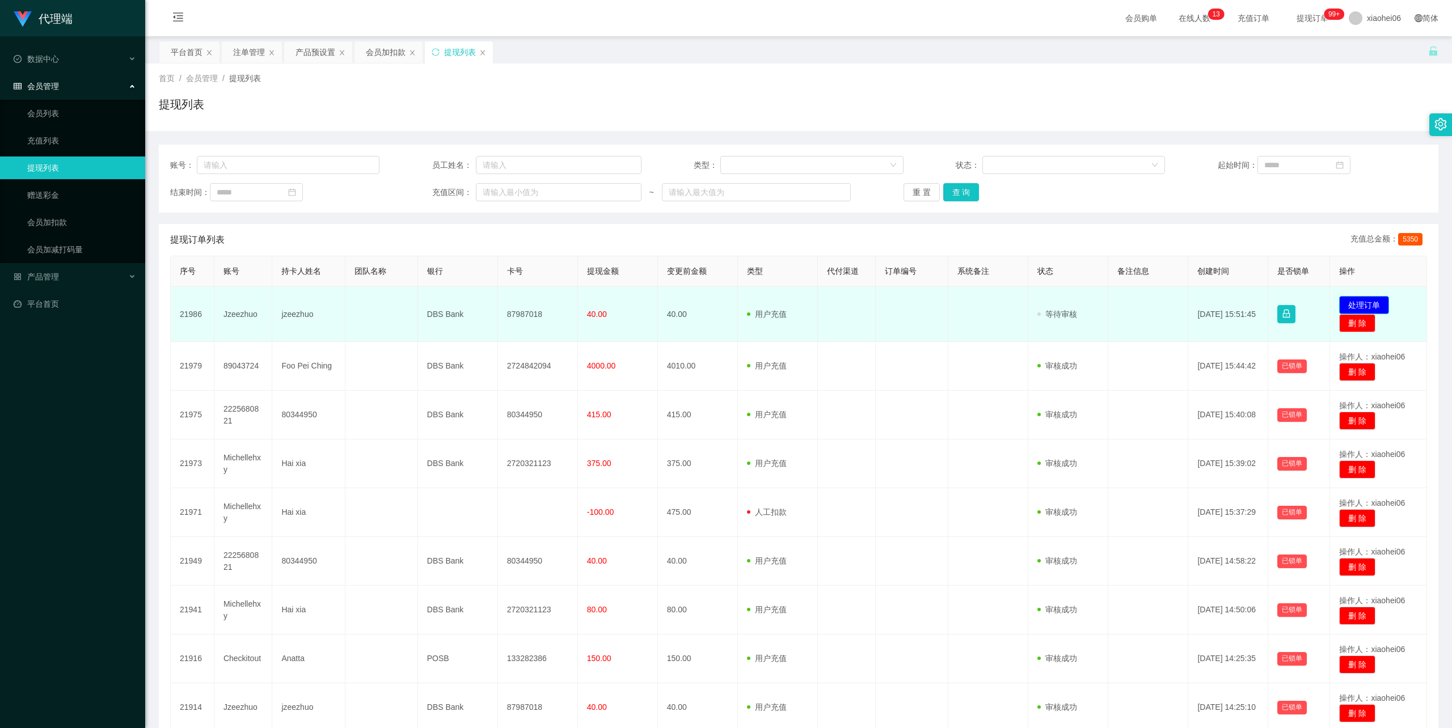
click at [1370, 305] on button "处理订单" at bounding box center [1364, 305] width 50 height 18
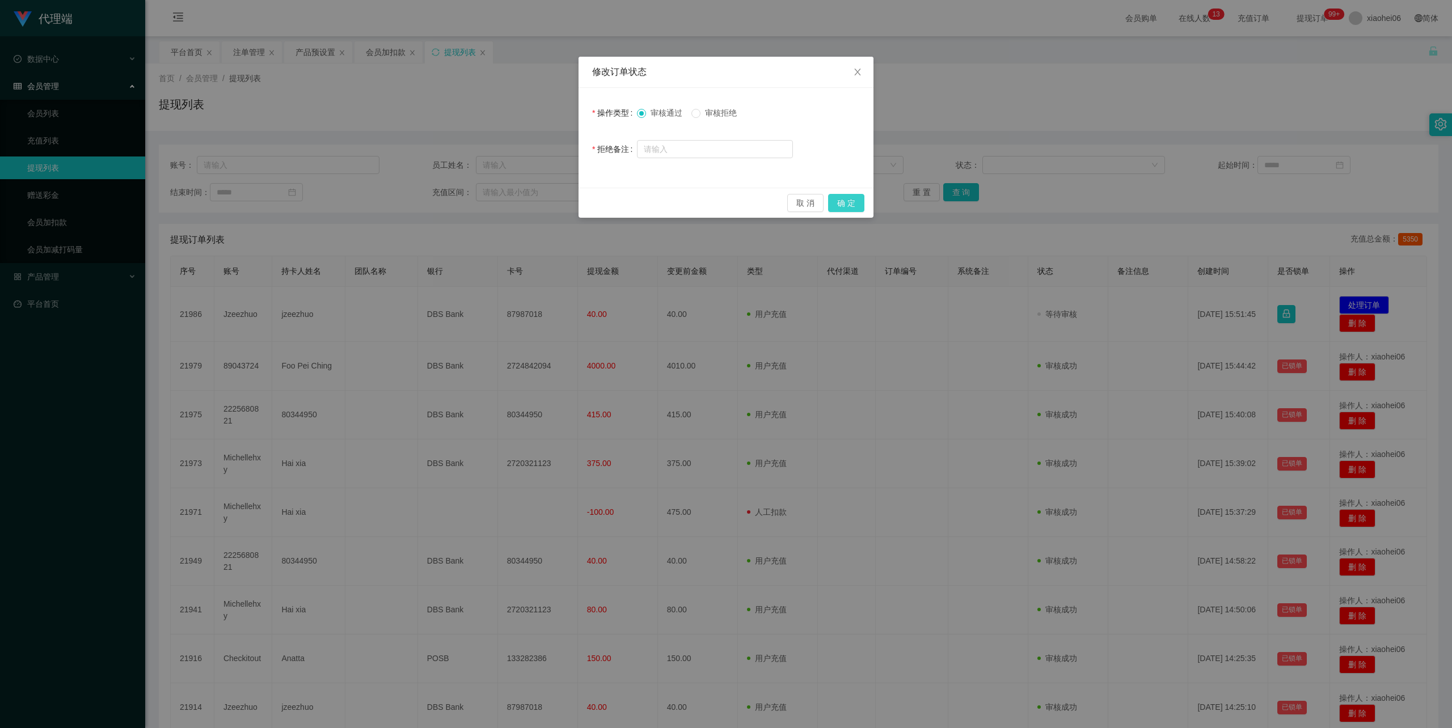
click at [845, 202] on button "确 定" at bounding box center [846, 203] width 36 height 18
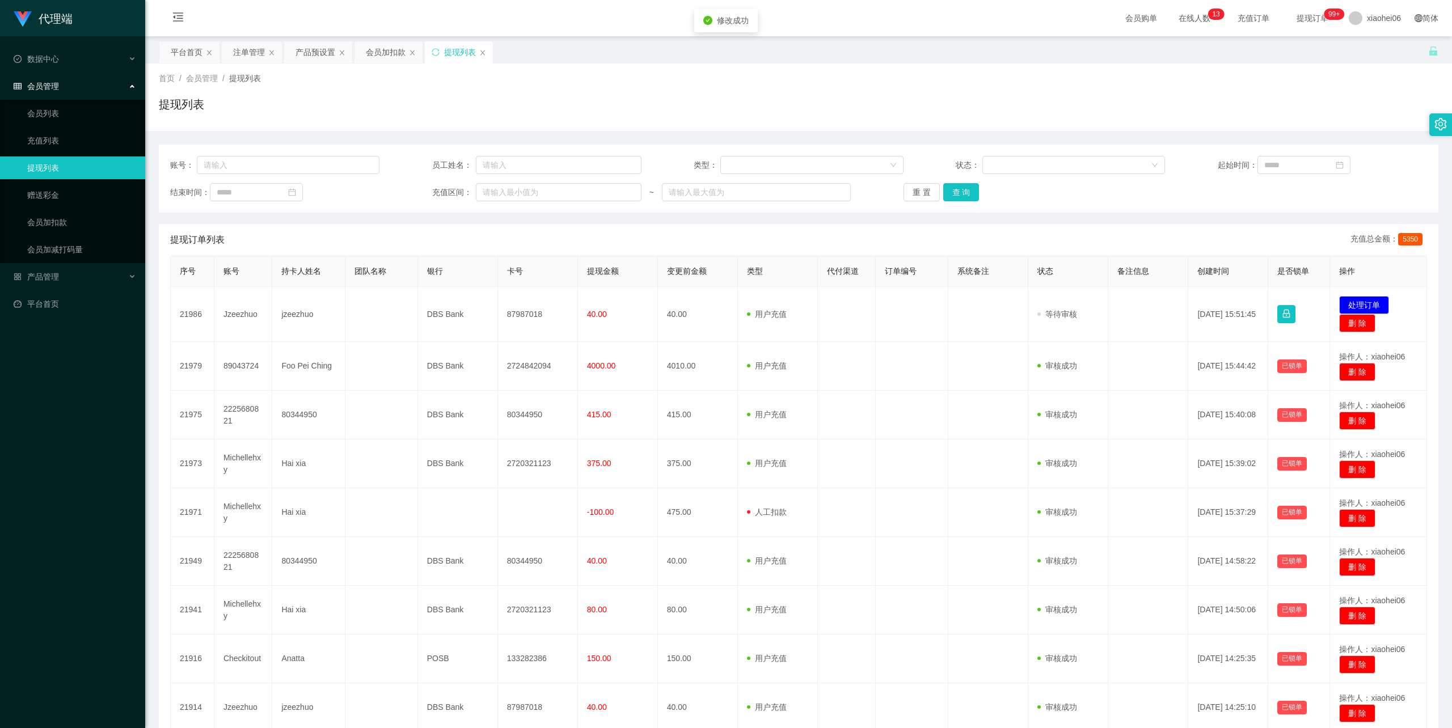
click at [1219, 85] on div "代理端 数据中心 会员管理 会员列表 充值列表 提现列表 赠送彩金 会员加扣款 会员加减打码量 产品管理 平台首页 保存配置 重置配置 整体风格设置 主题色 …" at bounding box center [726, 364] width 1452 height 728
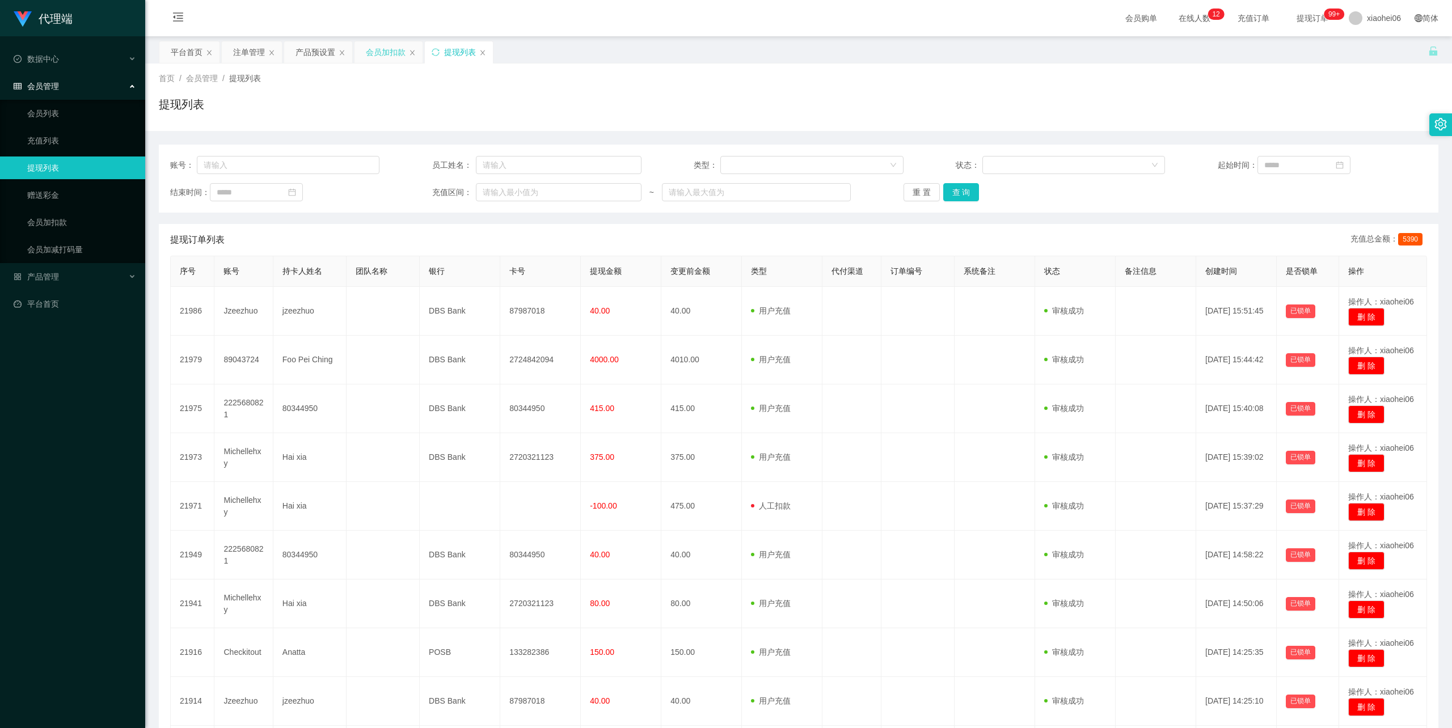
click at [380, 52] on div "会员加扣款" at bounding box center [386, 52] width 40 height 22
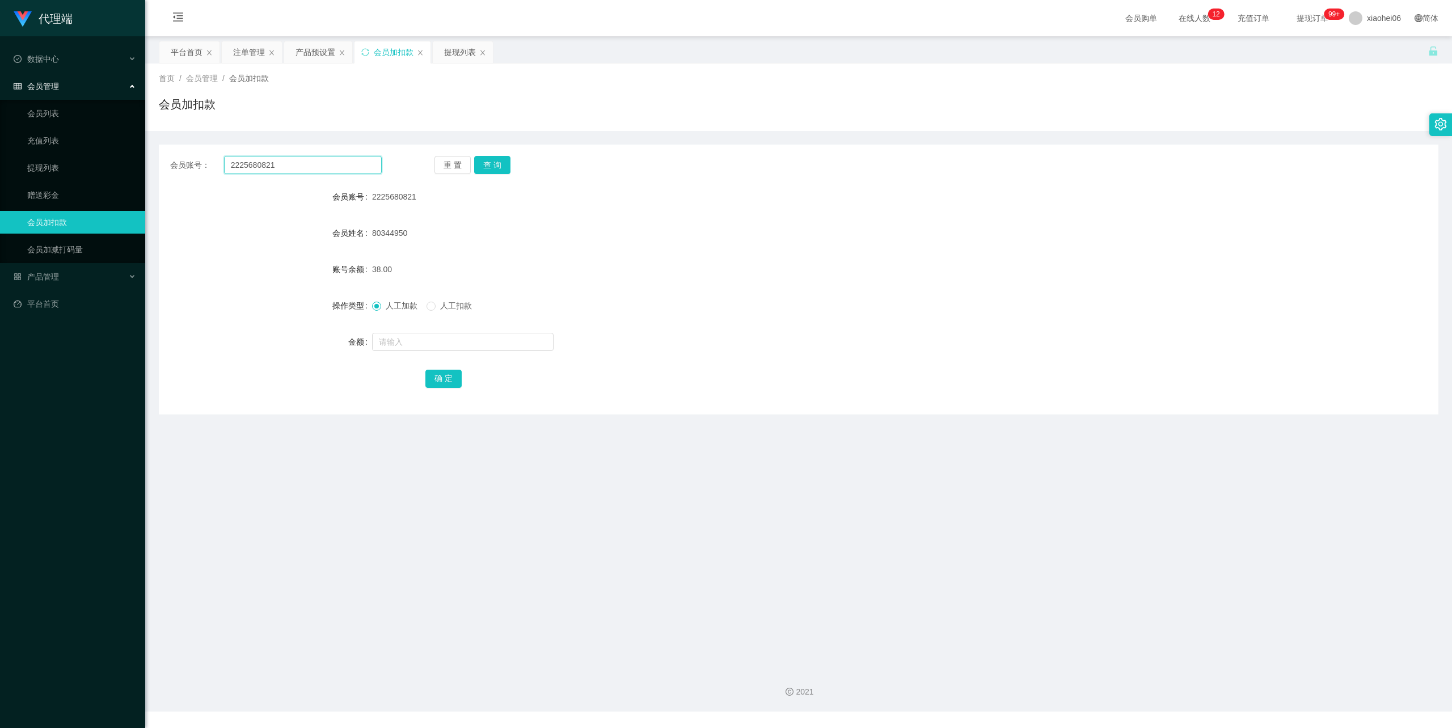
drag, startPoint x: 307, startPoint y: 166, endPoint x: 85, endPoint y: 151, distance: 222.8
click at [85, 151] on section "代理端 数据中心 会员管理 会员列表 充值列表 提现列表 赠送彩金 会员加扣款 会员加减打码量 产品管理 平台首页 保存配置 重置配置 整体风格设置 主题色 …" at bounding box center [726, 356] width 1452 height 712
paste input "89043724"
type input "89043724"
click at [492, 167] on button "查 询" at bounding box center [492, 165] width 36 height 18
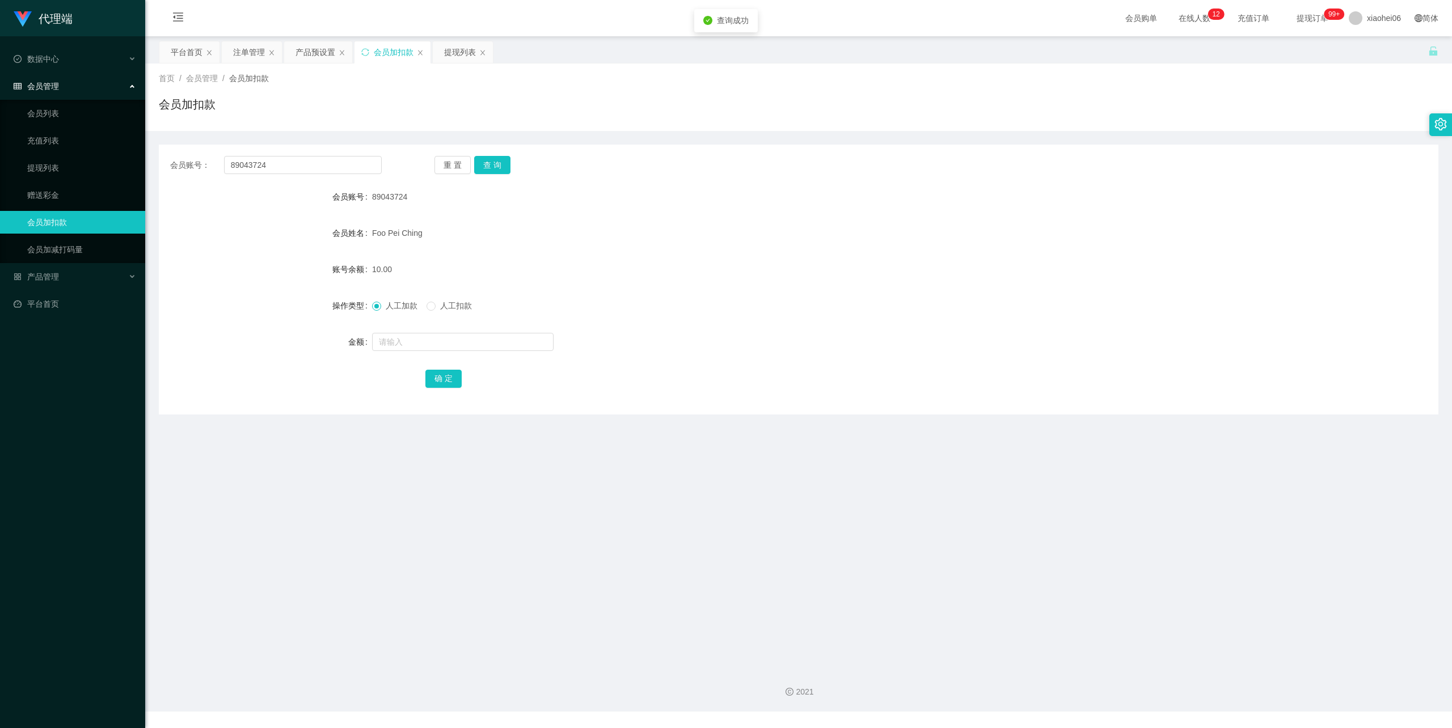
drag, startPoint x: 610, startPoint y: 269, endPoint x: 605, endPoint y: 271, distance: 5.9
click at [610, 269] on div "10.00" at bounding box center [745, 269] width 746 height 23
click at [459, 341] on input "text" at bounding box center [463, 342] width 182 height 18
type input "326"
click at [444, 372] on button "确 定" at bounding box center [443, 379] width 36 height 18
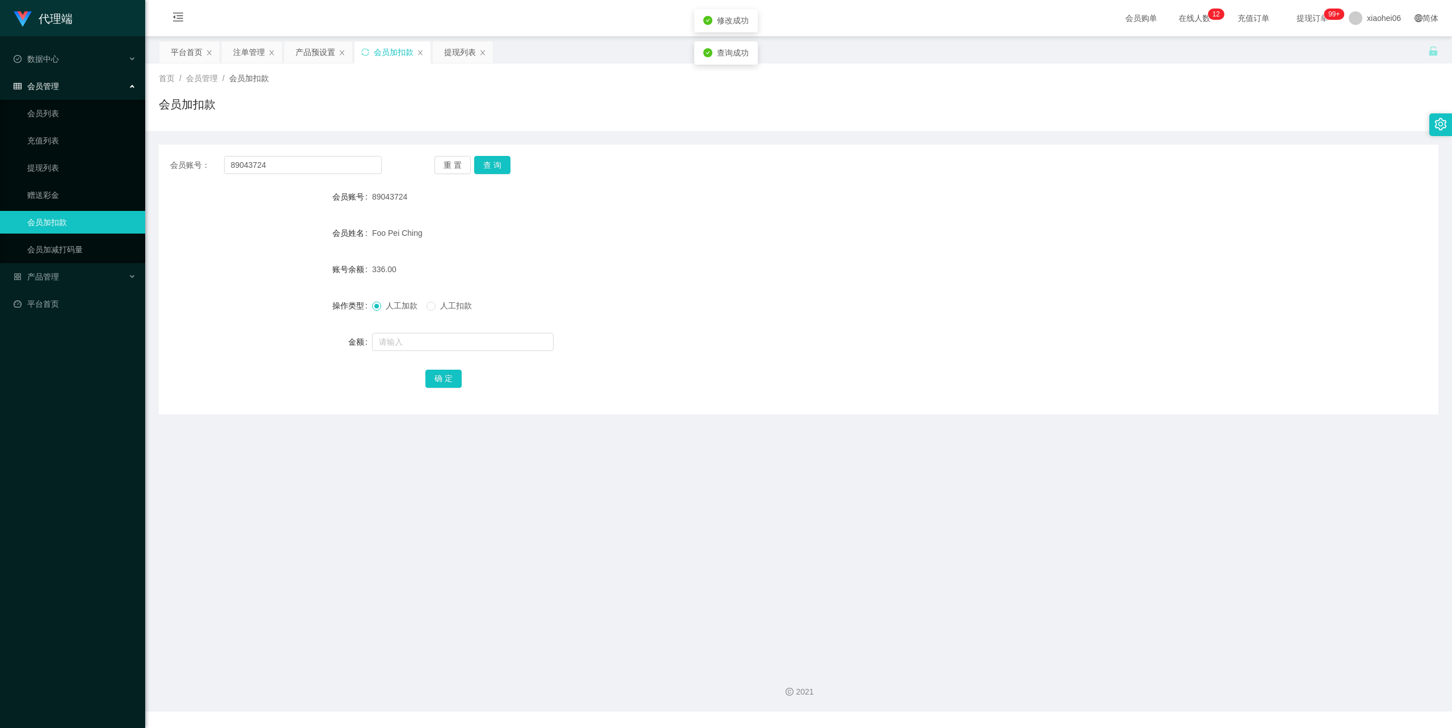
drag, startPoint x: 753, startPoint y: 228, endPoint x: 734, endPoint y: 212, distance: 25.0
click at [753, 227] on div "Foo Pei Ching" at bounding box center [745, 233] width 746 height 23
click at [461, 50] on div "提现列表" at bounding box center [460, 52] width 32 height 22
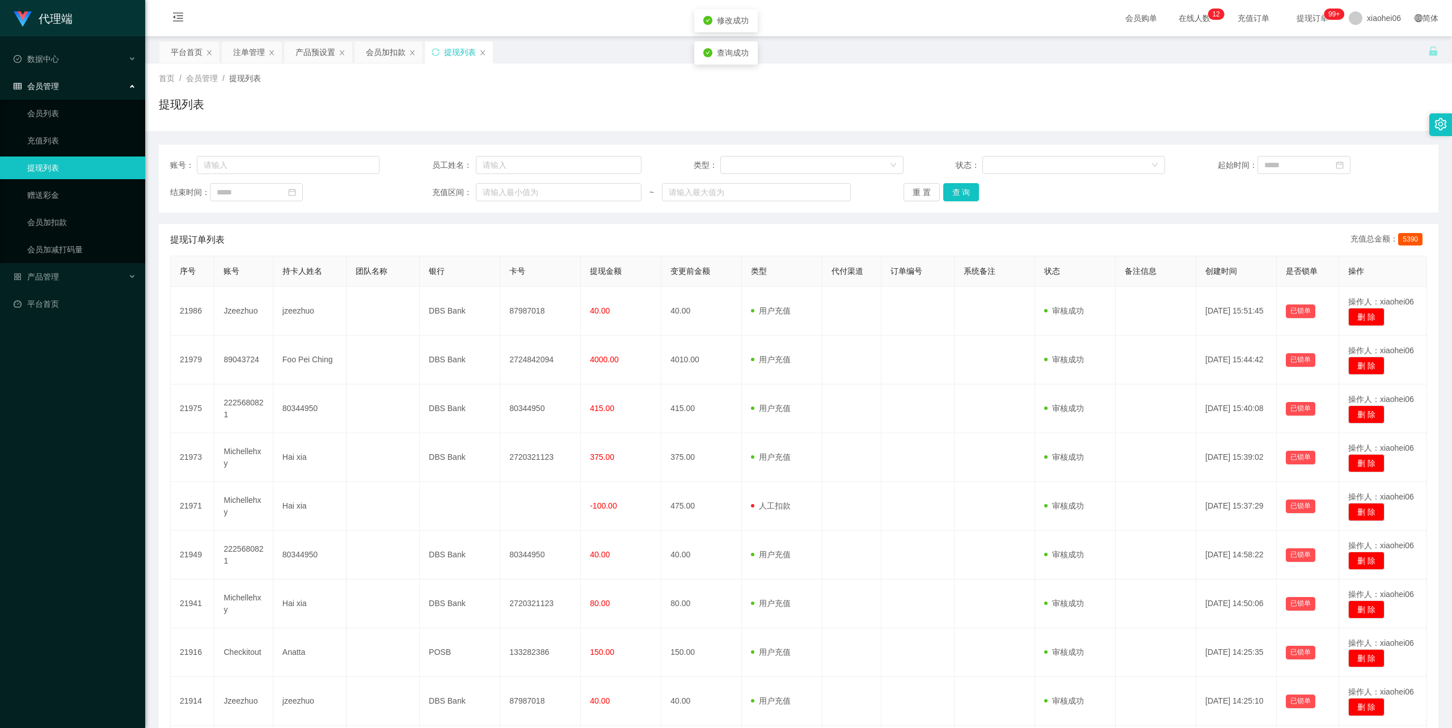
click at [927, 108] on div "提现列表" at bounding box center [799, 109] width 1280 height 26
click at [389, 49] on div "会员加扣款" at bounding box center [386, 52] width 40 height 22
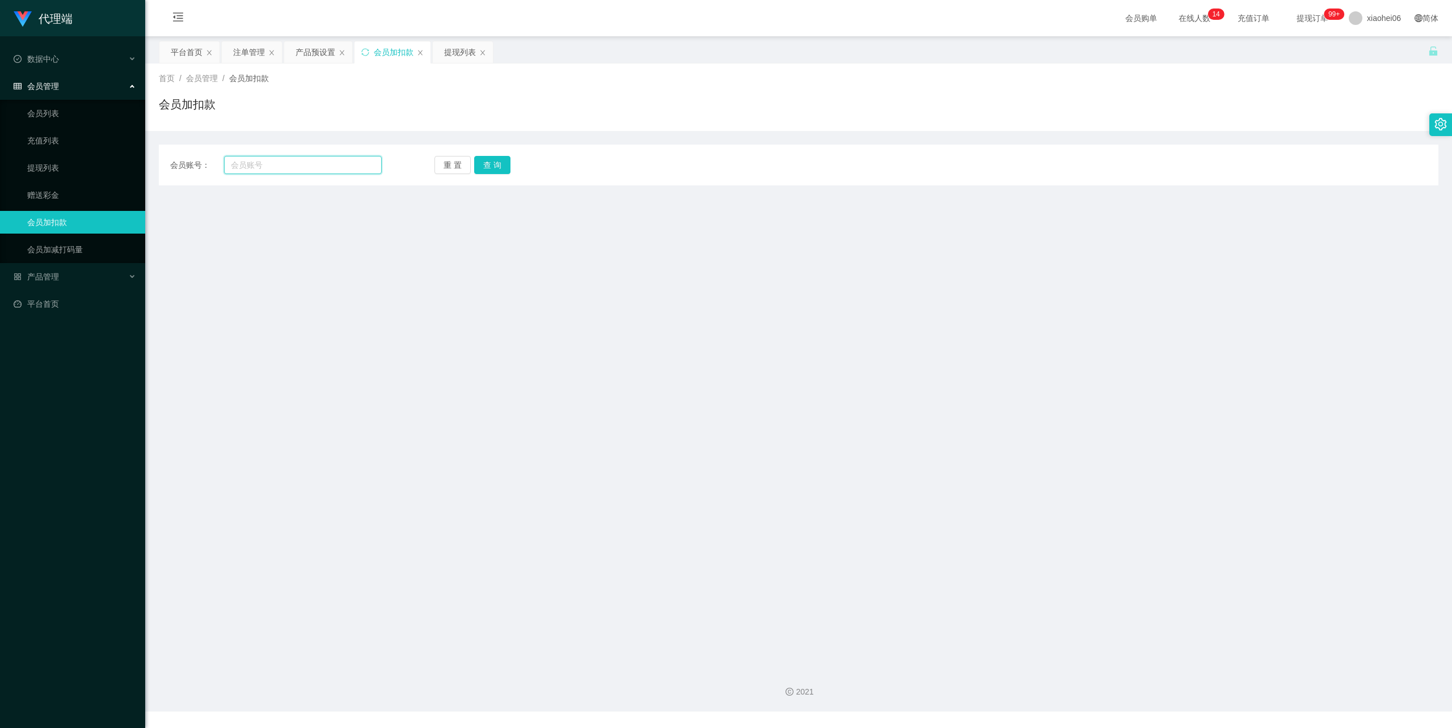
drag, startPoint x: 303, startPoint y: 168, endPoint x: 334, endPoint y: 171, distance: 31.3
click at [302, 168] on input "text" at bounding box center [303, 165] width 158 height 18
paste input "94517564"
type input "94517564"
click at [491, 164] on button "查 询" at bounding box center [492, 165] width 36 height 18
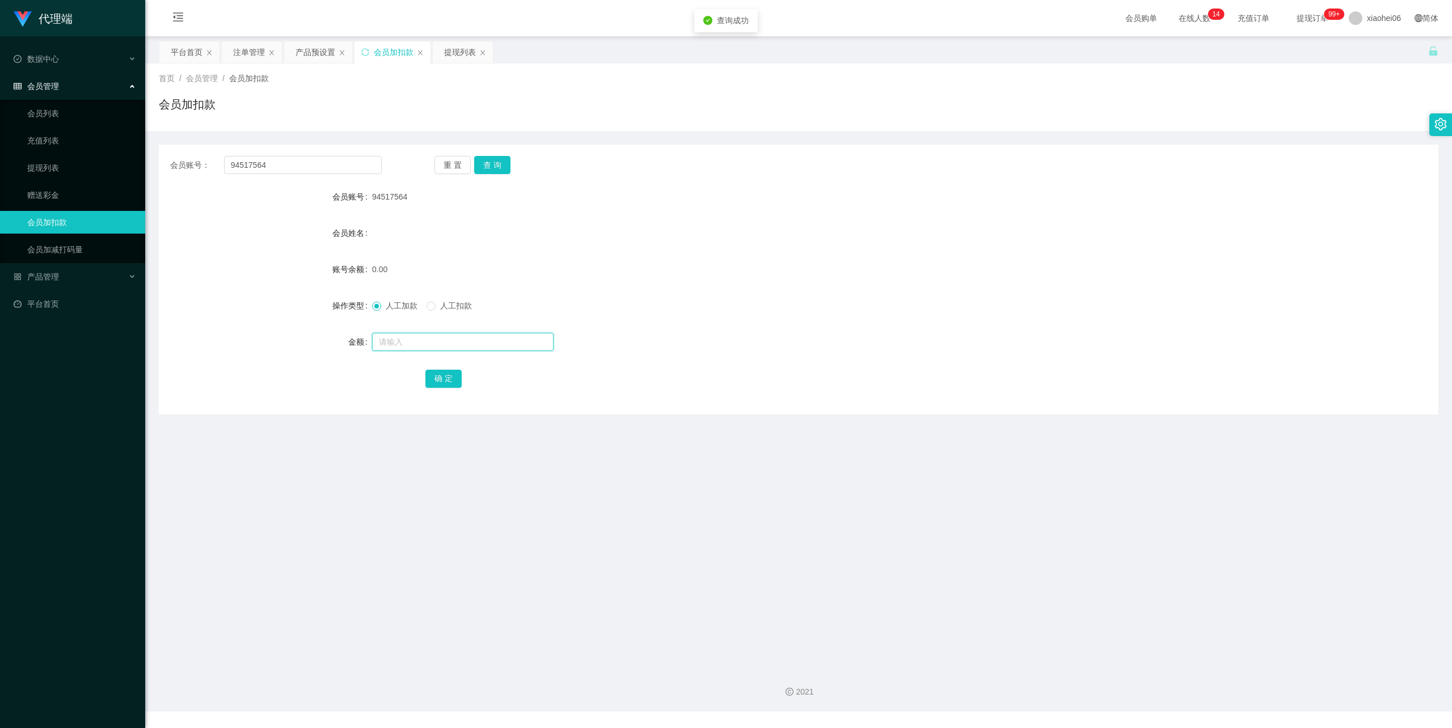
click at [414, 341] on input "text" at bounding box center [463, 342] width 182 height 18
type input "100"
click at [441, 377] on button "确 定" at bounding box center [443, 379] width 36 height 18
click at [979, 261] on div "100.00" at bounding box center [745, 269] width 746 height 23
click at [458, 51] on div "提现列表" at bounding box center [460, 52] width 32 height 22
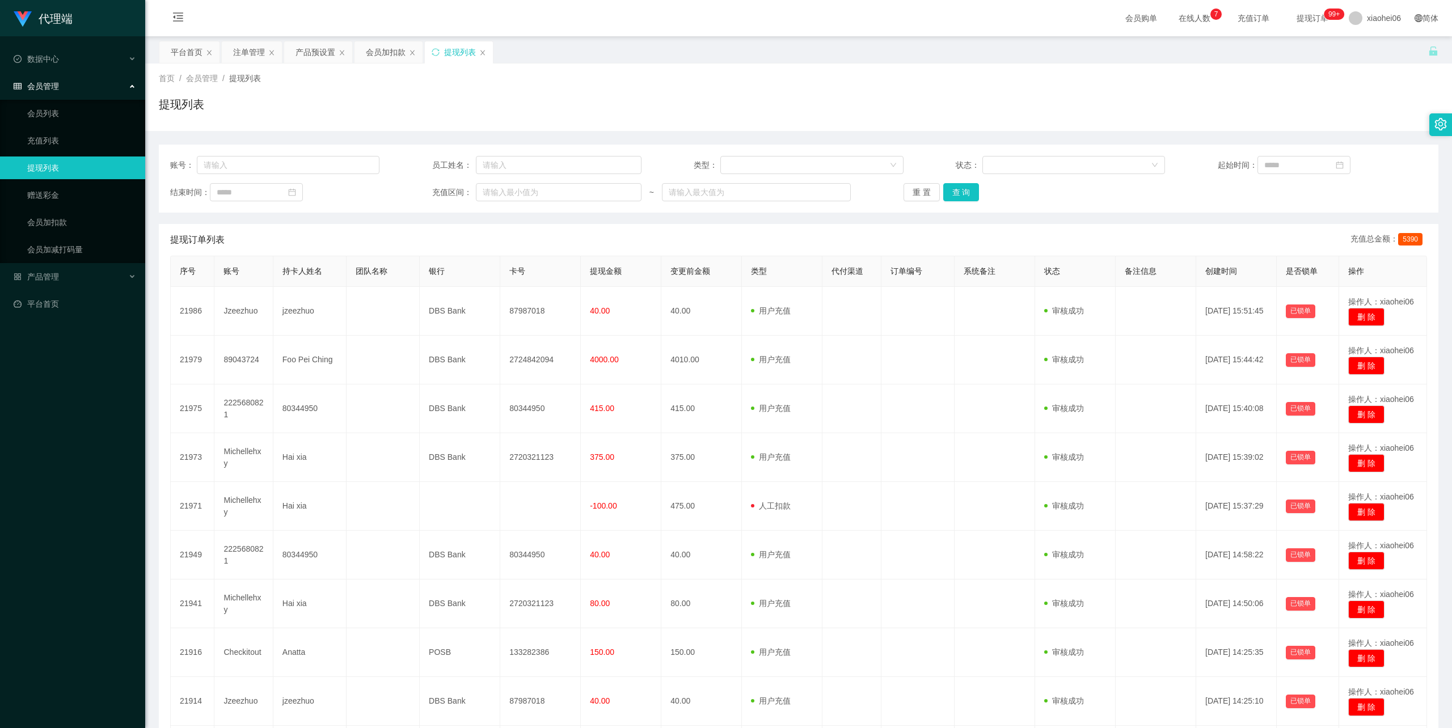
drag, startPoint x: 740, startPoint y: 101, endPoint x: 1019, endPoint y: 11, distance: 293.1
click at [741, 101] on div "提现列表" at bounding box center [799, 109] width 1280 height 26
click at [683, 90] on div "首页 / 会员管理 / 提现列表 / 提现列表" at bounding box center [799, 97] width 1280 height 49
click at [670, 107] on div "提现列表" at bounding box center [799, 109] width 1280 height 26
click at [665, 68] on div "首页 / 会员管理 / 提现列表 / 提现列表" at bounding box center [798, 98] width 1307 height 68
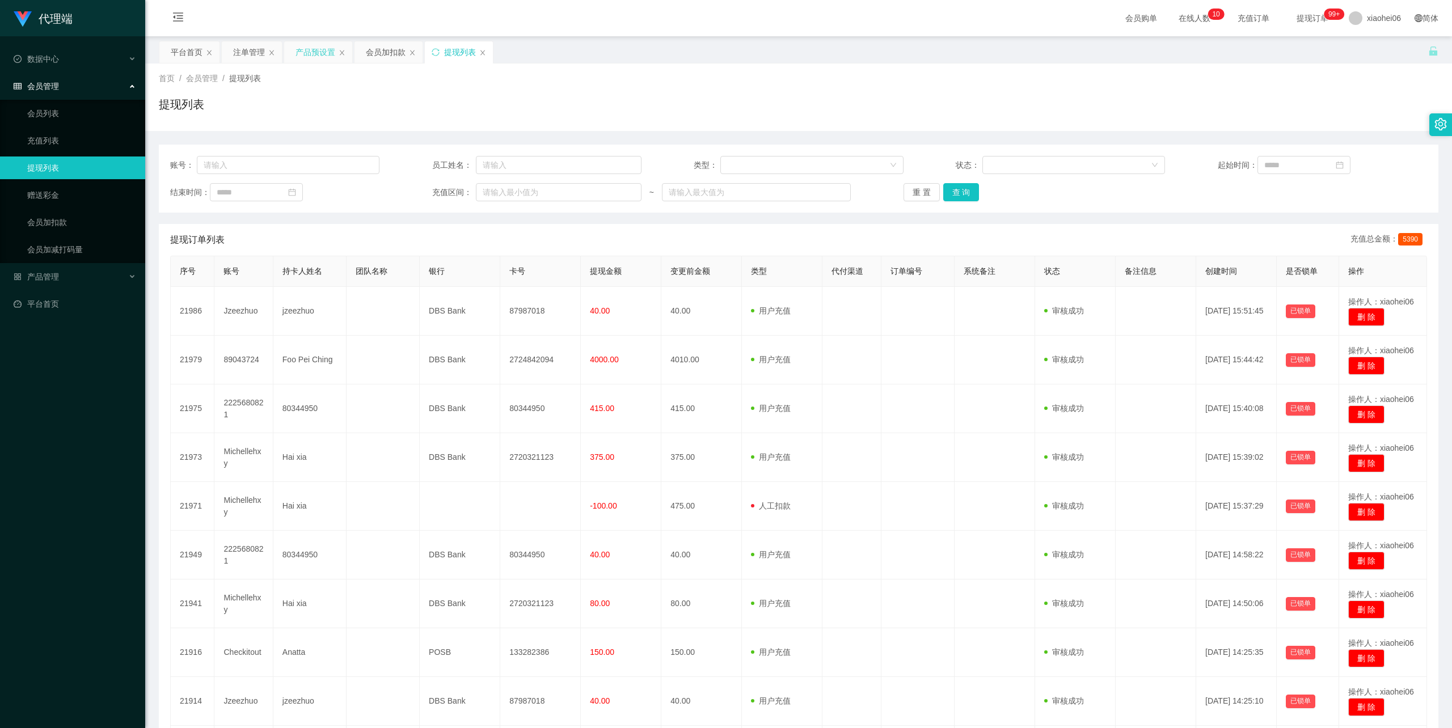
click at [311, 53] on div "产品预设置" at bounding box center [316, 52] width 40 height 22
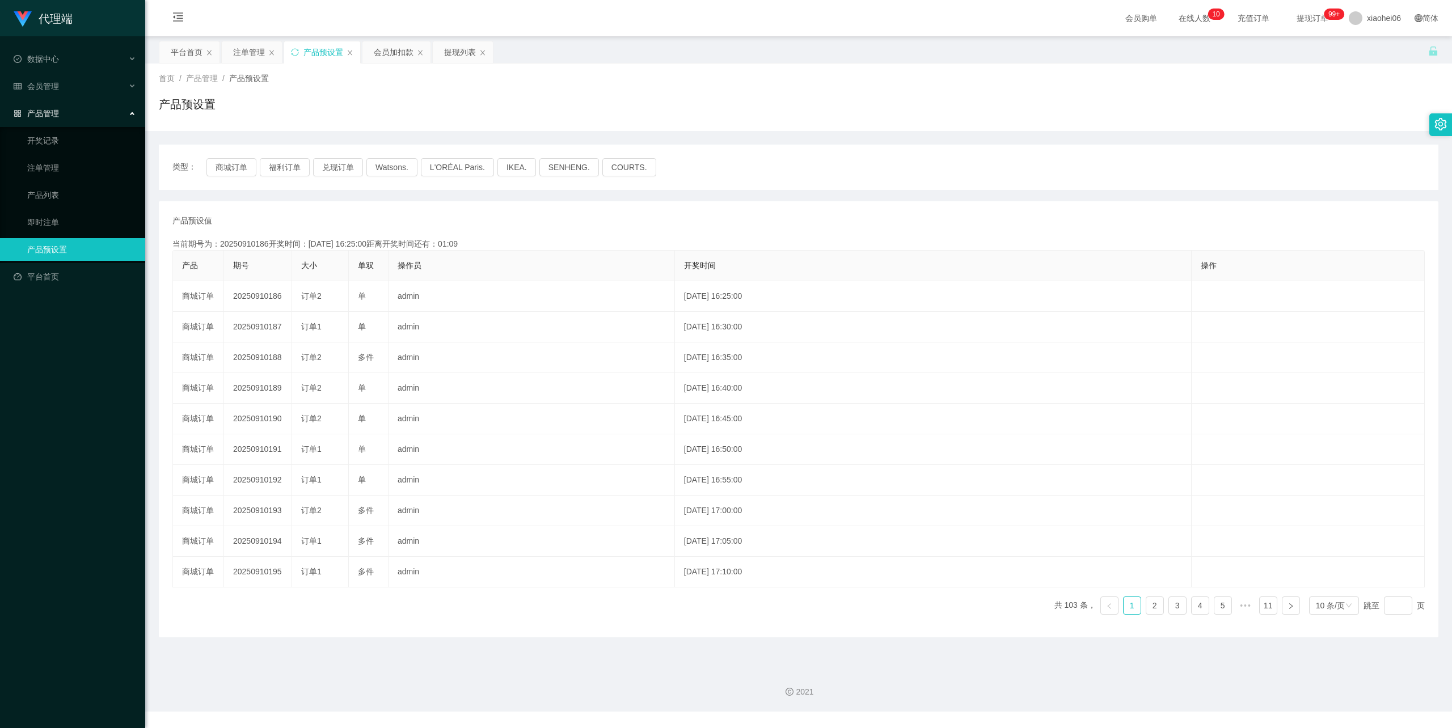
click at [627, 213] on div "产品预设值 添加期号 当前期号为：20250910186开奖时间：[DATE] 16:25:00距离开奖时间还有：01:09 产品 期号 大小 单双 操作员 …" at bounding box center [799, 419] width 1280 height 436
drag, startPoint x: 640, startPoint y: 90, endPoint x: 601, endPoint y: 85, distance: 38.8
click at [638, 91] on div "首页 / 产品管理 / 产品预设置 / 产品预设置" at bounding box center [799, 97] width 1280 height 49
click at [461, 52] on div "提现列表" at bounding box center [460, 52] width 32 height 22
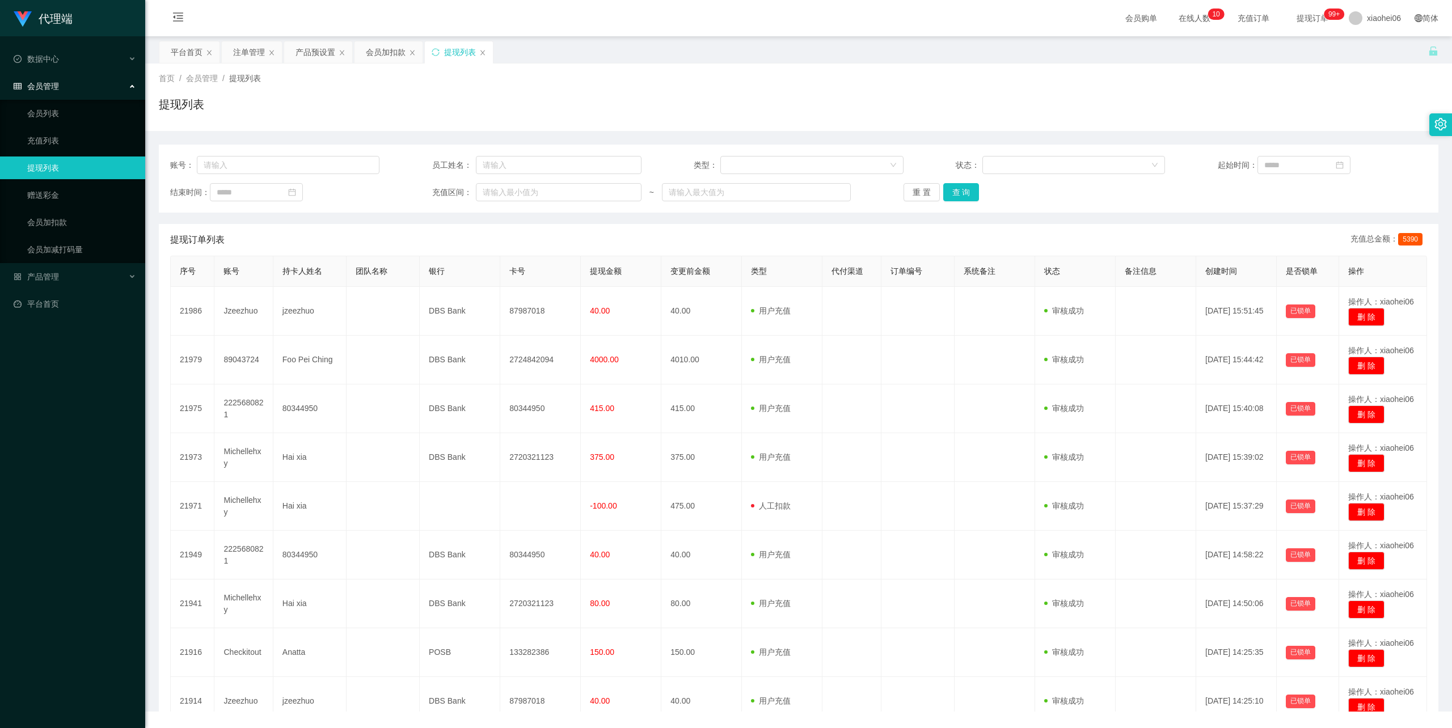
click at [636, 104] on div "提现列表" at bounding box center [799, 109] width 1280 height 26
drag, startPoint x: 862, startPoint y: 103, endPoint x: 917, endPoint y: 95, distance: 55.0
click at [863, 103] on div "提现列表" at bounding box center [799, 109] width 1280 height 26
click at [386, 50] on div "会员加扣款" at bounding box center [386, 52] width 40 height 22
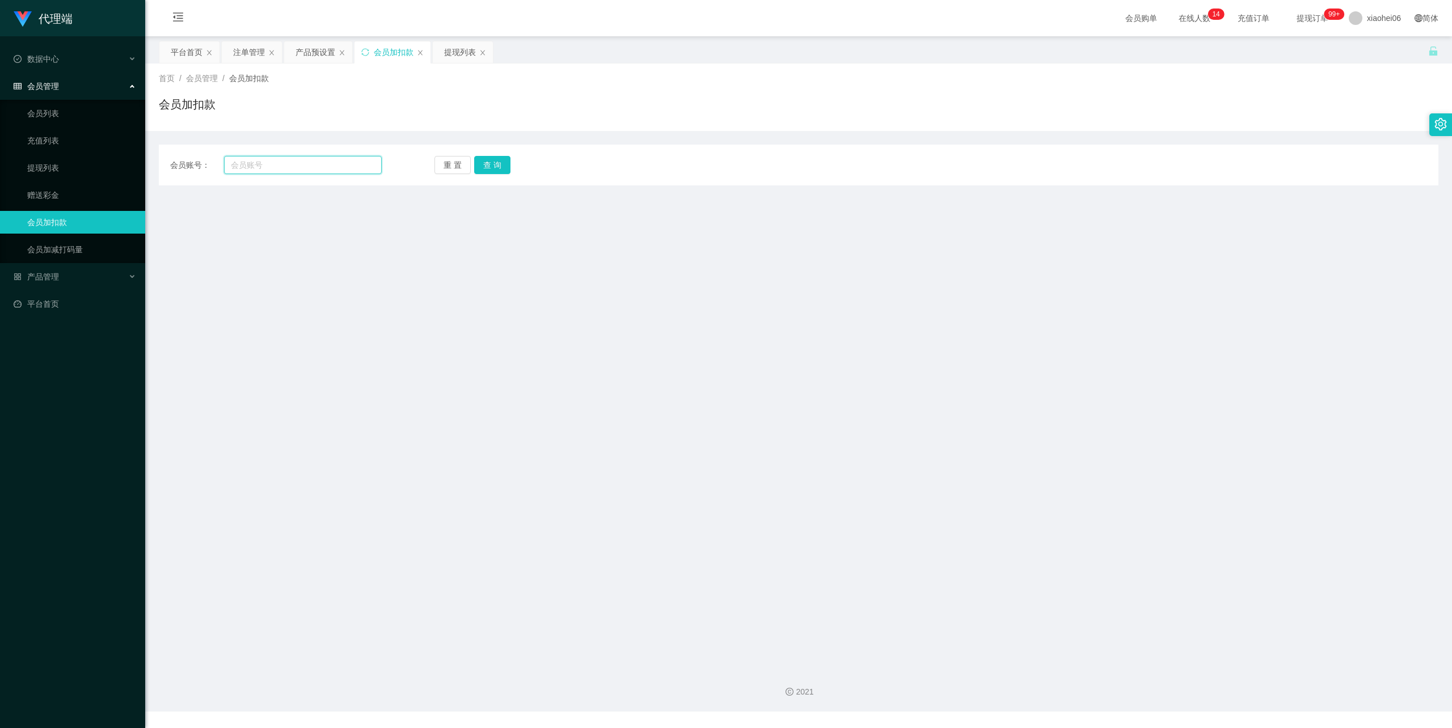
drag, startPoint x: 320, startPoint y: 168, endPoint x: 338, endPoint y: 168, distance: 17.6
click at [320, 168] on input "text" at bounding box center [303, 165] width 158 height 18
paste input "94517564"
type input "94517564"
click at [502, 160] on button "查 询" at bounding box center [492, 165] width 36 height 18
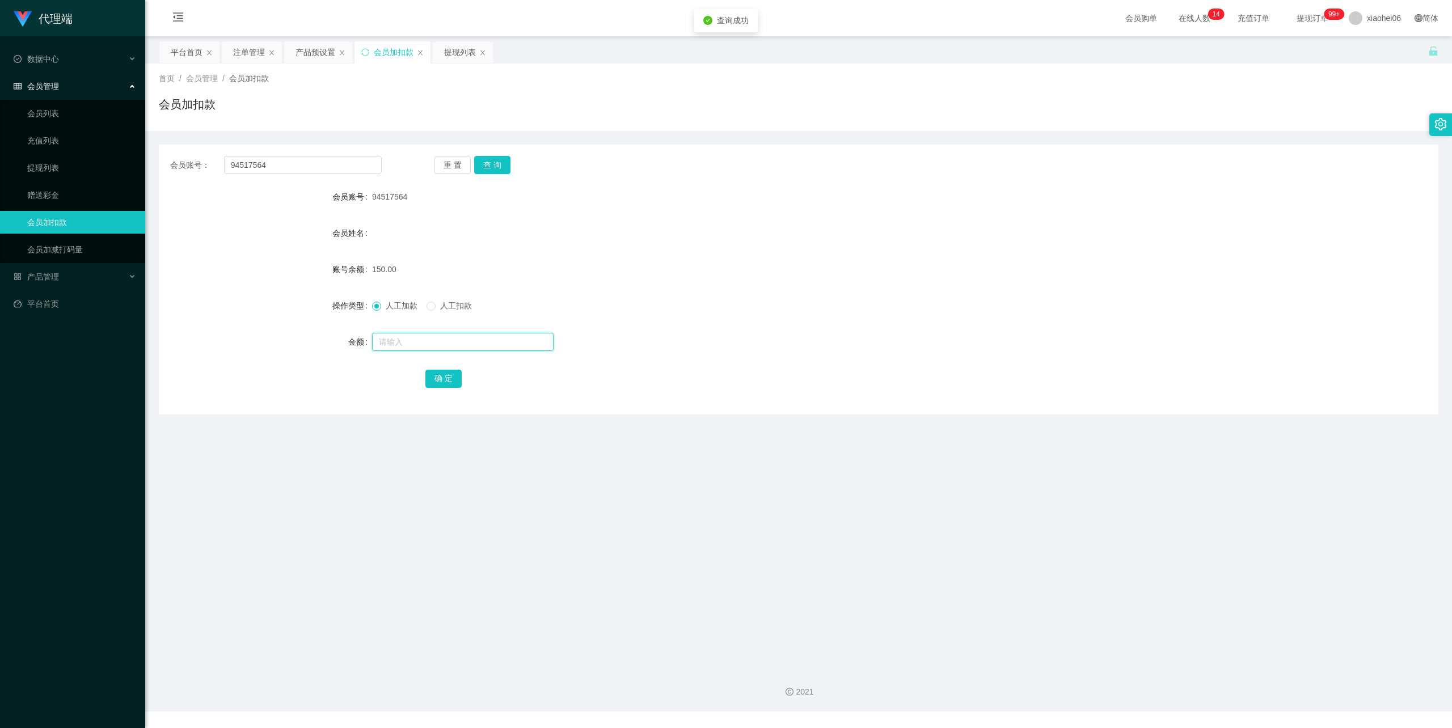
click at [418, 341] on input "text" at bounding box center [463, 342] width 182 height 18
type input "105"
click at [445, 373] on button "确 定" at bounding box center [443, 379] width 36 height 18
drag, startPoint x: 880, startPoint y: 241, endPoint x: 1181, endPoint y: 94, distance: 334.9
click at [883, 238] on div "会员姓名" at bounding box center [799, 233] width 1280 height 23
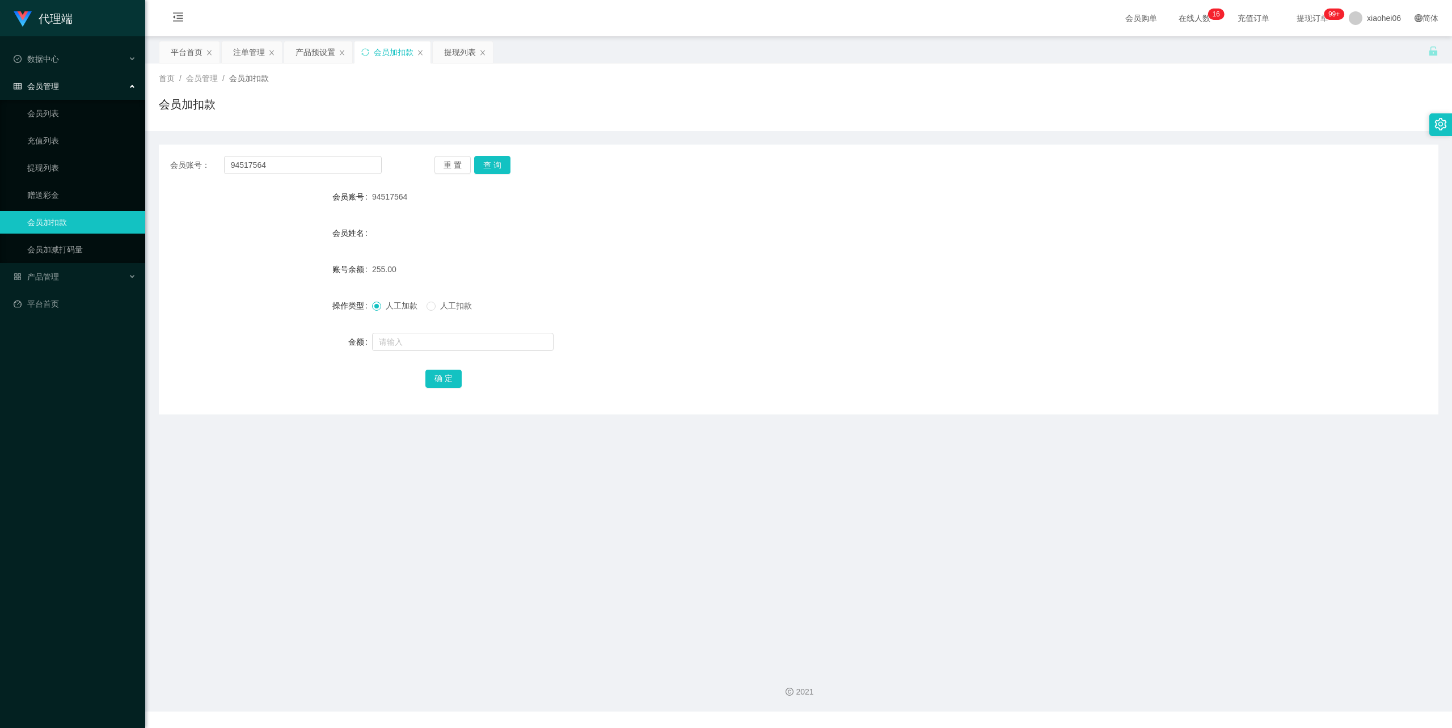
click at [725, 270] on div "255.00" at bounding box center [745, 269] width 746 height 23
click at [456, 48] on div "提现列表" at bounding box center [460, 52] width 32 height 22
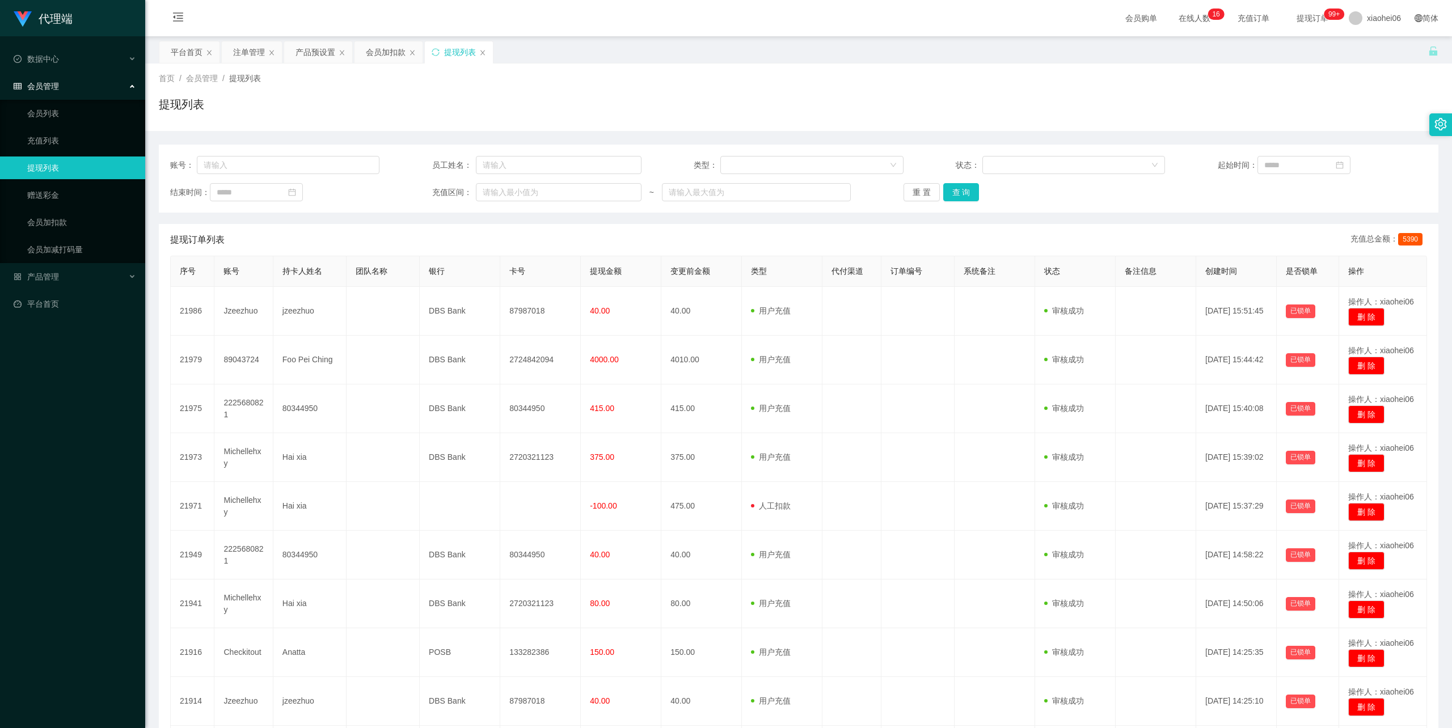
click at [706, 108] on div "提现列表" at bounding box center [799, 109] width 1280 height 26
click at [621, 119] on div "提现列表" at bounding box center [799, 109] width 1280 height 26
click at [656, 95] on div "首页 / 会员管理 / 提现列表 / 提现列表" at bounding box center [799, 97] width 1280 height 49
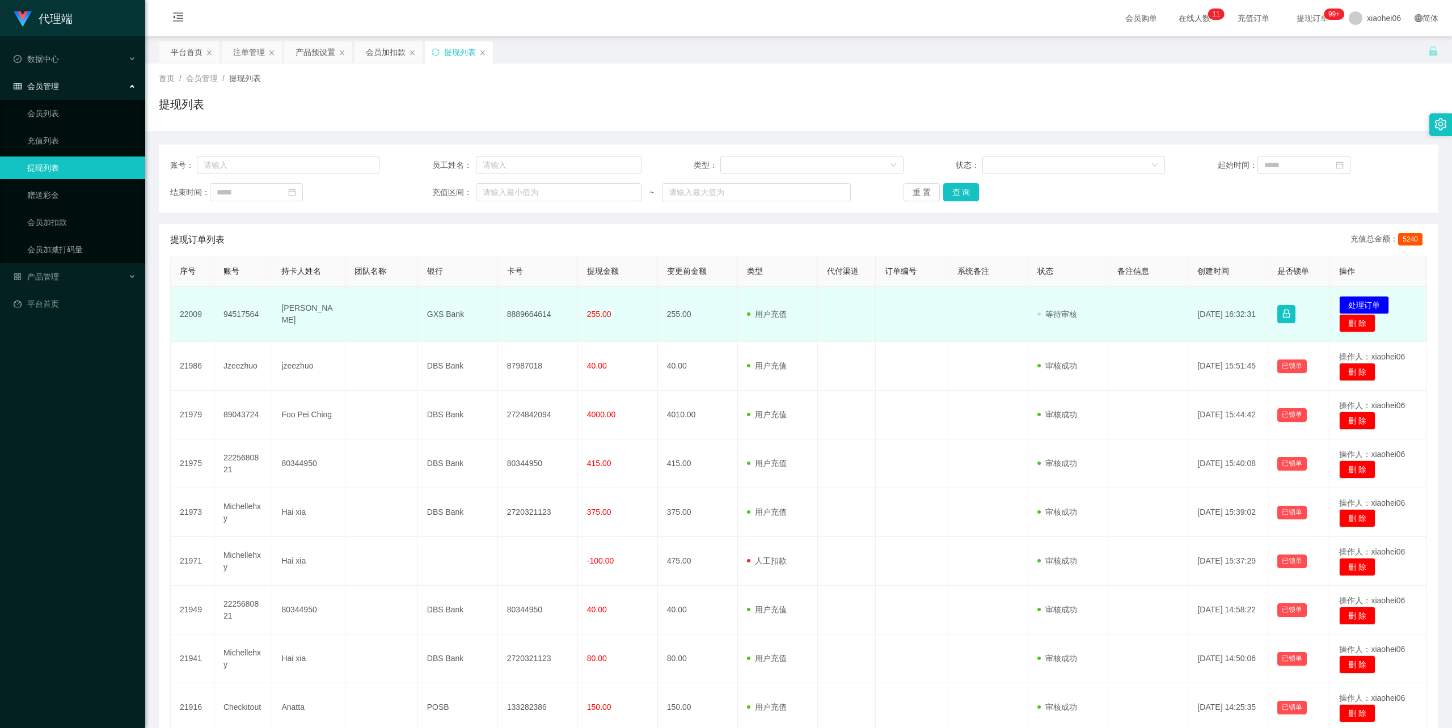
click at [302, 309] on td "[PERSON_NAME]" at bounding box center [308, 314] width 73 height 55
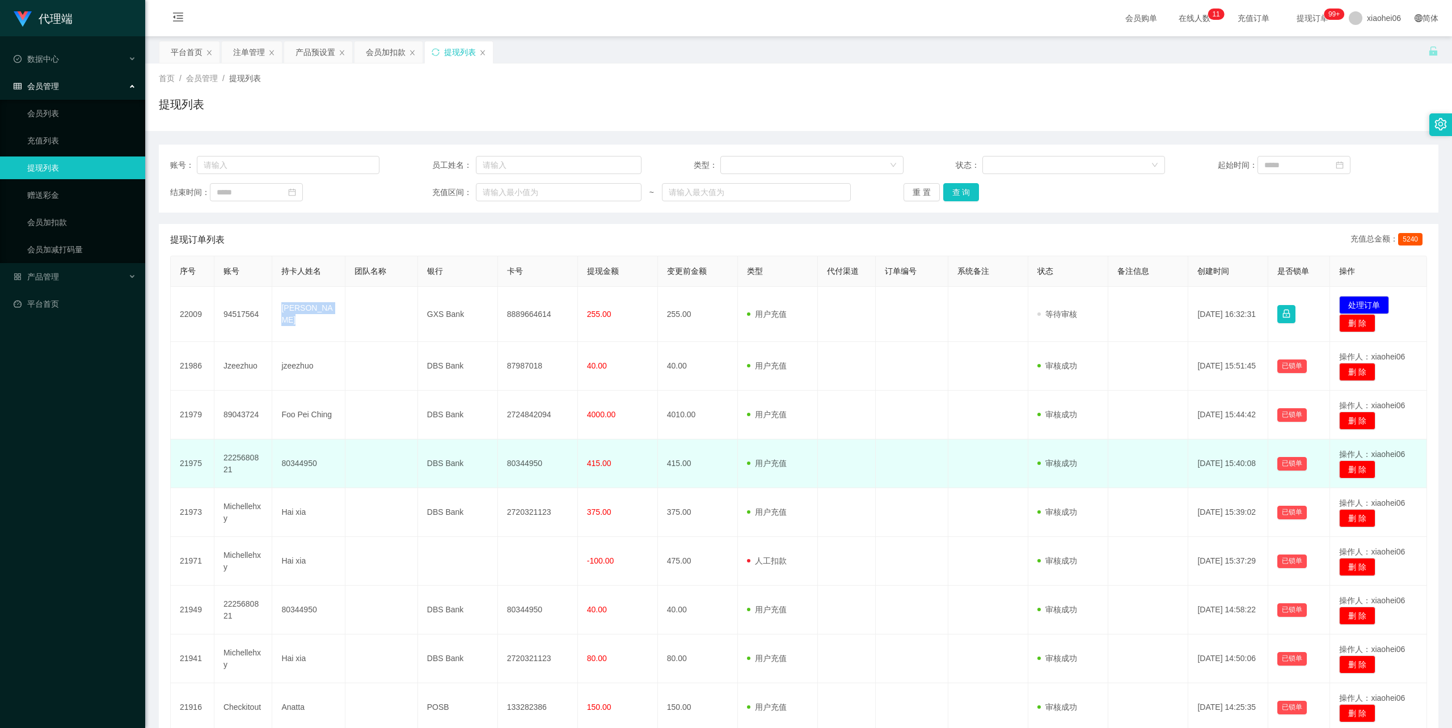
copy td "[PERSON_NAME]"
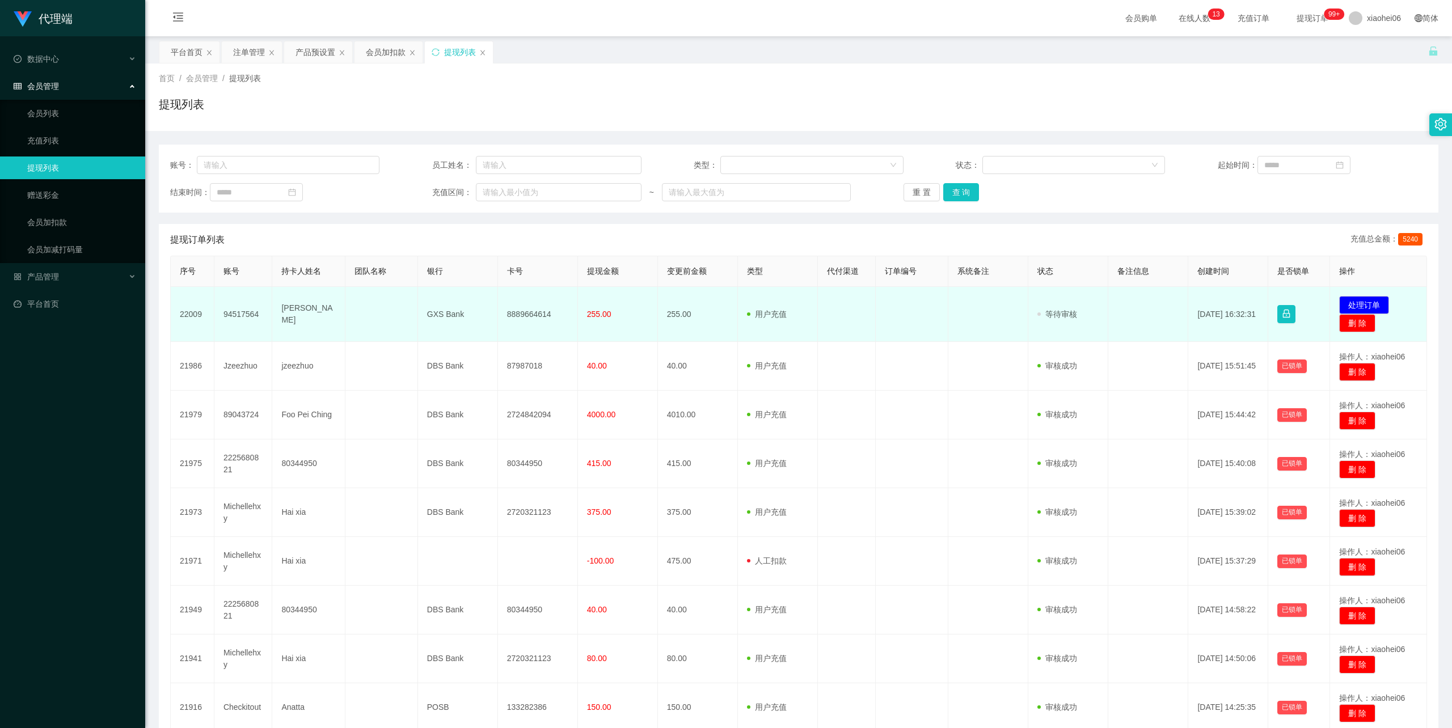
click at [450, 310] on td "GXS Bank" at bounding box center [458, 314] width 80 height 55
copy td "GXS Bank"
click at [529, 316] on td "8889664614" at bounding box center [538, 314] width 80 height 55
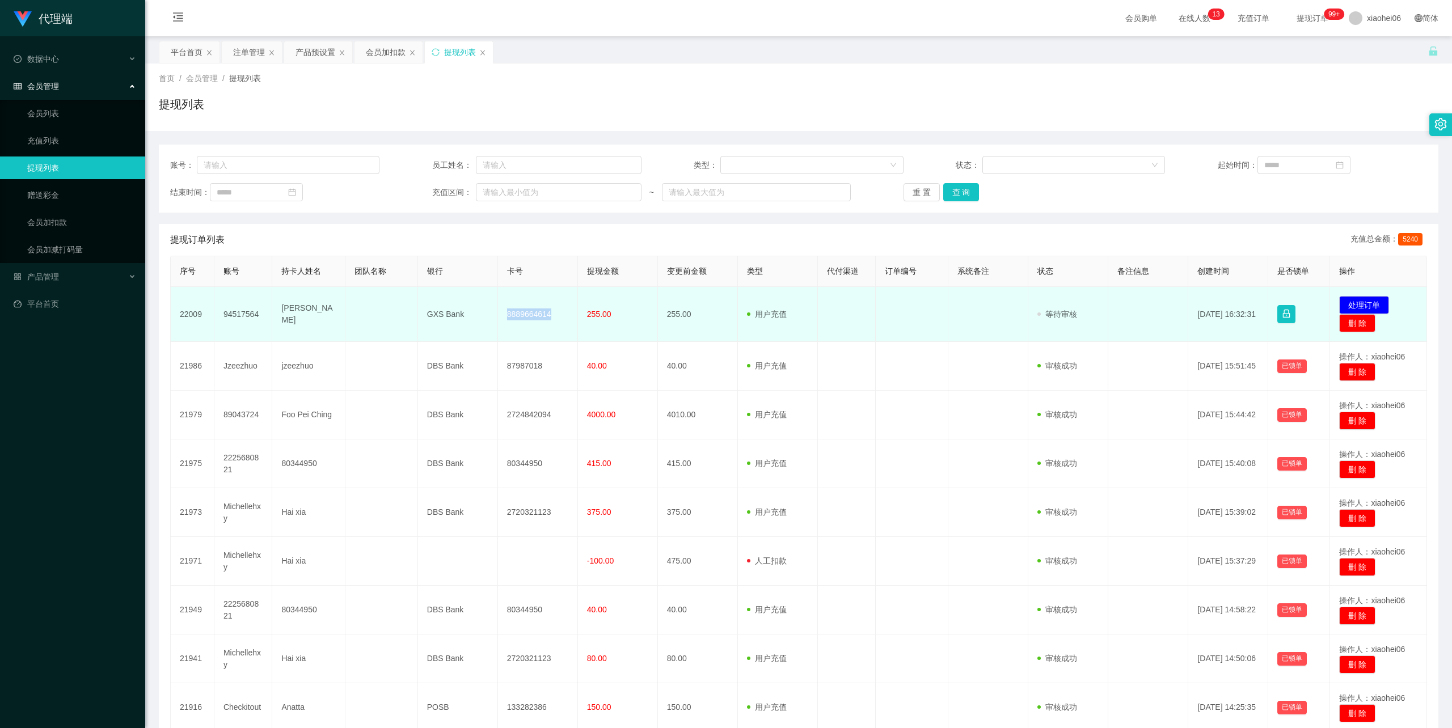
click at [529, 316] on td "8889664614" at bounding box center [538, 314] width 80 height 55
copy td "8889664614"
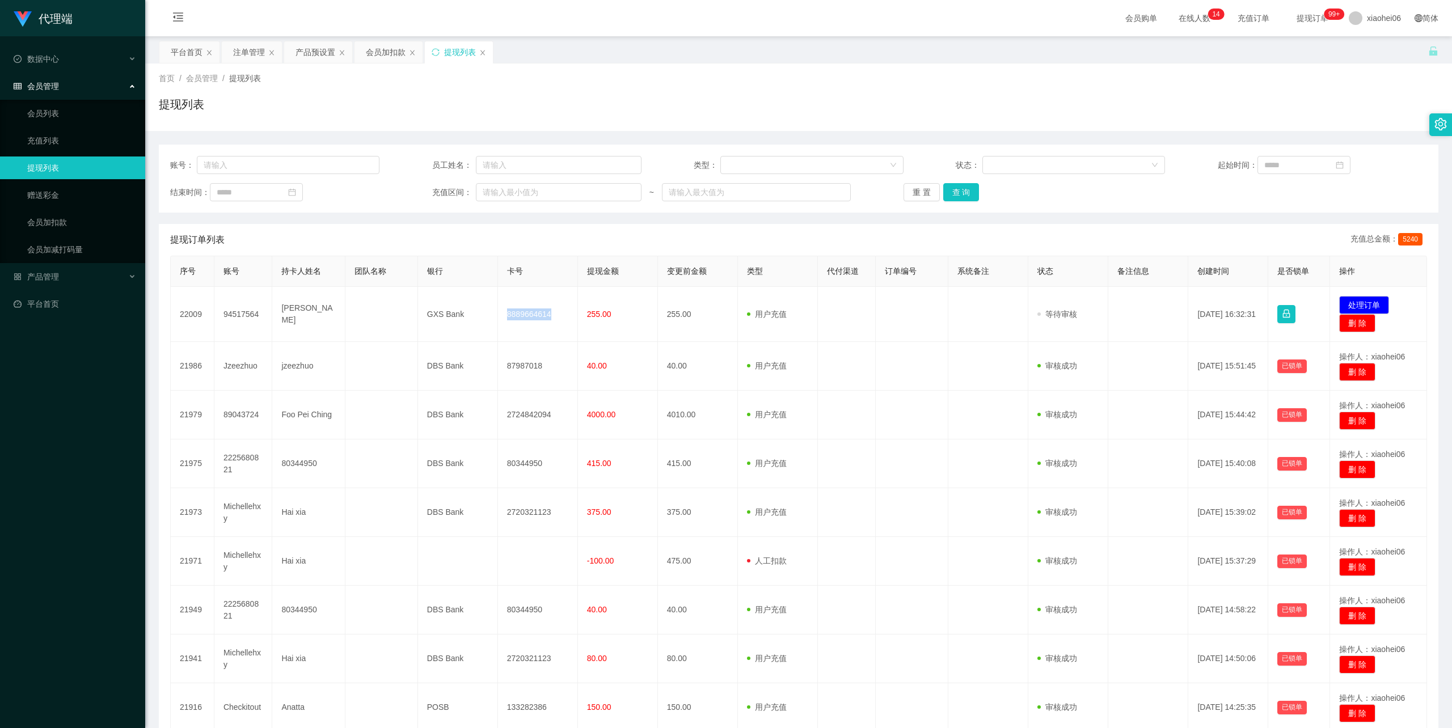
click at [655, 91] on div "首页 / 会员管理 / 提现列表 / 提现列表" at bounding box center [799, 97] width 1280 height 49
drag, startPoint x: 1024, startPoint y: 106, endPoint x: 1209, endPoint y: 0, distance: 213.4
click at [1024, 103] on div "提现列表" at bounding box center [799, 109] width 1280 height 26
click at [389, 41] on div "会员加扣款" at bounding box center [386, 52] width 40 height 22
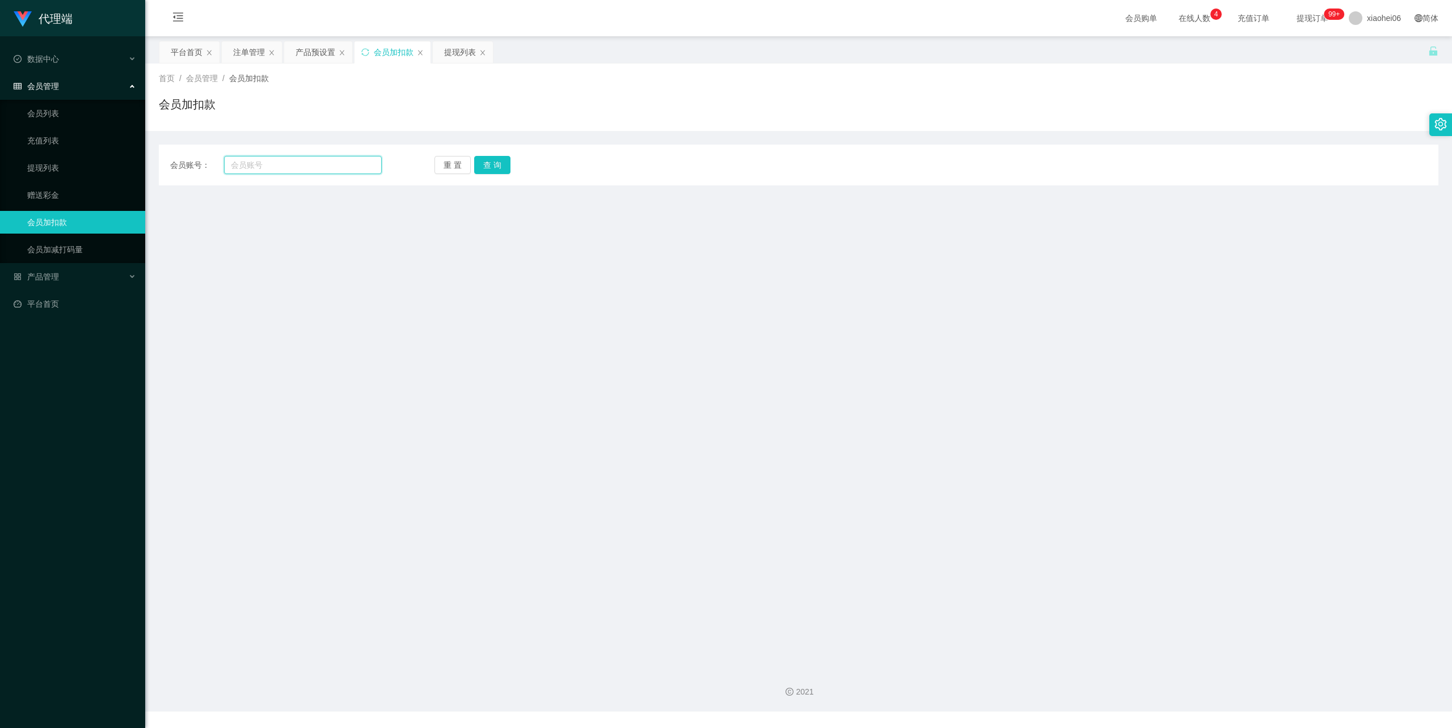
drag, startPoint x: 332, startPoint y: 166, endPoint x: 345, endPoint y: 168, distance: 13.9
click at [332, 166] on input "text" at bounding box center [303, 165] width 158 height 18
paste input "89043724"
type input "89043724"
click at [488, 163] on button "查 询" at bounding box center [492, 165] width 36 height 18
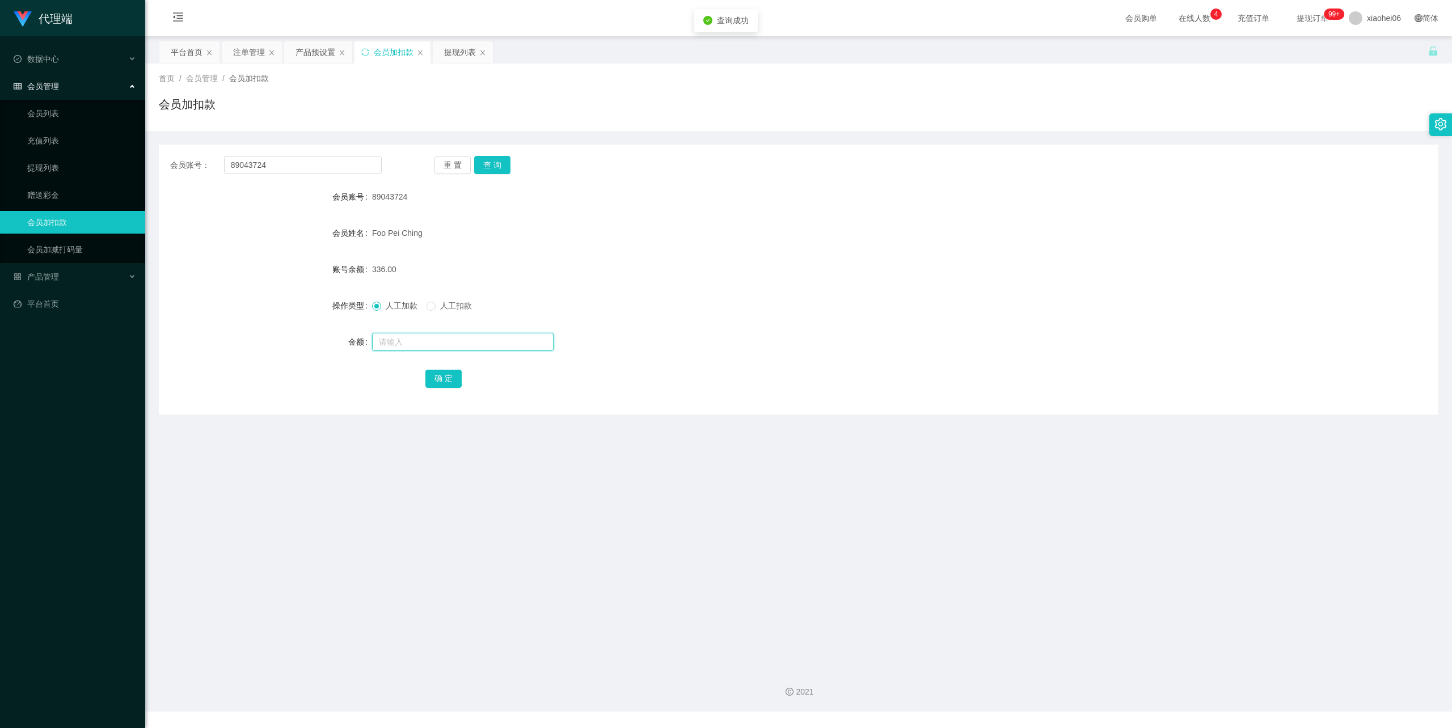
click at [438, 338] on input "text" at bounding box center [463, 342] width 182 height 18
type input "40"
click at [448, 374] on button "确 定" at bounding box center [443, 379] width 36 height 18
drag, startPoint x: 609, startPoint y: 245, endPoint x: 560, endPoint y: 178, distance: 83.3
click at [609, 242] on form "会员账号 89043724 会员姓名 Foo Pei Ching 账号余额 376.00 操作类型 人工加款 人工扣款 金额 确 定" at bounding box center [799, 287] width 1280 height 204
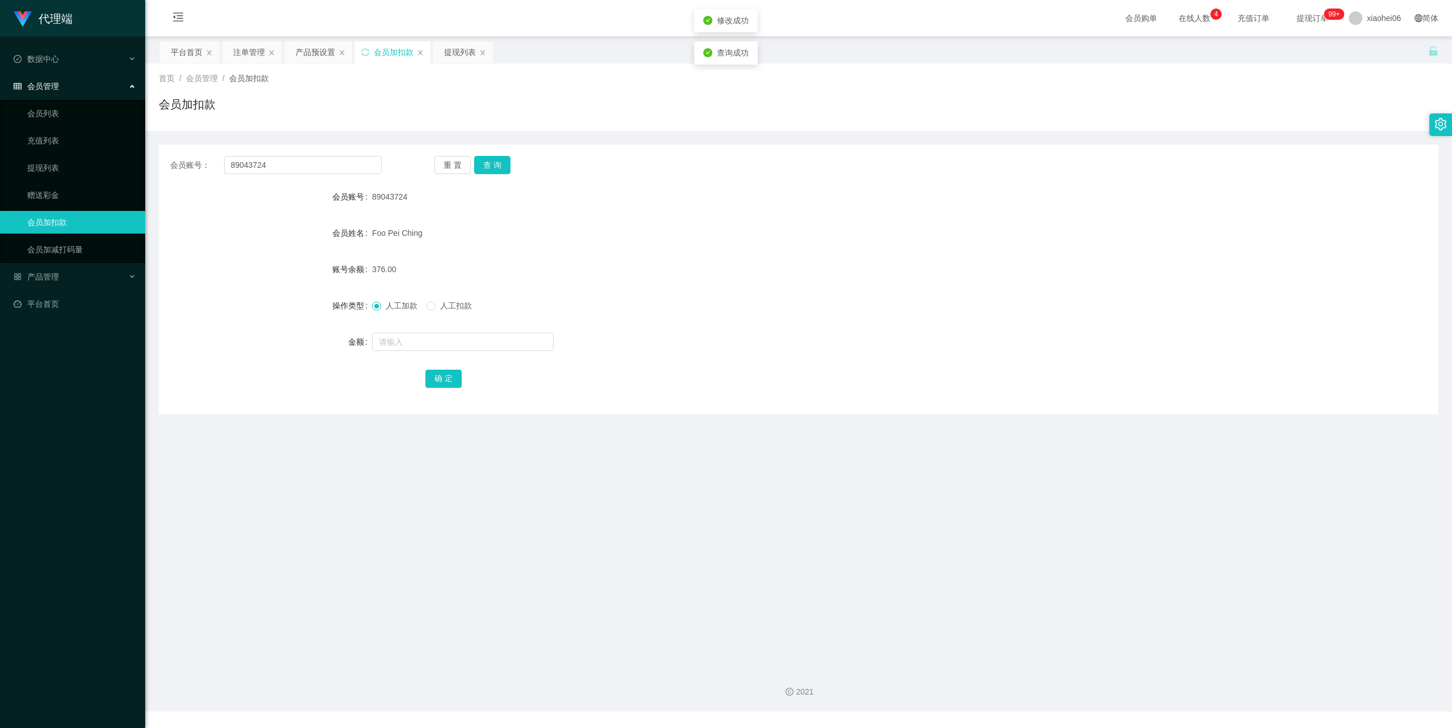
click at [543, 48] on div "平台首页 注单管理 产品预设置 会员加扣款 提现列表" at bounding box center [793, 60] width 1269 height 39
click at [459, 49] on div "提现列表" at bounding box center [460, 52] width 32 height 22
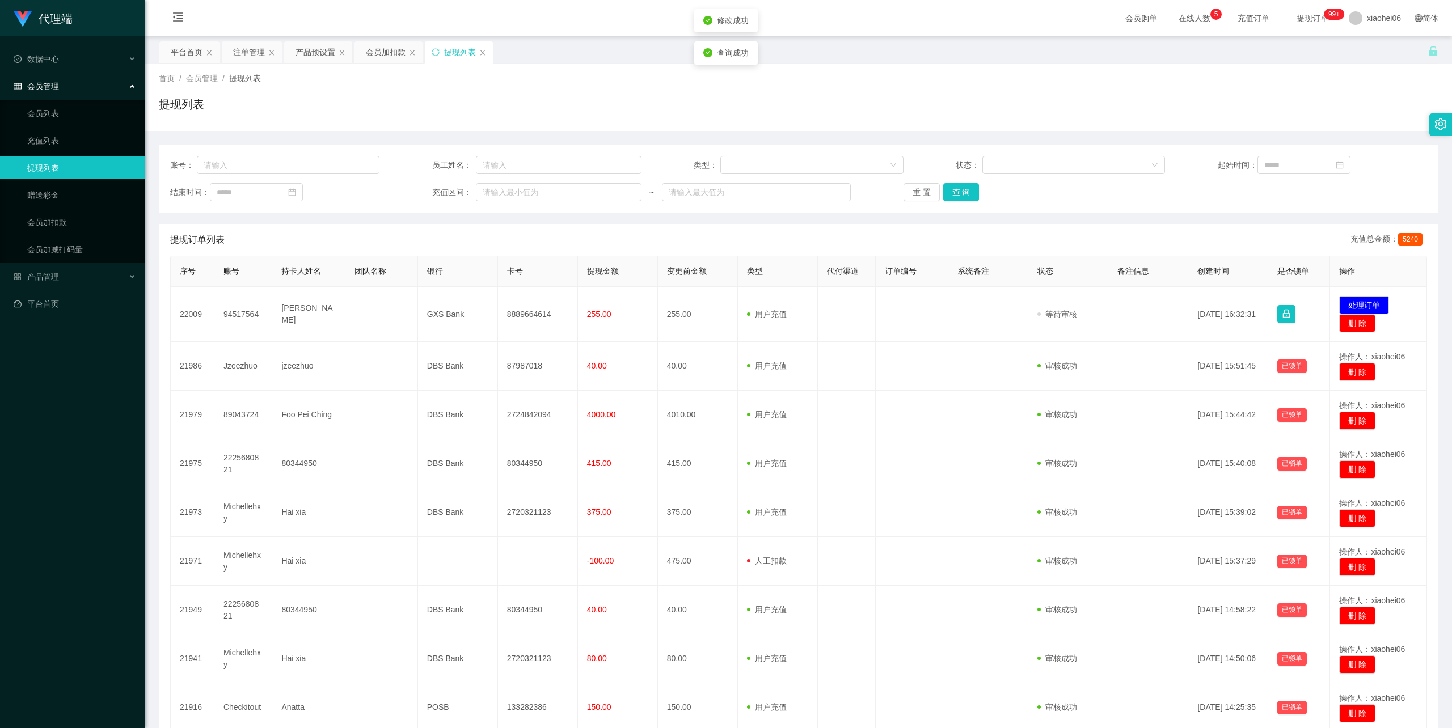
click at [967, 76] on div "首页 / 会员管理 / 提现列表 /" at bounding box center [799, 79] width 1280 height 12
drag, startPoint x: 795, startPoint y: 87, endPoint x: 865, endPoint y: 53, distance: 77.9
click at [796, 87] on div "首页 / 会员管理 / 提现列表 / 提现列表" at bounding box center [799, 97] width 1280 height 49
click at [1196, 92] on div "首页 / 会员管理 / 提现列表 / 提现列表" at bounding box center [799, 97] width 1280 height 49
click at [391, 53] on div "会员加扣款" at bounding box center [386, 52] width 40 height 22
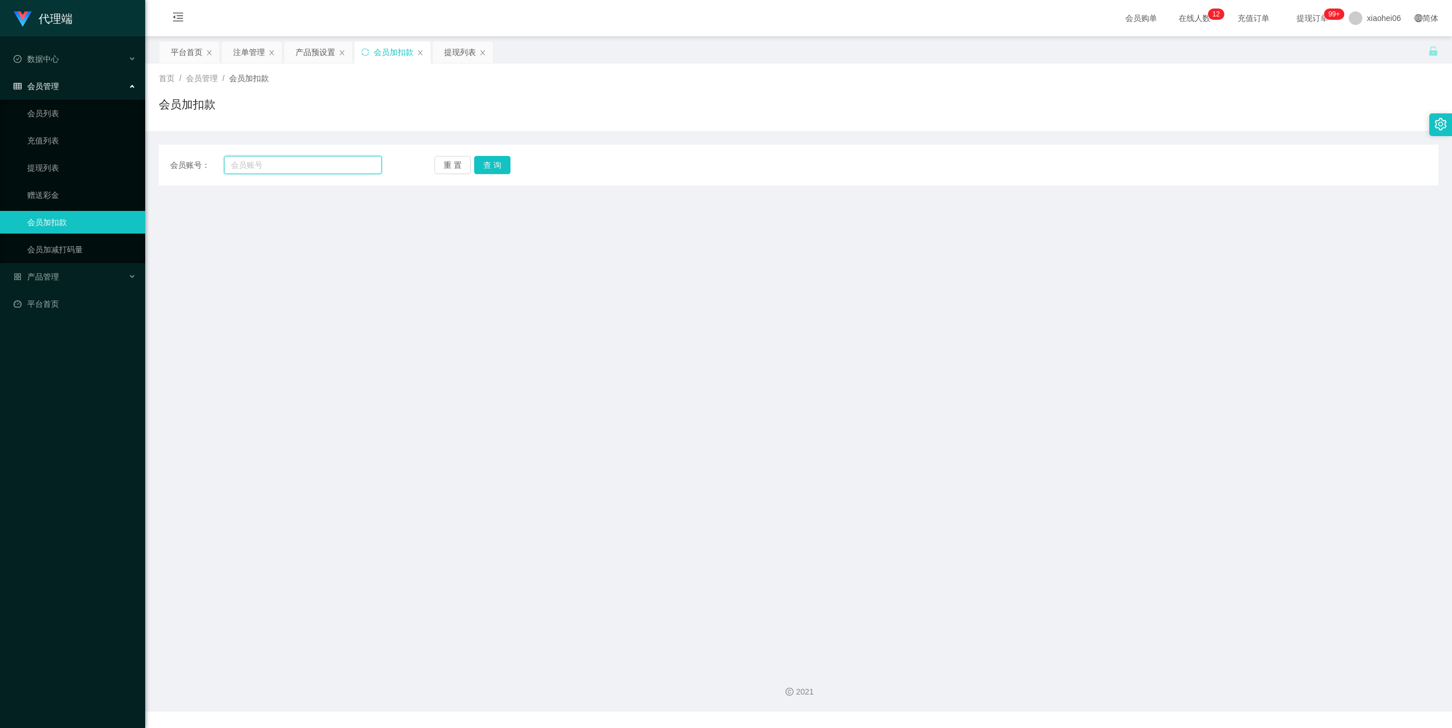
click at [282, 158] on input "text" at bounding box center [303, 165] width 158 height 18
paste input "89043724"
type input "89043724"
click at [497, 166] on button "查 询" at bounding box center [492, 165] width 36 height 18
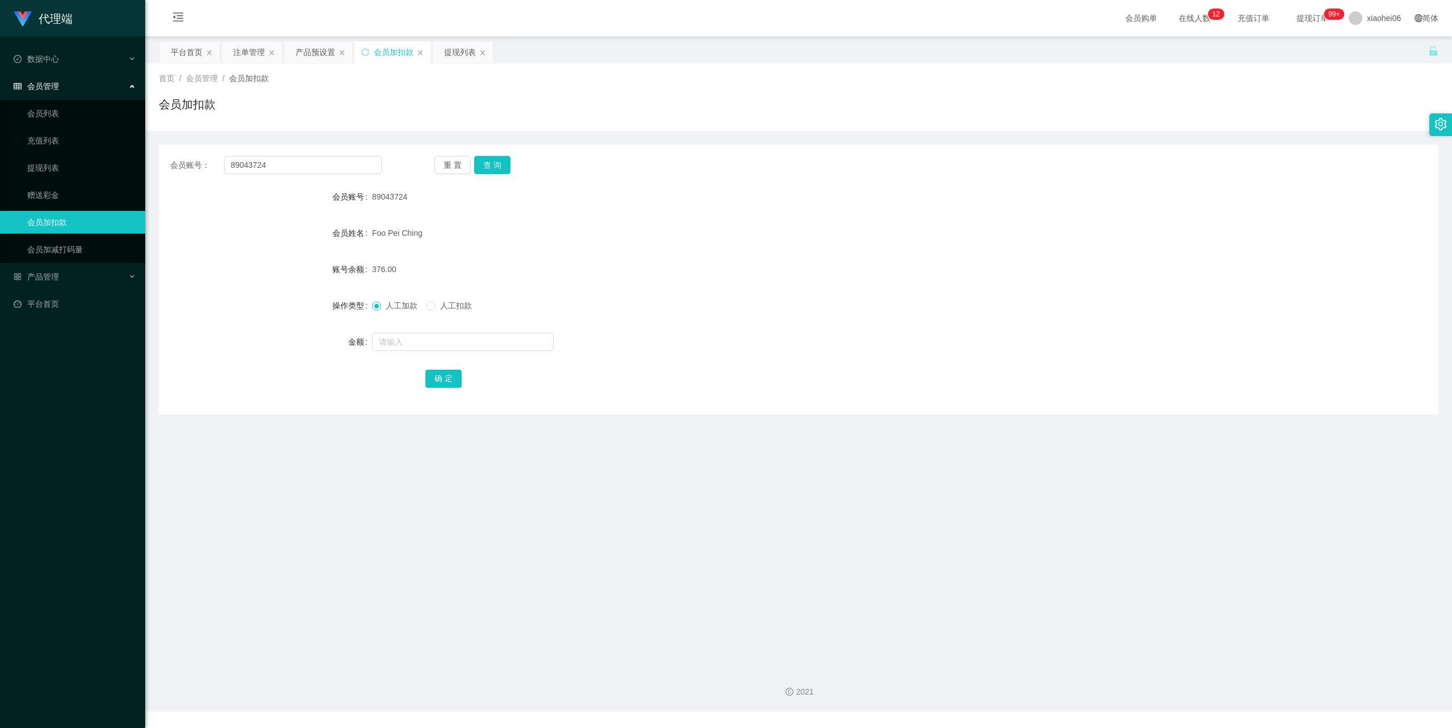
drag, startPoint x: 968, startPoint y: 286, endPoint x: 1198, endPoint y: 216, distance: 240.8
click at [970, 286] on form "会员账号 89043724 会员姓名 [PERSON_NAME] 账号余额 376.00 操作类型 人工加款 人工扣款 金额 确 定" at bounding box center [799, 287] width 1280 height 204
click at [590, 223] on div "Foo Pei Ching" at bounding box center [745, 233] width 746 height 23
click at [465, 44] on div "提现列表" at bounding box center [460, 52] width 32 height 22
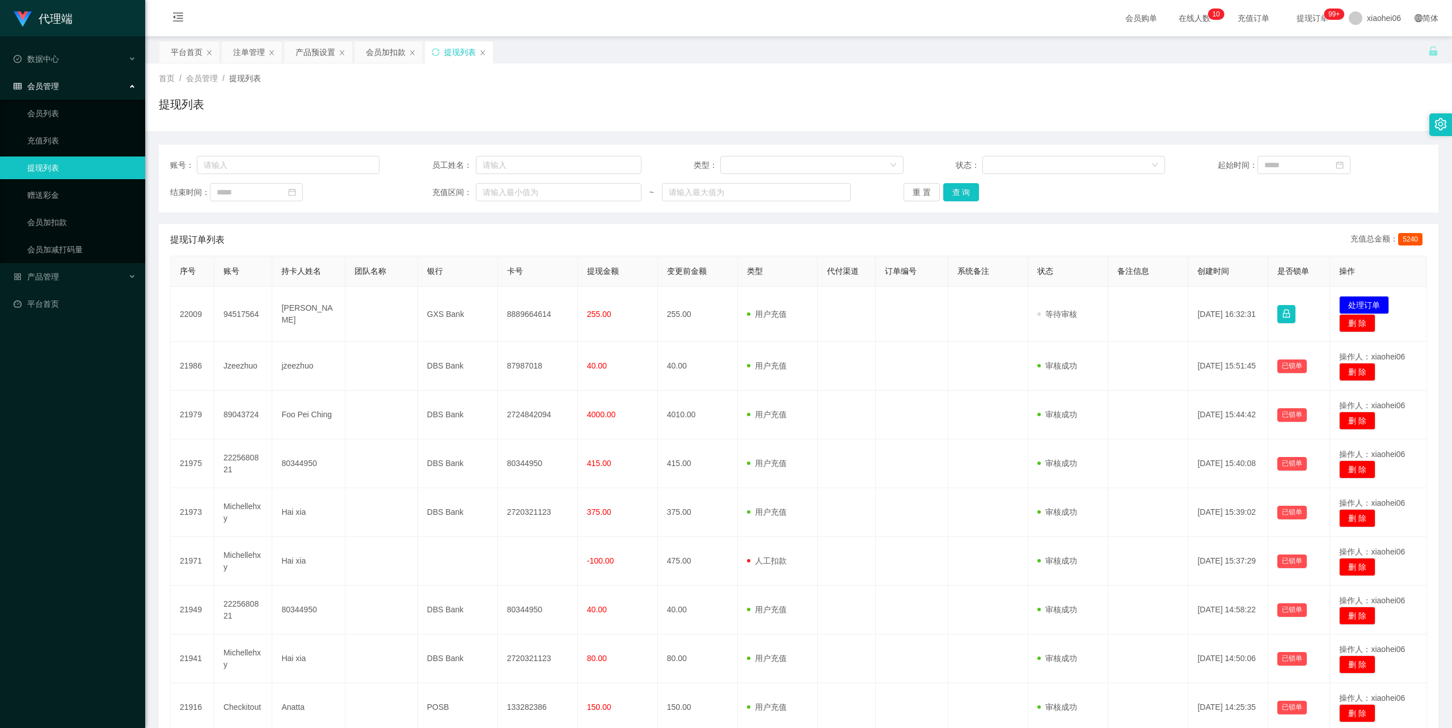
click at [620, 226] on div "提现订单列表 充值总金额： 5240" at bounding box center [798, 240] width 1257 height 32
click at [752, 89] on div "首页 / 会员管理 / 提现列表 / 提现列表" at bounding box center [799, 97] width 1280 height 49
drag, startPoint x: 893, startPoint y: 58, endPoint x: 898, endPoint y: 57, distance: 5.7
click at [893, 58] on div "平台首页 注单管理 产品预设置 会员加扣款 提现列表" at bounding box center [793, 60] width 1269 height 39
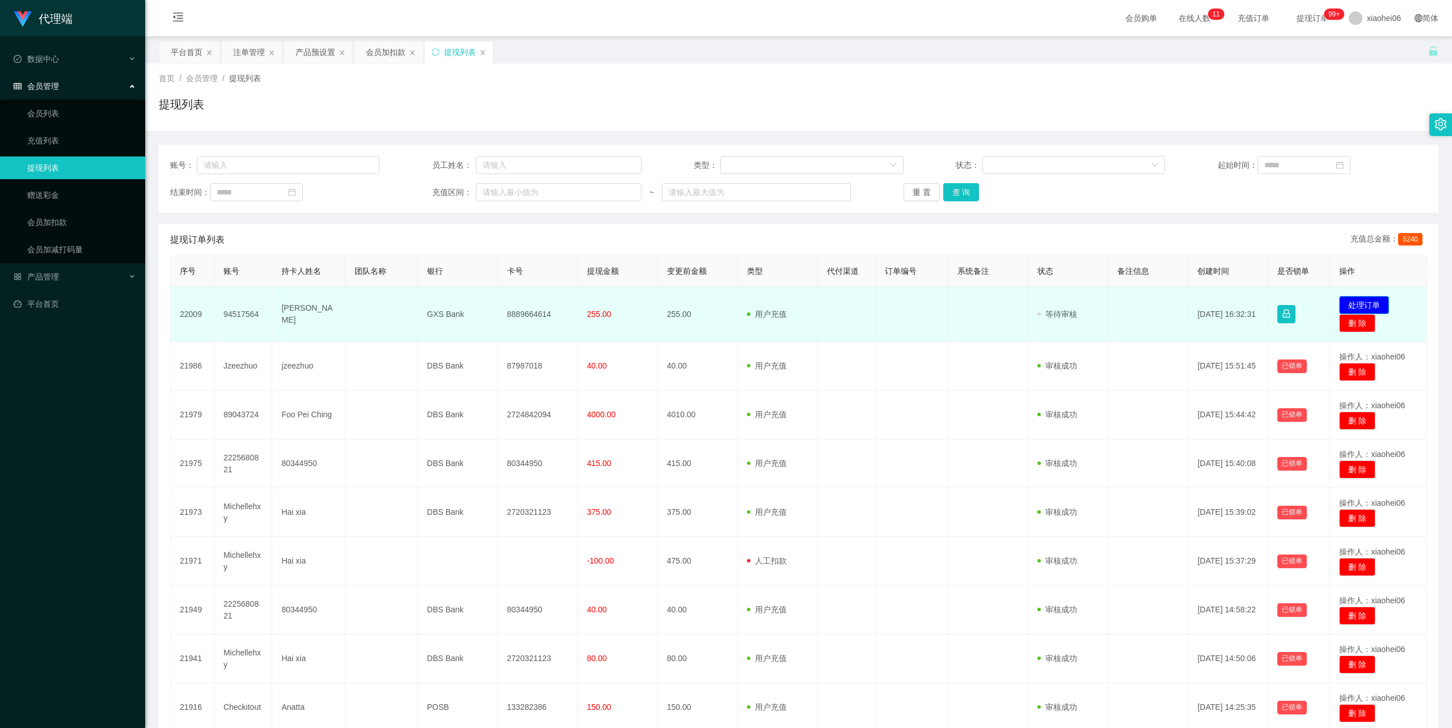
click at [1370, 299] on button "处理订单" at bounding box center [1364, 305] width 50 height 18
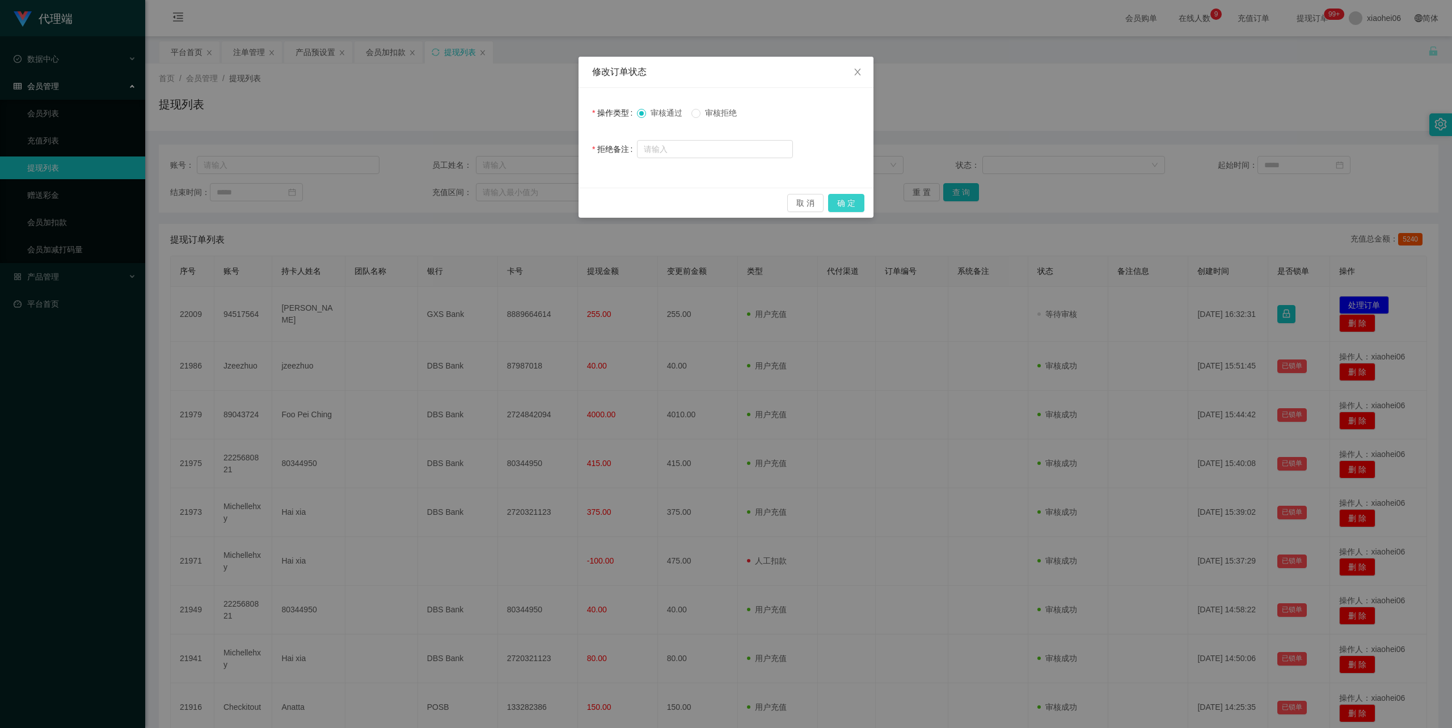
click at [845, 196] on button "确 定" at bounding box center [846, 203] width 36 height 18
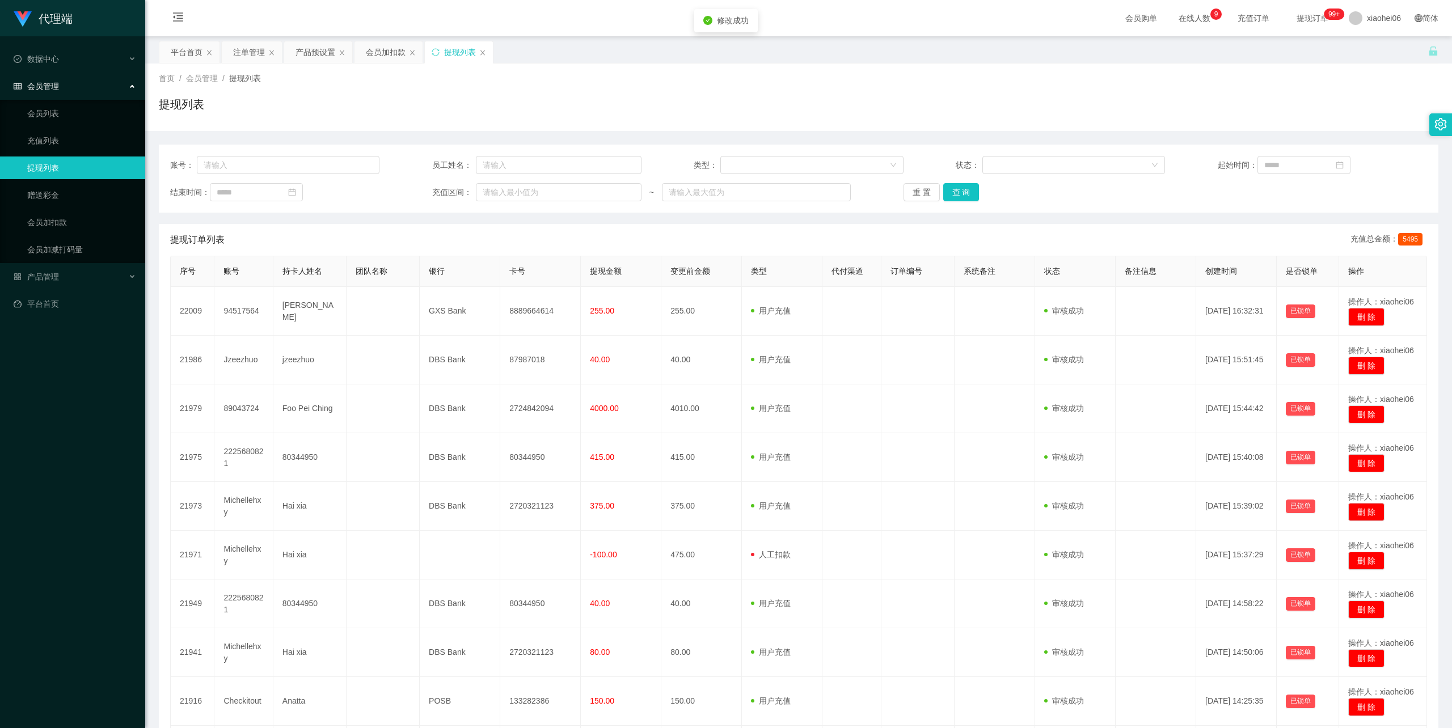
drag, startPoint x: 898, startPoint y: 62, endPoint x: 1123, endPoint y: 1, distance: 232.7
click at [912, 58] on div "平台首页 注单管理 产品预设置 会员加扣款 提现列表" at bounding box center [793, 60] width 1269 height 39
click at [758, 83] on div "首页 / 会员管理 / 提现列表 /" at bounding box center [799, 79] width 1280 height 12
click at [656, 57] on div "平台首页 注单管理 产品预设置 会员加扣款 提现列表" at bounding box center [793, 60] width 1269 height 39
click at [394, 50] on div "会员加扣款" at bounding box center [386, 52] width 40 height 22
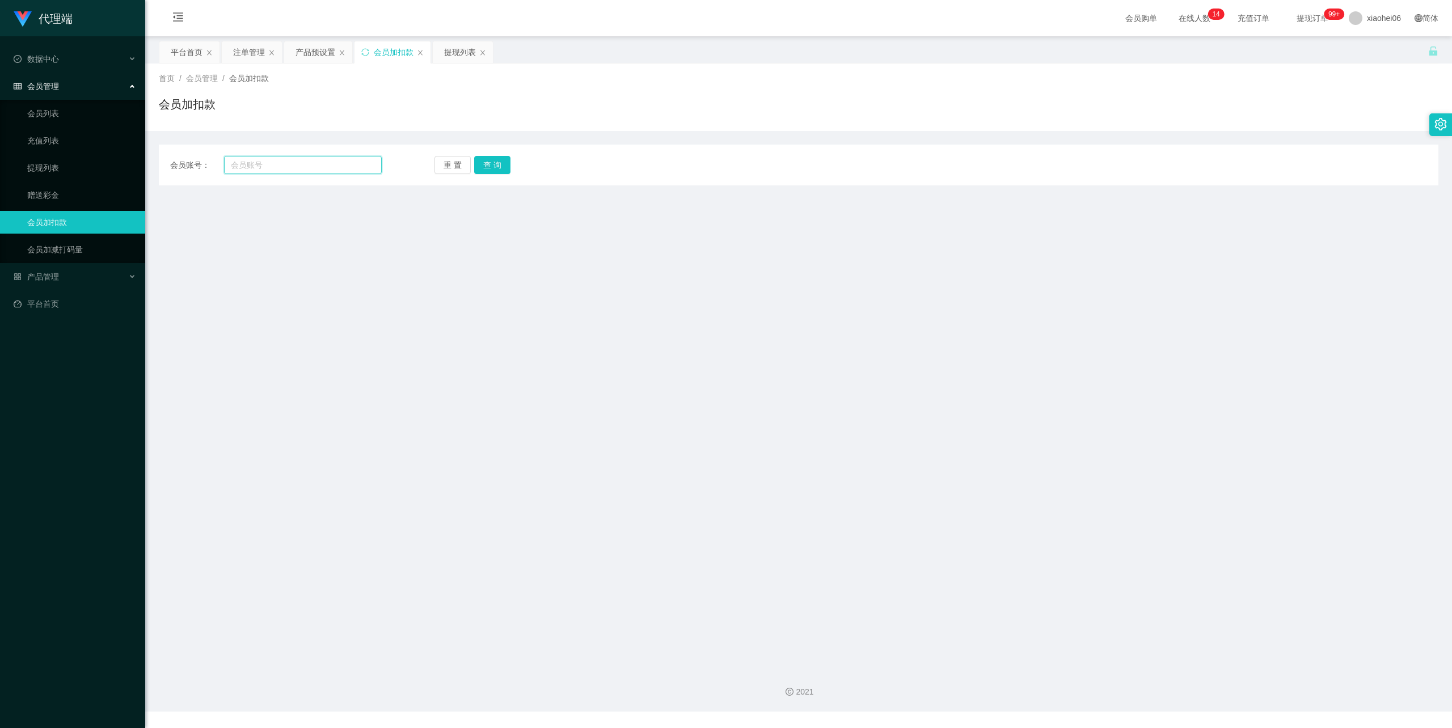
click at [318, 168] on input "text" at bounding box center [303, 165] width 158 height 18
paste input "2225680821"
type input "2225680821"
click at [488, 159] on button "查 询" at bounding box center [492, 165] width 36 height 18
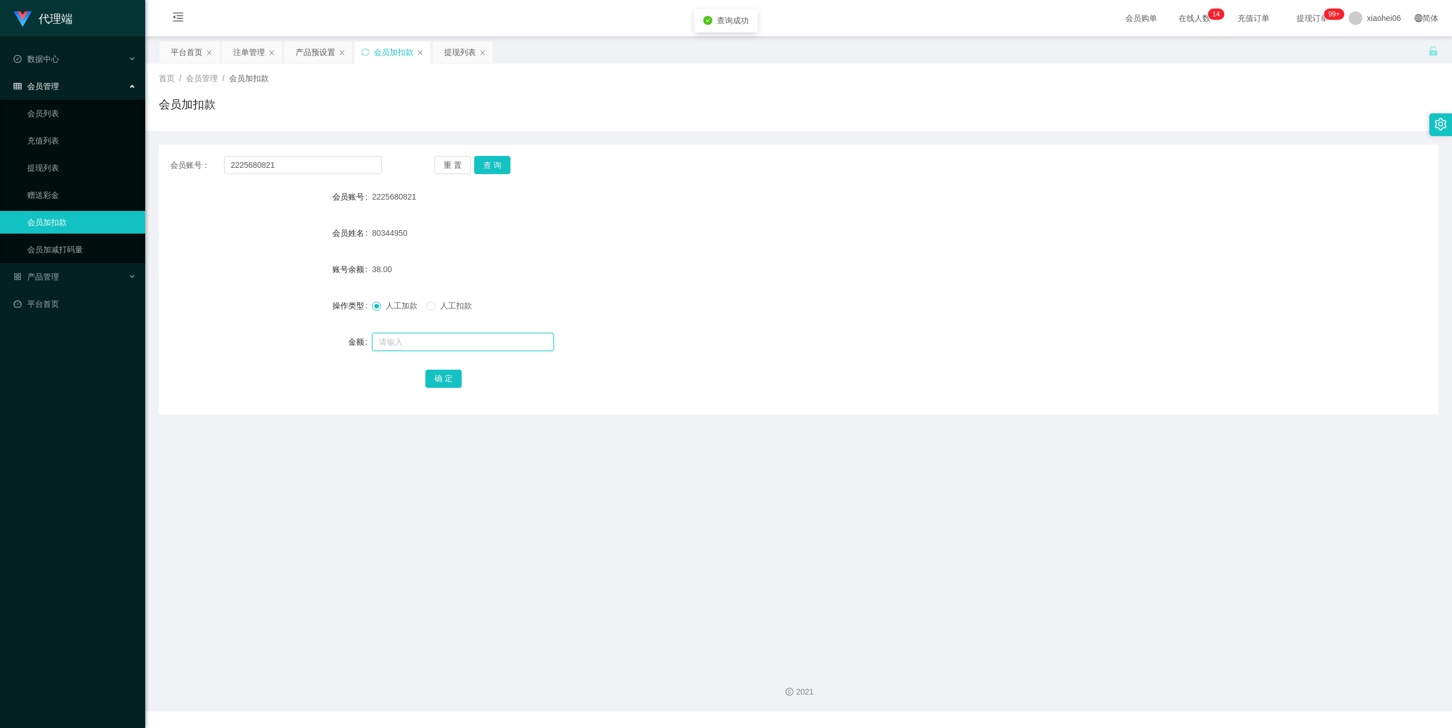
click at [440, 341] on input "text" at bounding box center [463, 342] width 182 height 18
type input "40"
click at [439, 386] on button "确 定" at bounding box center [443, 379] width 36 height 18
click at [739, 254] on form "会员账号 2225680821 会员姓名 80344950 账号余额 78.00 操作类型 人工加款 人工扣款 金额 确 定" at bounding box center [799, 287] width 1280 height 204
click at [463, 50] on div "提现列表" at bounding box center [460, 52] width 32 height 22
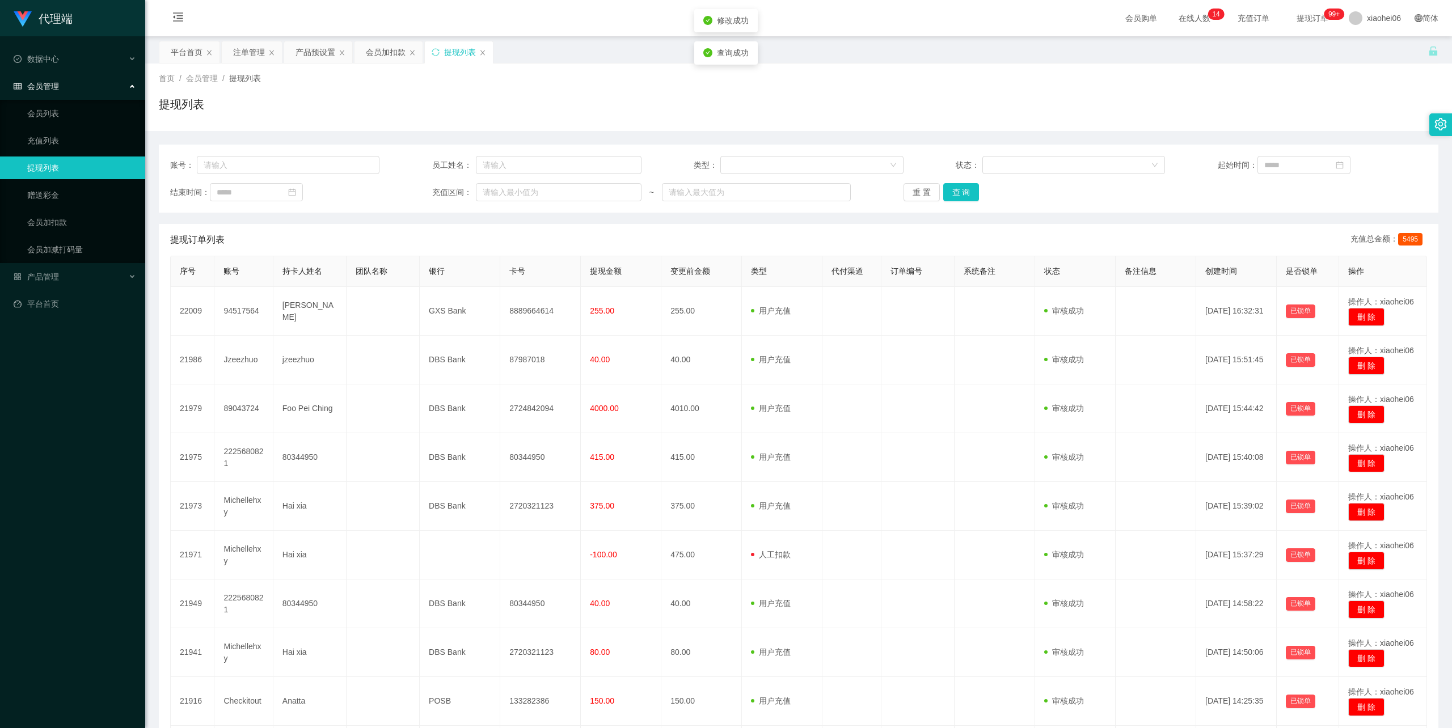
click at [534, 112] on div "提现列表" at bounding box center [799, 109] width 1280 height 26
click at [640, 67] on div "首页 / 会员管理 / 提现列表 / 提现列表" at bounding box center [798, 98] width 1307 height 68
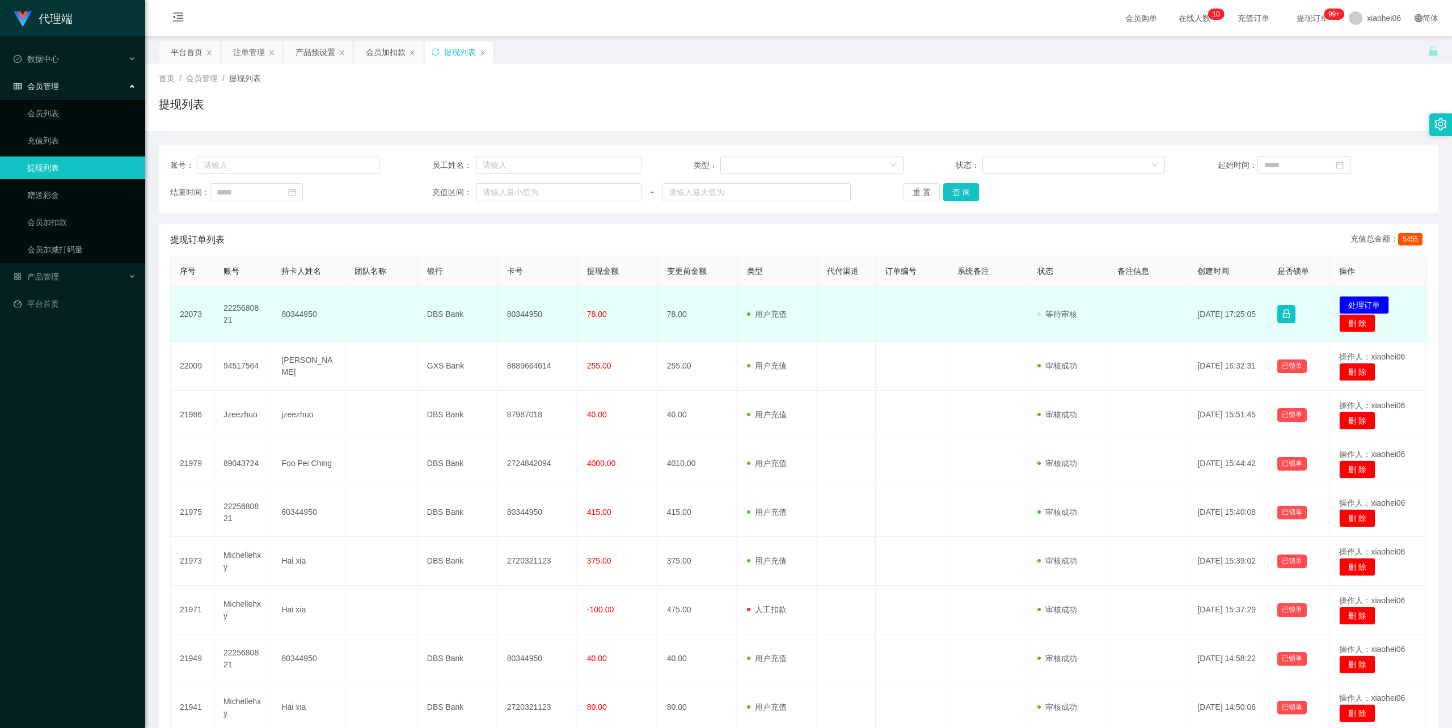
click at [528, 307] on td "80344950" at bounding box center [538, 314] width 80 height 55
copy td "80344950"
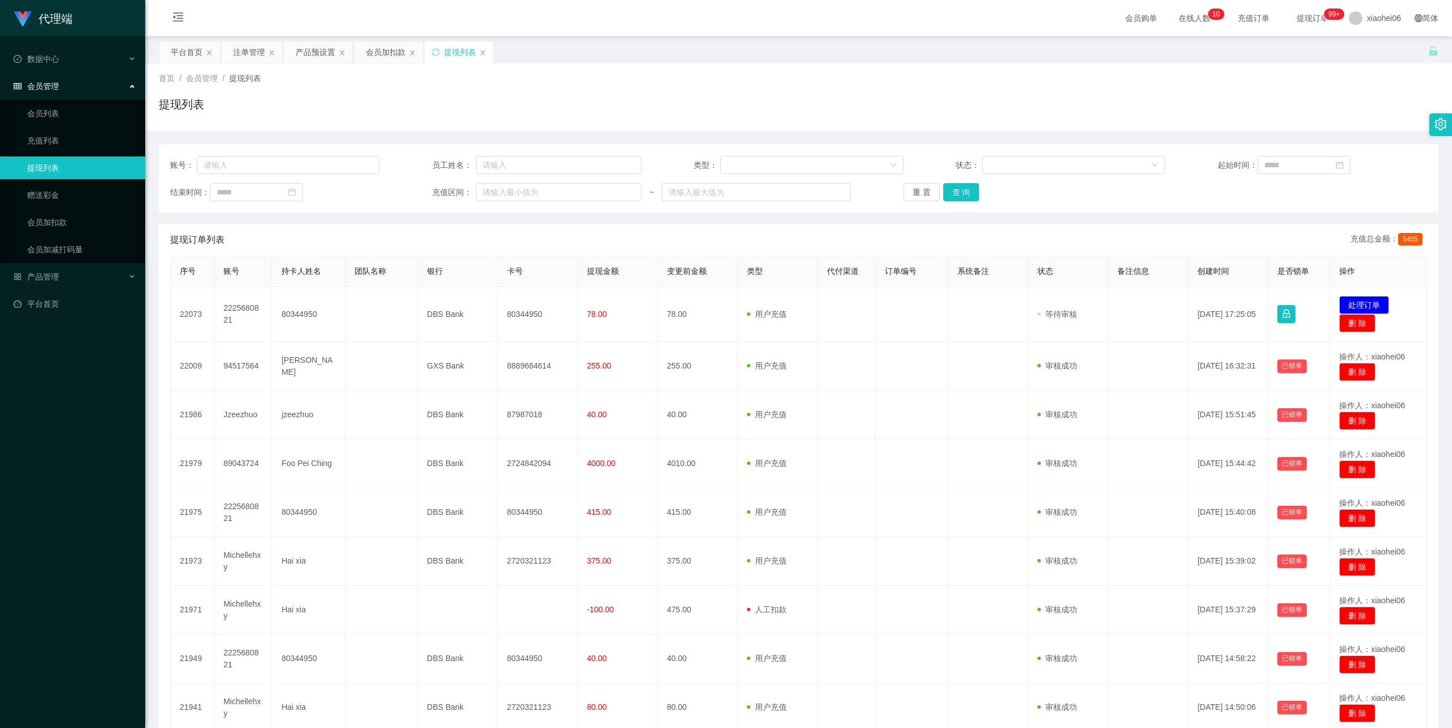
click at [739, 76] on div "首页 / 会员管理 / 提现列表 /" at bounding box center [799, 79] width 1280 height 12
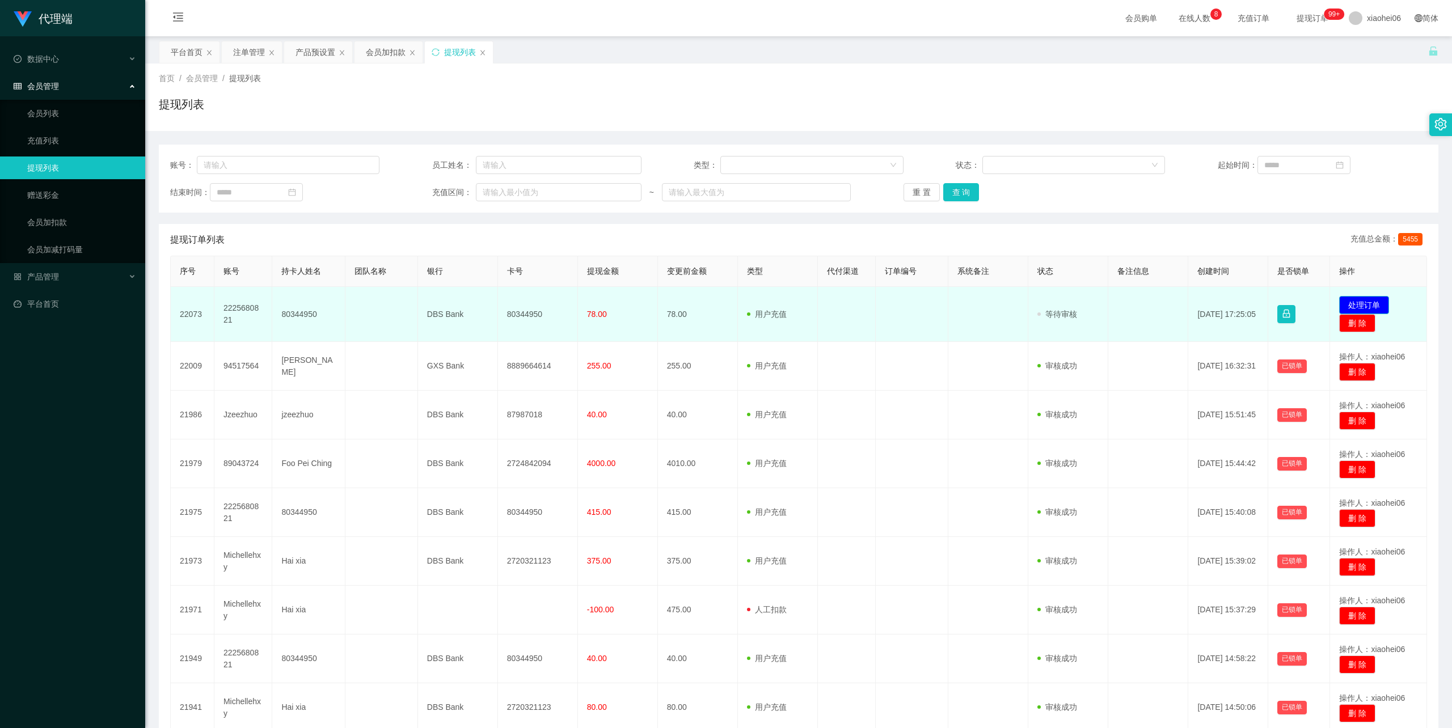
click at [1351, 302] on button "处理订单" at bounding box center [1364, 305] width 50 height 18
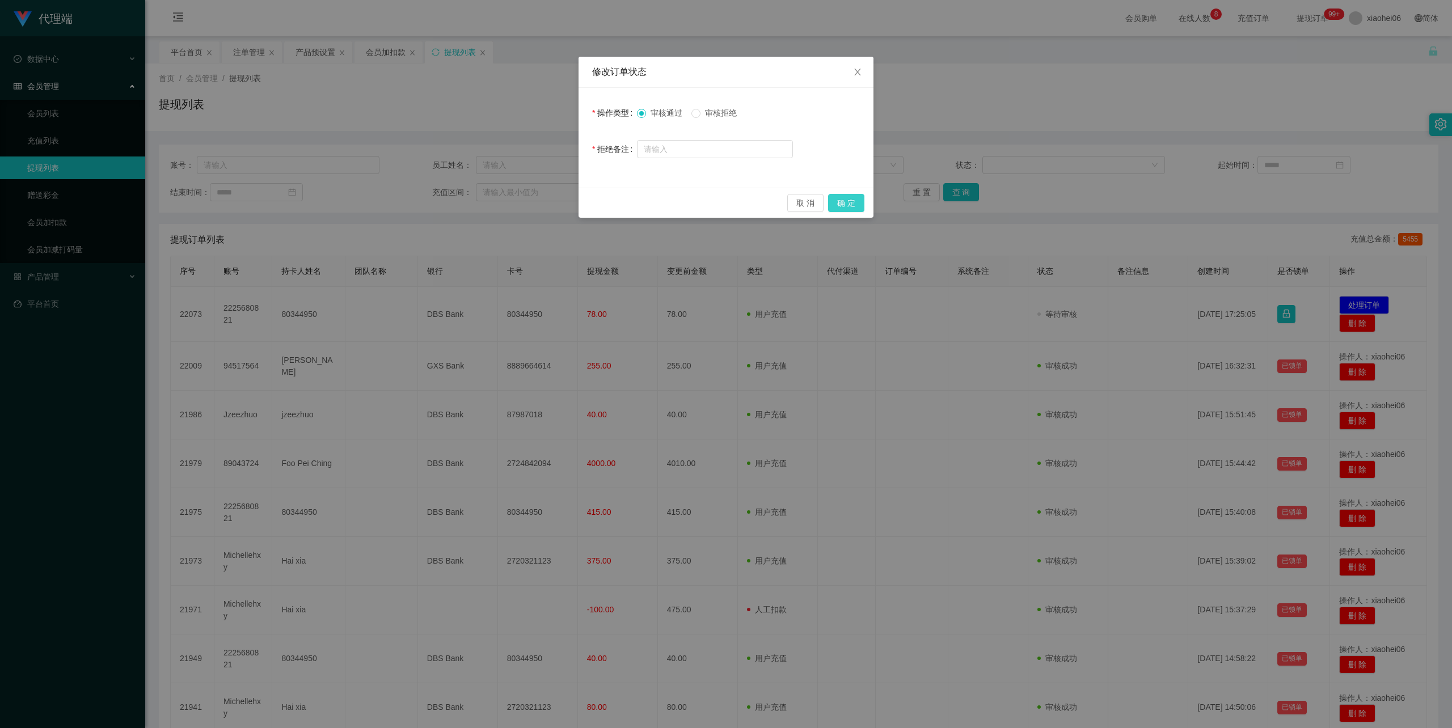
click at [844, 208] on button "确 定" at bounding box center [846, 203] width 36 height 18
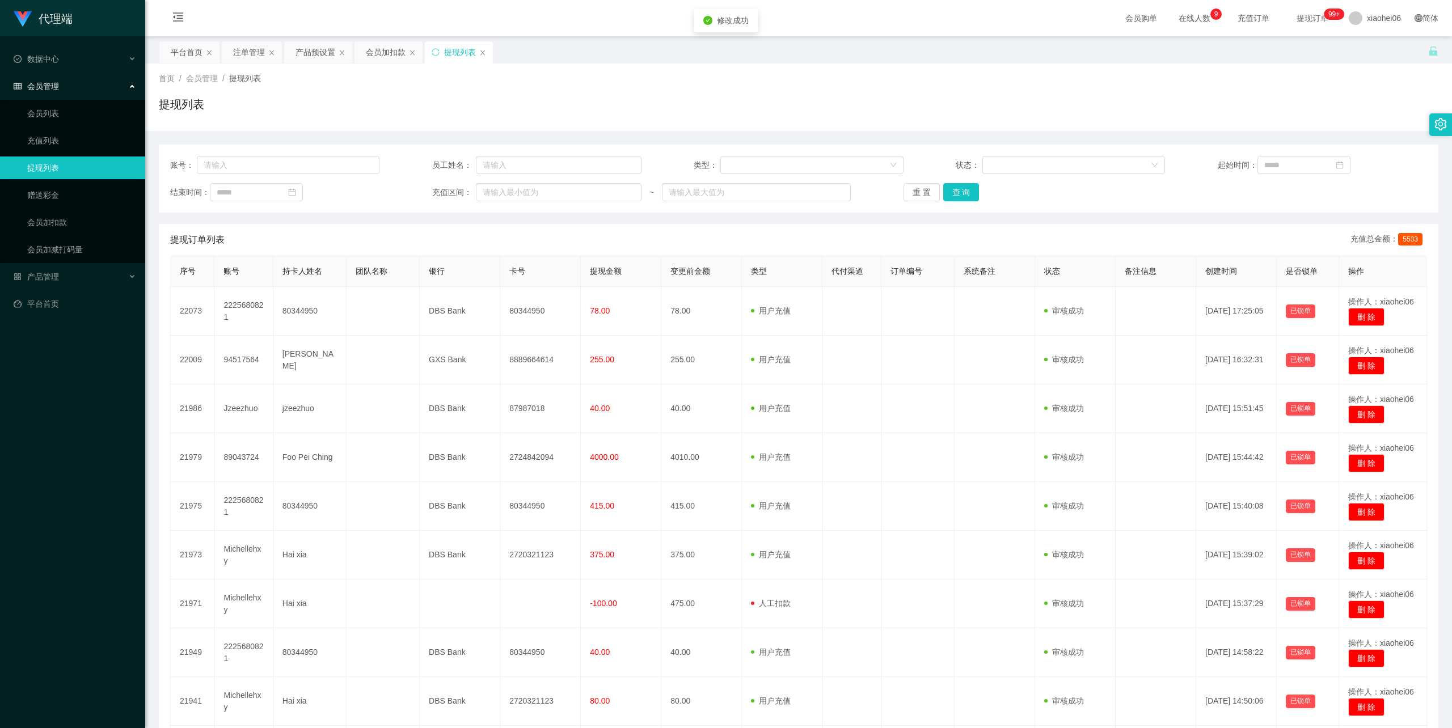
drag, startPoint x: 976, startPoint y: 85, endPoint x: 1026, endPoint y: 78, distance: 50.9
click at [978, 85] on div "首页 / 会员管理 / 提现列表 / 提现列表" at bounding box center [799, 97] width 1280 height 49
click at [646, 106] on div "提现列表" at bounding box center [799, 109] width 1280 height 26
click at [1047, 114] on div "提现列表" at bounding box center [799, 109] width 1280 height 26
click at [384, 48] on div "会员加扣款" at bounding box center [386, 52] width 40 height 22
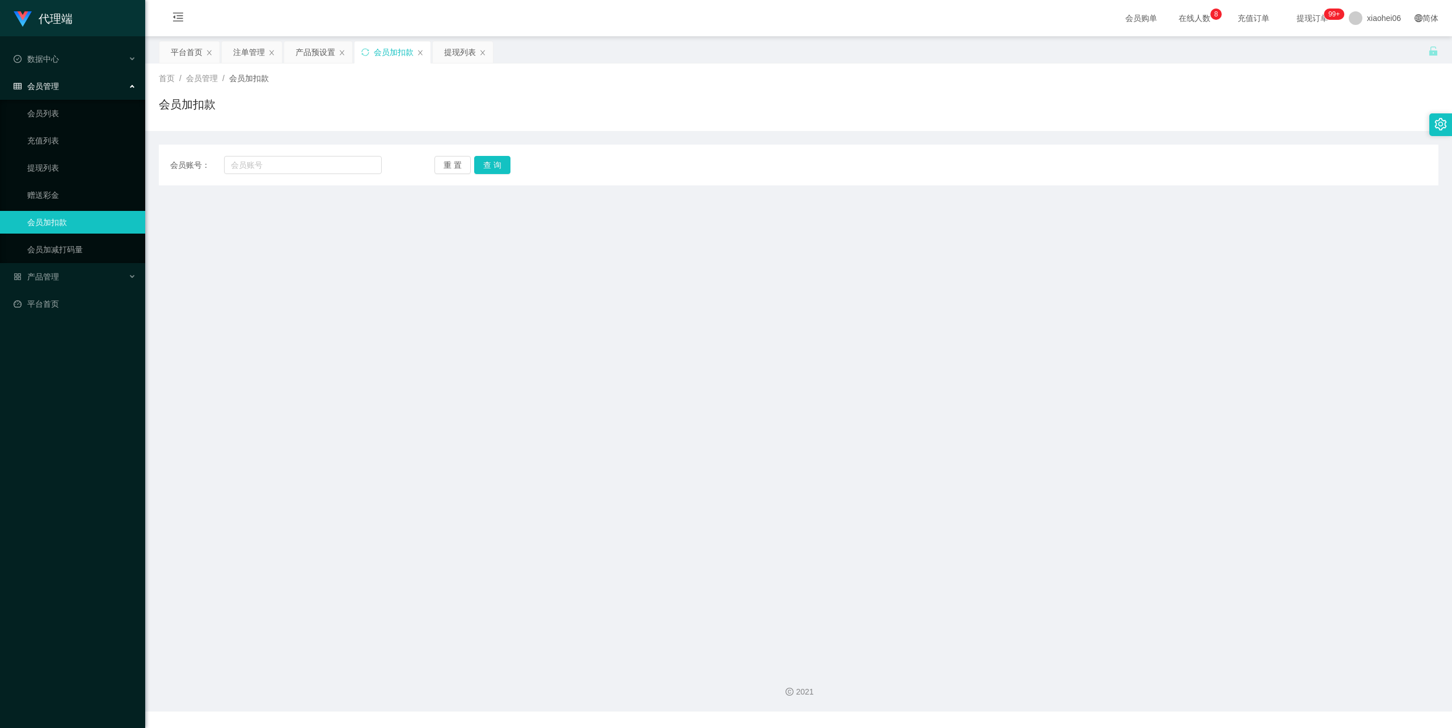
click at [311, 154] on div "会员账号： 重 置 查 询 会员账号 会员姓名 账号余额 操作类型 人工加款 人工扣款 金额 确 定" at bounding box center [799, 165] width 1280 height 41
click at [311, 164] on input "text" at bounding box center [303, 165] width 158 height 18
paste input "Jzeezhuo"
type input "Jzeezhuo"
click at [497, 161] on button "查 询" at bounding box center [492, 165] width 36 height 18
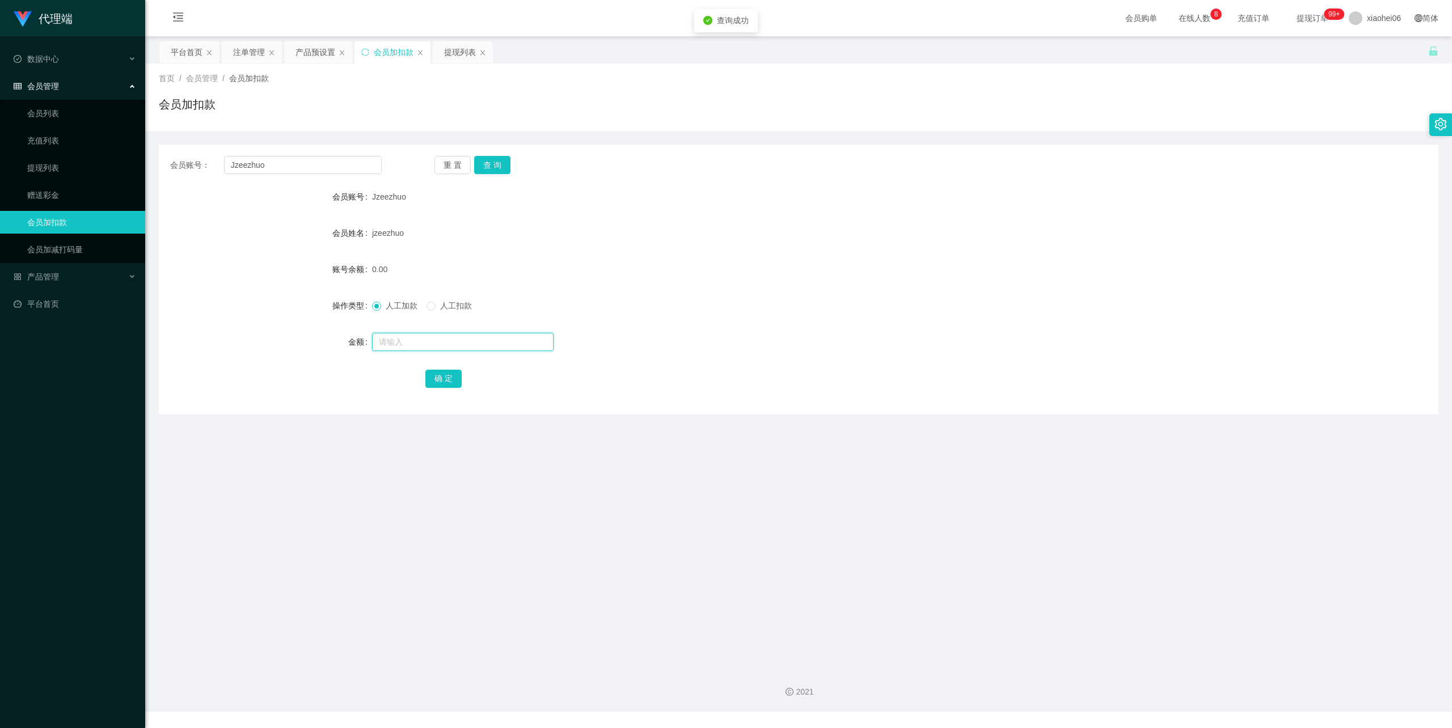
click at [423, 345] on input "text" at bounding box center [463, 342] width 182 height 18
click at [423, 343] on input "text" at bounding box center [463, 342] width 182 height 18
type input "40"
click at [445, 372] on button "确 定" at bounding box center [443, 379] width 36 height 18
click at [847, 246] on form "会员账号 Jzeezhuo 会员姓名 jzeezhuo 账号余额 40.00 操作类型 人工加款 人工扣款 金额 确 定" at bounding box center [799, 287] width 1280 height 204
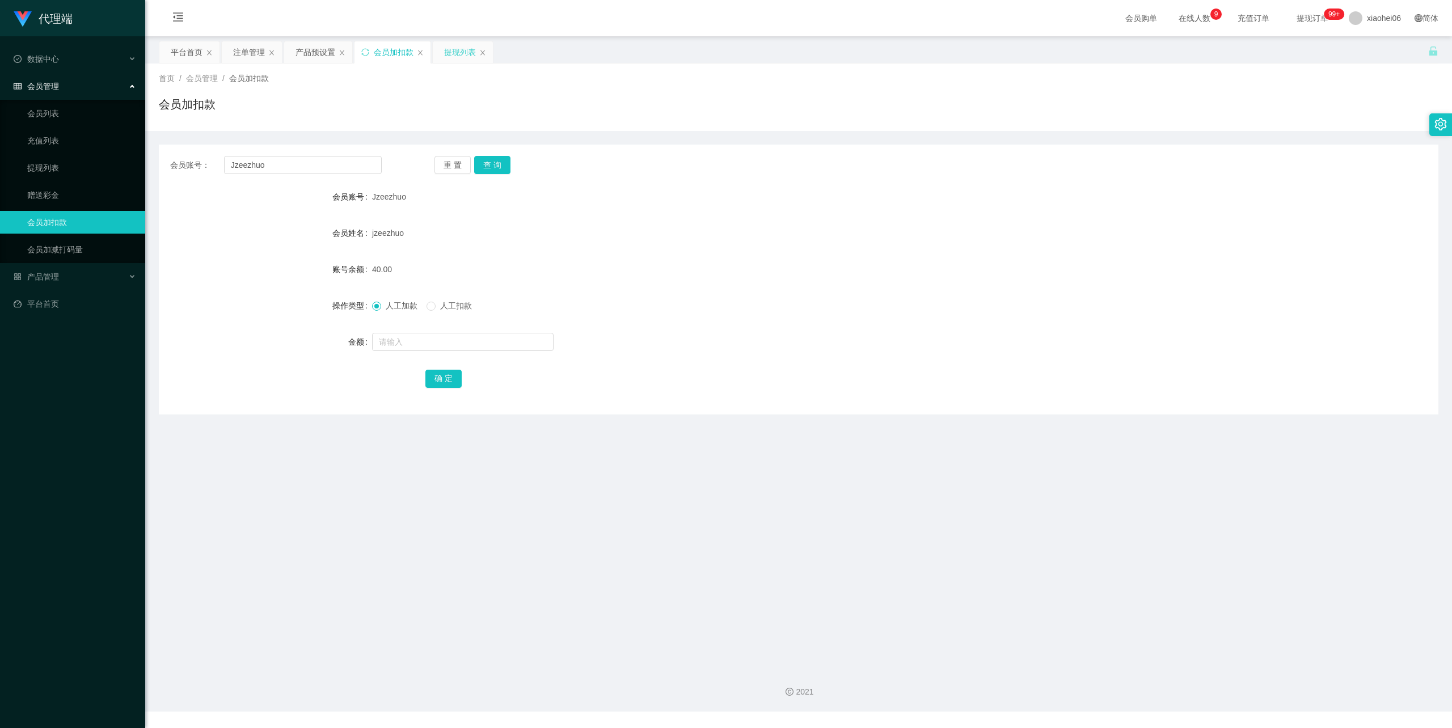
click at [467, 51] on div "提现列表" at bounding box center [460, 52] width 32 height 22
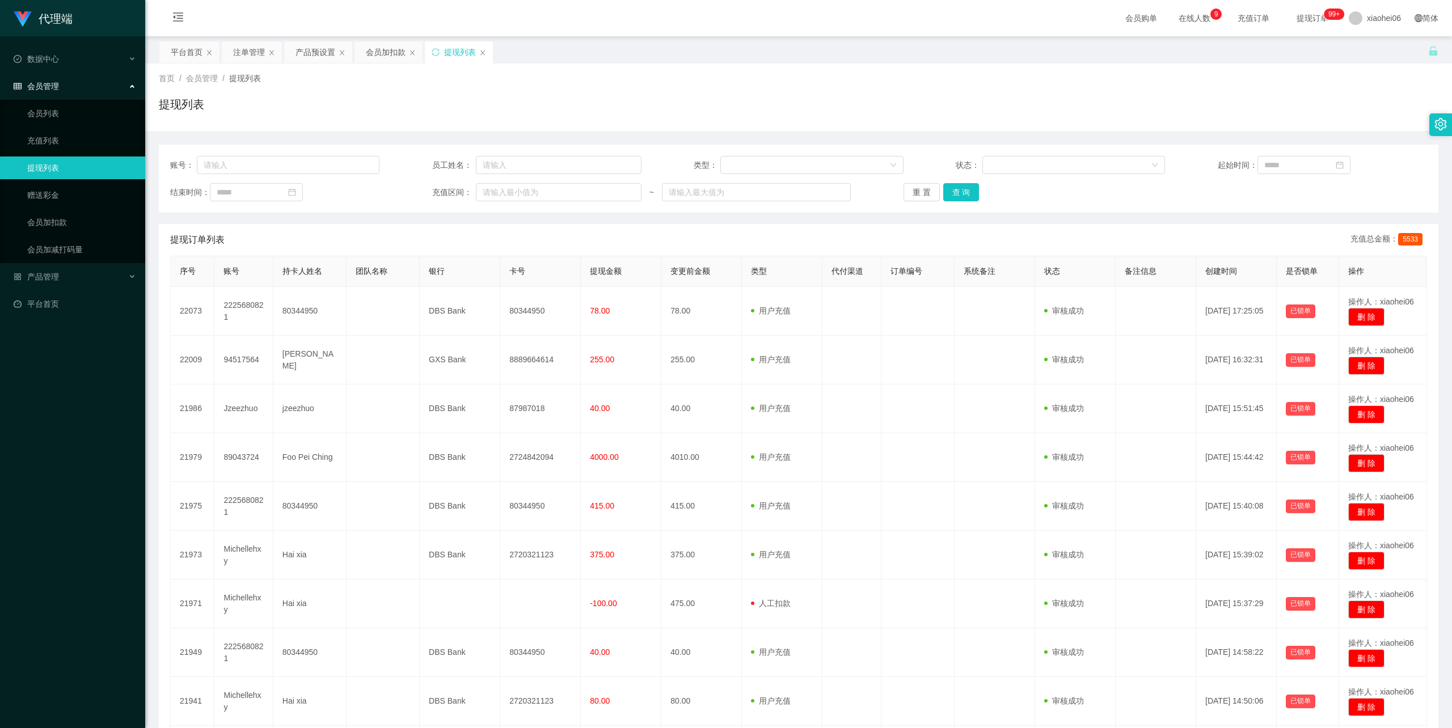
click at [618, 112] on div "提现列表" at bounding box center [799, 109] width 1280 height 26
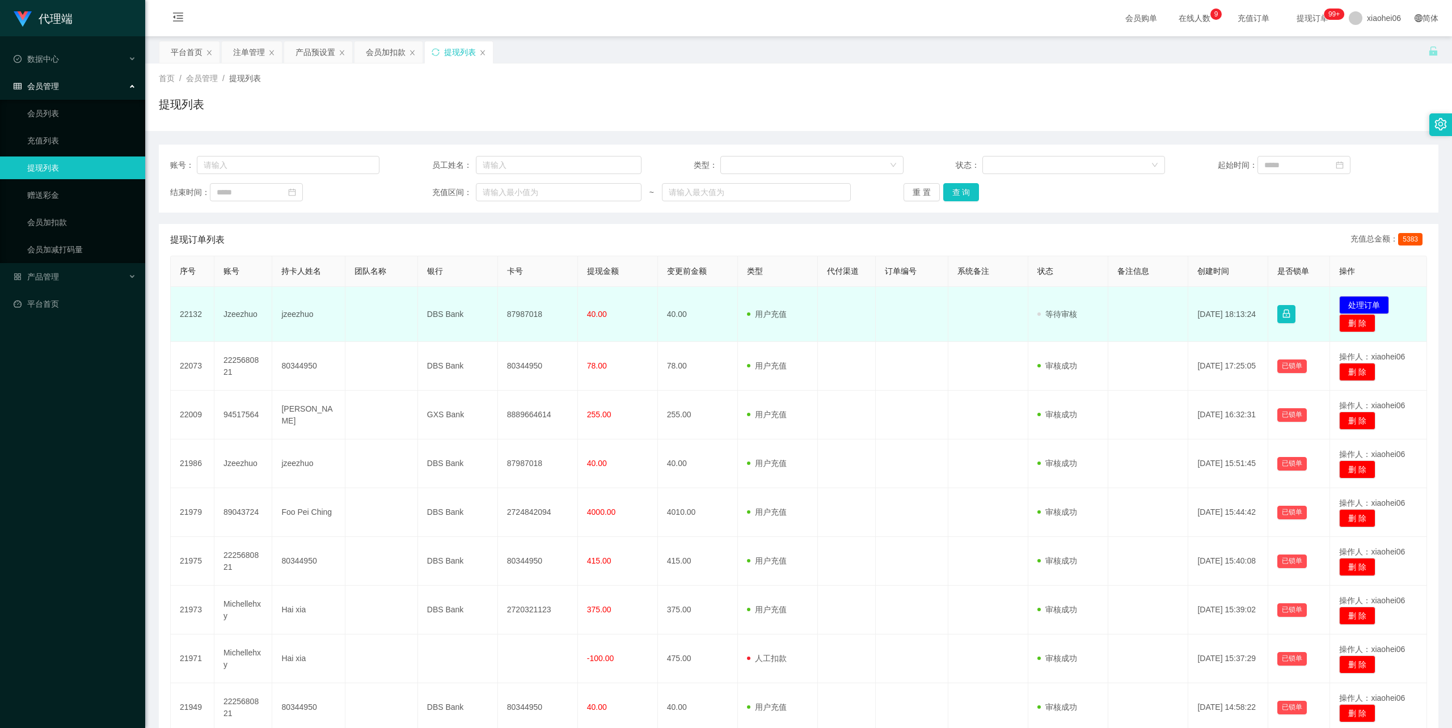
click at [513, 312] on td "87987018" at bounding box center [538, 314] width 80 height 55
copy td "87987018"
click at [1348, 298] on button "处理订单" at bounding box center [1364, 305] width 50 height 18
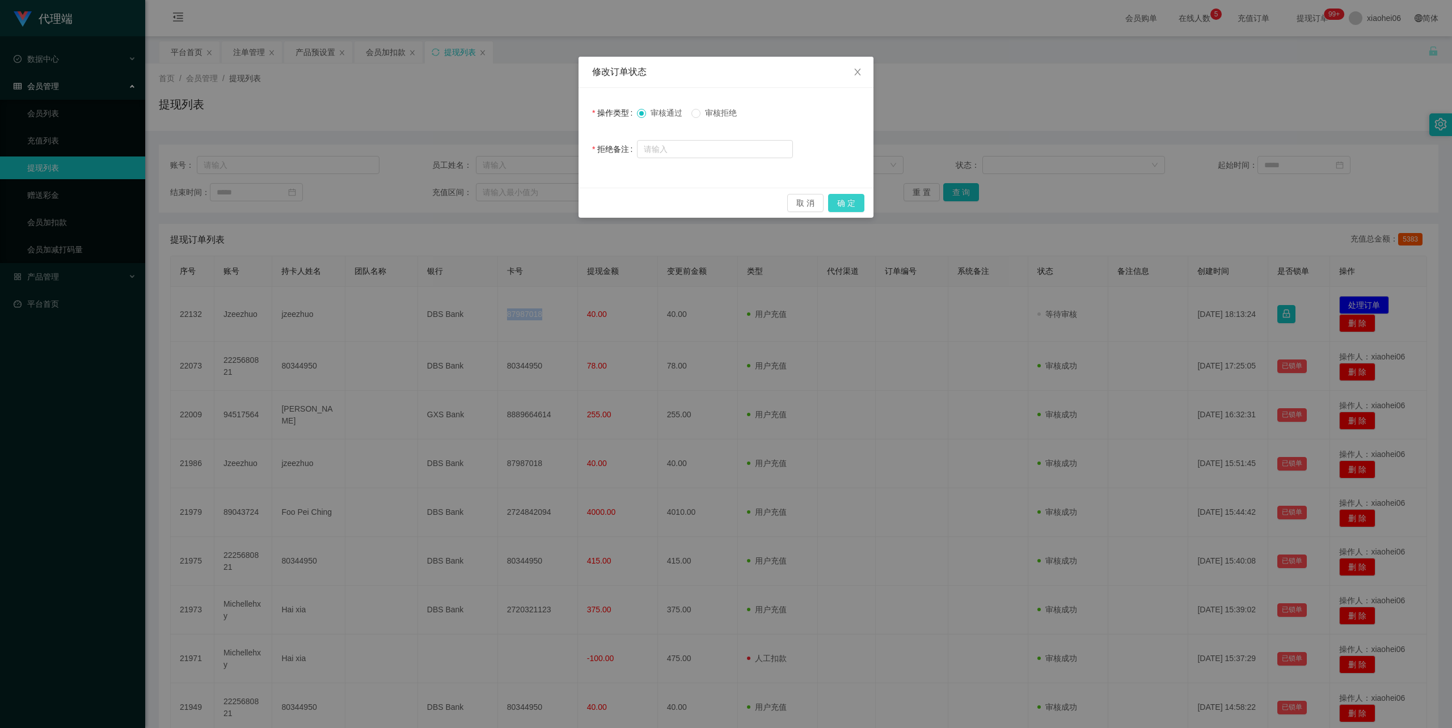
click at [849, 210] on button "确 定" at bounding box center [846, 203] width 36 height 18
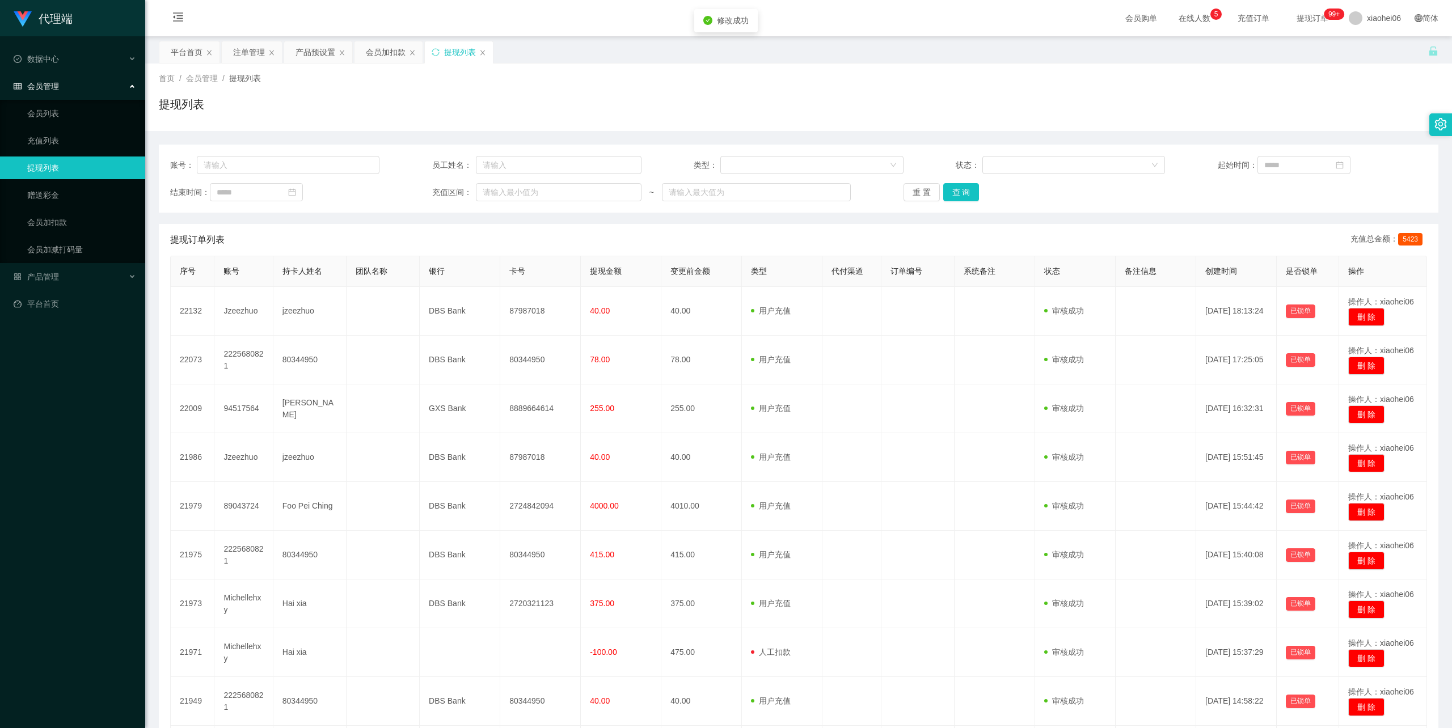
click at [1099, 70] on div "首页 / 会员管理 / 提现列表 / 提现列表" at bounding box center [798, 98] width 1307 height 68
click at [571, 114] on div "提现列表" at bounding box center [799, 109] width 1280 height 26
click at [865, 73] on div "首页 / 会员管理 / 提现列表 /" at bounding box center [799, 79] width 1280 height 12
click at [385, 47] on div "会员加扣款" at bounding box center [386, 52] width 40 height 22
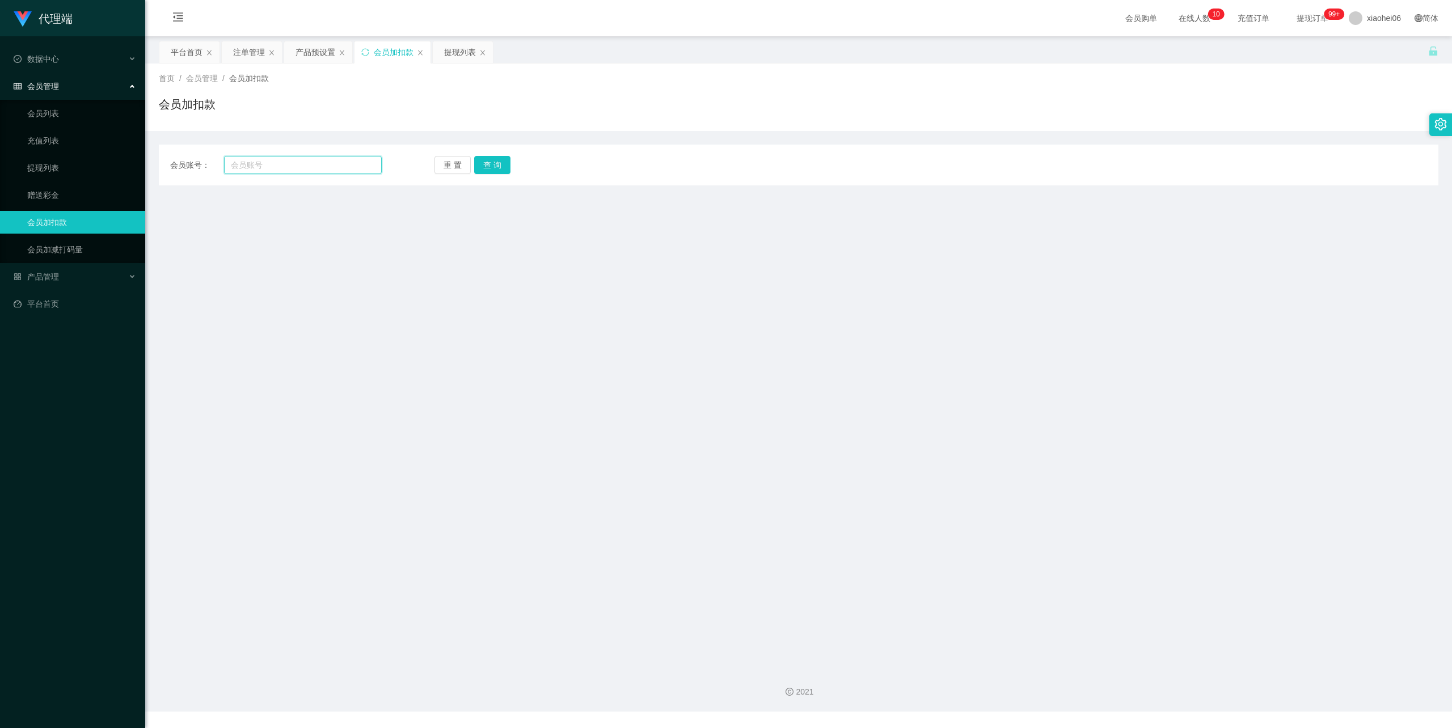
click at [317, 168] on input "text" at bounding box center [303, 165] width 158 height 18
paste input "89043724"
type input "89043724"
click at [503, 167] on button "查 询" at bounding box center [492, 165] width 36 height 18
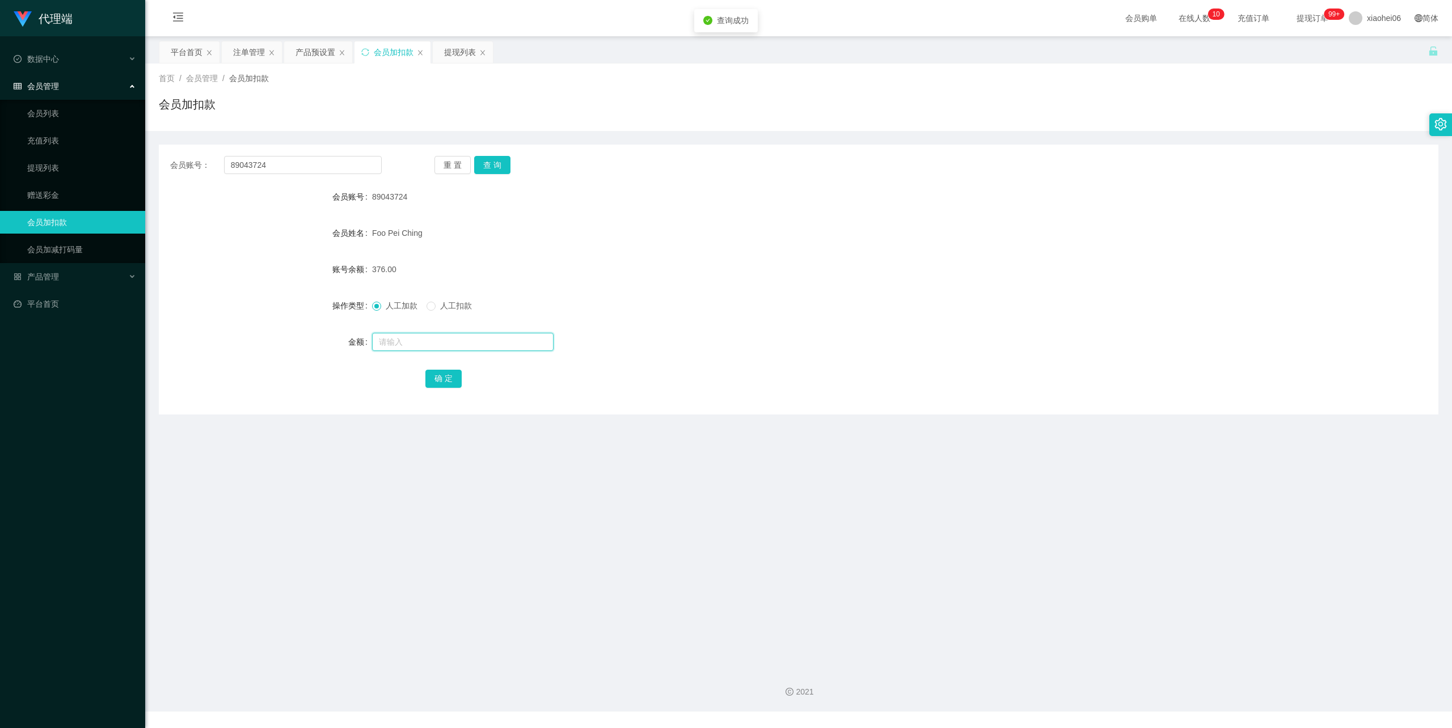
click at [423, 347] on input "text" at bounding box center [463, 342] width 182 height 18
click at [423, 346] on input "text" at bounding box center [463, 342] width 182 height 18
type input "40"
click at [447, 377] on button "确 定" at bounding box center [443, 379] width 36 height 18
click at [853, 218] on form "会员账号 89043724 会员姓名 Foo Pei Ching 账号余额 416.00 操作类型 人工加款 人工扣款 金额 确 定" at bounding box center [799, 287] width 1280 height 204
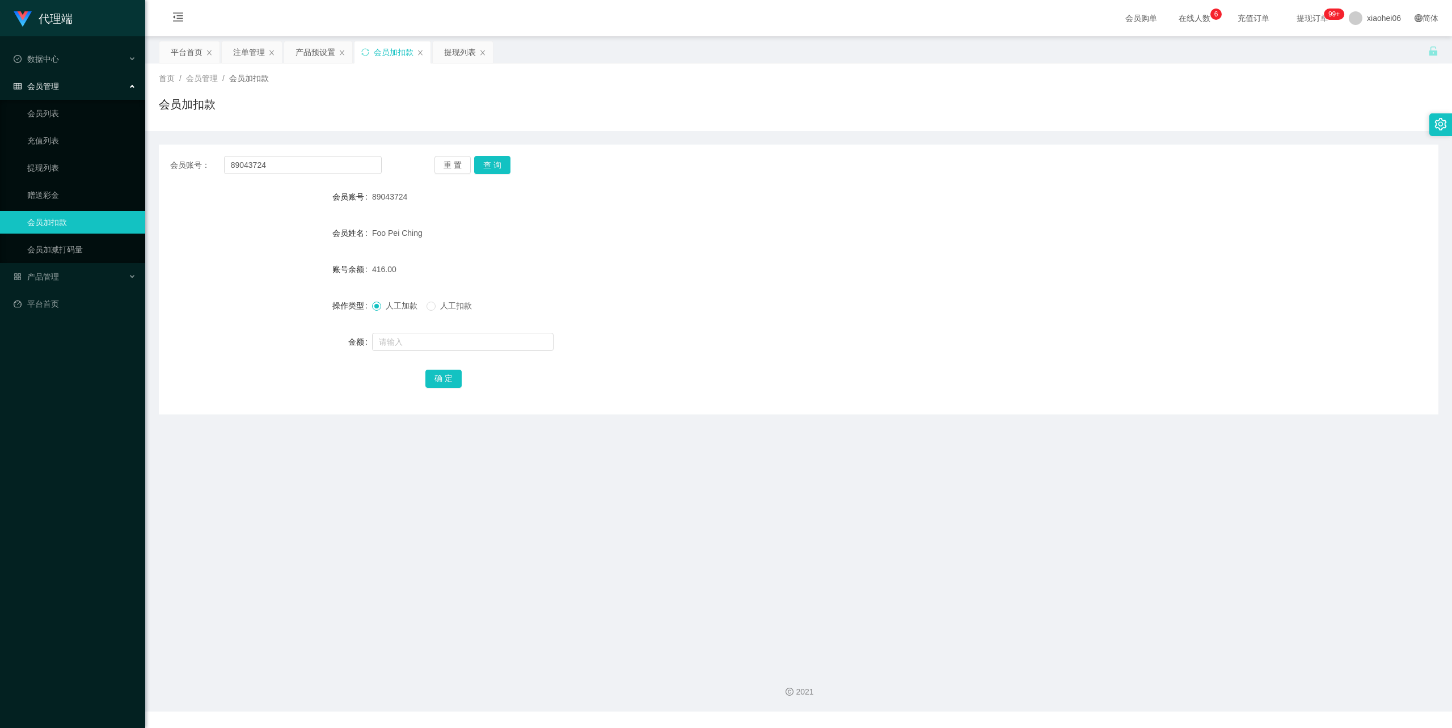
drag, startPoint x: 627, startPoint y: 175, endPoint x: 516, endPoint y: 62, distance: 158.4
click at [611, 150] on div "会员账号： 89043724 重 置 查 询 会员账号 89043724 会员姓名 Foo Pei Ching 账号余额 416.00 操作类型 人工加款 人…" at bounding box center [799, 280] width 1280 height 270
click at [466, 49] on div "提现列表" at bounding box center [460, 52] width 32 height 22
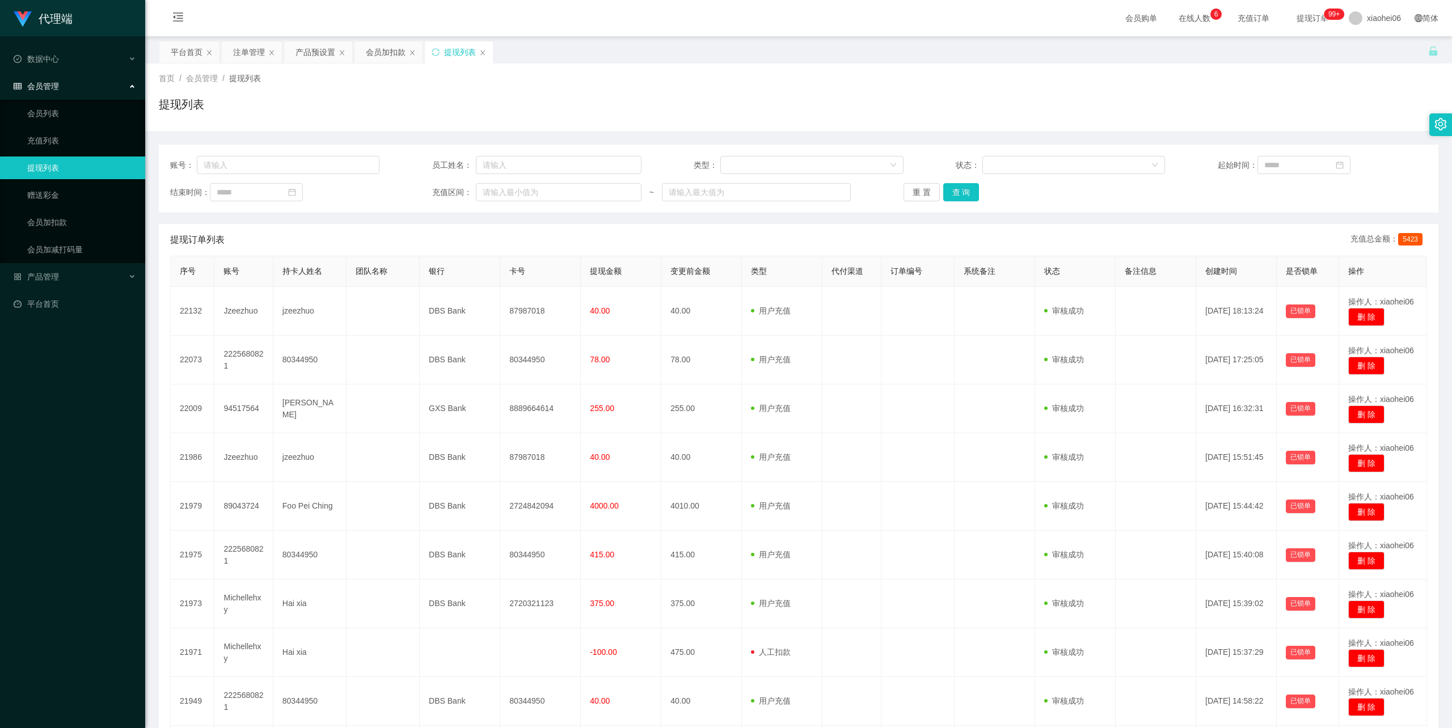
click at [713, 101] on div "提现列表" at bounding box center [799, 109] width 1280 height 26
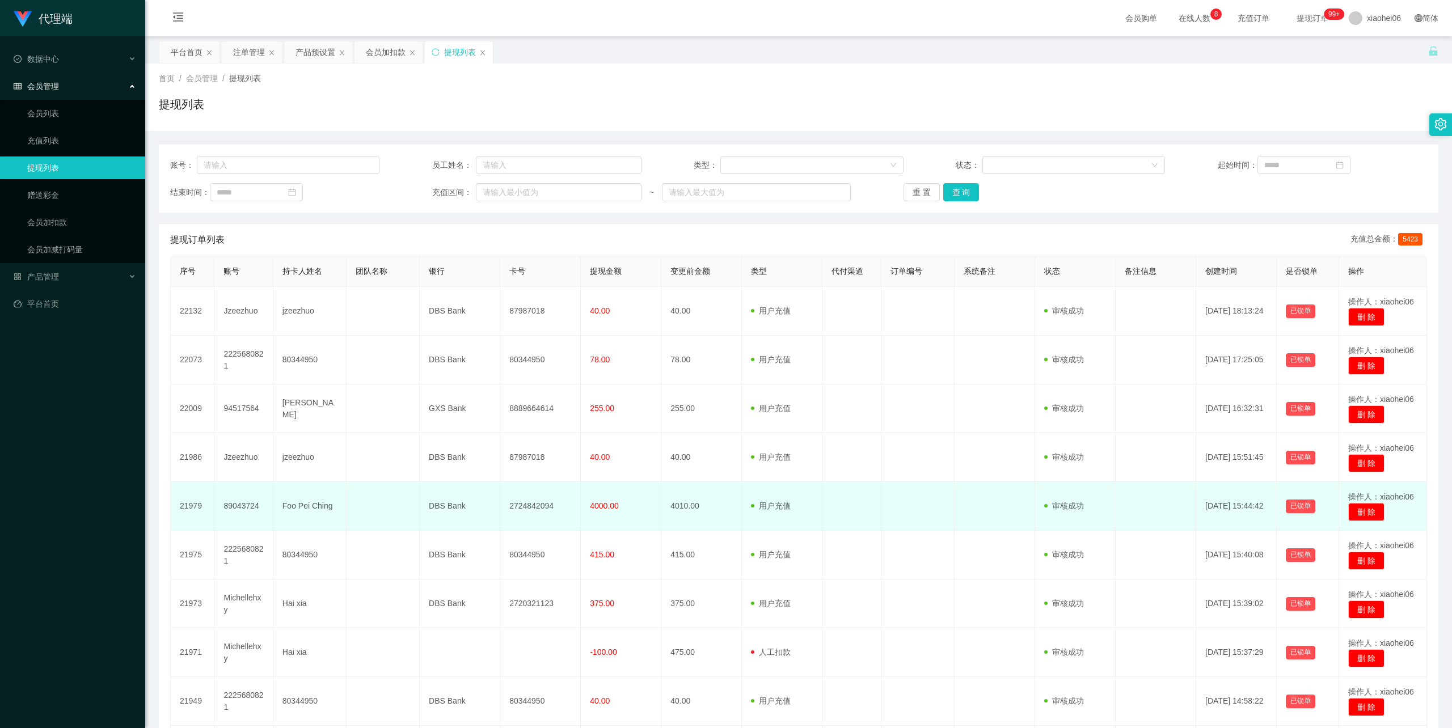
click at [245, 507] on td "89043724" at bounding box center [243, 506] width 58 height 49
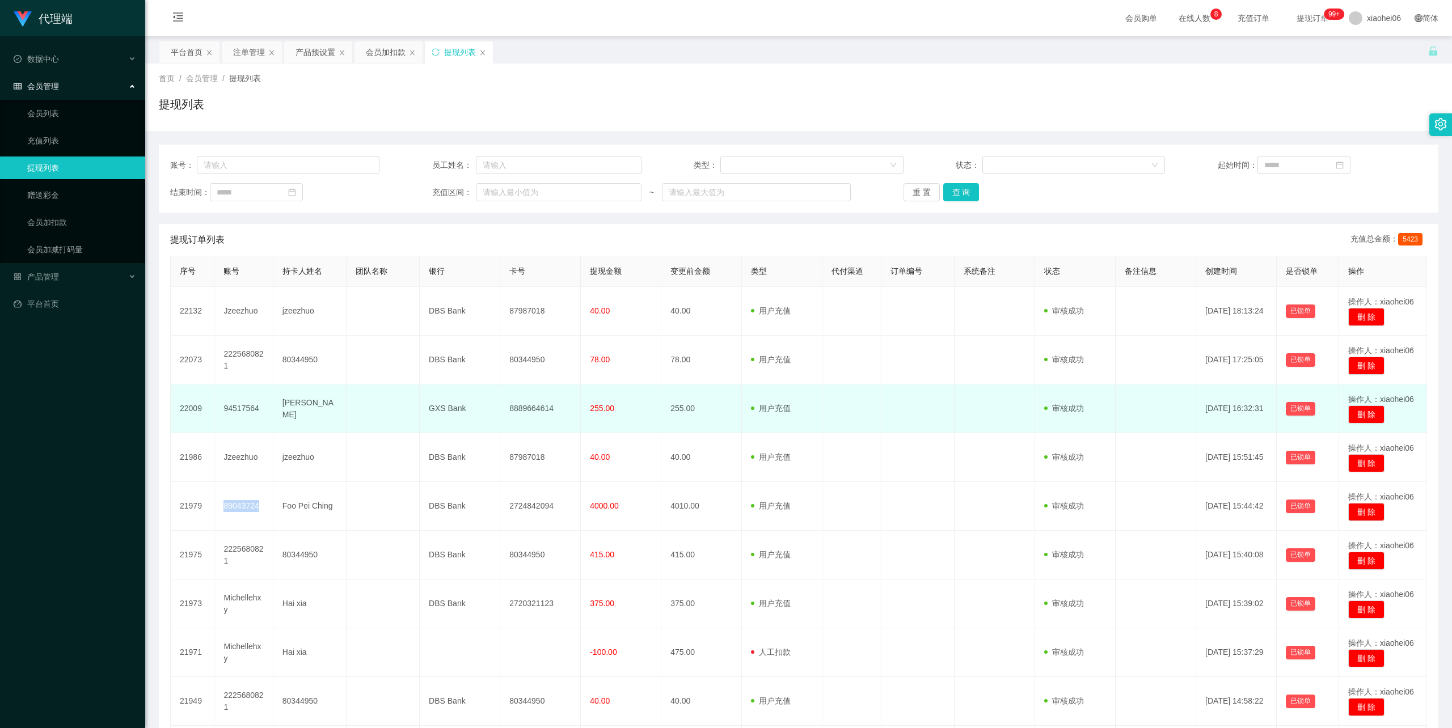
copy td "89043724"
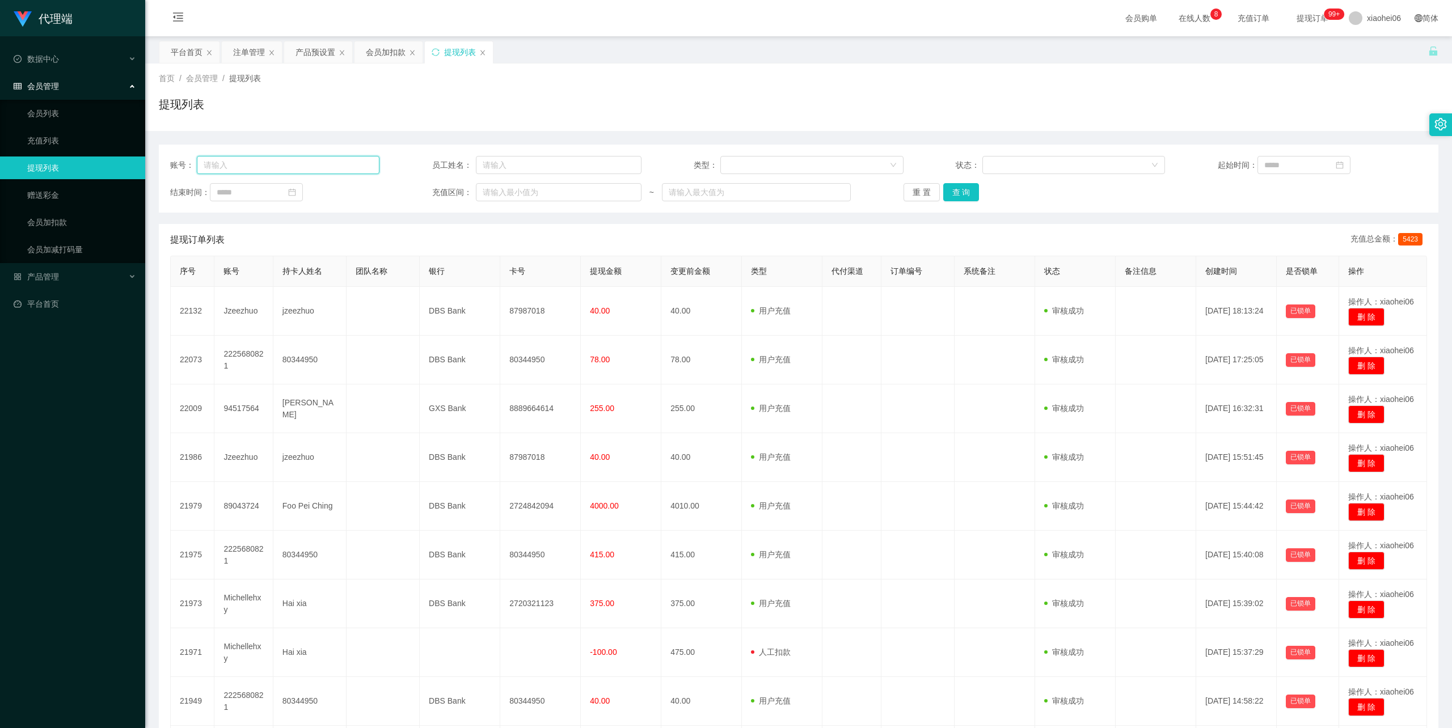
click at [306, 158] on input "text" at bounding box center [288, 165] width 183 height 18
paste input "89043724"
type input "89043724"
click at [963, 191] on button "查 询" at bounding box center [961, 192] width 36 height 18
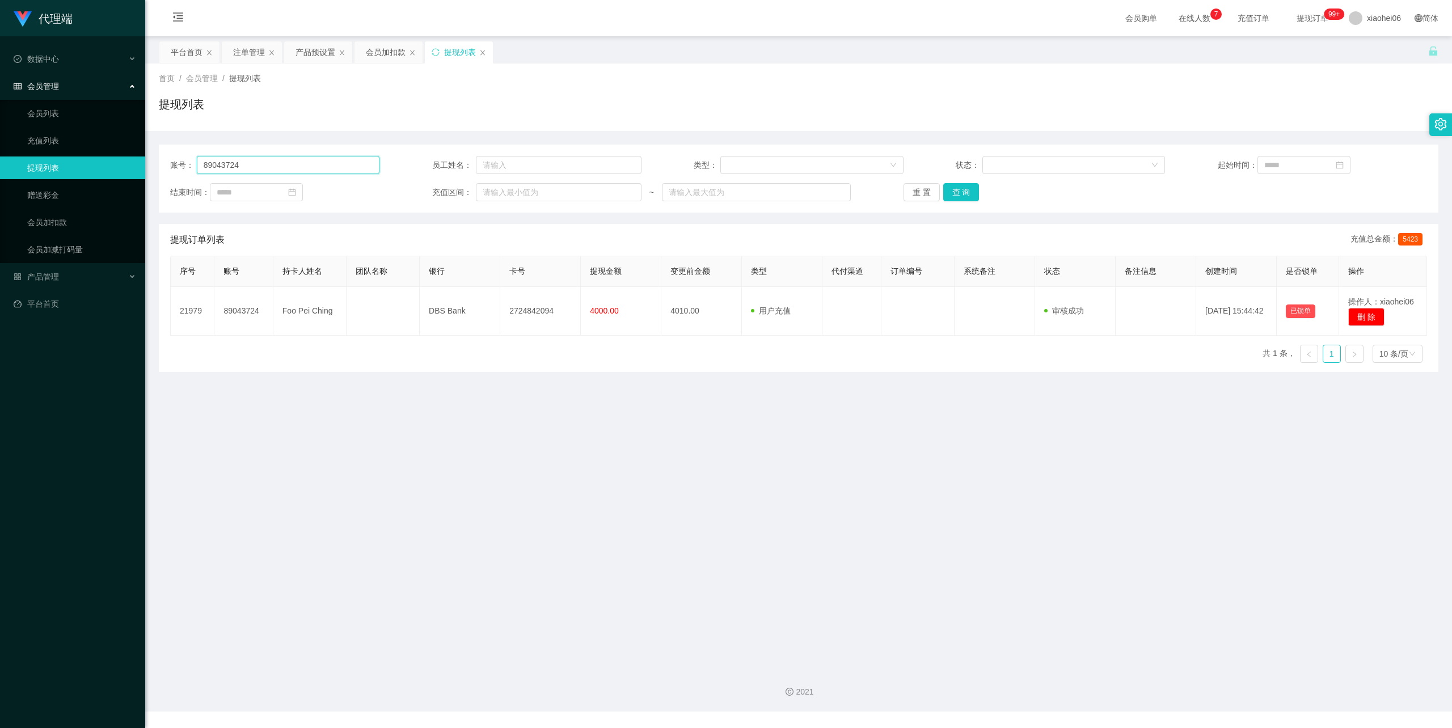
drag, startPoint x: 160, startPoint y: 164, endPoint x: 116, endPoint y: 164, distance: 44.2
click at [116, 164] on section "代理端 数据中心 会员管理 会员列表 充值列表 提现列表 赠送彩金 会员加扣款 会员加减打码量 产品管理 平台首页 保存配置 重置配置 整体风格设置 主题色 …" at bounding box center [726, 356] width 1452 height 712
click at [923, 193] on button "重 置" at bounding box center [922, 192] width 36 height 18
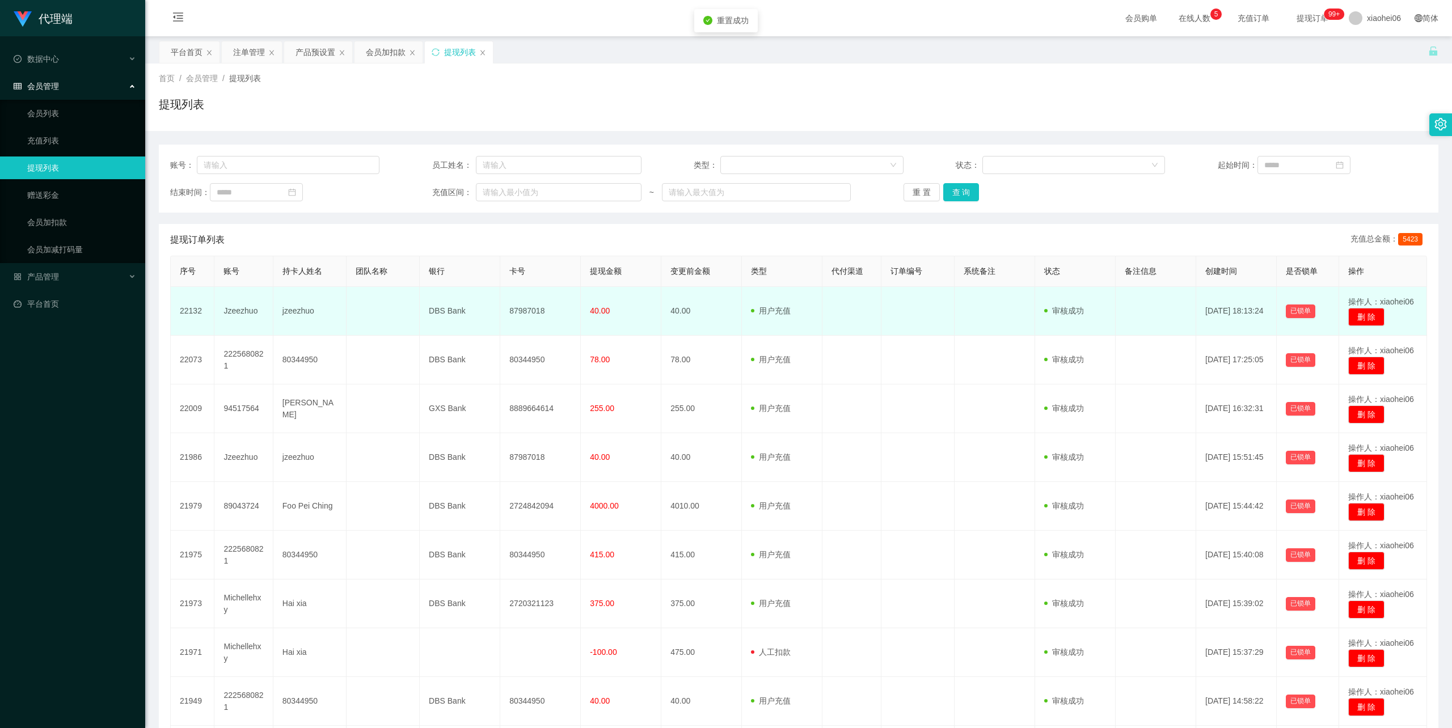
click at [296, 314] on td "jzeezhuo" at bounding box center [309, 311] width 73 height 49
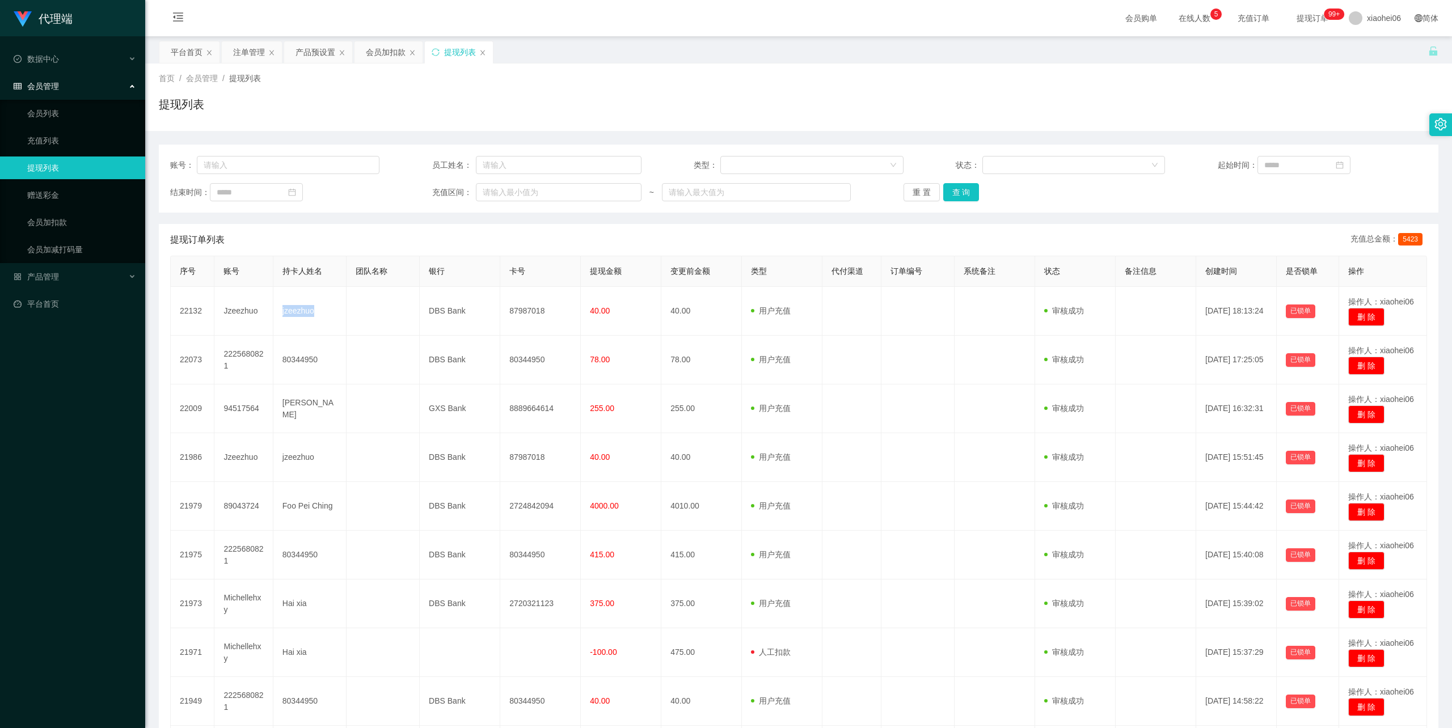
copy td "jzeezhuo"
click at [305, 174] on input "text" at bounding box center [288, 165] width 183 height 18
paste input "jzeezhuo"
click at [960, 193] on button "查 询" at bounding box center [961, 192] width 36 height 18
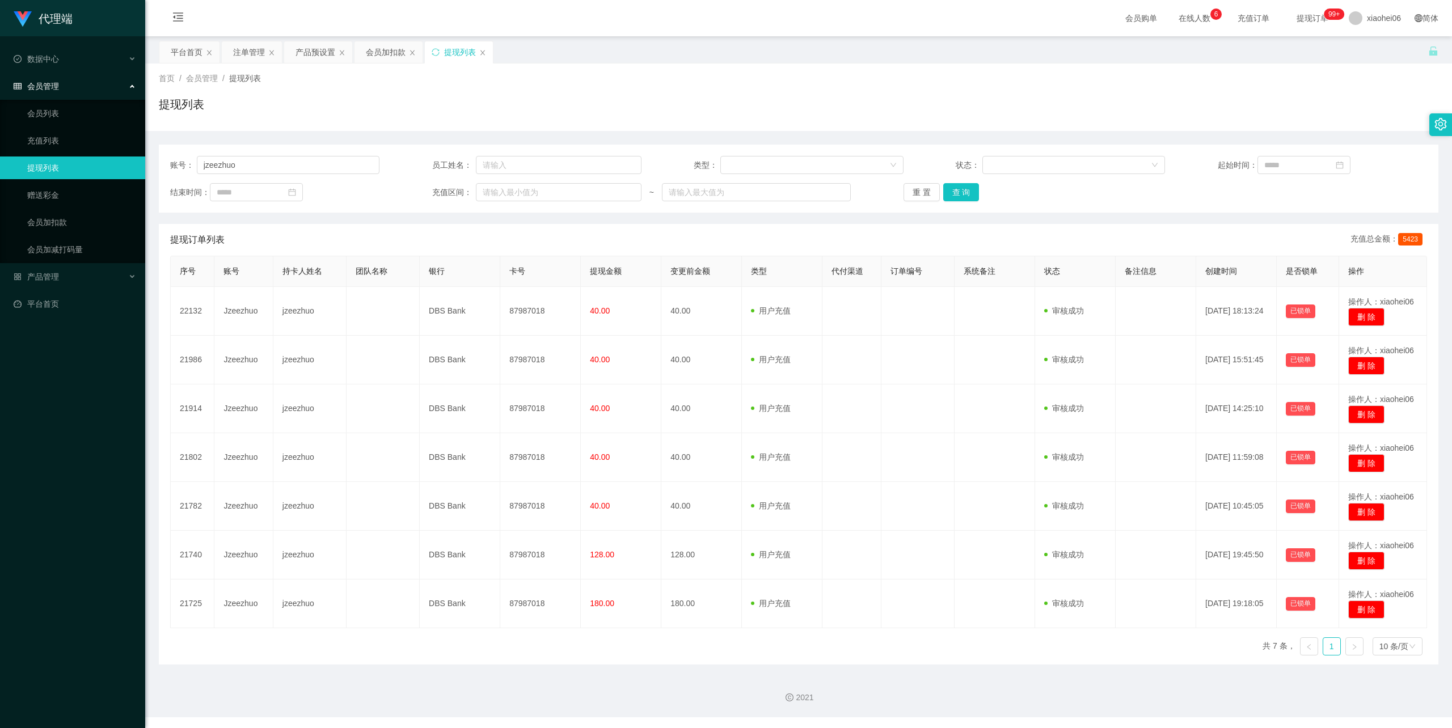
click at [500, 235] on div "提现订单列表 充值总金额： 5423" at bounding box center [798, 240] width 1257 height 32
click at [317, 167] on input "jzeezhuo" at bounding box center [288, 165] width 183 height 18
type input "j"
click at [919, 193] on button "重 置" at bounding box center [922, 192] width 36 height 18
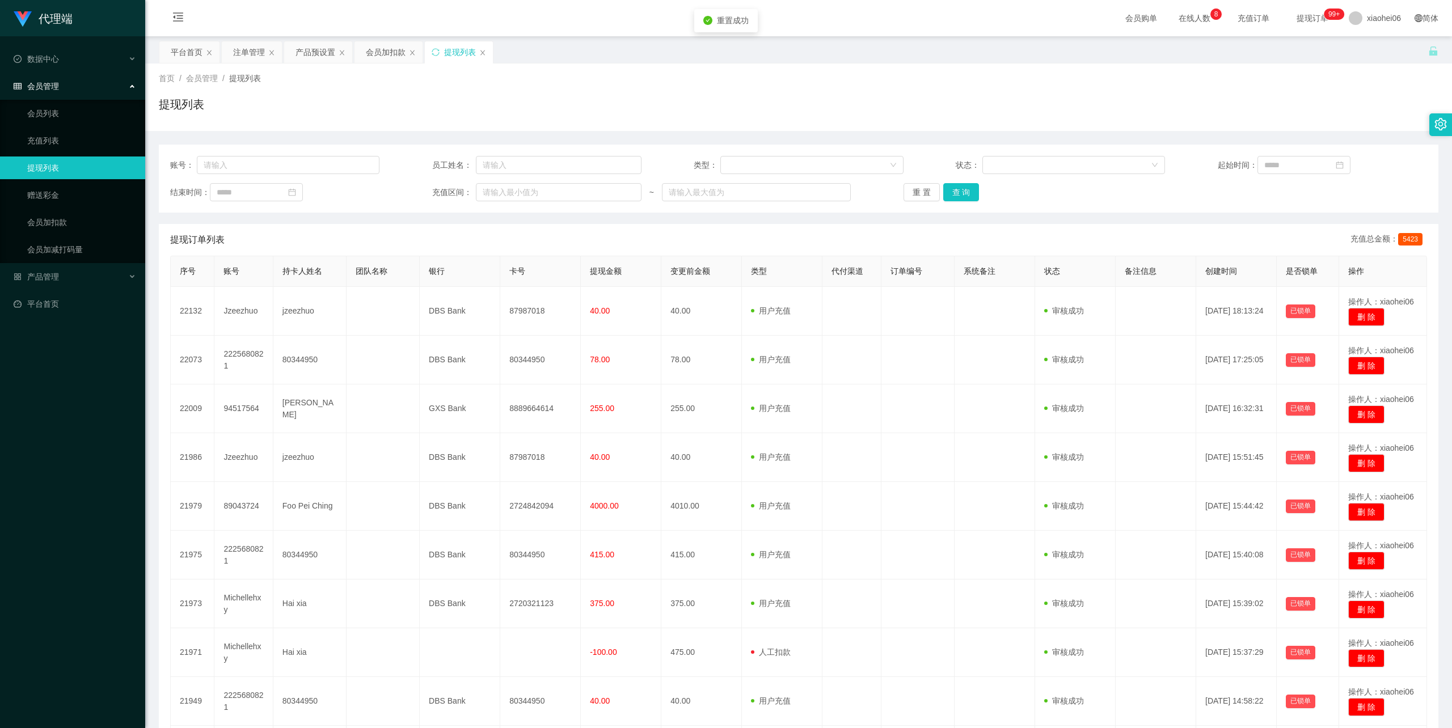
click at [466, 217] on div "账号： 员工姓名： 类型： 状态： 起始时间： 结束时间： 充值区间： ~ 重 置 查 询 提现订单列表 充值总金额： 5423 序号 账号 持卡人姓名 团队…" at bounding box center [799, 478] width 1280 height 666
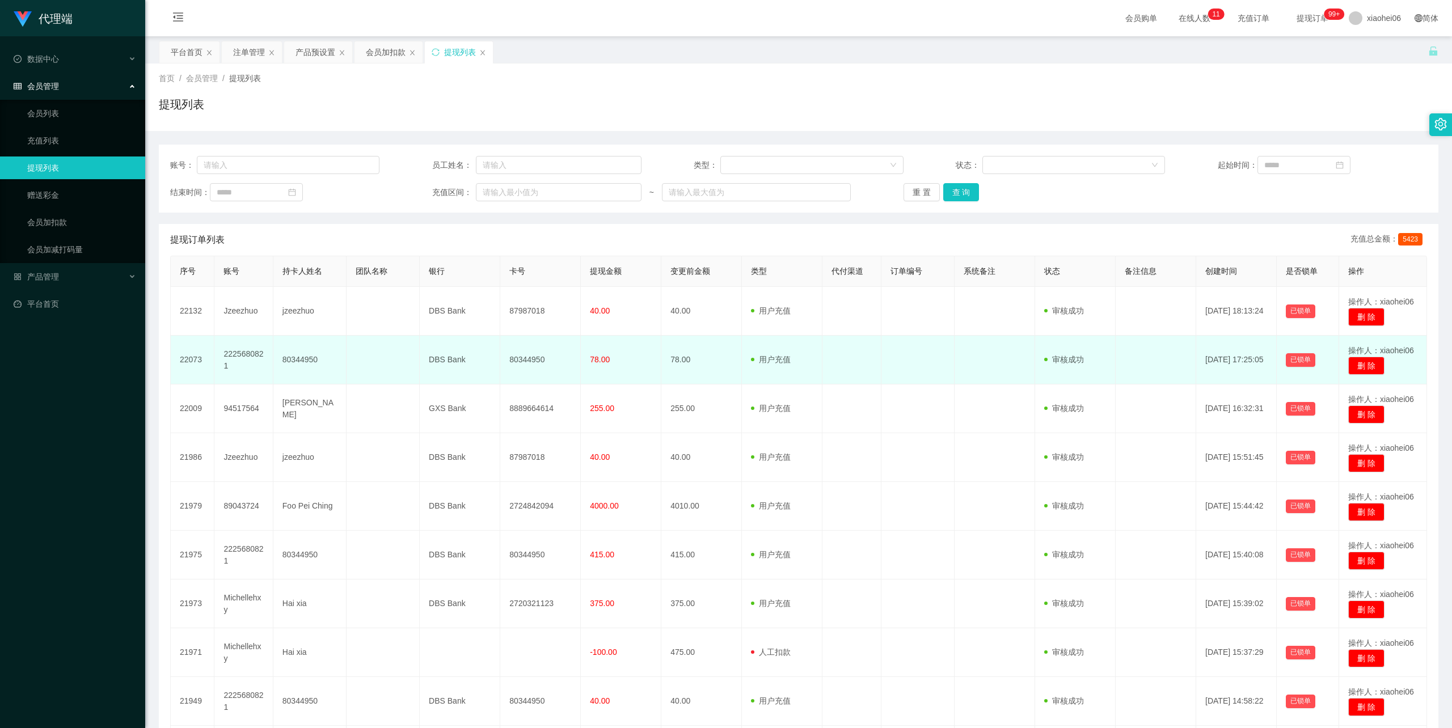
click at [244, 355] on td "2225680821" at bounding box center [243, 360] width 58 height 49
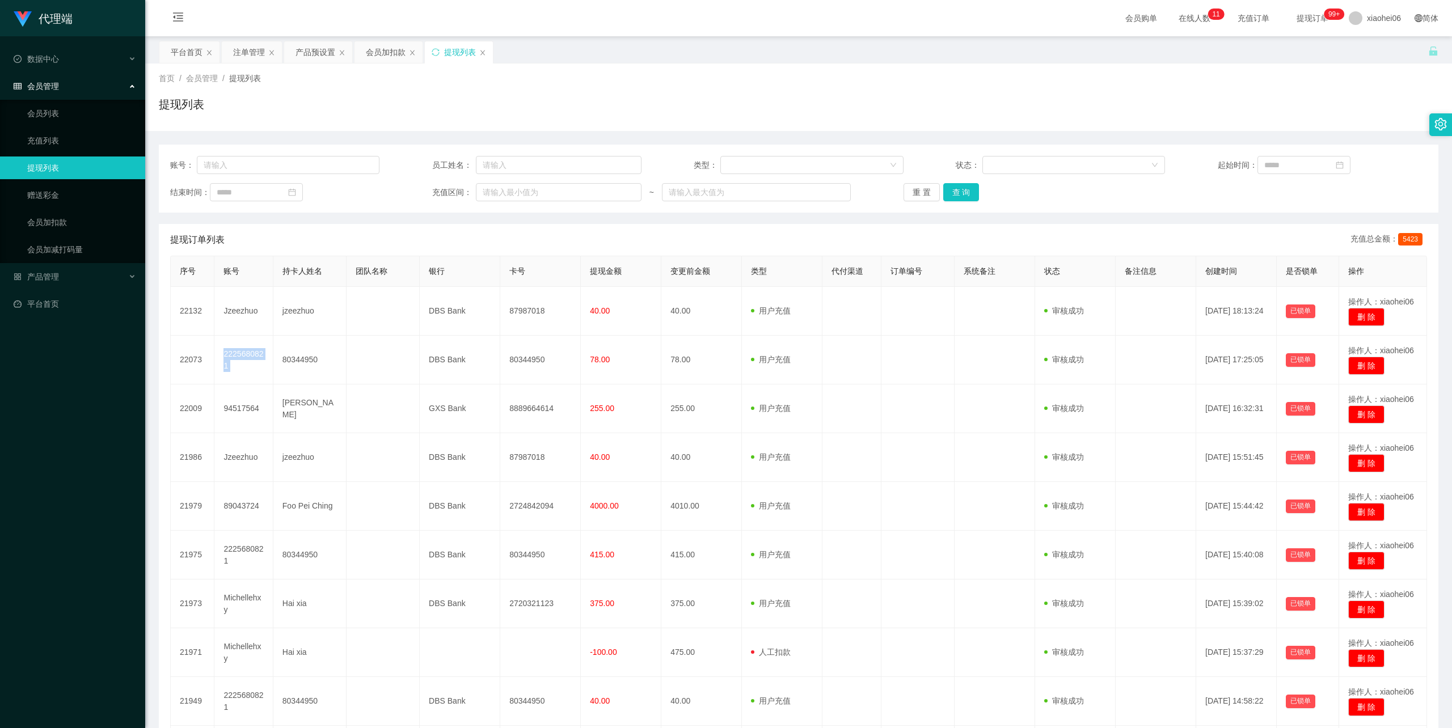
copy td "2225680821"
click at [255, 166] on input "text" at bounding box center [288, 165] width 183 height 18
paste input "2225680821"
type input "2225680821"
click at [920, 187] on button "重 置" at bounding box center [922, 192] width 36 height 18
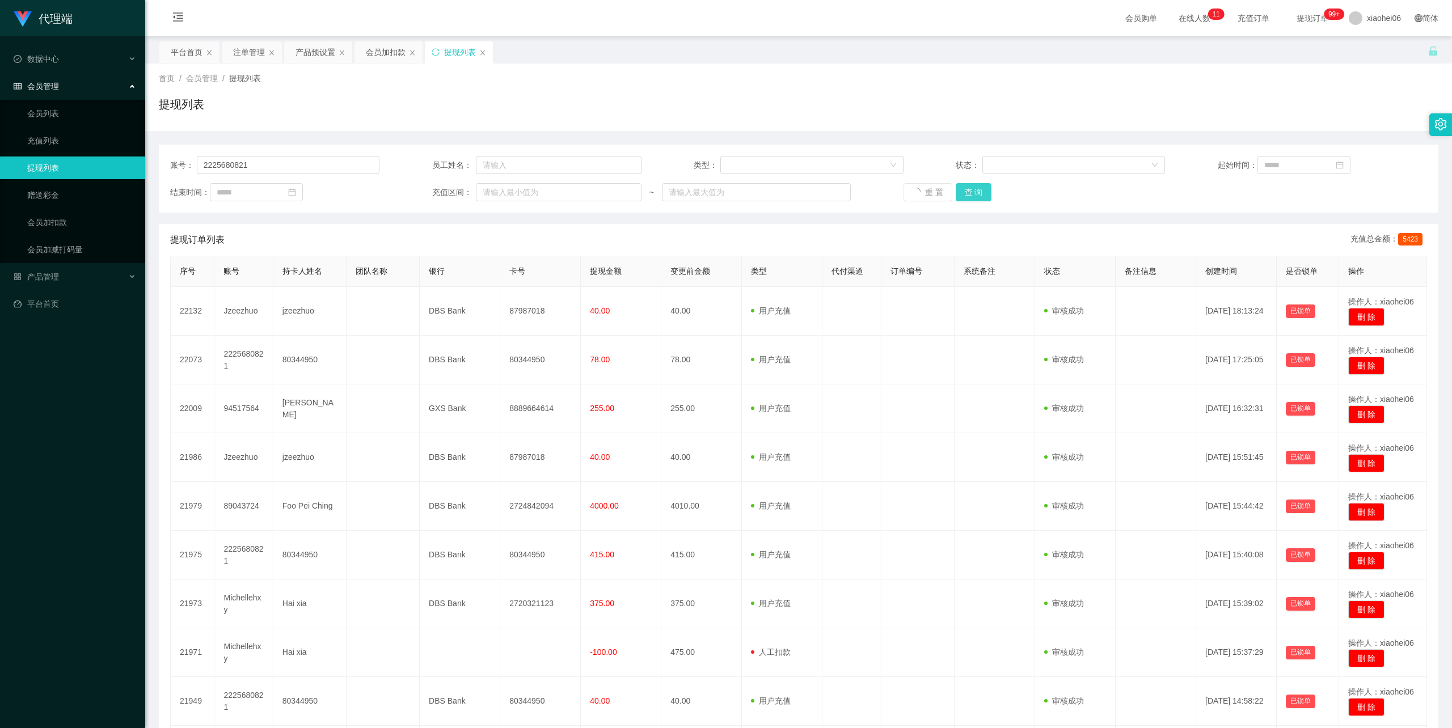
click at [974, 187] on button "查 询" at bounding box center [974, 192] width 36 height 18
click at [273, 159] on input "text" at bounding box center [288, 165] width 183 height 18
paste input "2225680821"
type input "2225680821"
click at [958, 192] on button "查 询" at bounding box center [961, 192] width 36 height 18
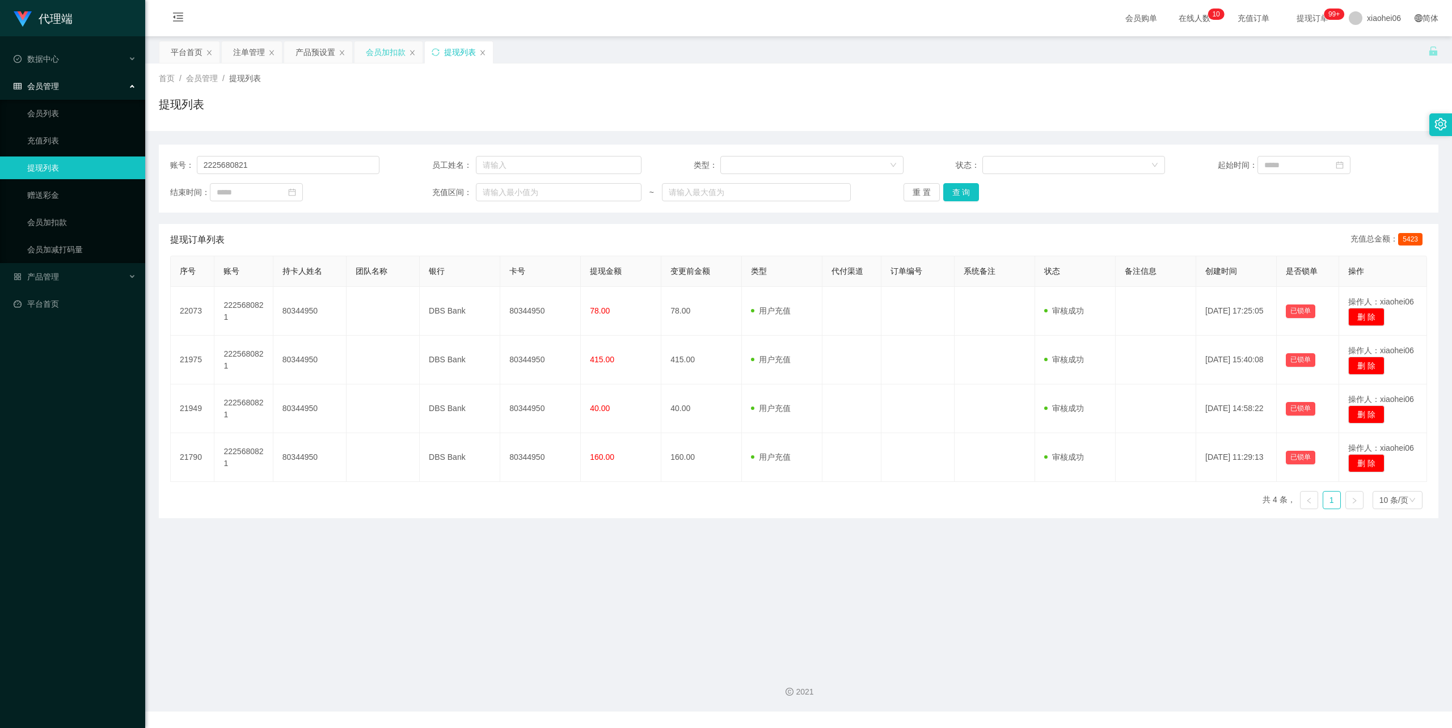
click at [386, 51] on div "会员加扣款" at bounding box center [386, 52] width 40 height 22
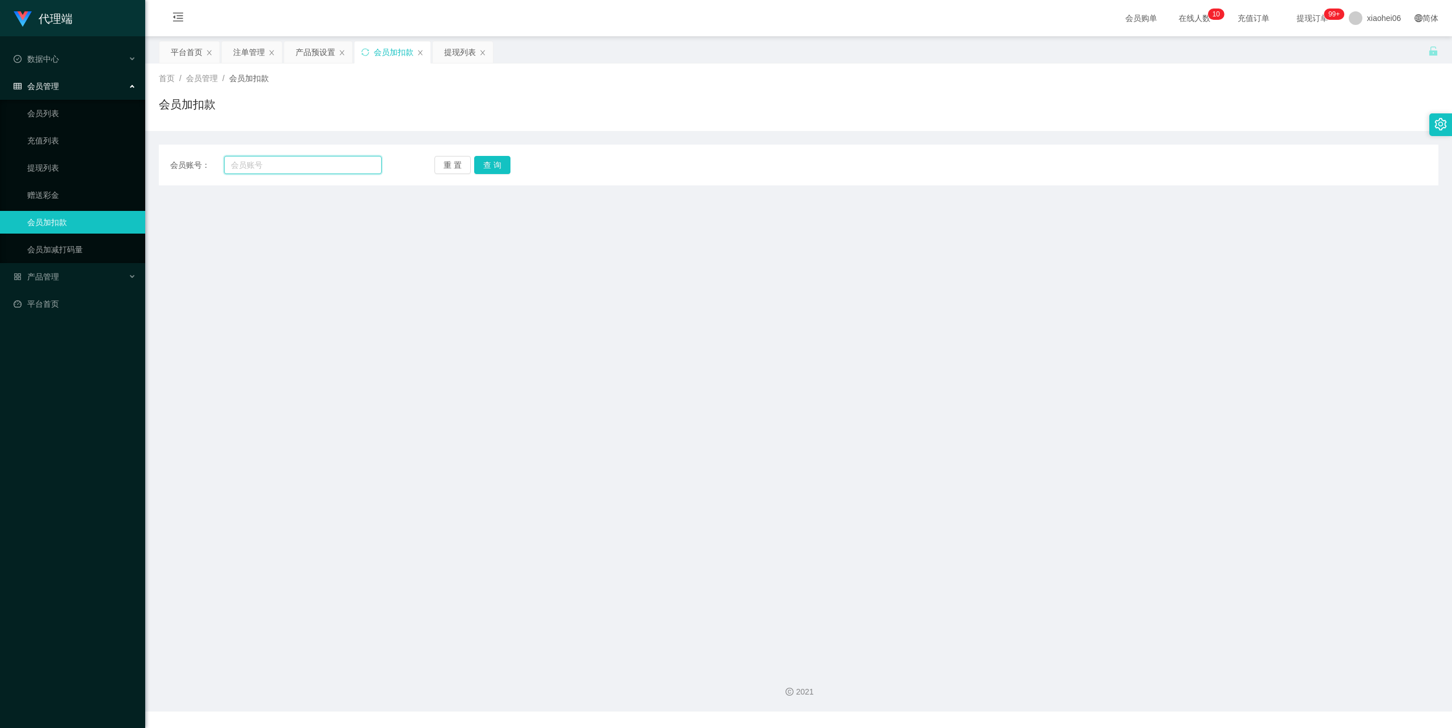
click at [318, 173] on input "text" at bounding box center [303, 165] width 158 height 18
paste input "80356169"
type input "80356169"
click at [500, 162] on button "查 询" at bounding box center [492, 165] width 36 height 18
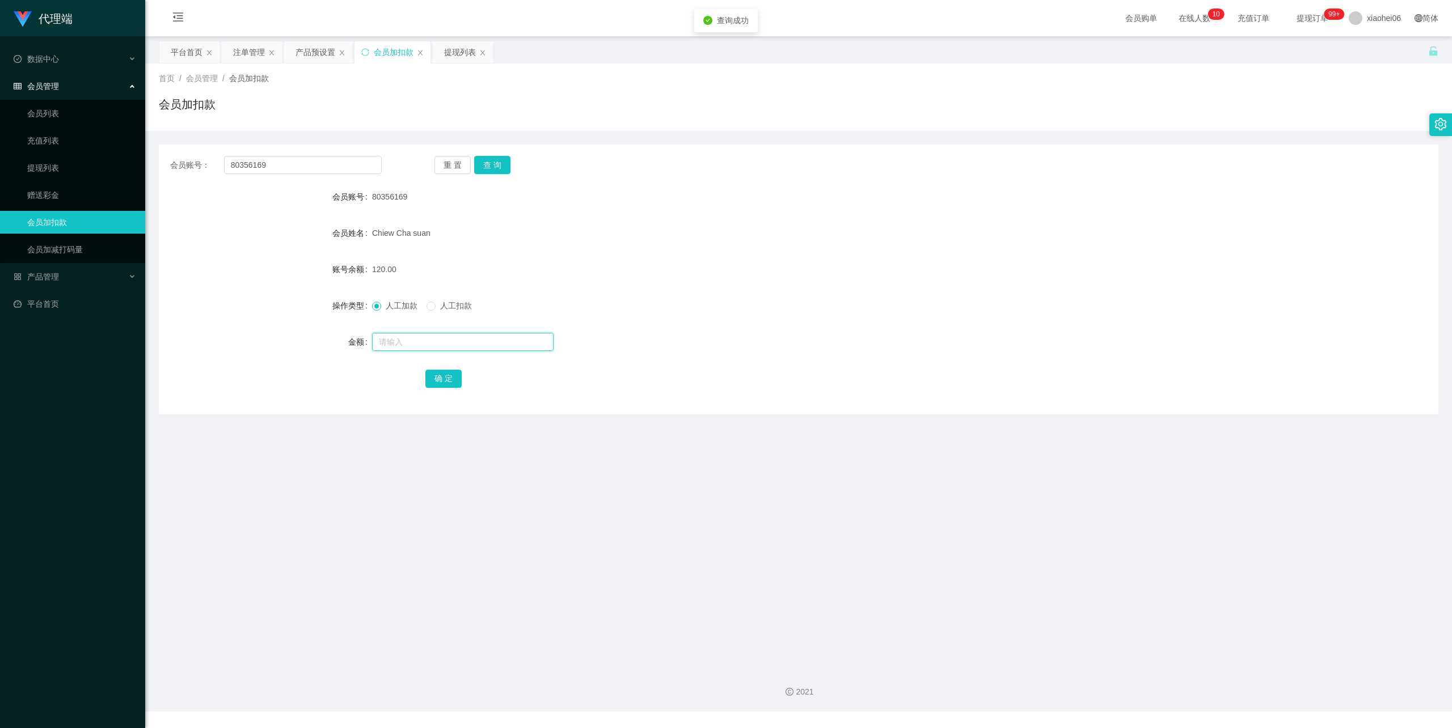
click at [427, 337] on input "text" at bounding box center [463, 342] width 182 height 18
type input "72"
drag, startPoint x: 440, startPoint y: 380, endPoint x: 448, endPoint y: 374, distance: 9.3
click at [440, 380] on button "确 定" at bounding box center [443, 379] width 36 height 18
drag, startPoint x: 934, startPoint y: 163, endPoint x: 958, endPoint y: 164, distance: 24.4
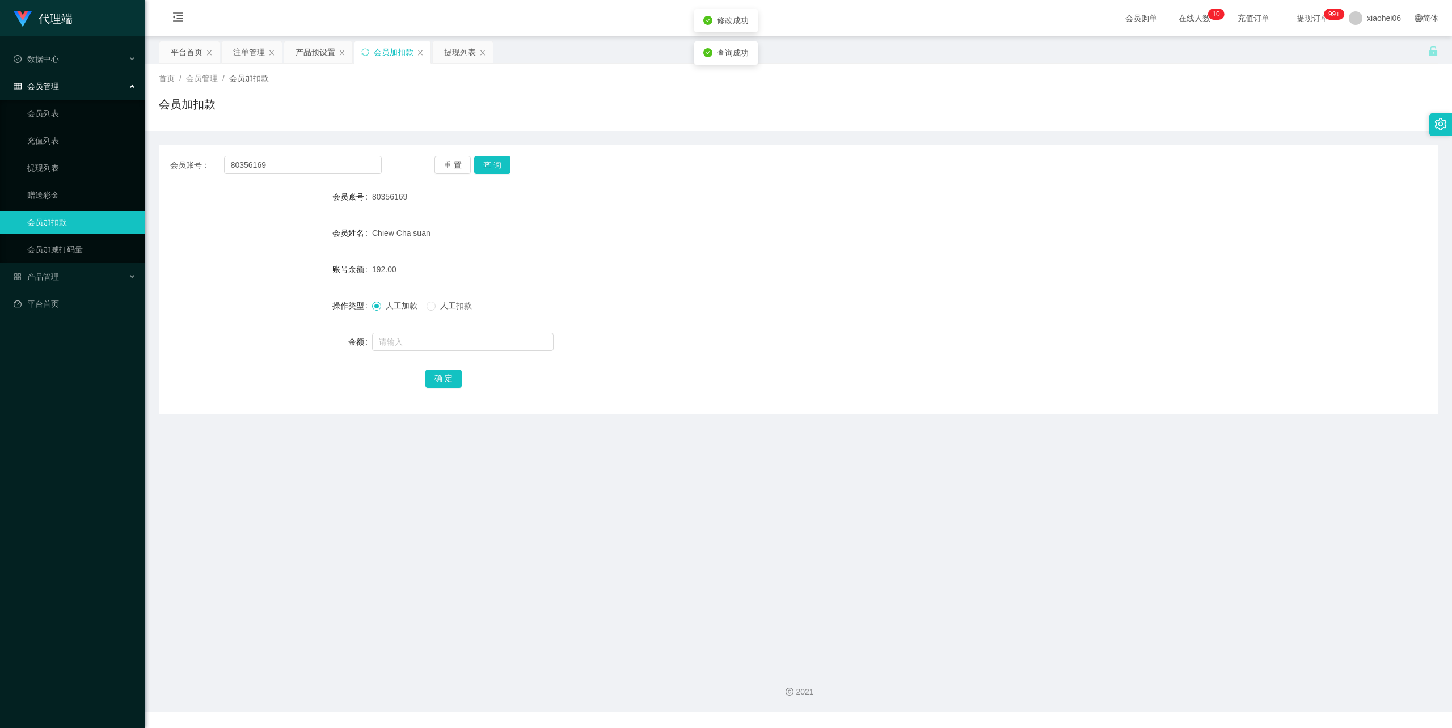
click at [935, 162] on div "会员账号： 80356169 重 置 查 询" at bounding box center [799, 165] width 1280 height 18
click at [459, 47] on div "提现列表" at bounding box center [460, 52] width 32 height 22
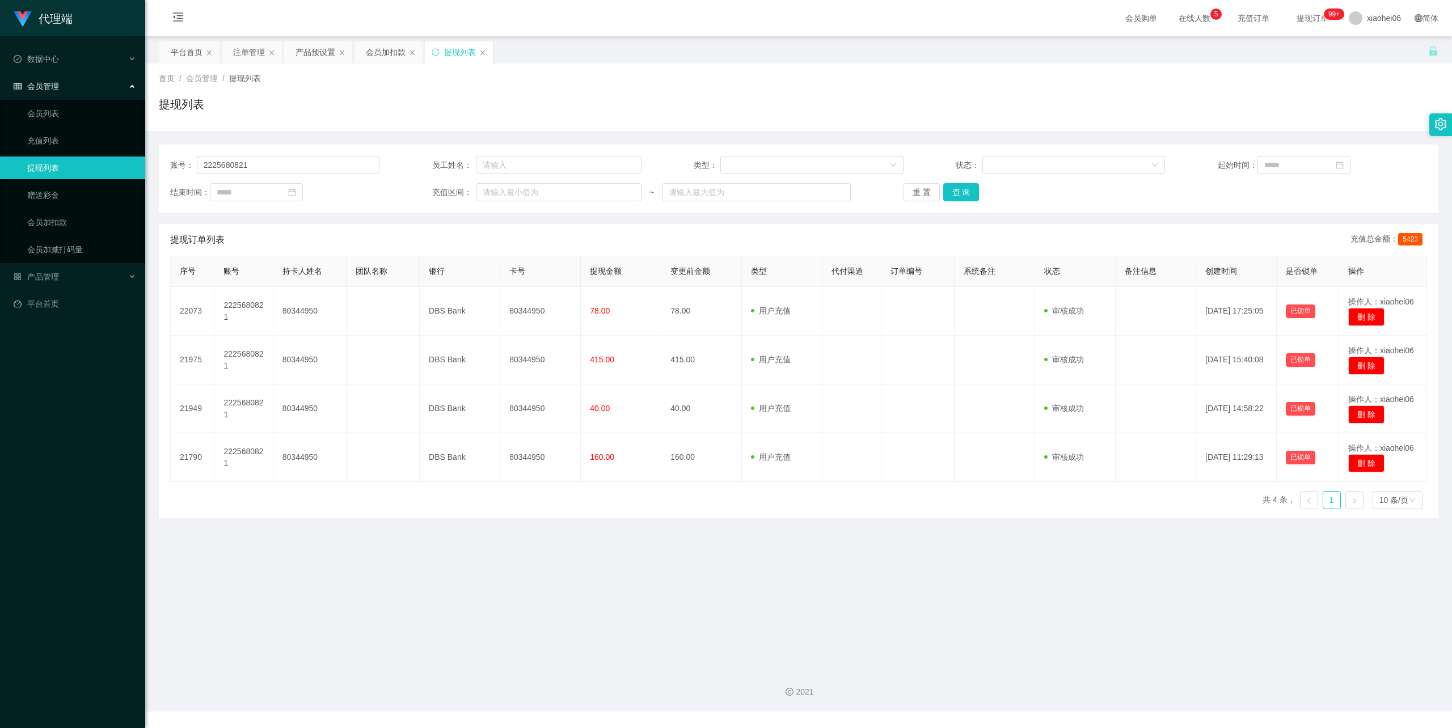
click at [684, 98] on div "提现列表" at bounding box center [799, 109] width 1280 height 26
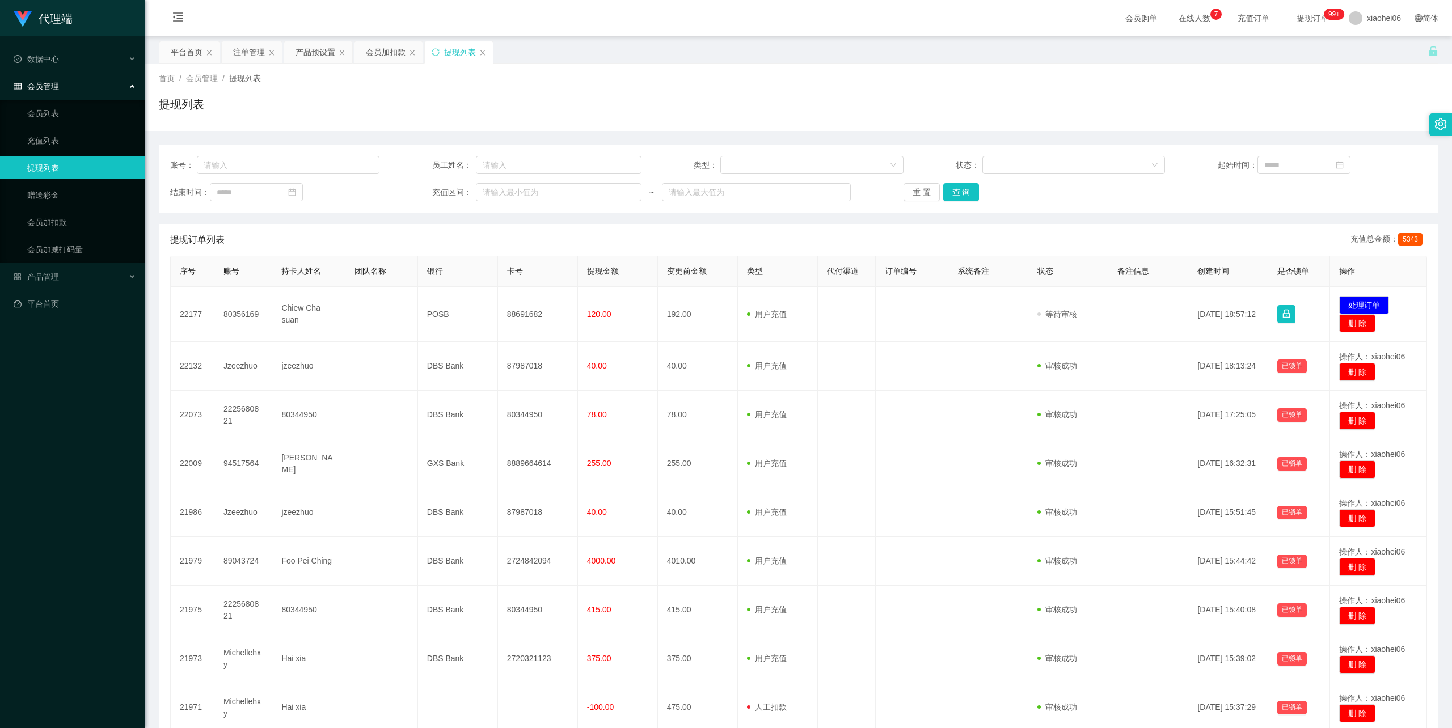
drag, startPoint x: 520, startPoint y: 311, endPoint x: 576, endPoint y: 228, distance: 100.5
click at [573, 225] on div "提现订单列表 充值总金额： 5343" at bounding box center [798, 240] width 1257 height 32
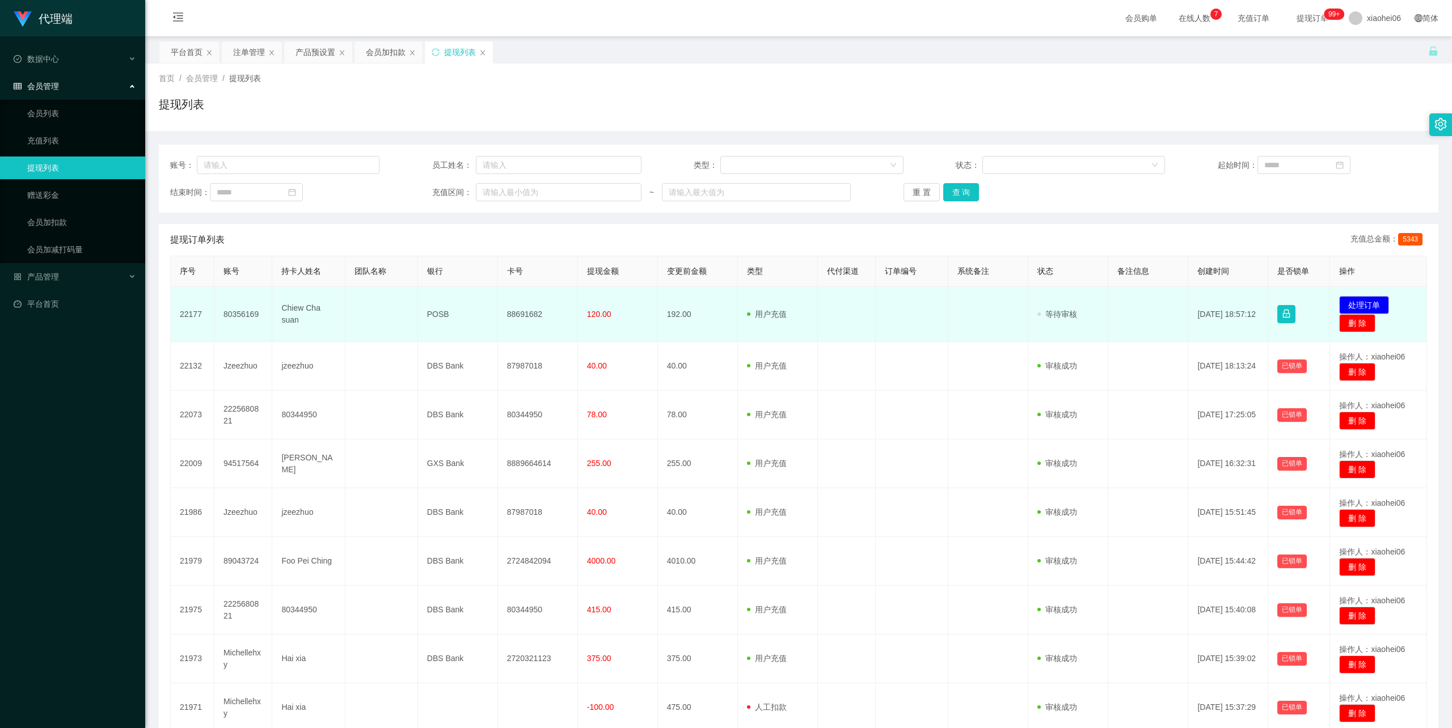
click at [524, 312] on td "88691682" at bounding box center [538, 314] width 80 height 55
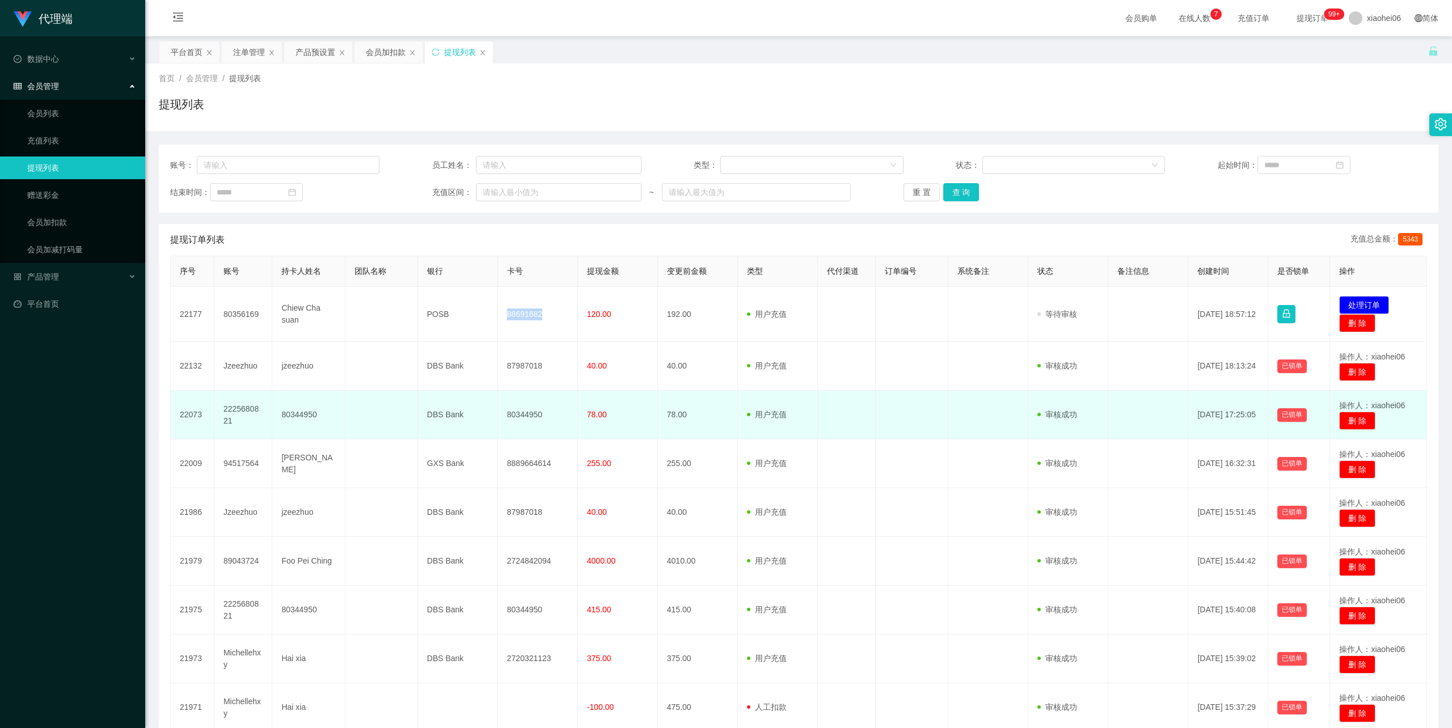
copy td "88691682"
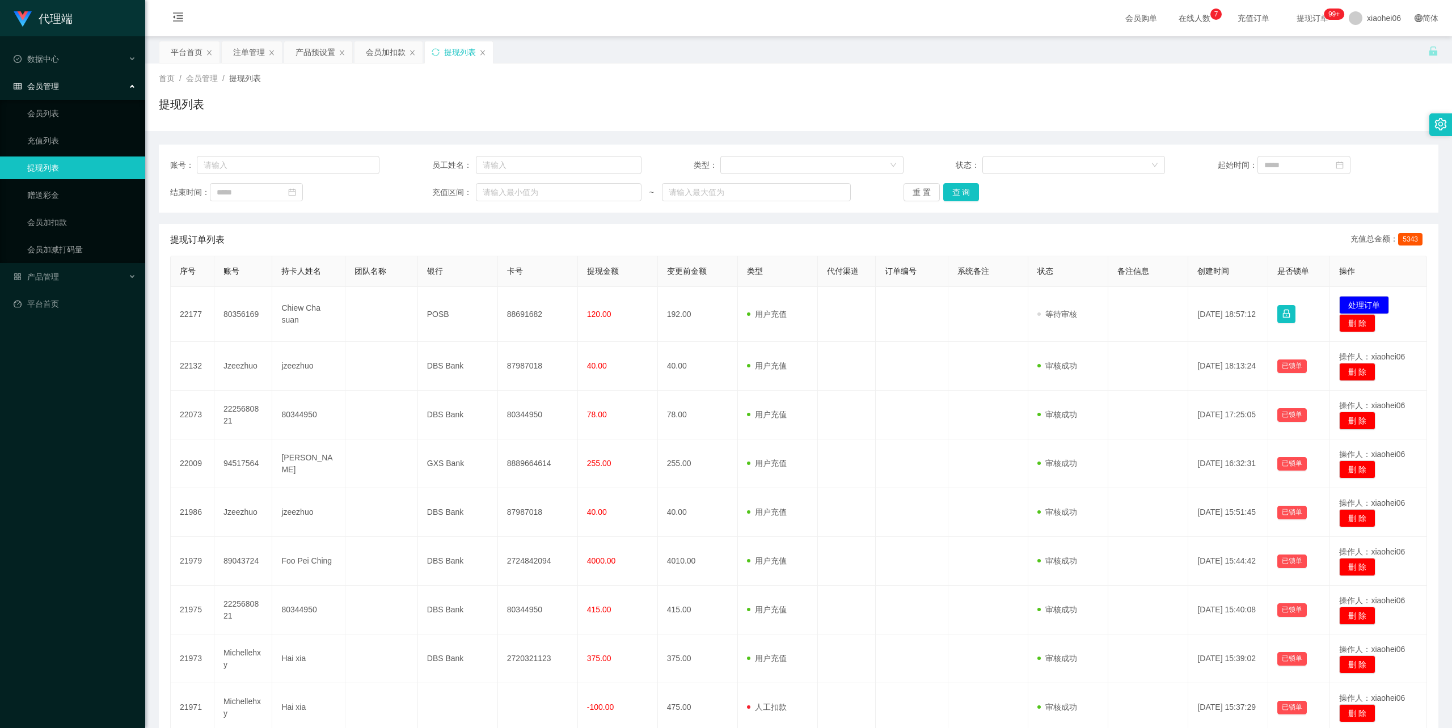
drag, startPoint x: 872, startPoint y: 87, endPoint x: 876, endPoint y: 94, distance: 8.2
click at [871, 87] on div "首页 / 会员管理 / 提现列表 / 提现列表" at bounding box center [799, 97] width 1280 height 49
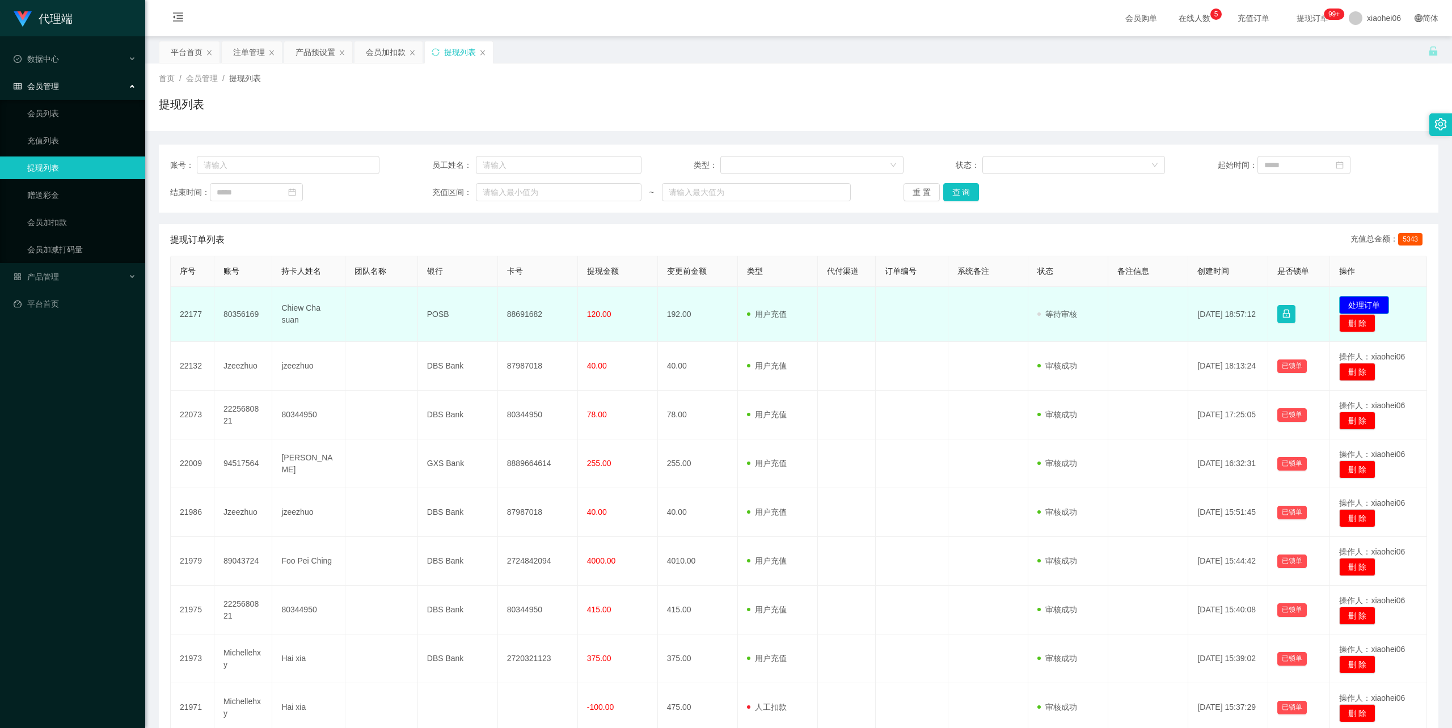
click at [1366, 303] on button "处理订单" at bounding box center [1364, 305] width 50 height 18
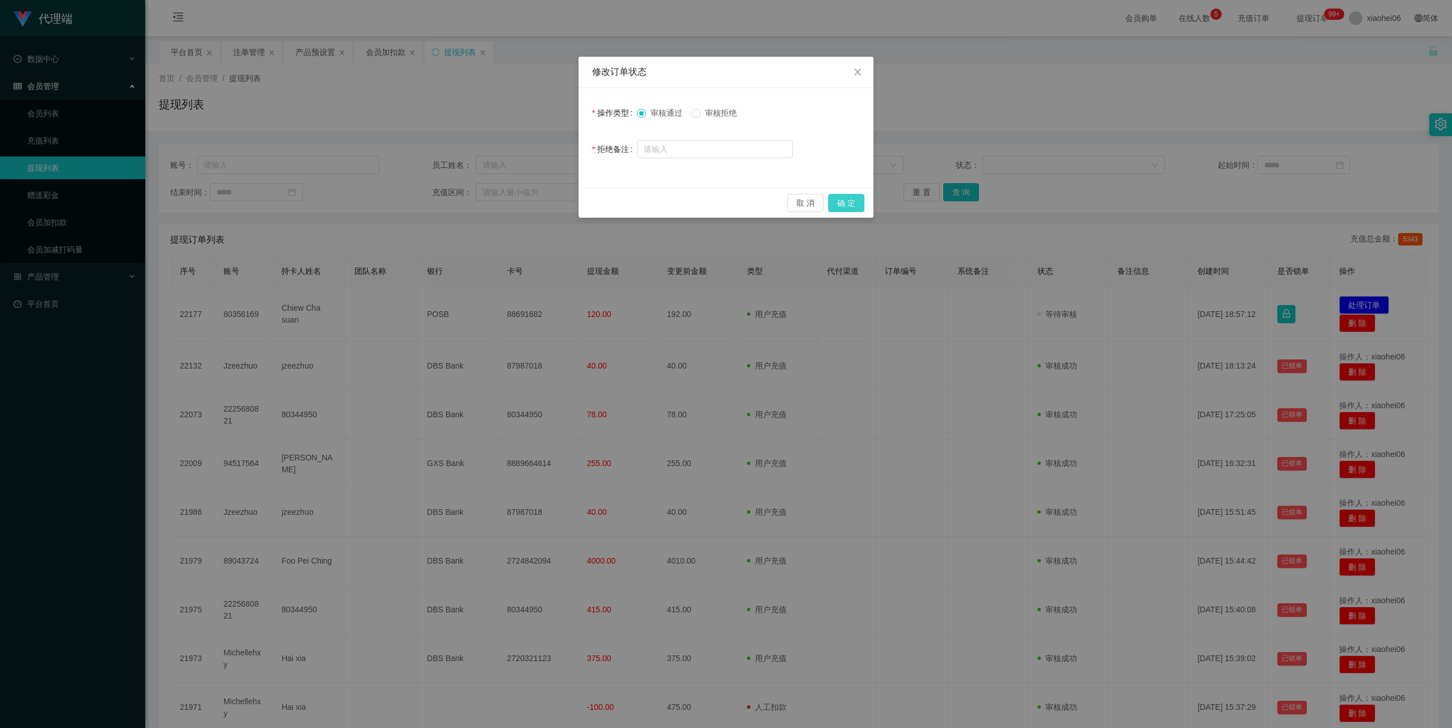
click at [844, 199] on button "确 定" at bounding box center [846, 203] width 36 height 18
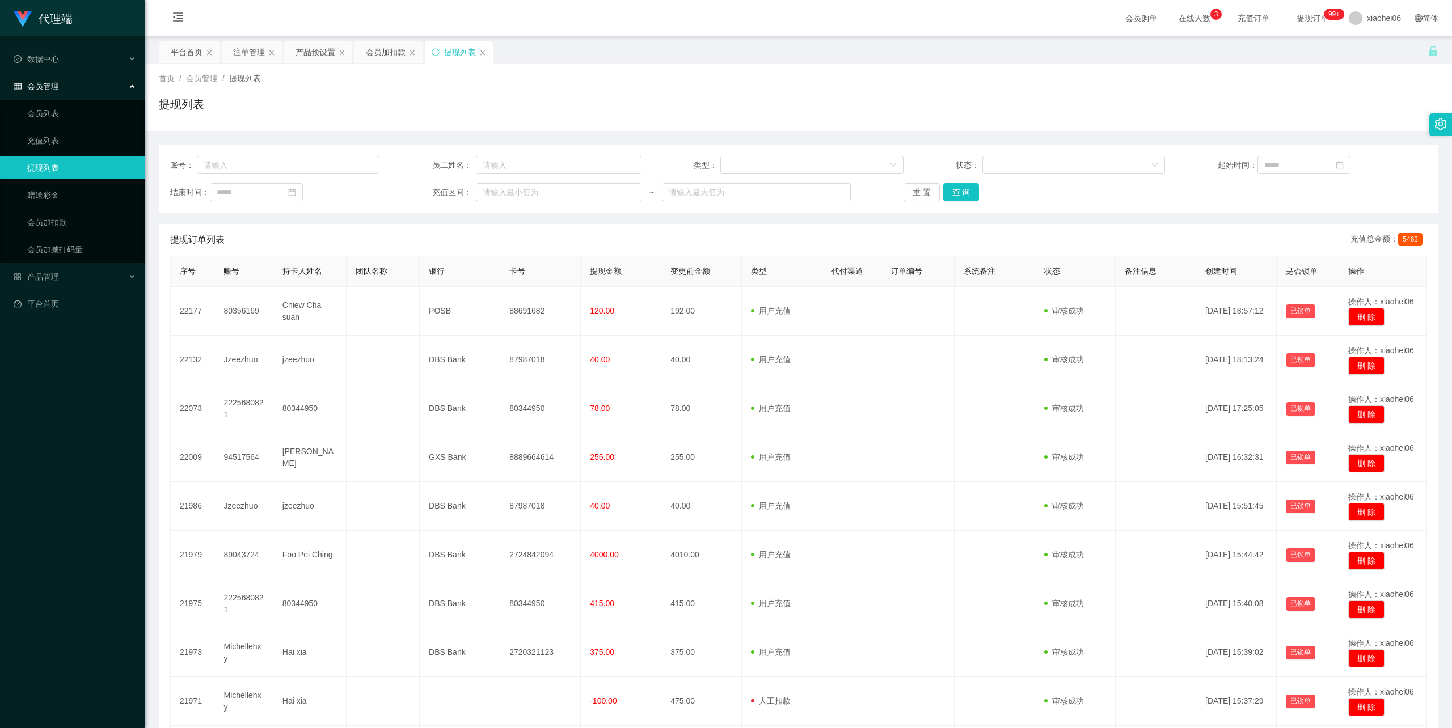
click at [1114, 78] on div "首页 / 会员管理 / 提现列表 /" at bounding box center [799, 79] width 1280 height 12
click at [813, 82] on div "首页 / 会员管理 / 提现列表 /" at bounding box center [799, 79] width 1280 height 12
click at [661, 101] on div "提现列表" at bounding box center [799, 109] width 1280 height 26
click at [636, 88] on div "首页 / 会员管理 / 提现列表 / 提现列表" at bounding box center [799, 97] width 1280 height 49
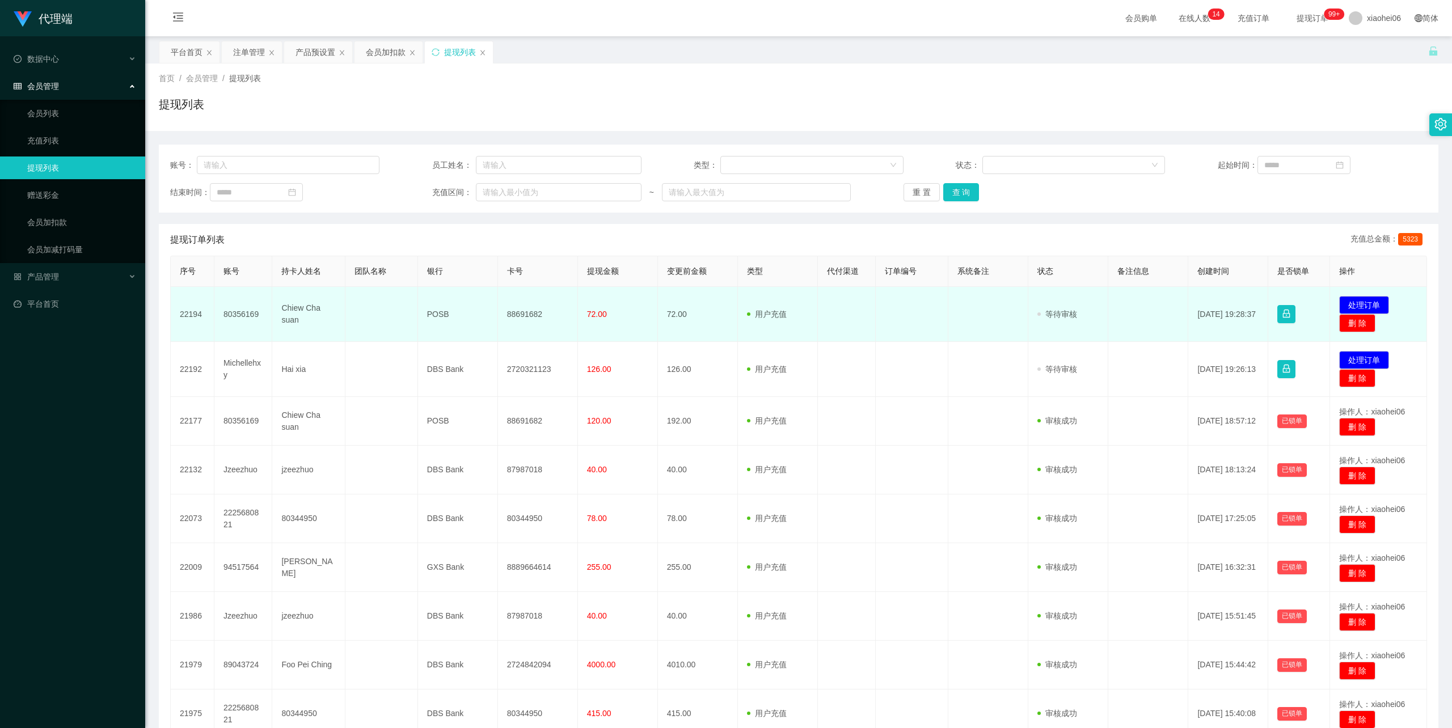
click at [520, 310] on td "88691682" at bounding box center [538, 314] width 80 height 55
copy td "88691682"
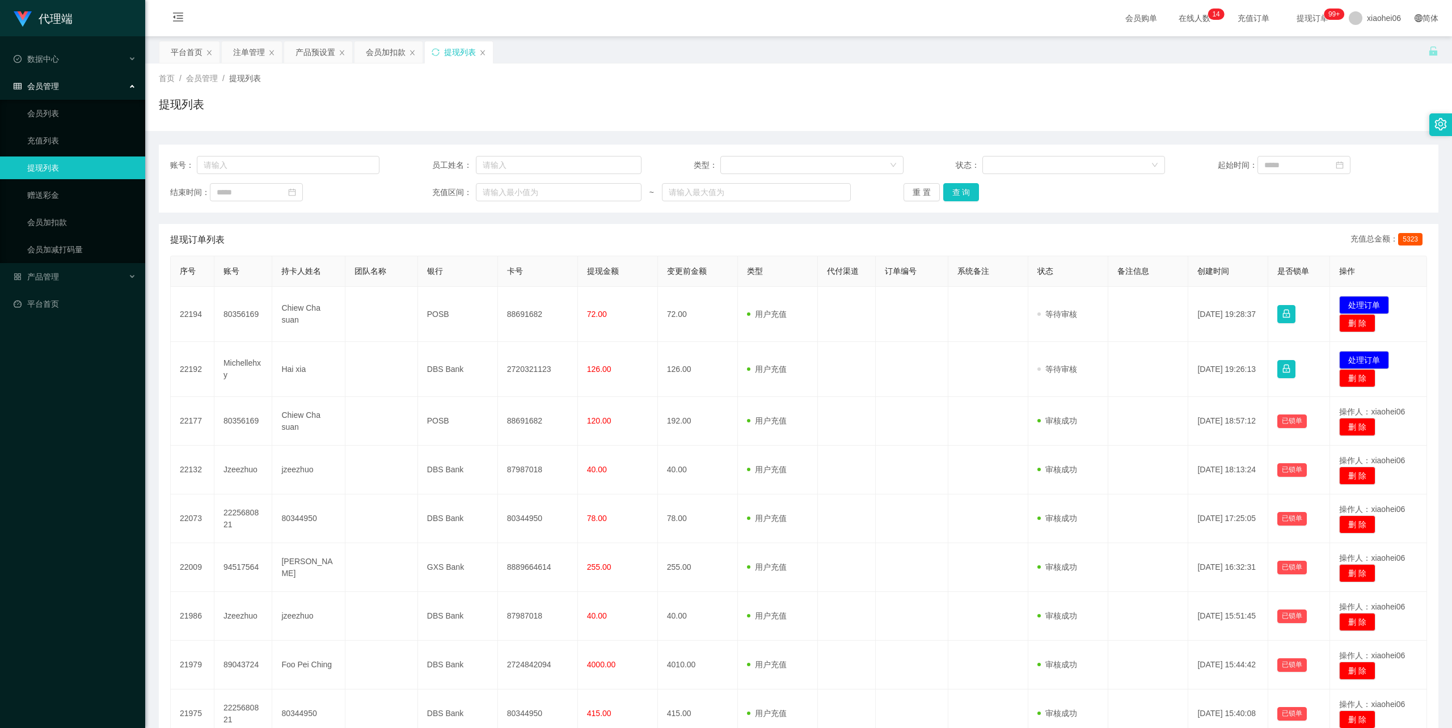
click at [794, 75] on div "首页 / 会员管理 / 提现列表 /" at bounding box center [799, 79] width 1280 height 12
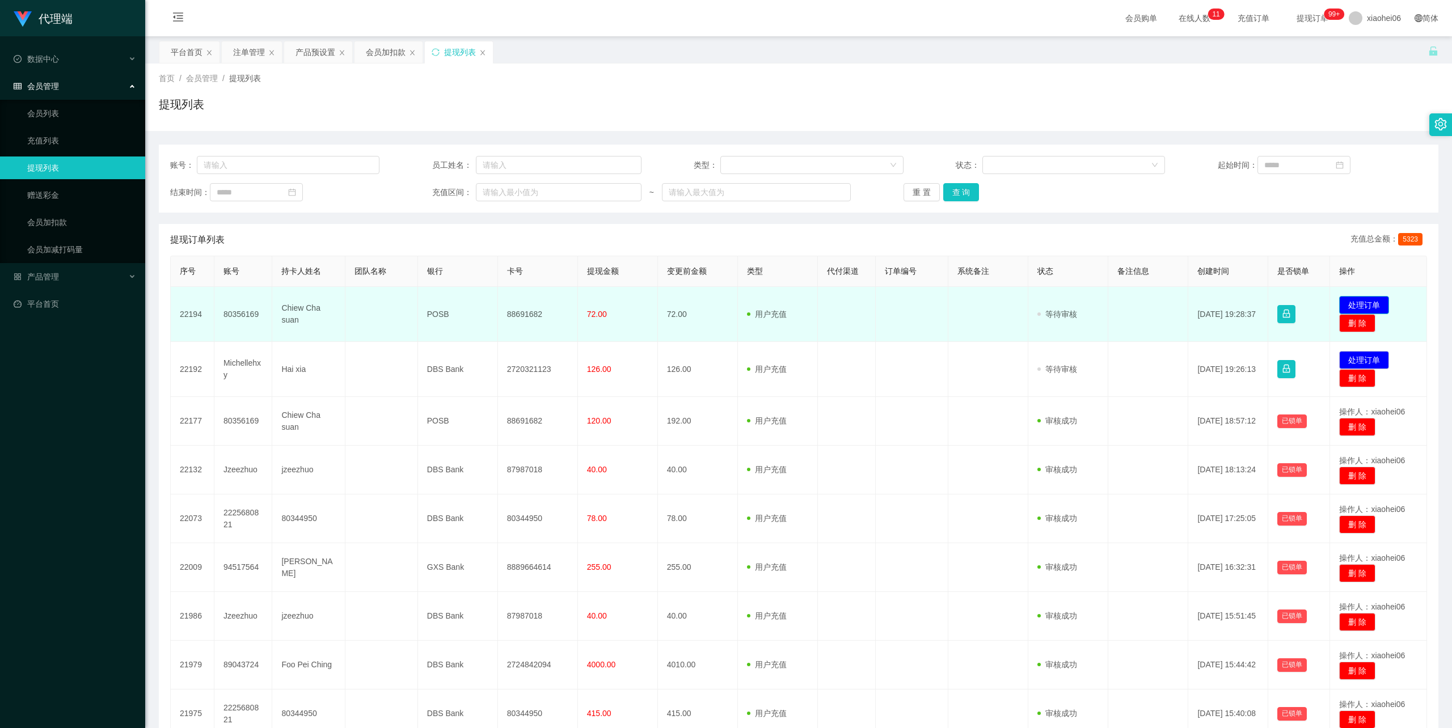
click at [1370, 304] on button "处理订单" at bounding box center [1364, 305] width 50 height 18
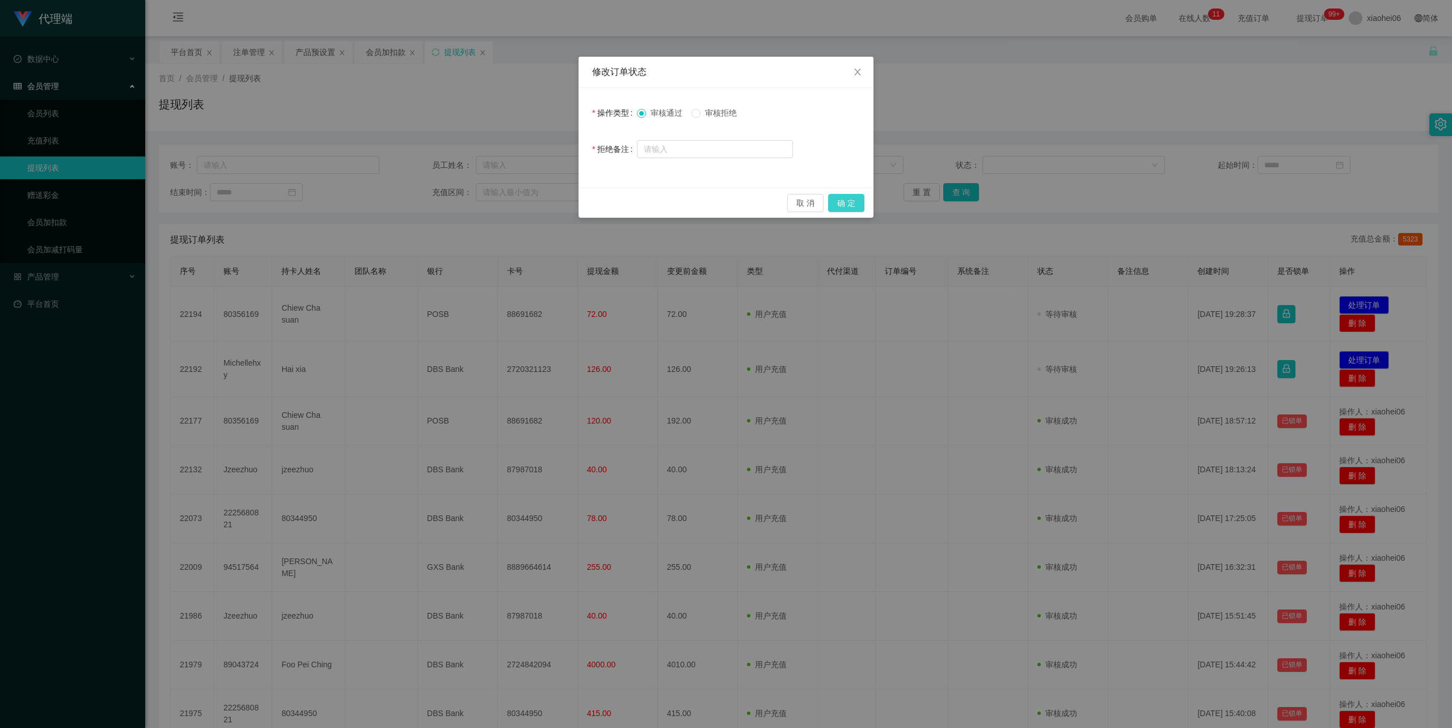
click at [851, 200] on button "确 定" at bounding box center [846, 203] width 36 height 18
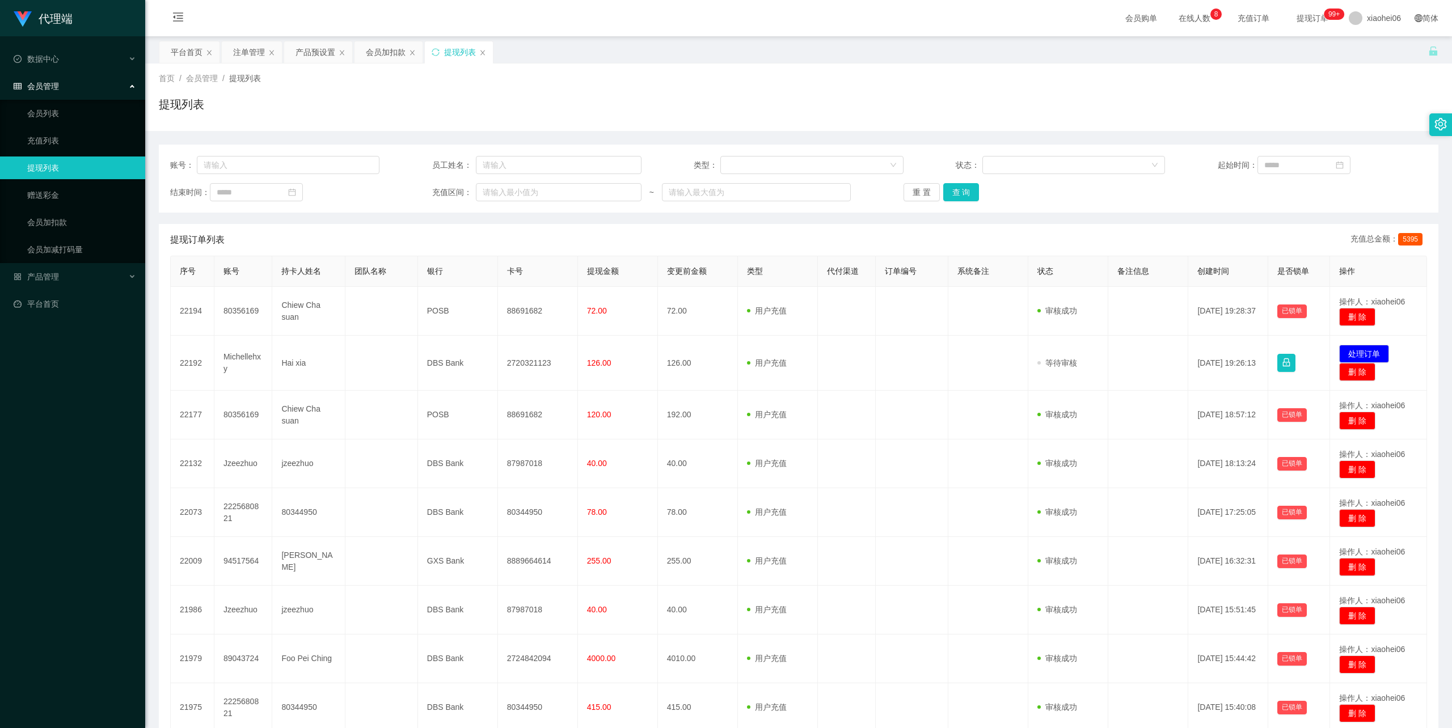
click at [514, 124] on div "首页 / 会员管理 / 提现列表 / 提现列表" at bounding box center [798, 98] width 1307 height 68
drag, startPoint x: 400, startPoint y: 50, endPoint x: 389, endPoint y: 50, distance: 10.8
click at [400, 50] on div "会员加扣款" at bounding box center [386, 52] width 40 height 22
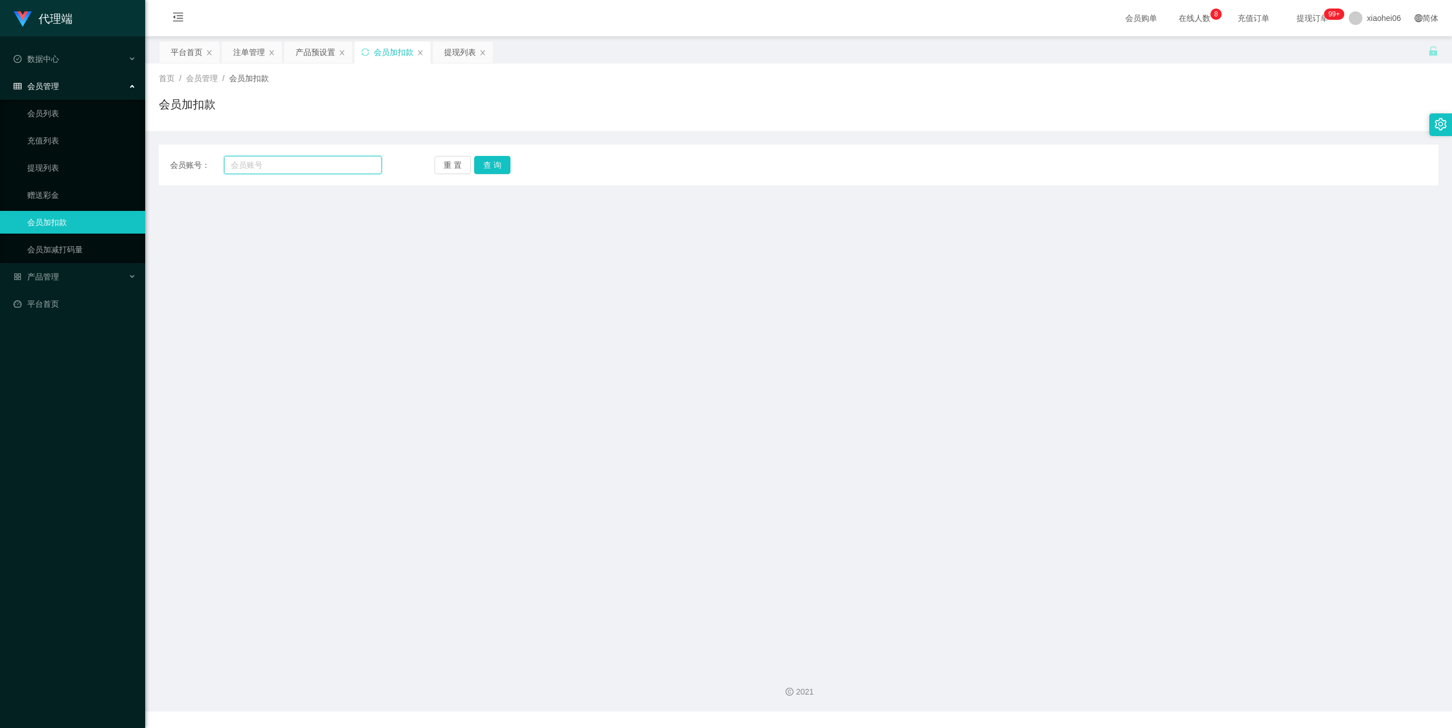
drag, startPoint x: 305, startPoint y: 164, endPoint x: 314, endPoint y: 164, distance: 9.6
click at [305, 164] on input "text" at bounding box center [303, 165] width 158 height 18
paste input "89043724"
type input "89043724"
click at [488, 168] on button "查 询" at bounding box center [492, 165] width 36 height 18
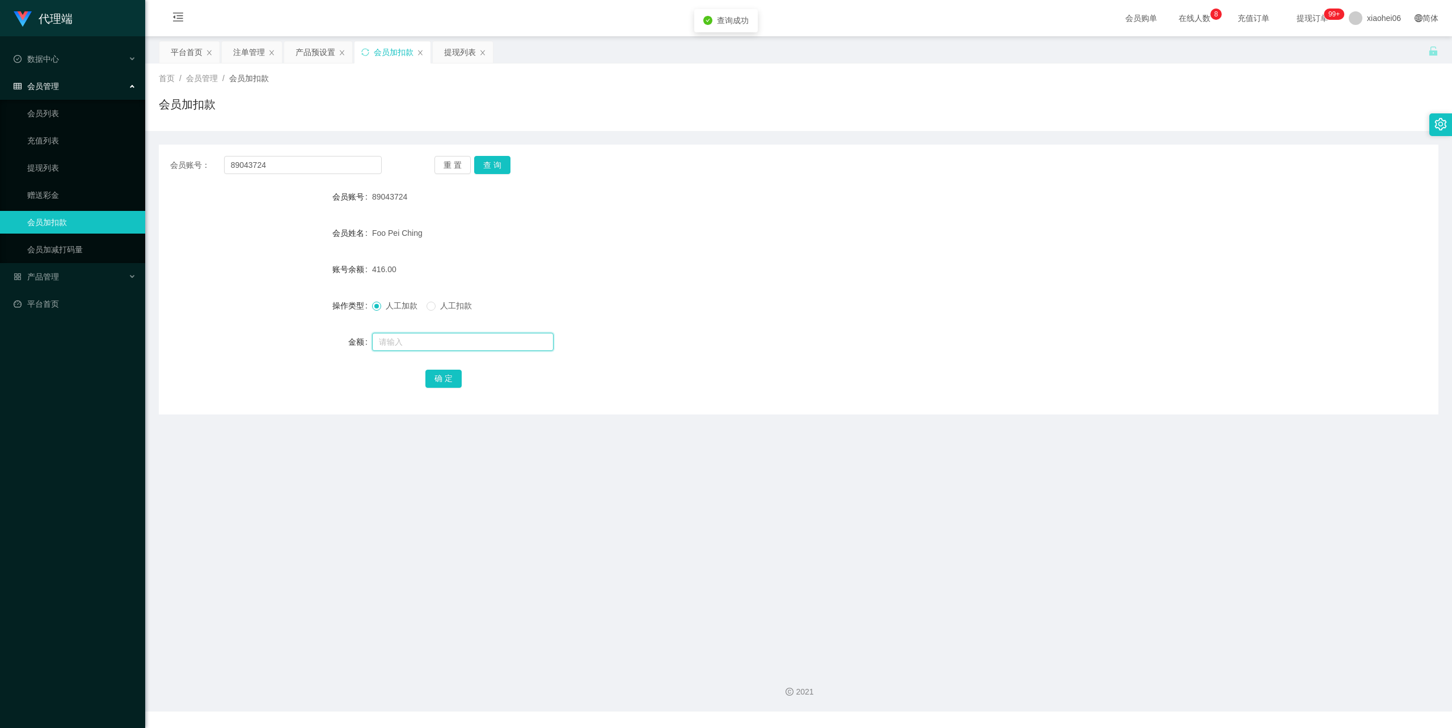
click at [433, 345] on input "text" at bounding box center [463, 342] width 182 height 18
type input "16"
click at [445, 382] on button "确 定" at bounding box center [443, 379] width 36 height 18
drag, startPoint x: 1016, startPoint y: 214, endPoint x: 1262, endPoint y: 49, distance: 295.5
click at [1035, 204] on form "会员账号 89043724 会员姓名 Foo Pei Ching 账号余额 432.00 操作类型 人工加款 人工扣款 金额 确 定" at bounding box center [799, 287] width 1280 height 204
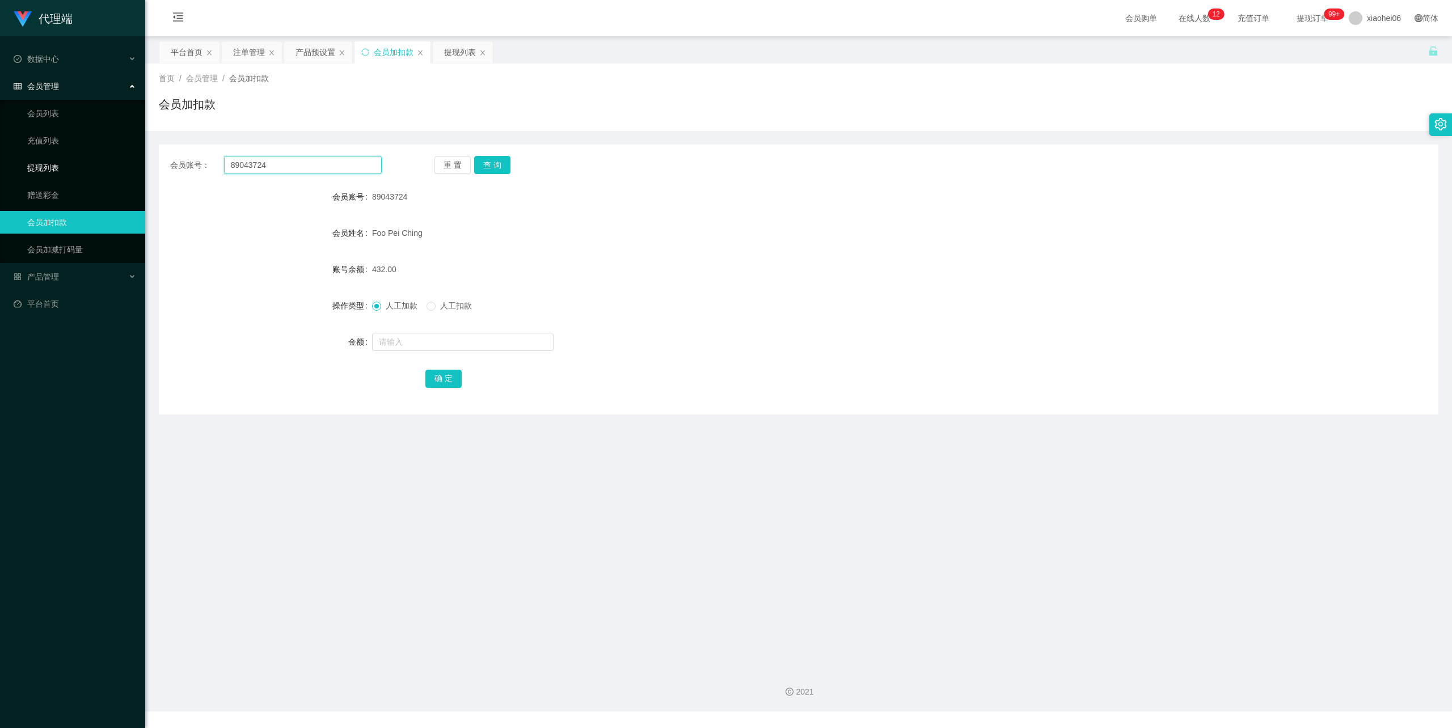
drag, startPoint x: 282, startPoint y: 166, endPoint x: 128, endPoint y: 162, distance: 154.3
click at [141, 162] on section "代理端 数据中心 会员管理 会员列表 充值列表 提现列表 赠送彩金 会员加扣款 会员加减打码量 产品管理 平台首页 保存配置 重置配置 整体风格设置 主题色 …" at bounding box center [726, 356] width 1452 height 712
paste input "2225680821"
type input "2225680821"
drag, startPoint x: 495, startPoint y: 155, endPoint x: 495, endPoint y: 166, distance: 10.2
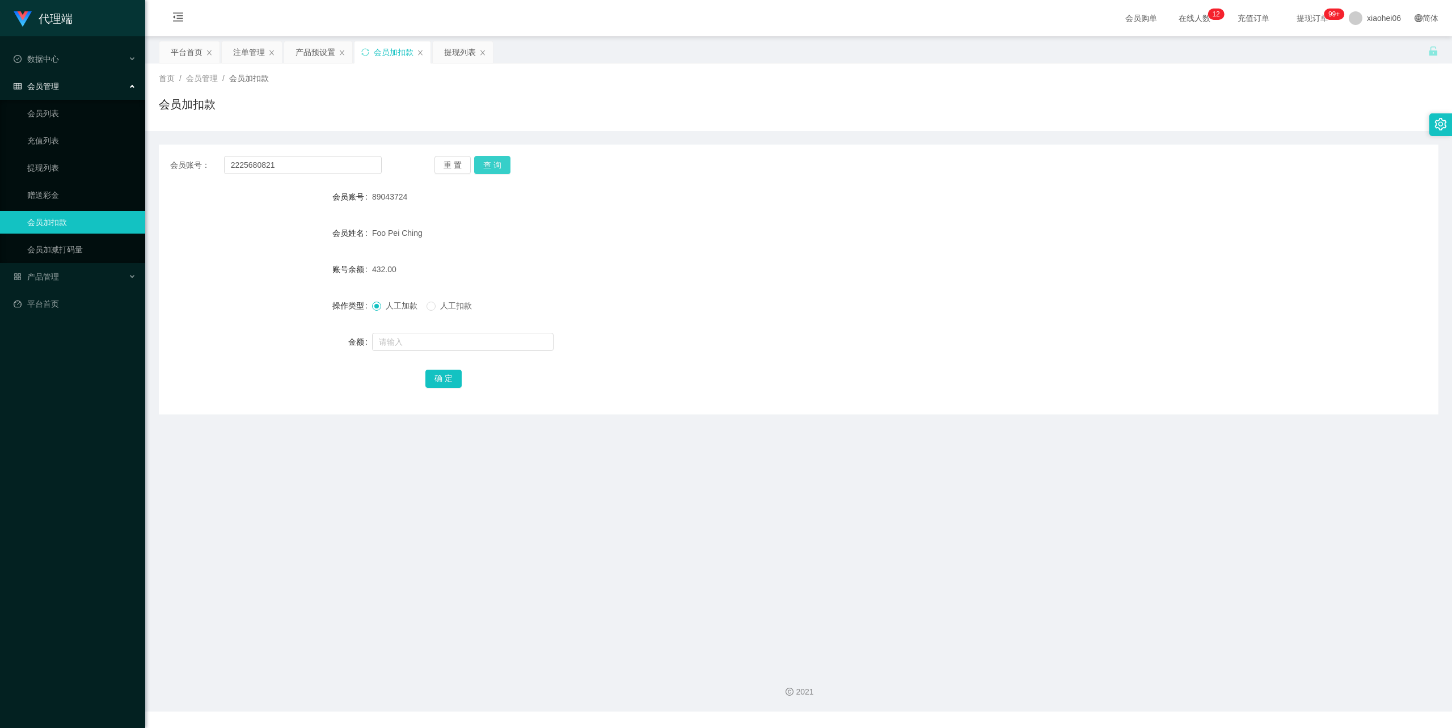
click at [495, 156] on button "查 询" at bounding box center [492, 165] width 36 height 18
click at [432, 343] on input "text" at bounding box center [463, 342] width 182 height 18
type input "48"
click at [448, 378] on button "确 定" at bounding box center [443, 379] width 36 height 18
drag, startPoint x: 906, startPoint y: 212, endPoint x: 1069, endPoint y: 162, distance: 170.8
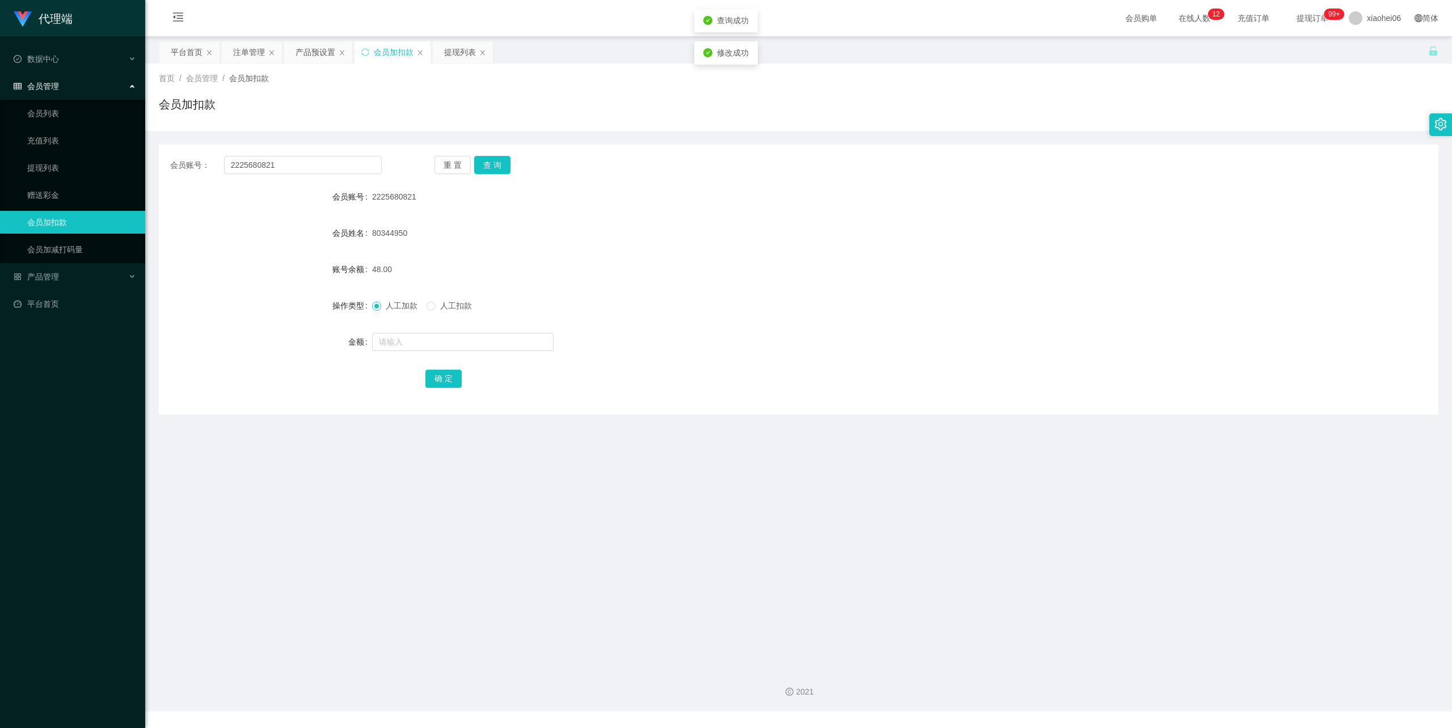
click at [920, 209] on form "会员账号 2225680821 会员姓名 80344950 账号余额 48.00 操作类型 人工加款 人工扣款 金额 确 定" at bounding box center [799, 287] width 1280 height 204
drag, startPoint x: 656, startPoint y: 168, endPoint x: 593, endPoint y: 132, distance: 72.2
click at [647, 162] on div "会员账号： 2225680821 重 置 查 询" at bounding box center [799, 165] width 1280 height 18
click at [446, 50] on div "提现列表" at bounding box center [460, 52] width 32 height 22
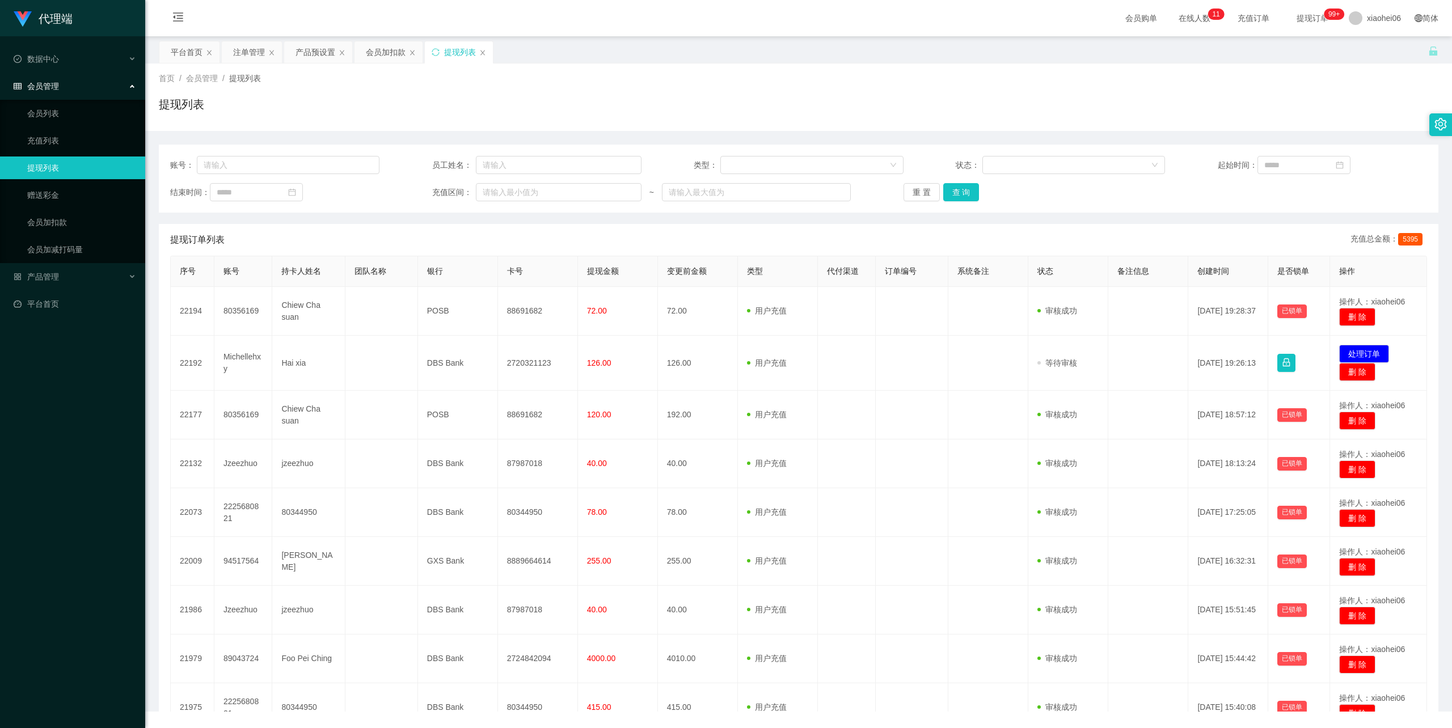
click at [591, 96] on div "提现列表" at bounding box center [799, 109] width 1280 height 26
click at [786, 94] on div "首页 / 会员管理 / 提现列表 / 提现列表" at bounding box center [799, 97] width 1280 height 49
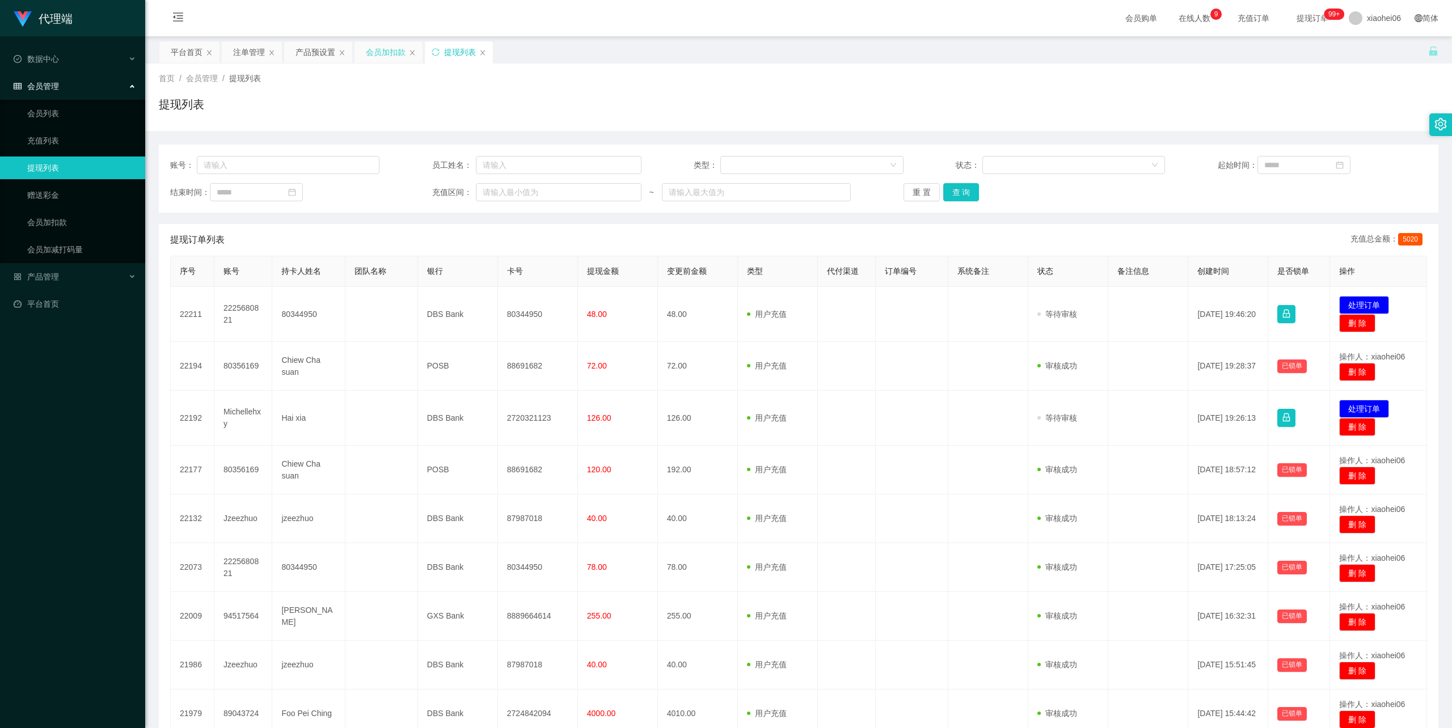
click at [393, 53] on div "会员加扣款" at bounding box center [386, 52] width 40 height 22
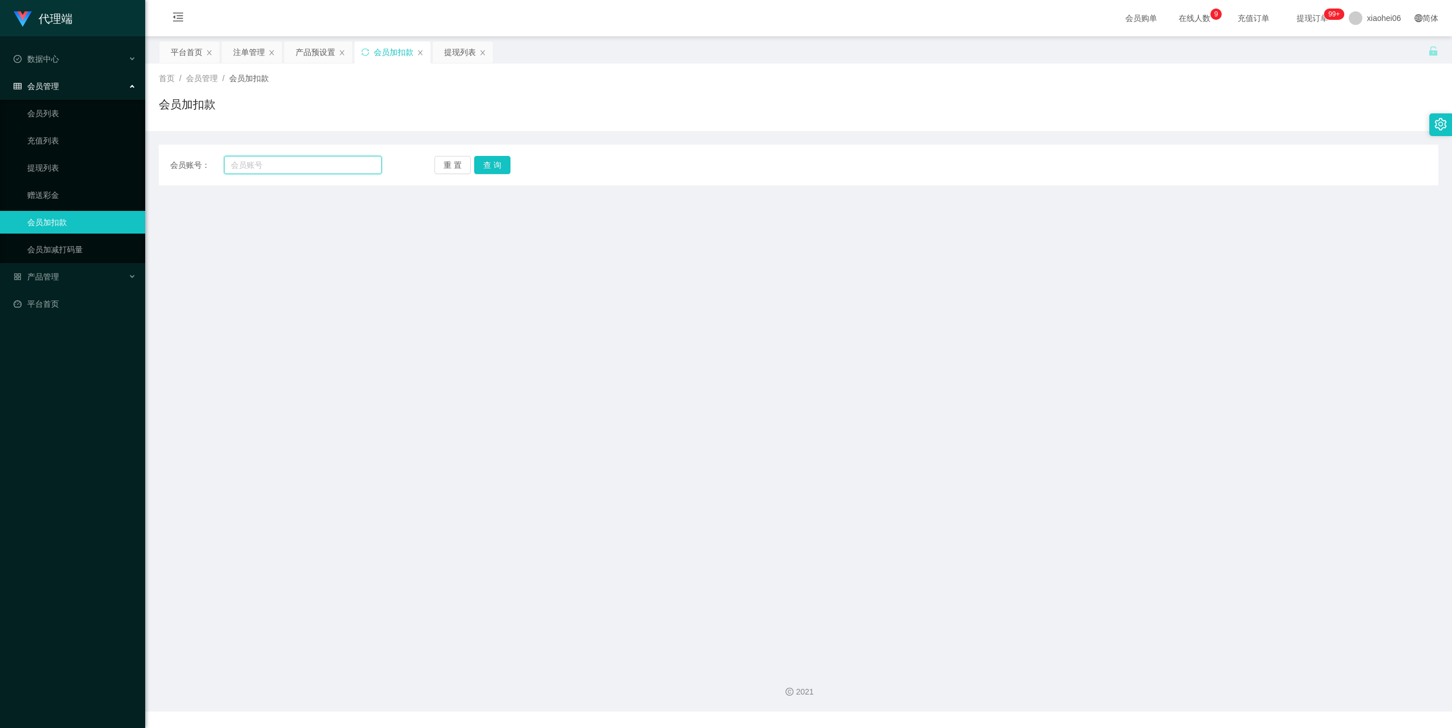
click at [320, 164] on input "text" at bounding box center [303, 165] width 158 height 18
paste input "2225680821"
type input "2225680821"
click at [495, 171] on button "查 询" at bounding box center [492, 165] width 36 height 18
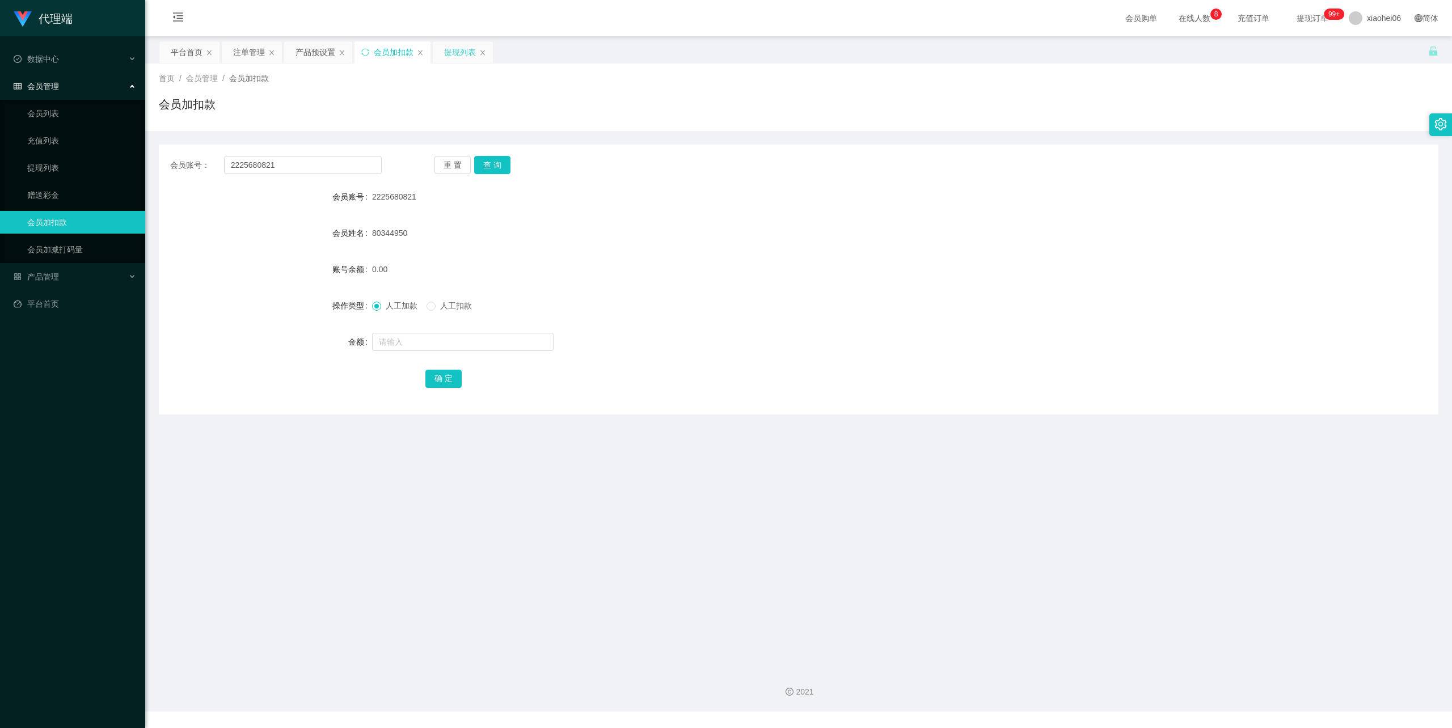
click at [459, 49] on div "提现列表" at bounding box center [460, 52] width 32 height 22
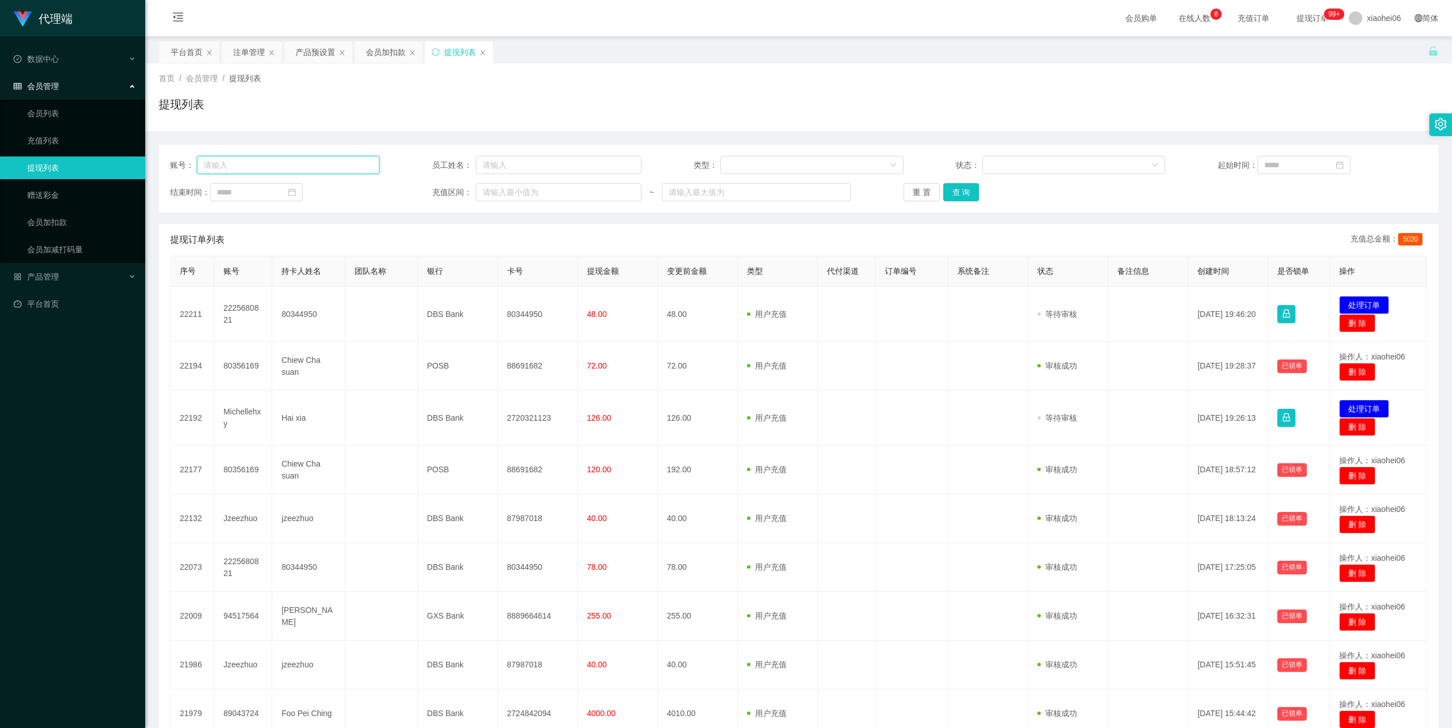
click at [272, 166] on input "text" at bounding box center [288, 165] width 183 height 18
paste input "2225680821"
type input "2225680821"
click at [955, 193] on button "查 询" at bounding box center [961, 192] width 36 height 18
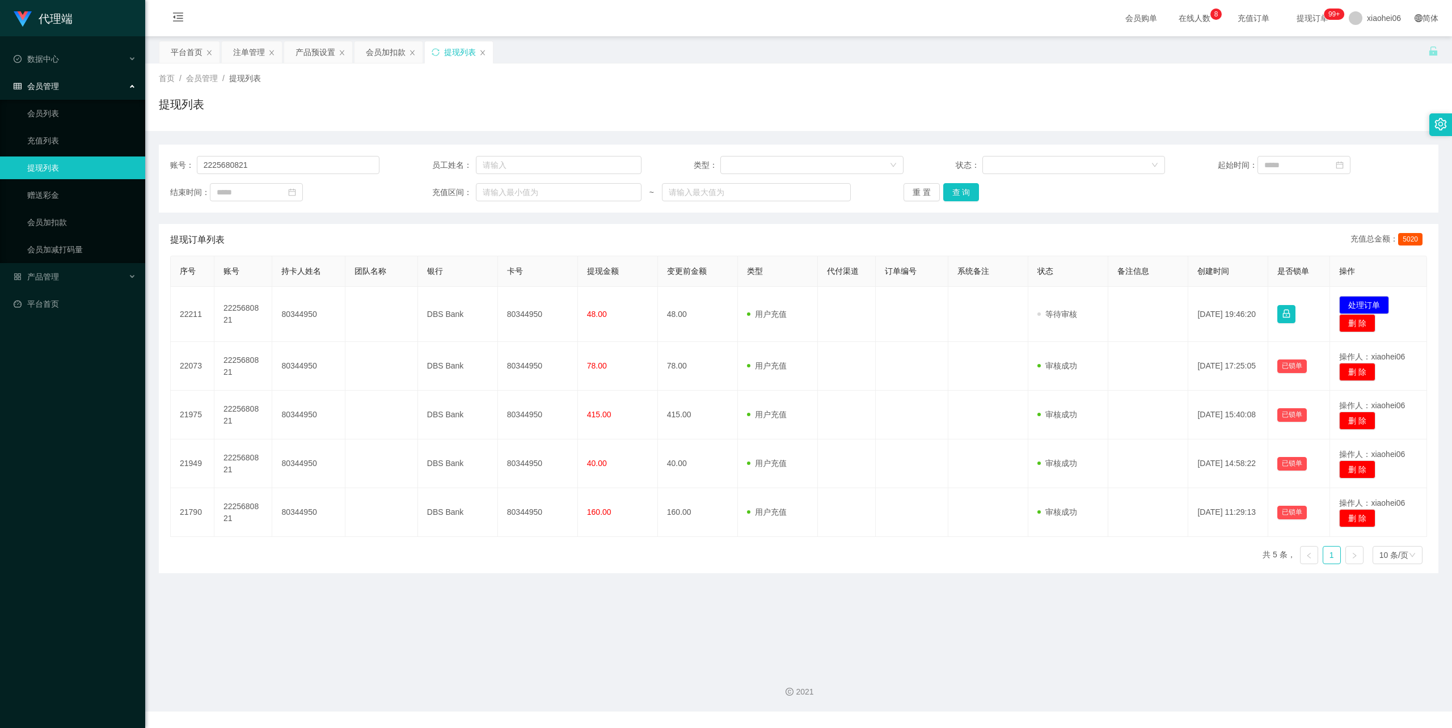
click at [337, 628] on main "关闭左侧 关闭右侧 关闭其它 刷新页面 平台首页 注单管理 产品预设置 会员加扣款 提现列表 首页 / 会员管理 / 提现列表 / 提现列表 账号： 2225…" at bounding box center [798, 347] width 1307 height 623
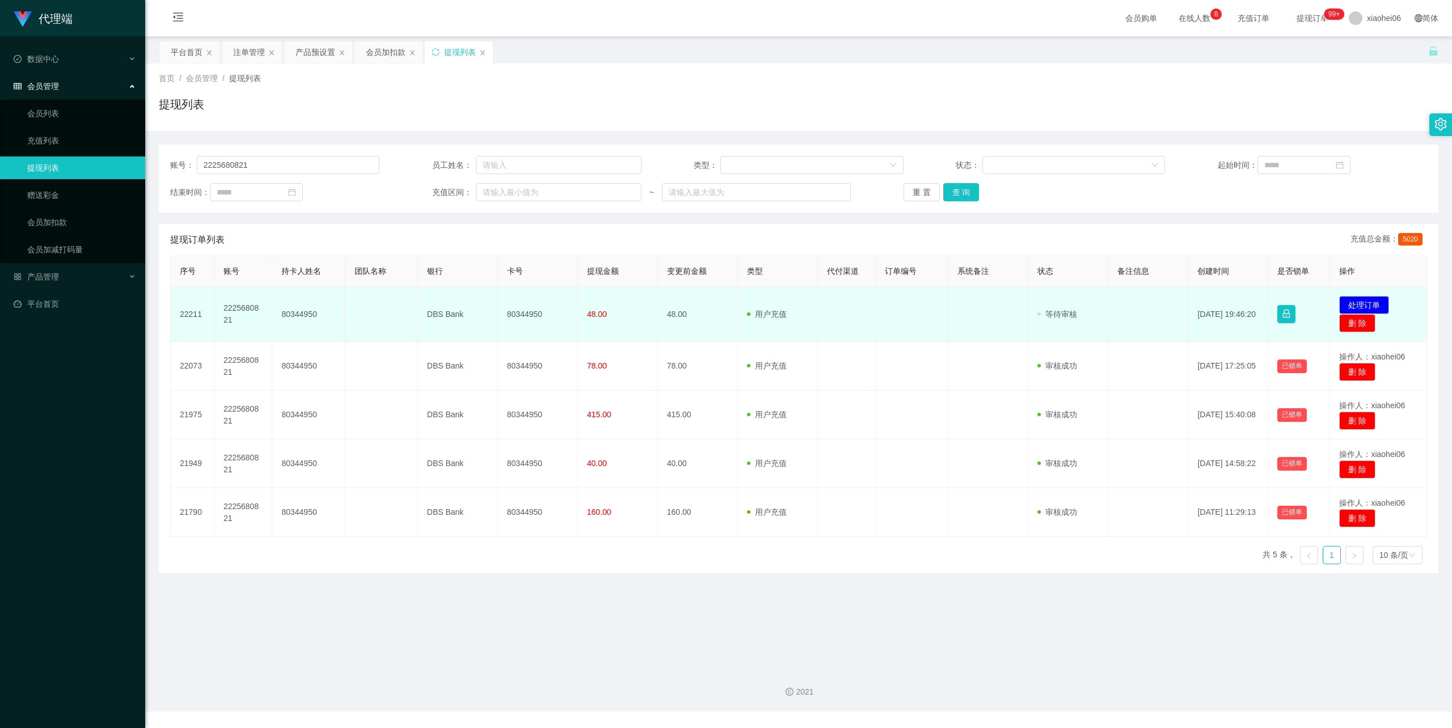
click at [516, 313] on td "80344950" at bounding box center [538, 314] width 80 height 55
click at [516, 312] on td "80344950" at bounding box center [538, 314] width 80 height 55
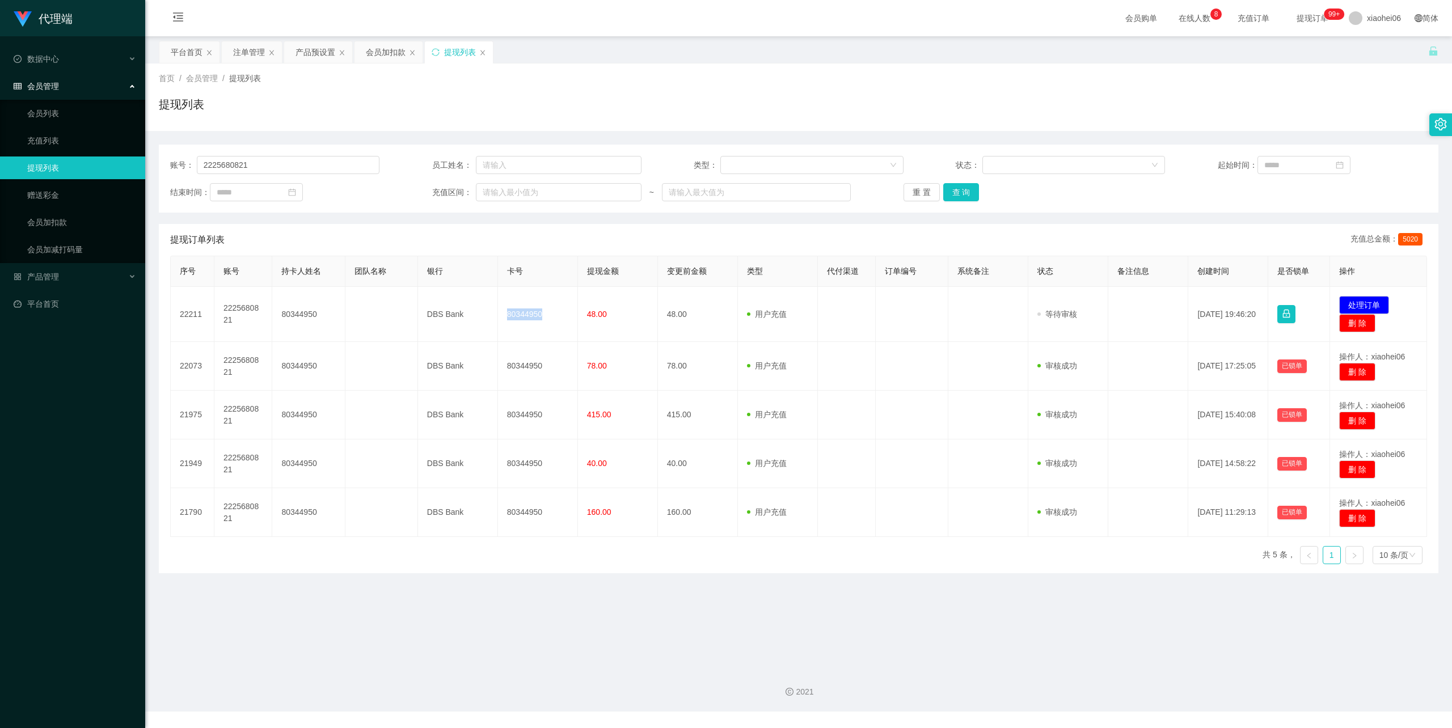
copy td "80344950"
click at [833, 73] on div "首页 / 会员管理 / 提现列表 /" at bounding box center [799, 79] width 1280 height 12
click at [745, 69] on div "首页 / 会员管理 / 提现列表 / 提现列表" at bounding box center [798, 98] width 1307 height 68
click at [455, 82] on div "首页 / 会员管理 / 提现列表 /" at bounding box center [799, 79] width 1280 height 12
click at [915, 185] on button "重 置" at bounding box center [922, 192] width 36 height 18
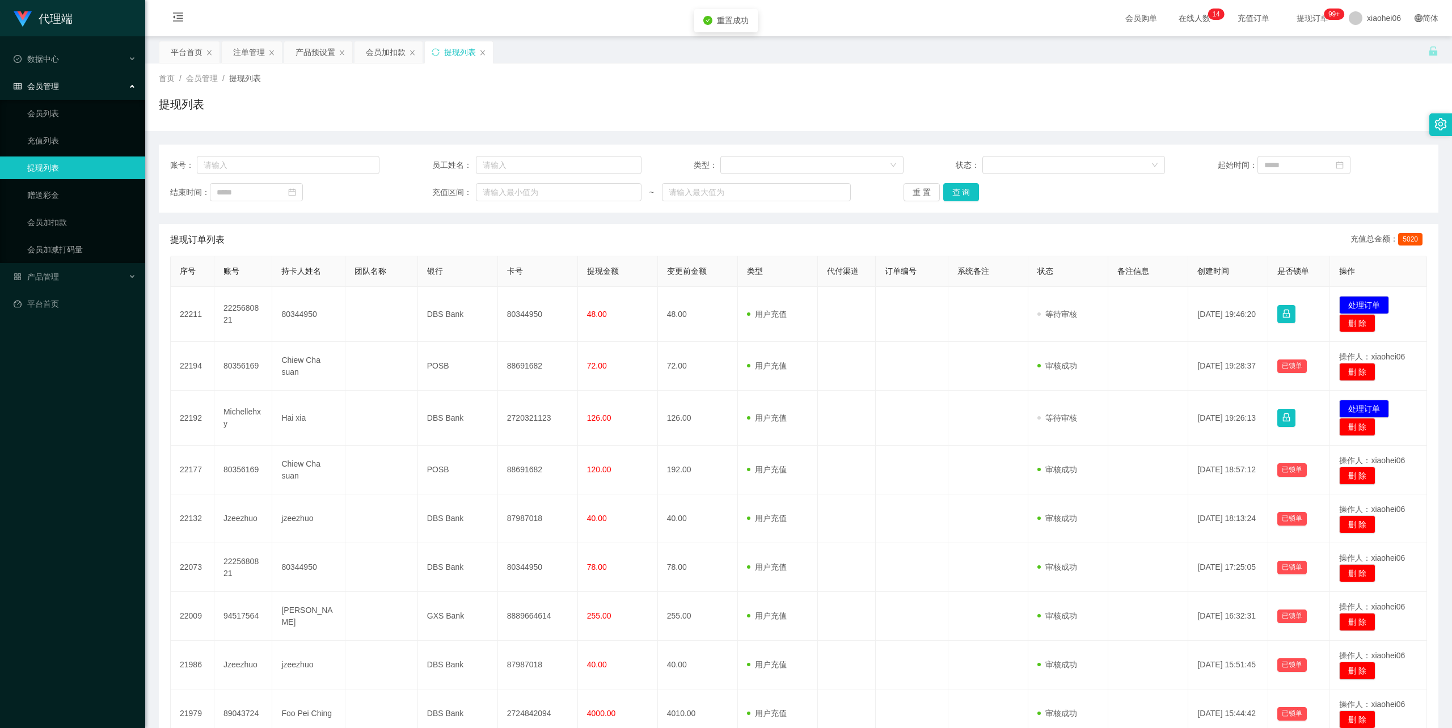
click at [513, 114] on div "提现列表" at bounding box center [799, 109] width 1280 height 26
click at [650, 98] on div "提现列表" at bounding box center [799, 109] width 1280 height 26
click at [526, 310] on td "2724842094" at bounding box center [538, 314] width 80 height 55
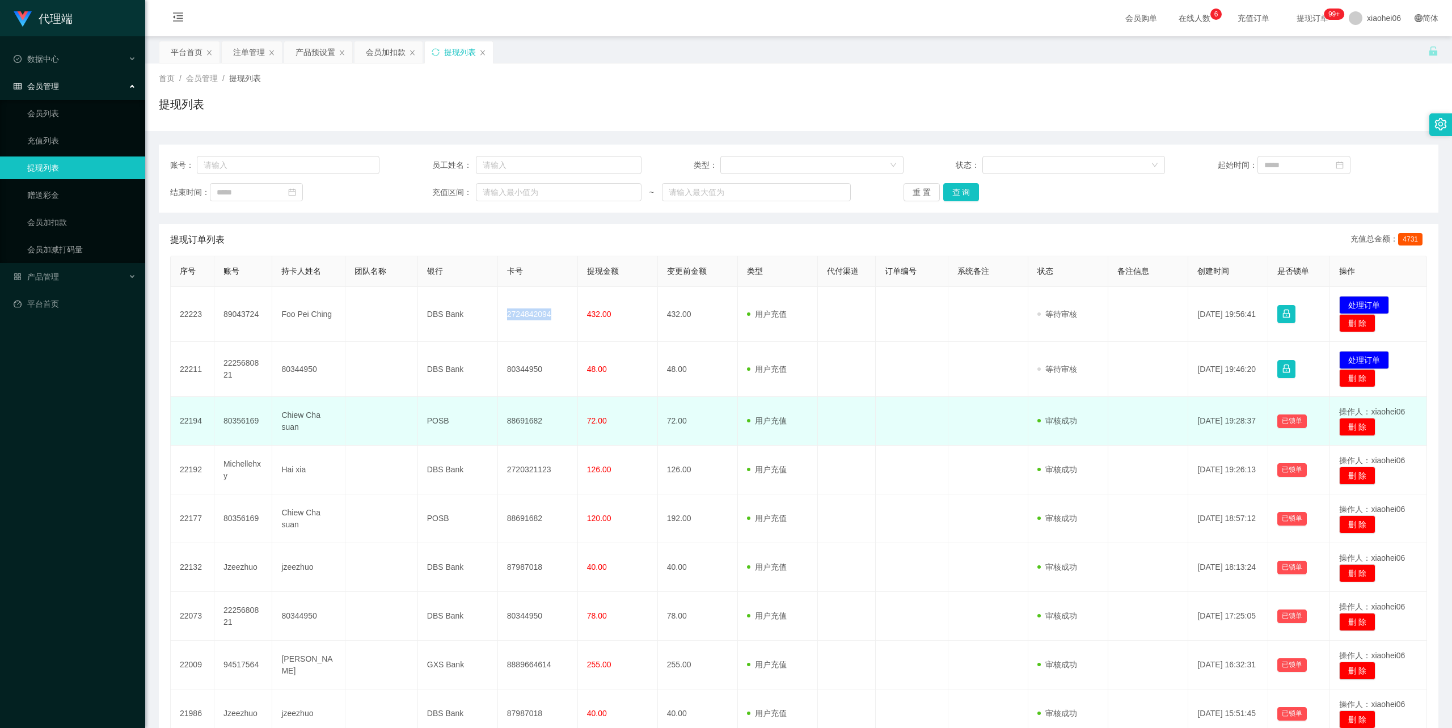
copy td "2724842094"
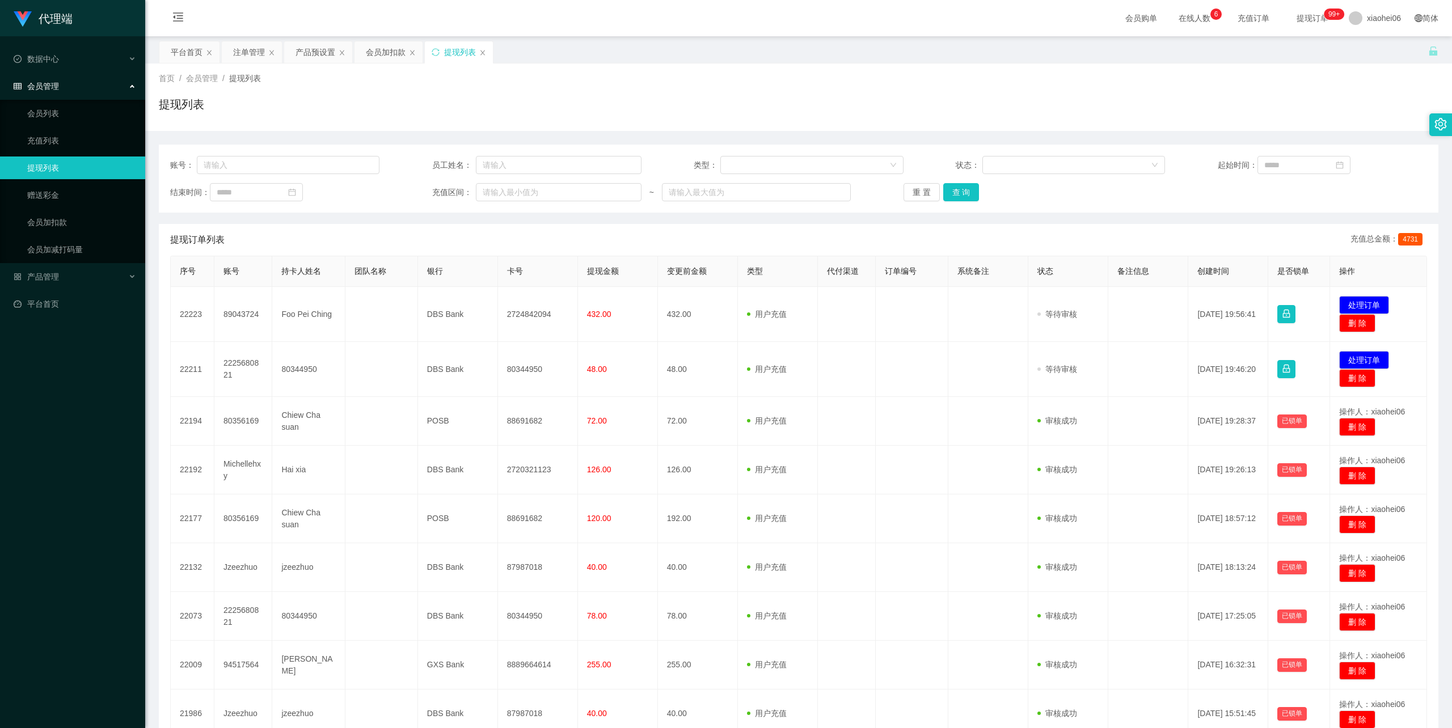
click at [739, 94] on div "首页 / 会员管理 / 提现列表 / 提现列表" at bounding box center [799, 97] width 1280 height 49
click at [1242, 88] on div "首页 / 会员管理 / 提现列表 / 提现列表" at bounding box center [799, 97] width 1280 height 49
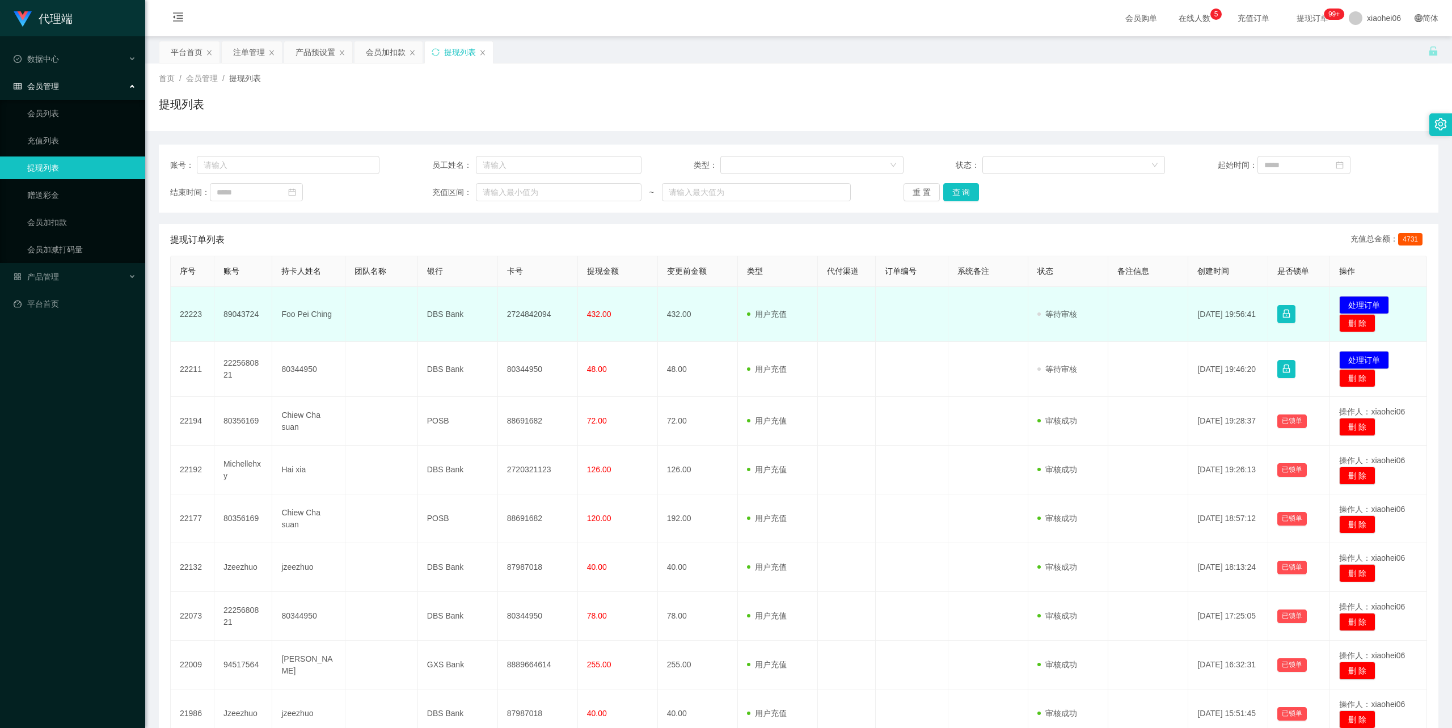
click at [441, 311] on td "DBS Bank" at bounding box center [458, 314] width 80 height 55
click at [440, 311] on td "DBS Bank" at bounding box center [458, 314] width 80 height 55
copy td "DBS Bank"
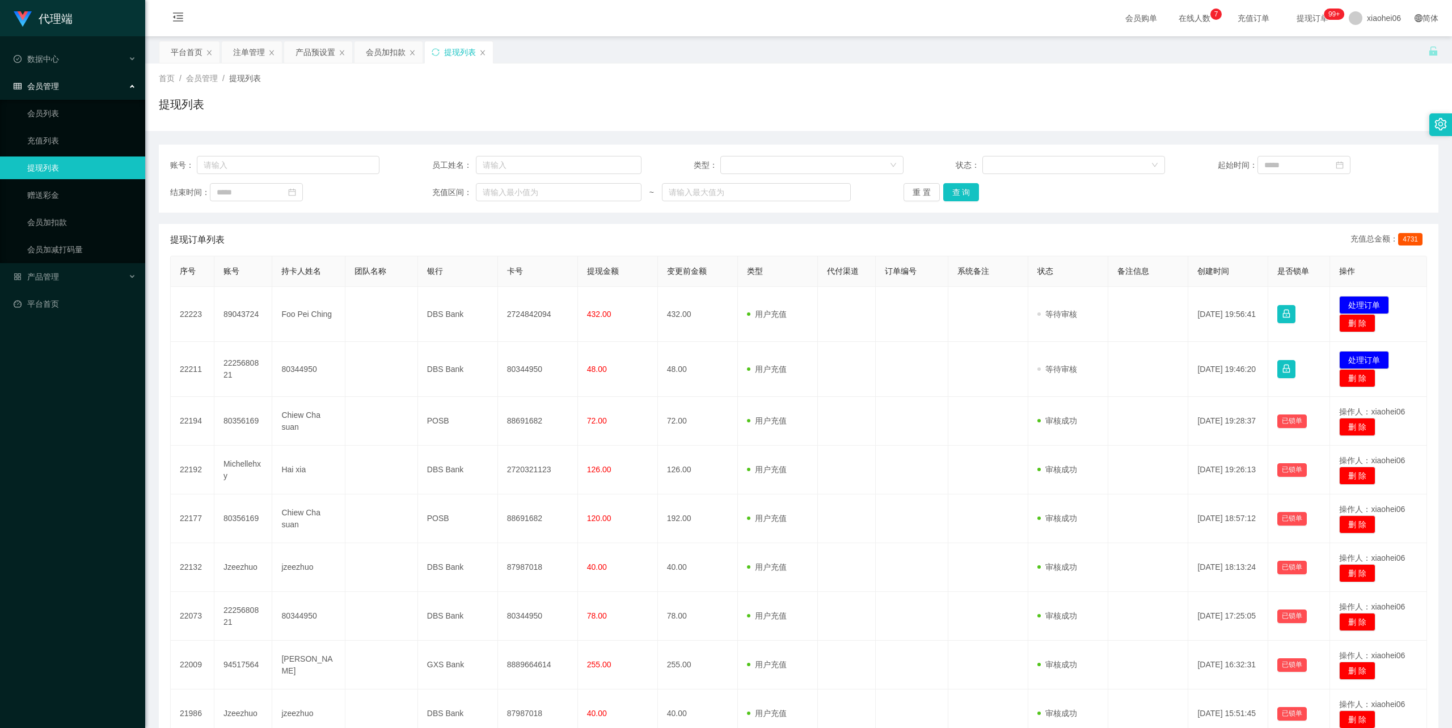
click at [724, 64] on div "首页 / 会员管理 / 提现列表 / 提现列表" at bounding box center [798, 98] width 1307 height 68
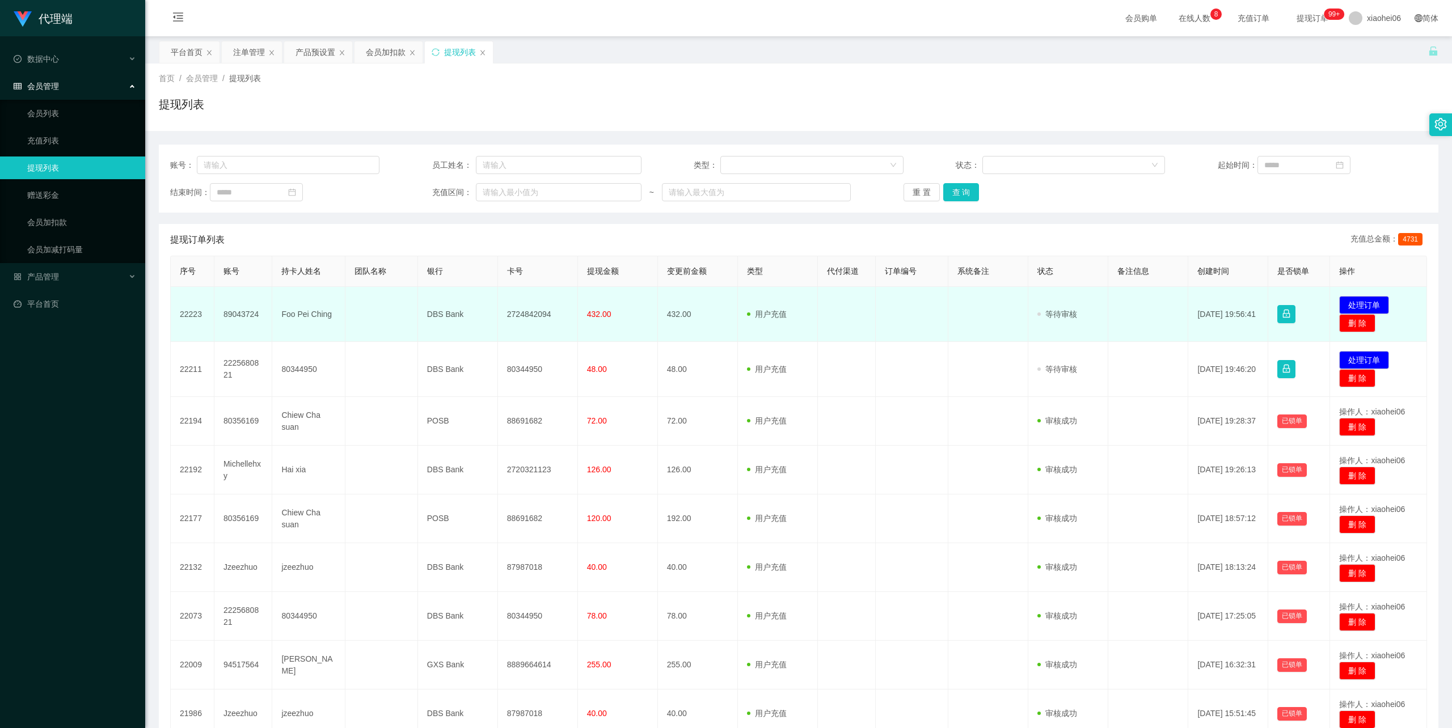
click at [309, 309] on td "Foo Pei Ching" at bounding box center [308, 314] width 73 height 55
copy td "Foo Pei Ching"
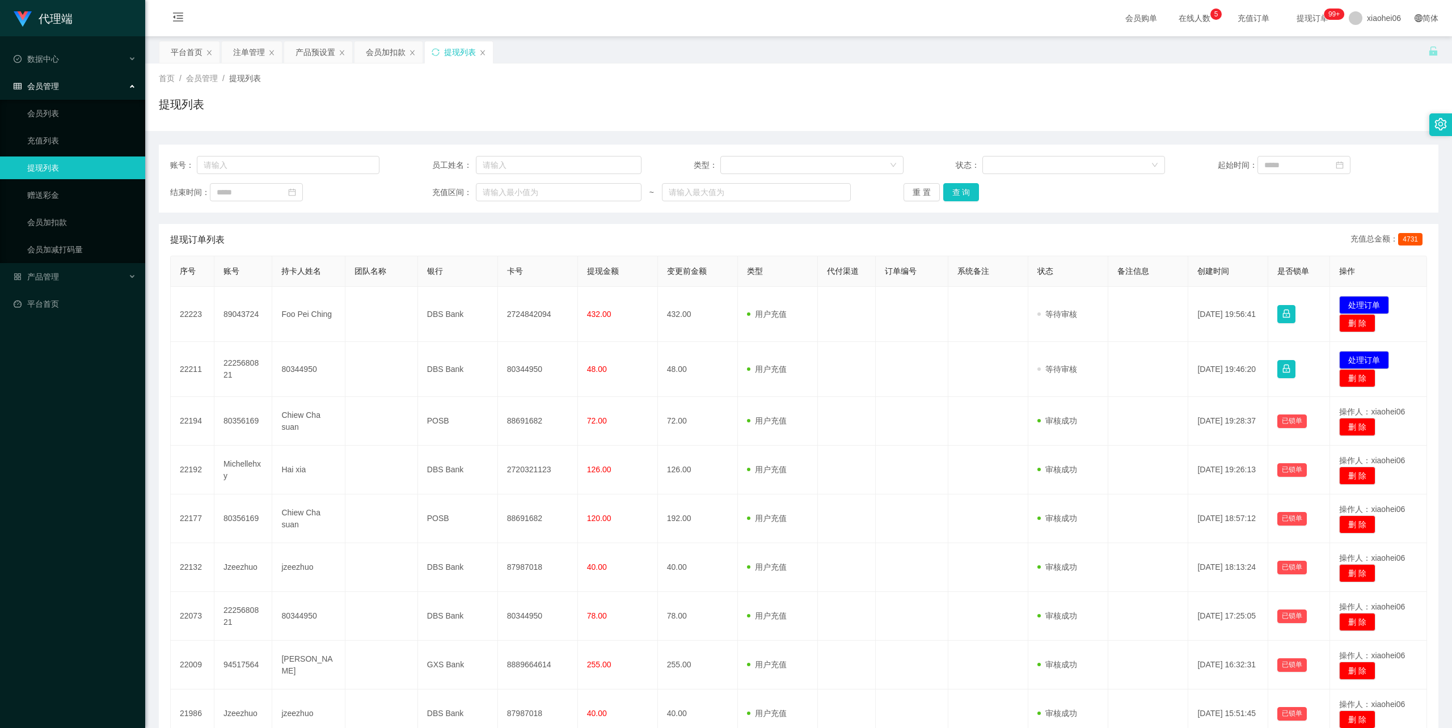
click at [398, 100] on div "提现列表" at bounding box center [799, 109] width 1280 height 26
drag, startPoint x: 1286, startPoint y: 210, endPoint x: 1328, endPoint y: 268, distance: 71.1
click at [1286, 210] on div "账号： 员工姓名： 类型： 状态： 起始时间： 结束时间： 充值区间： ~ 重 置 查 询" at bounding box center [799, 179] width 1280 height 68
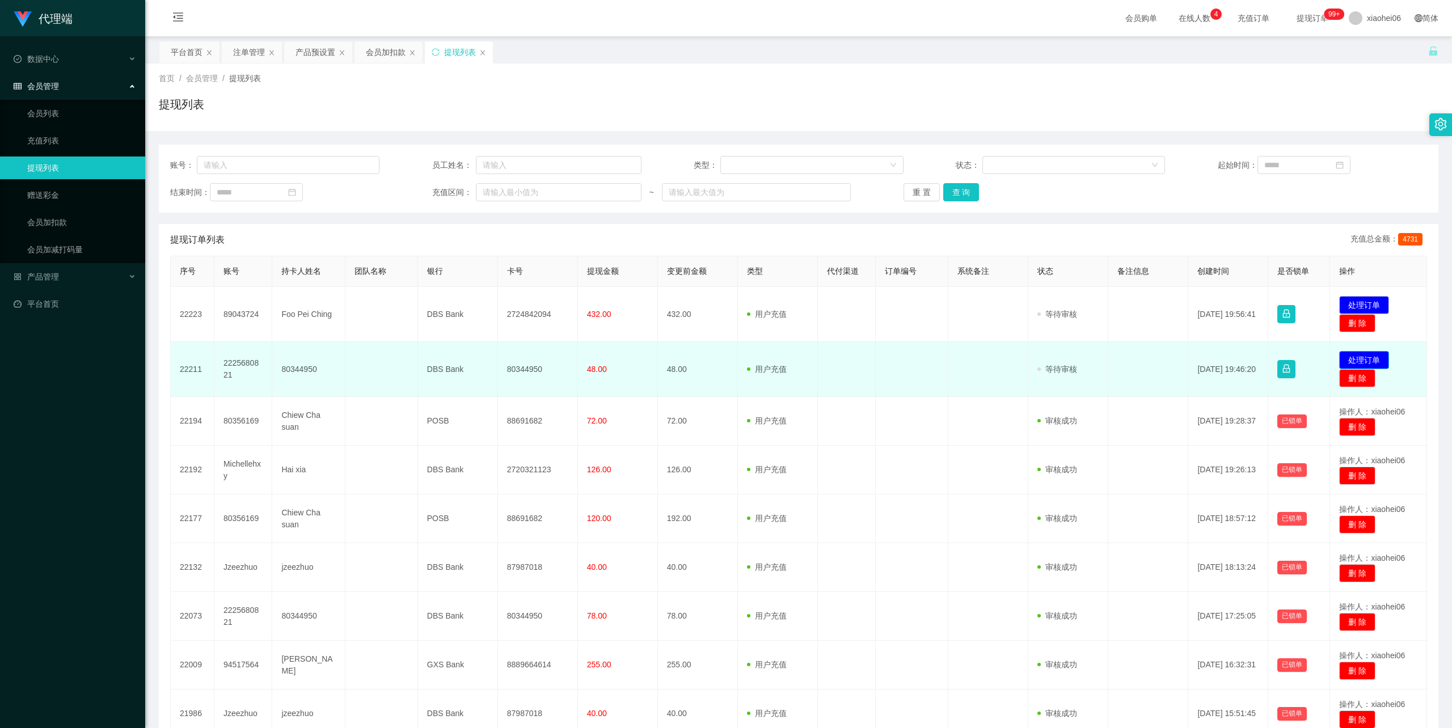
click at [1366, 359] on button "处理订单" at bounding box center [1364, 360] width 50 height 18
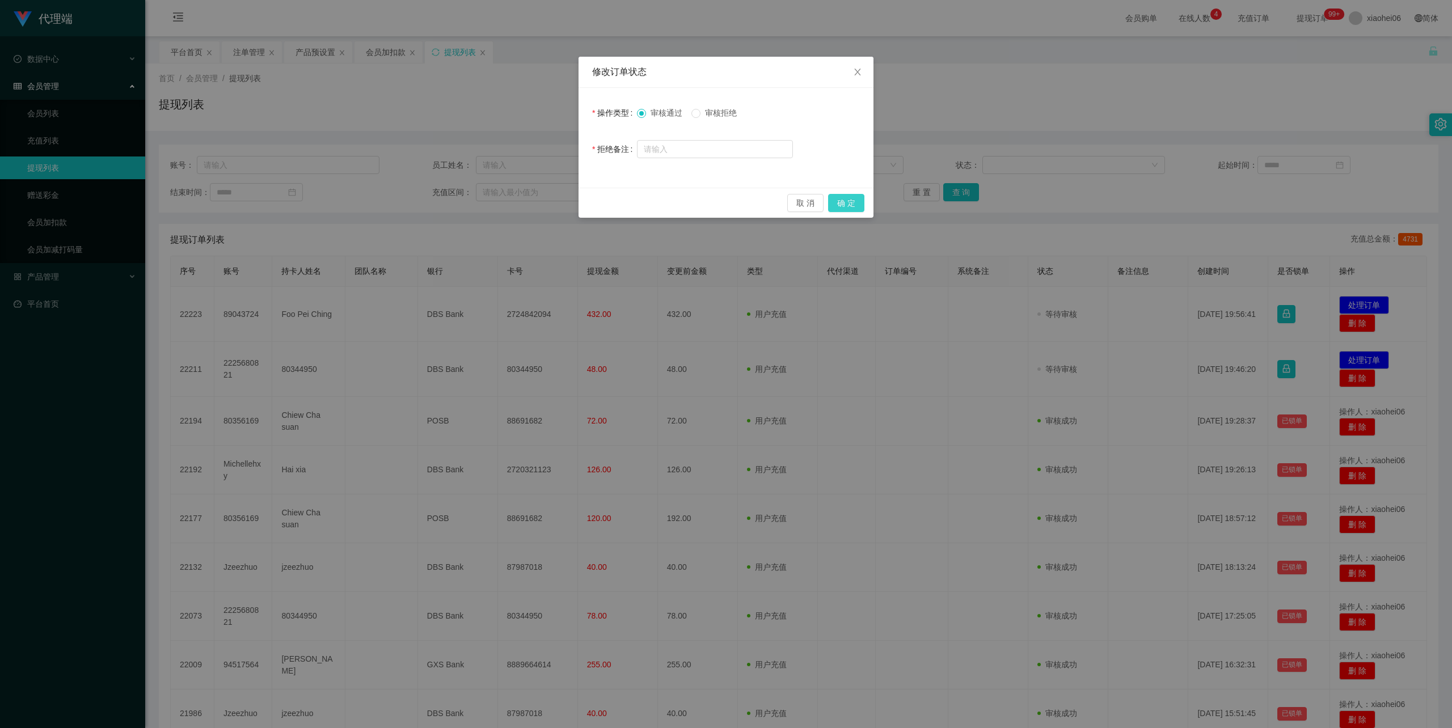
click at [847, 199] on button "确 定" at bounding box center [846, 203] width 36 height 18
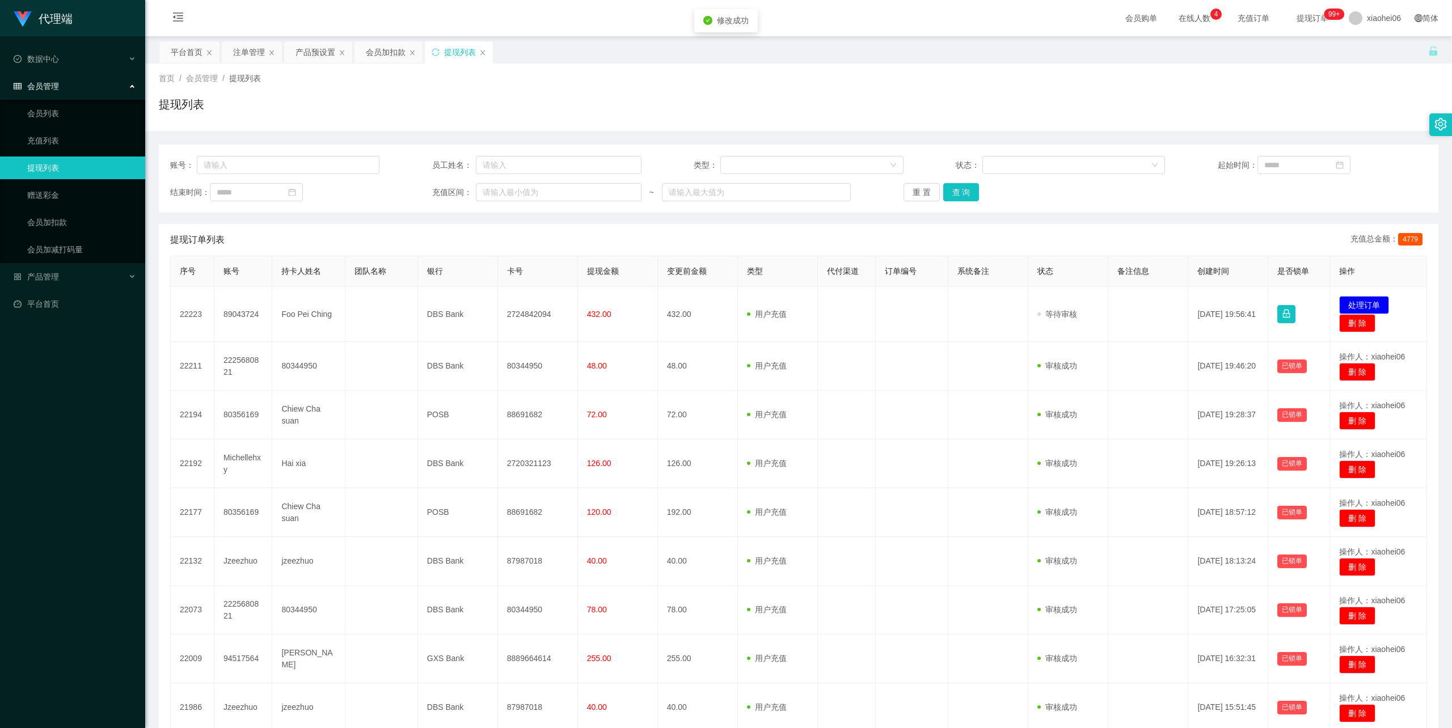
click at [1115, 99] on div "提现列表" at bounding box center [799, 109] width 1280 height 26
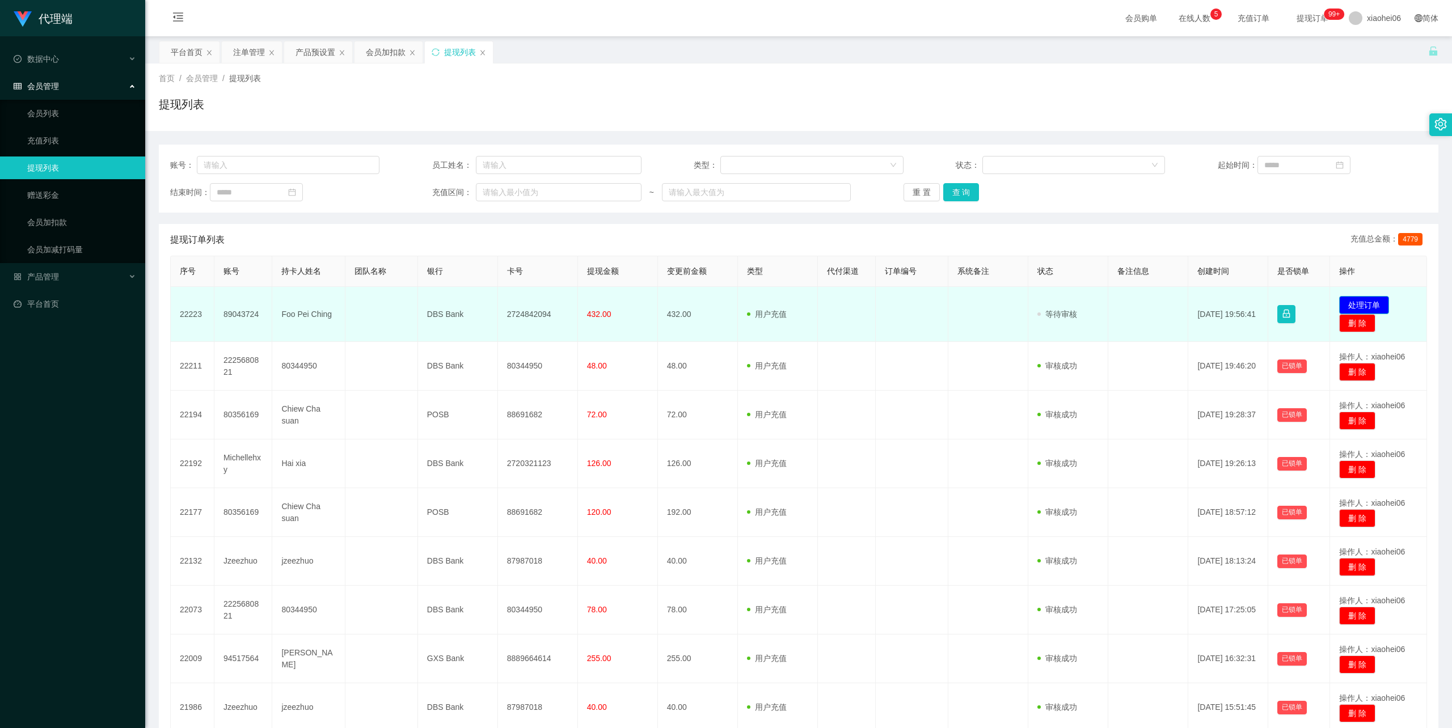
click at [1345, 302] on button "处理订单" at bounding box center [1364, 305] width 50 height 18
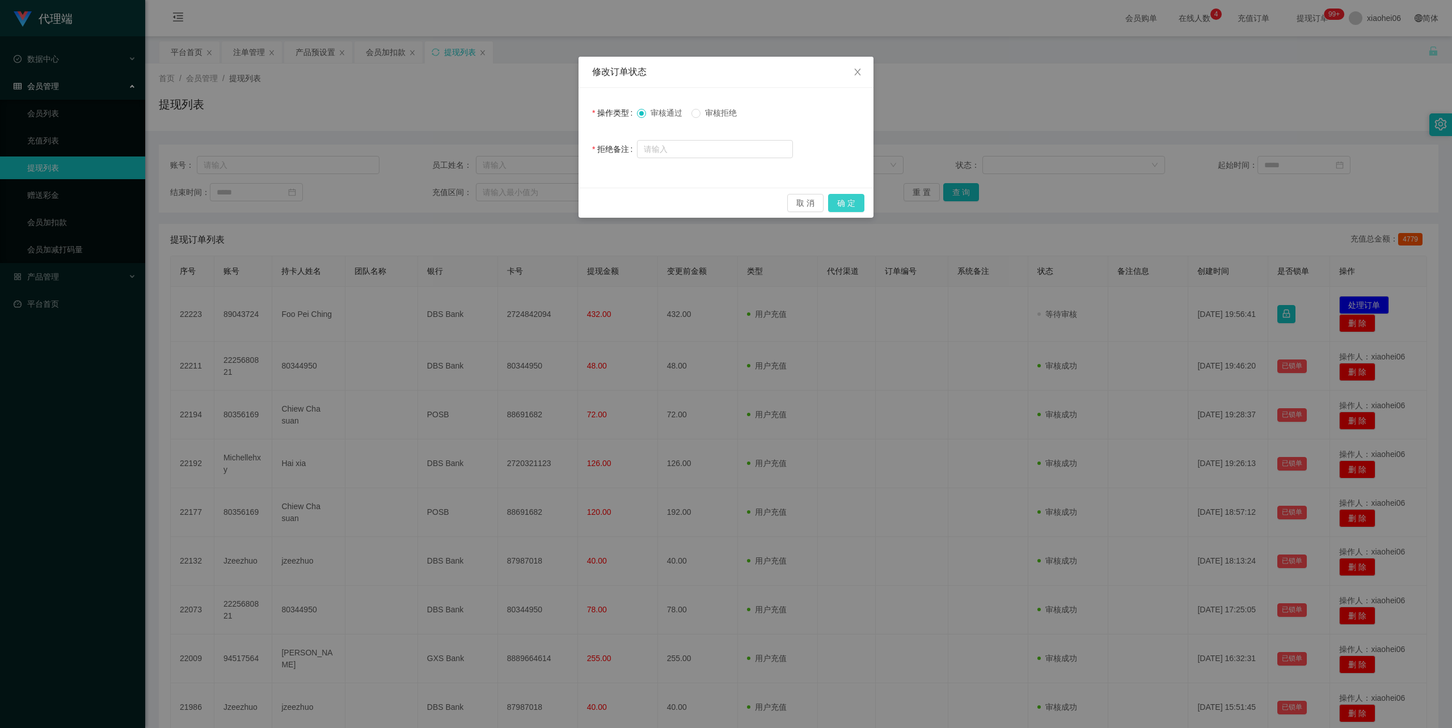
click at [851, 206] on button "确 定" at bounding box center [846, 203] width 36 height 18
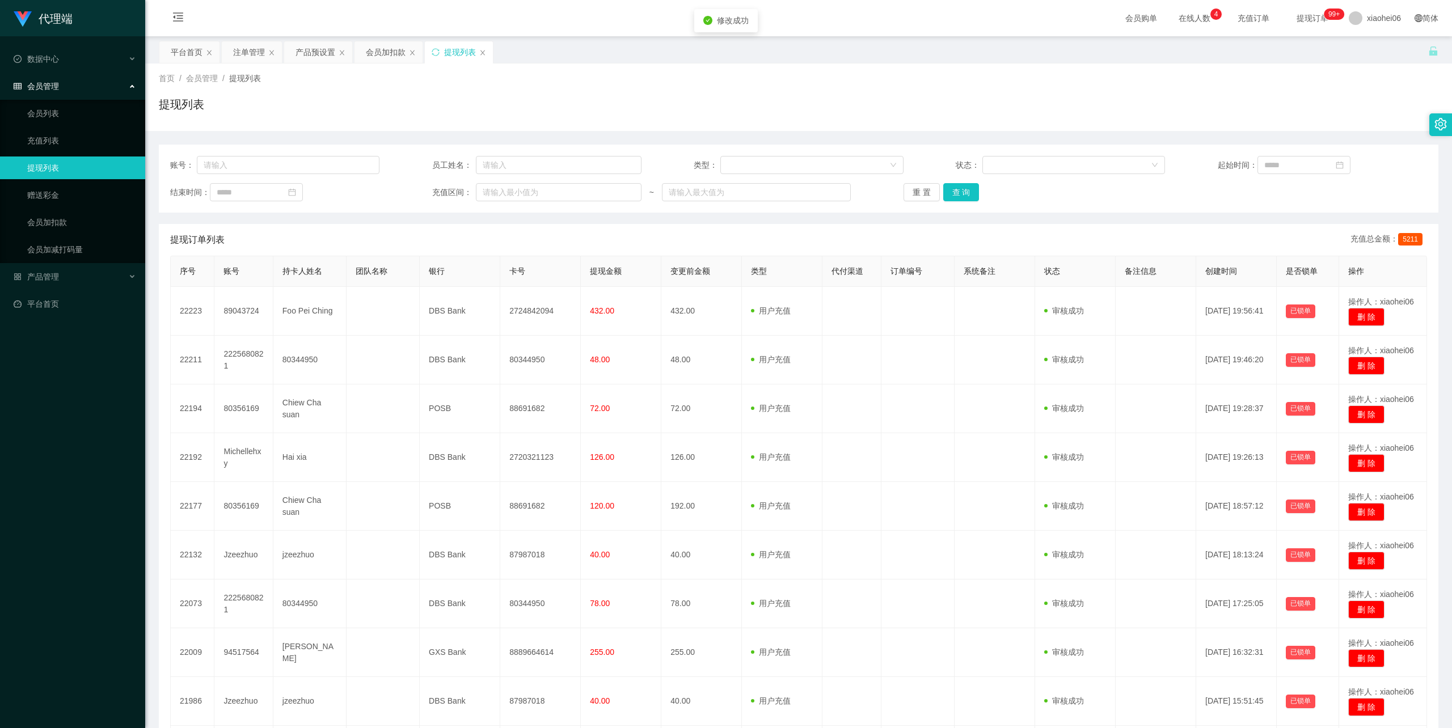
click at [973, 82] on div "首页 / 会员管理 / 提现列表 /" at bounding box center [799, 79] width 1280 height 12
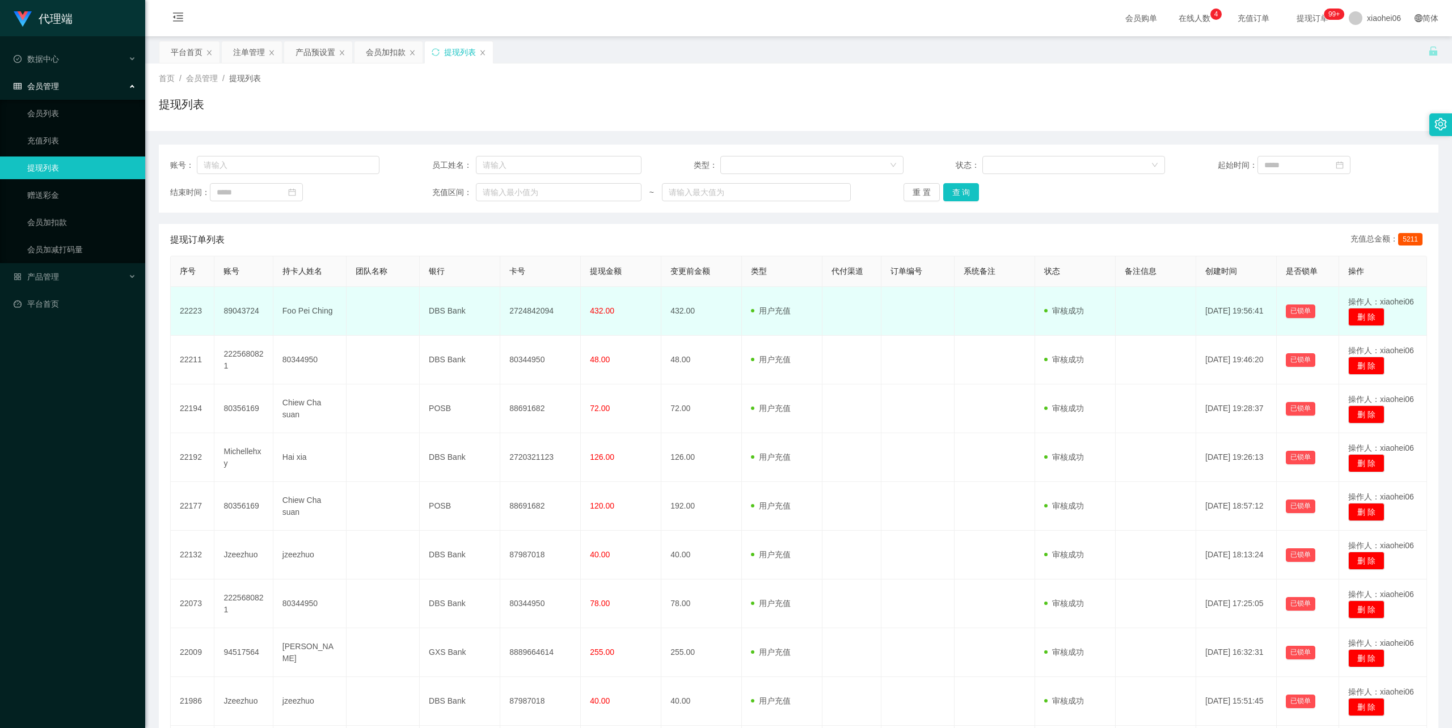
click at [243, 309] on td "89043724" at bounding box center [243, 311] width 58 height 49
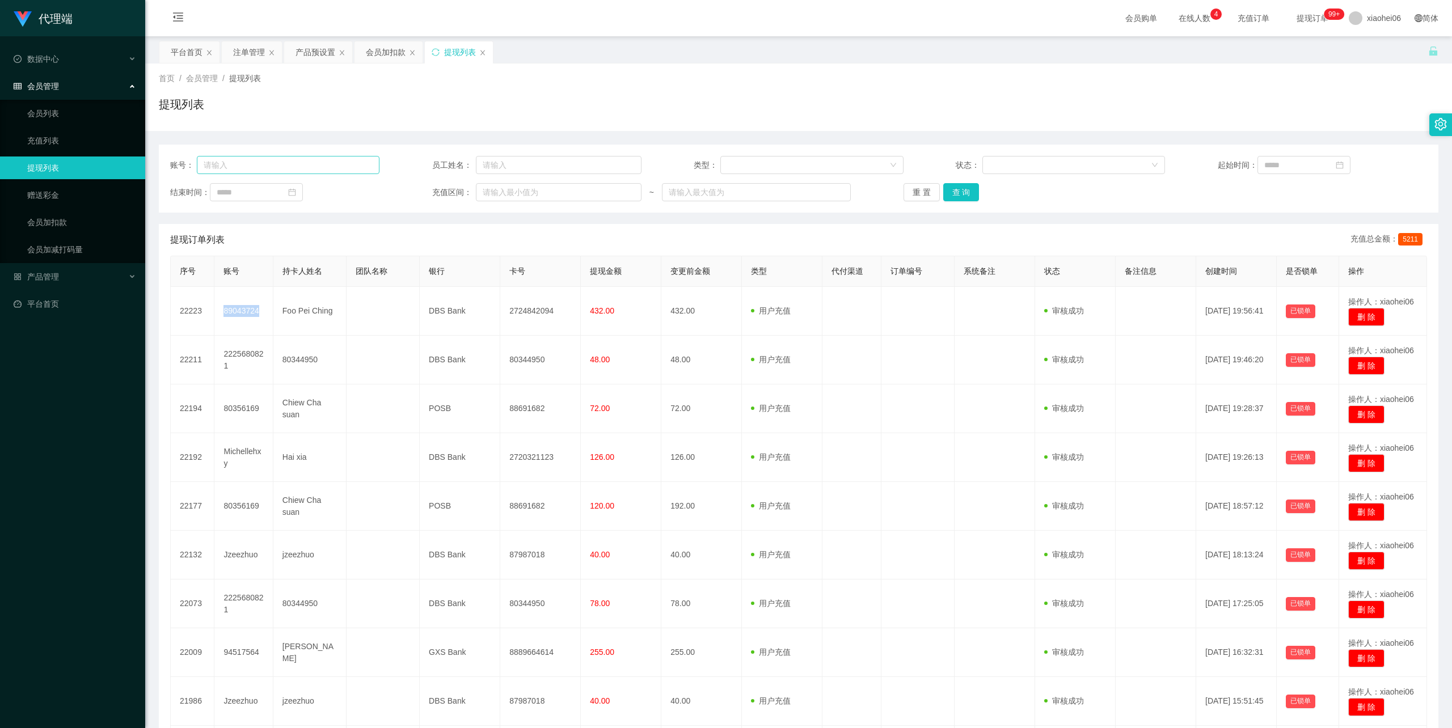
copy td "89043724"
click at [314, 171] on input "text" at bounding box center [288, 165] width 183 height 18
paste input "89043724"
type input "89043724"
click at [956, 191] on button "查 询" at bounding box center [961, 192] width 36 height 18
